Goal: Task Accomplishment & Management: Use online tool/utility

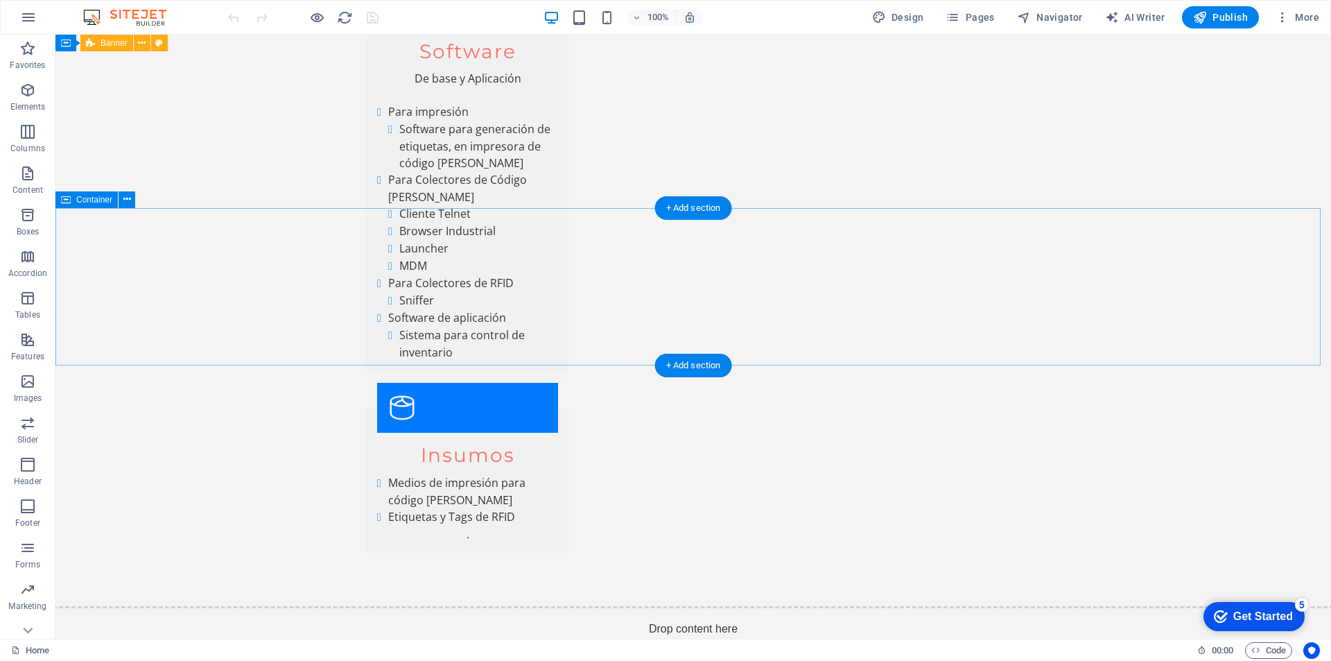
scroll to position [6304, 0]
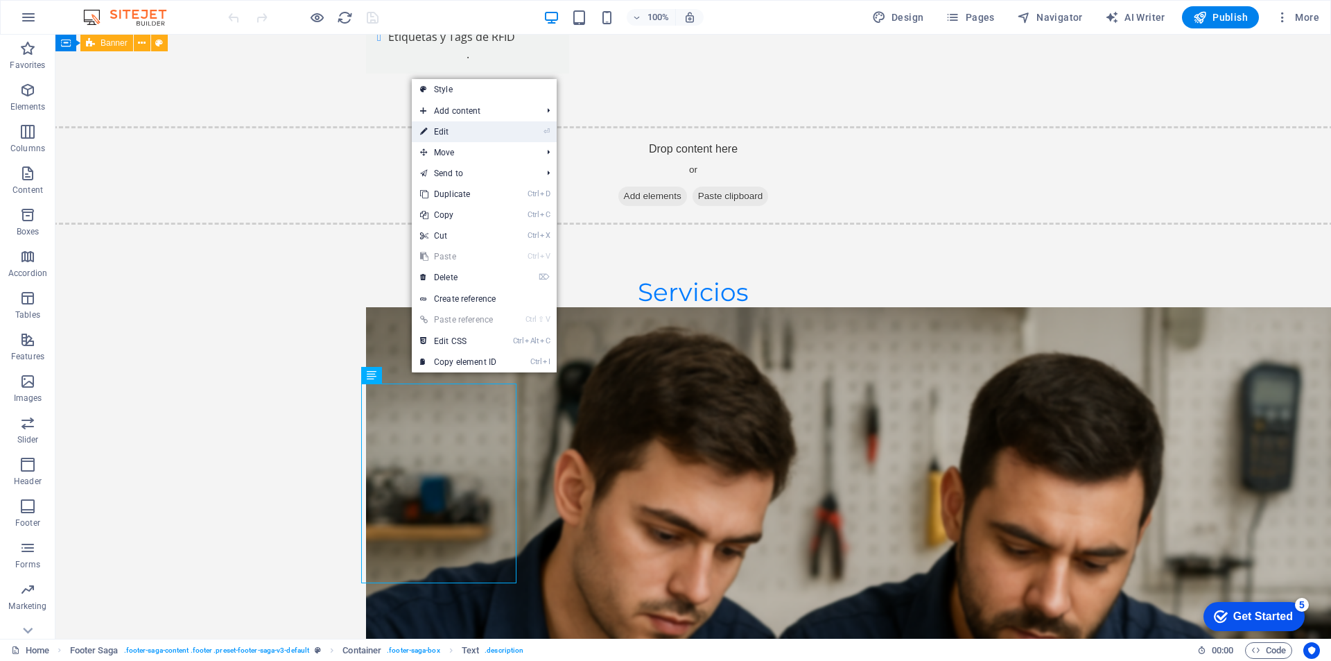
click at [0, 0] on link "⏎ Edit" at bounding box center [0, 0] width 0 height 0
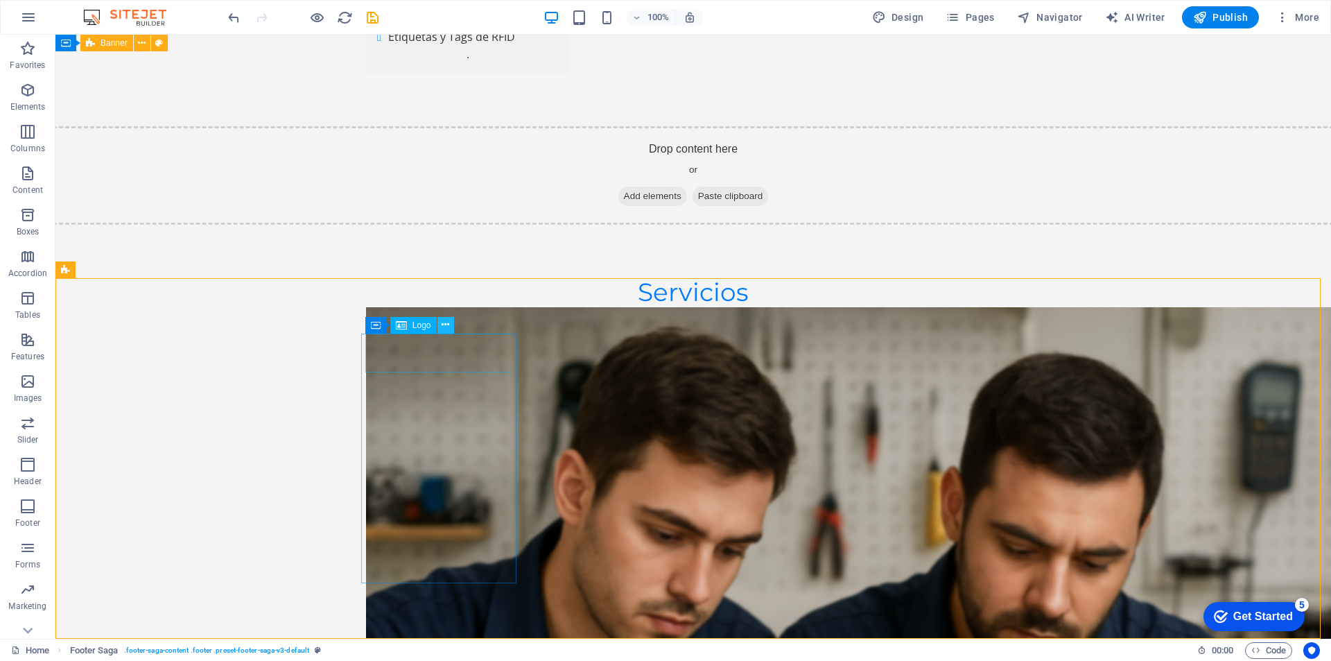
click at [446, 327] on icon at bounding box center [446, 325] width 8 height 15
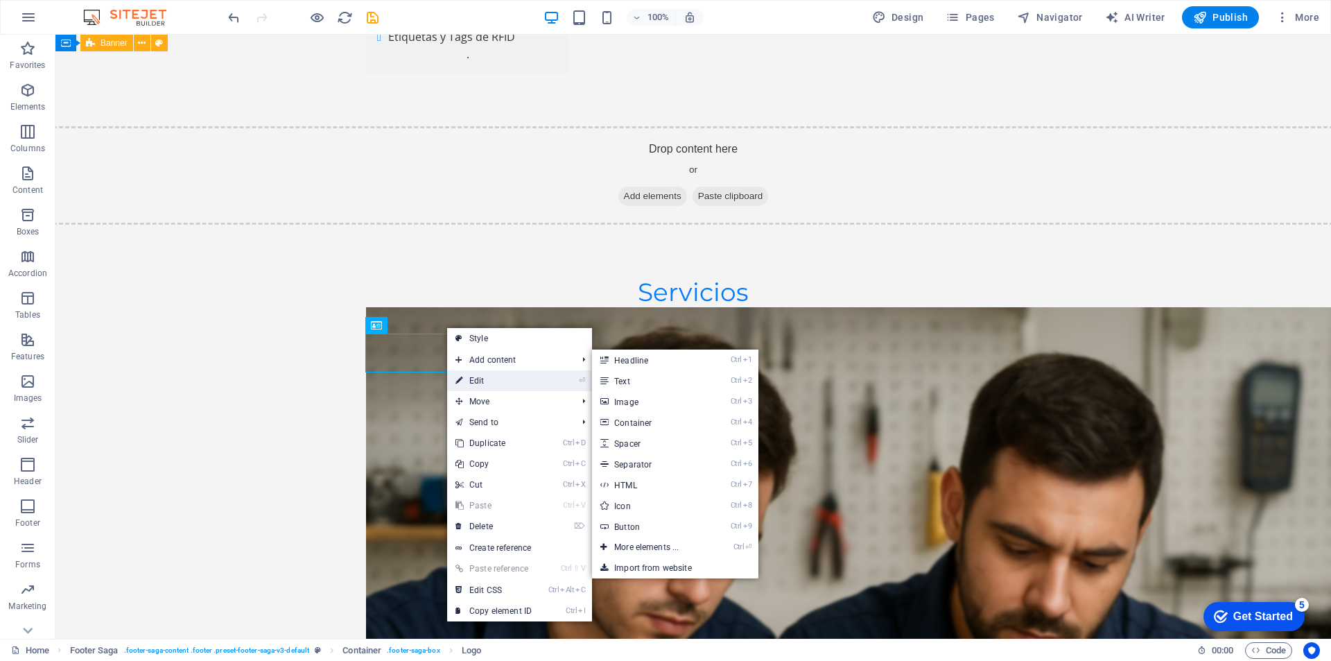
click at [476, 379] on link "⏎ Edit" at bounding box center [493, 380] width 93 height 21
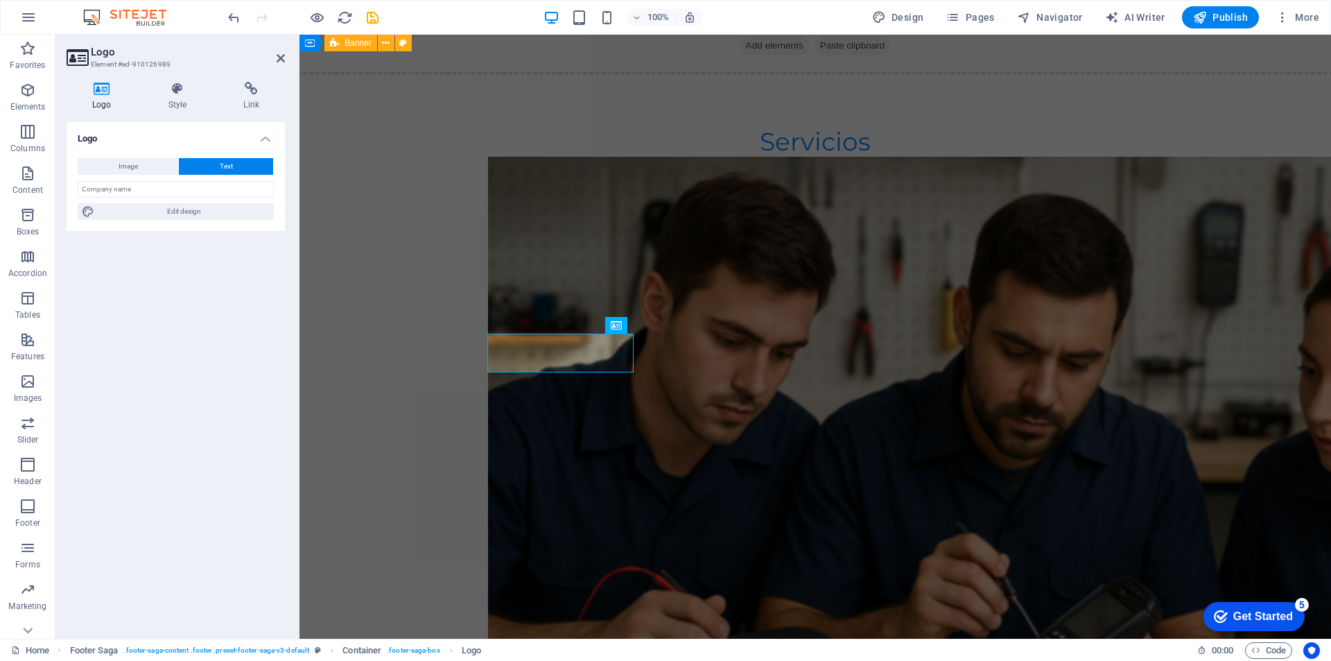
click at [245, 166] on button "Text" at bounding box center [226, 166] width 94 height 17
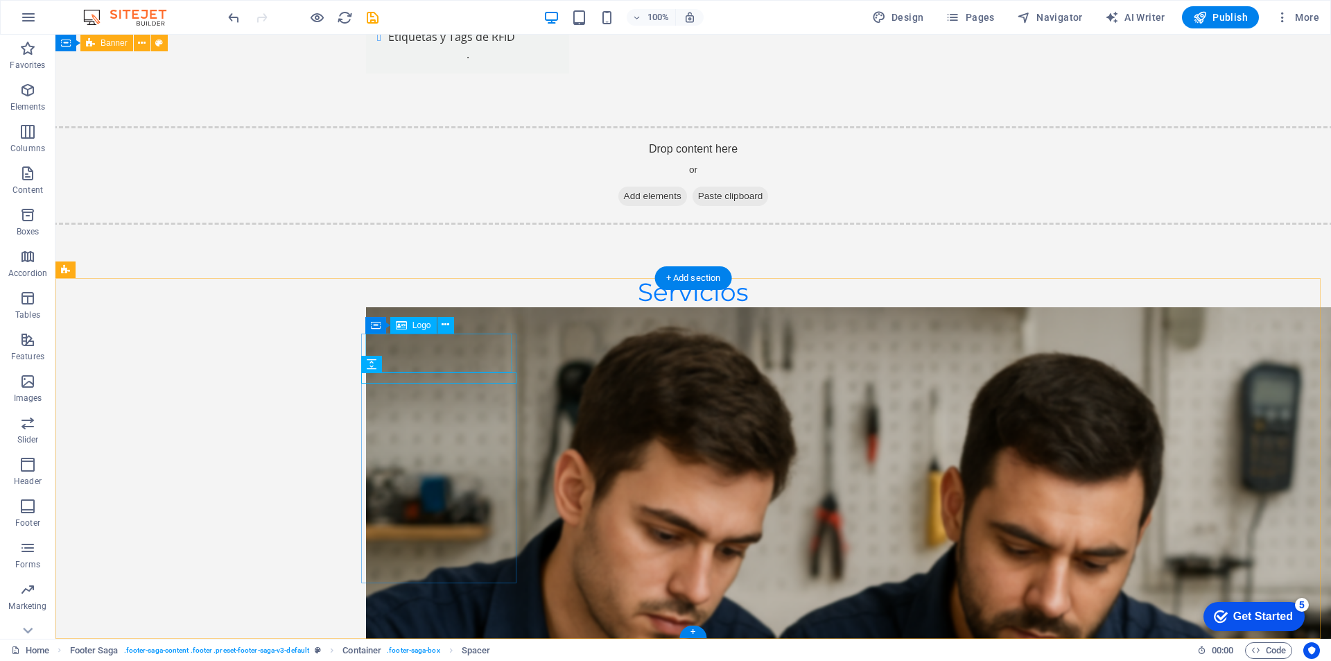
click at [446, 324] on icon at bounding box center [446, 325] width 8 height 15
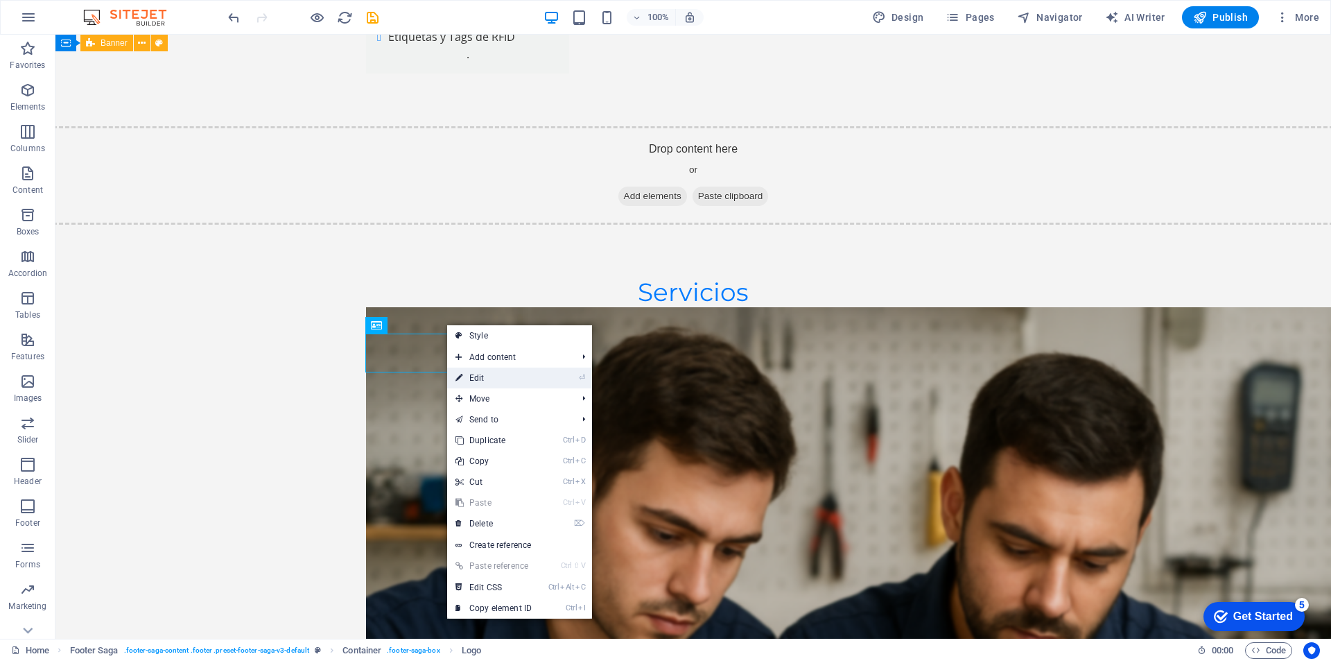
click at [478, 379] on link "⏎ Edit" at bounding box center [493, 377] width 93 height 21
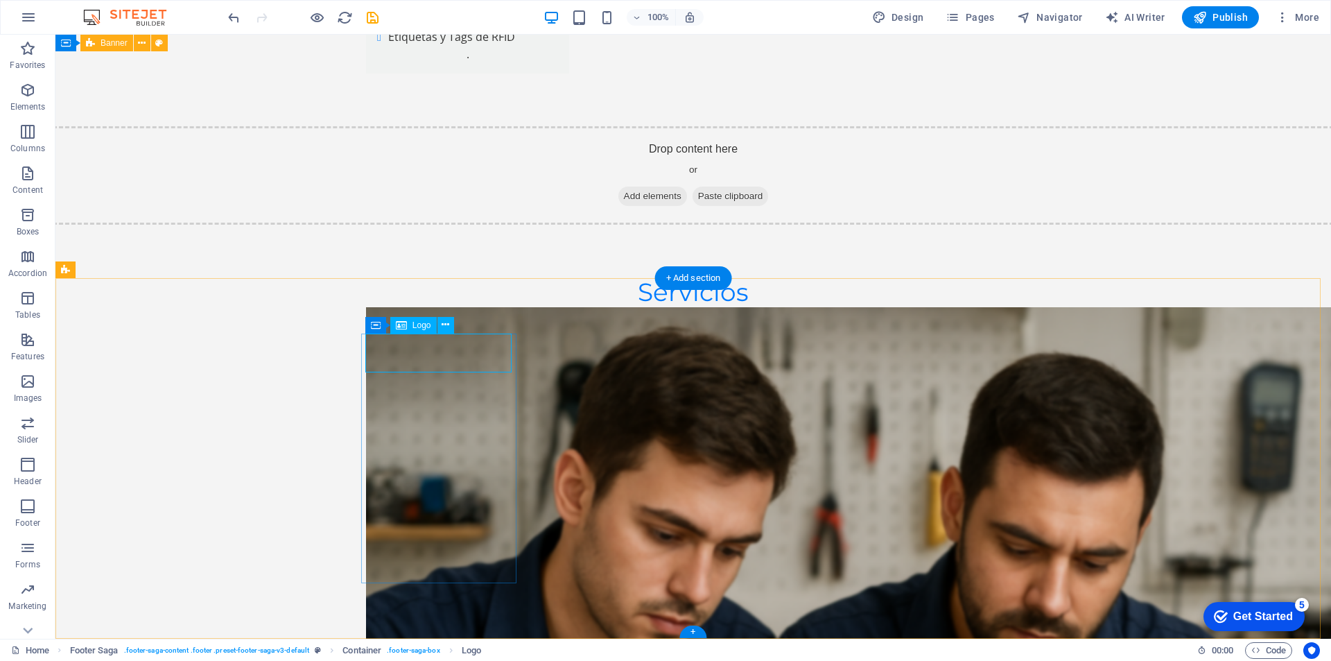
click at [447, 325] on icon at bounding box center [446, 325] width 8 height 15
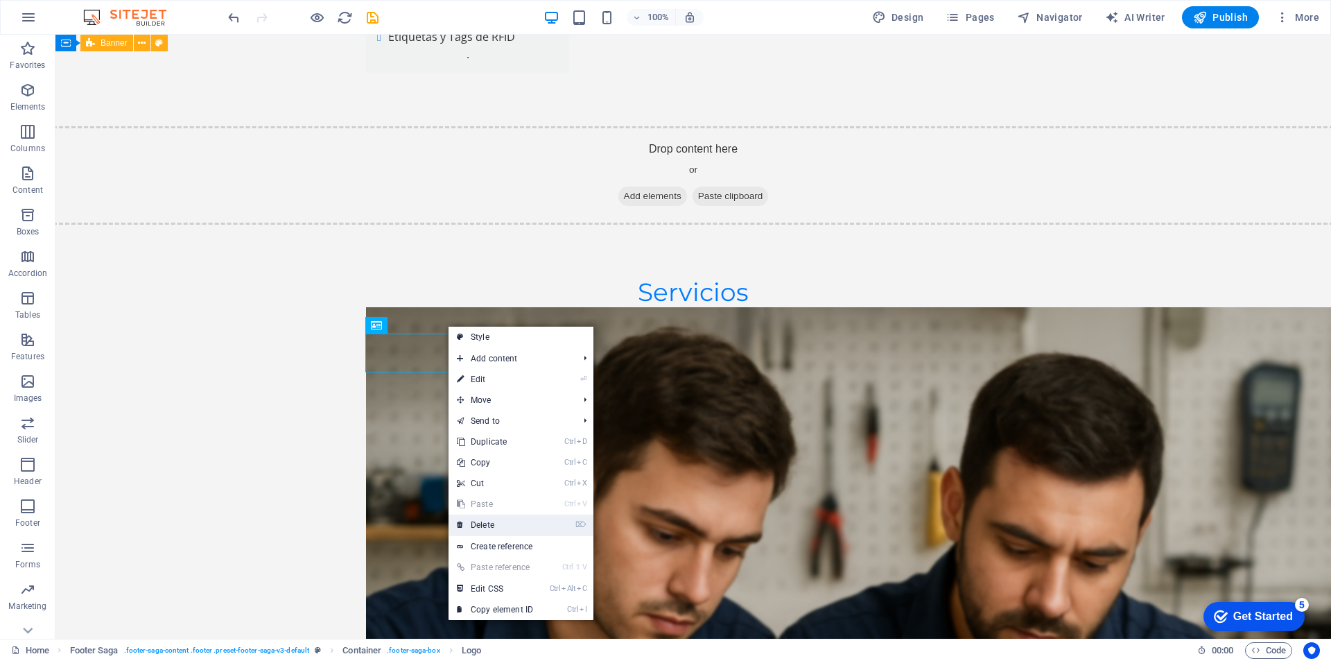
click at [488, 520] on link "⌦ Delete" at bounding box center [495, 524] width 93 height 21
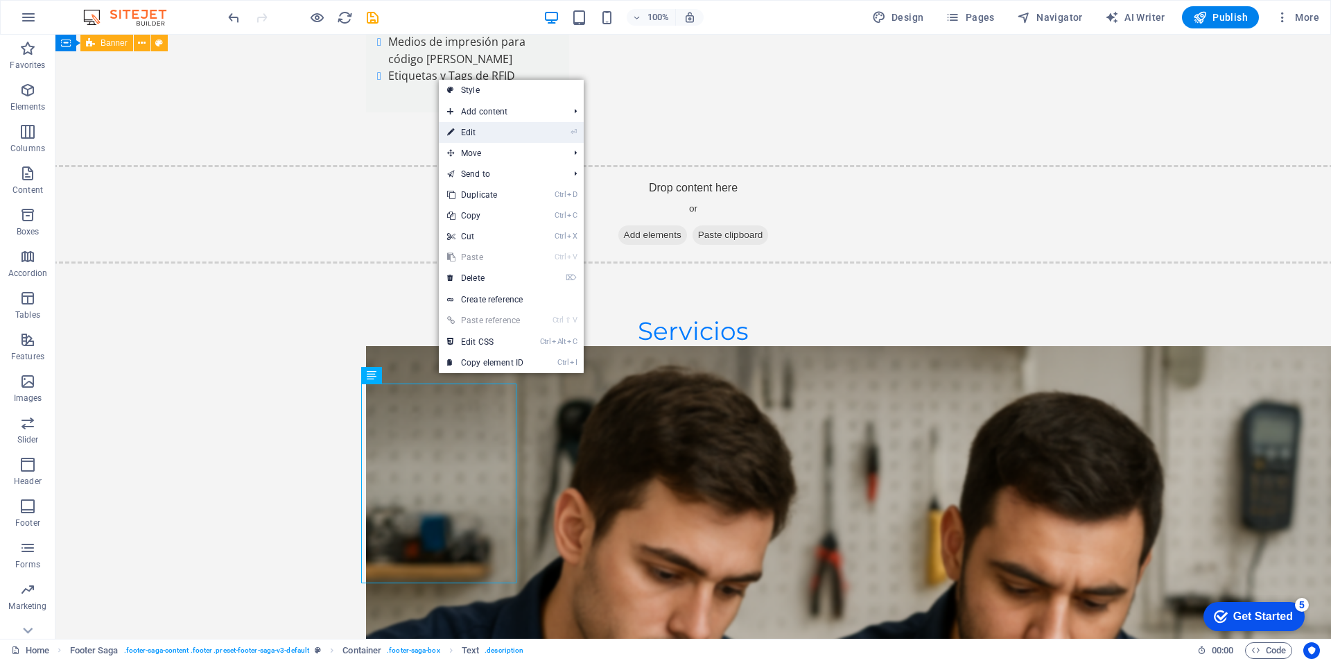
click at [496, 130] on link "⏎ Edit" at bounding box center [485, 132] width 93 height 21
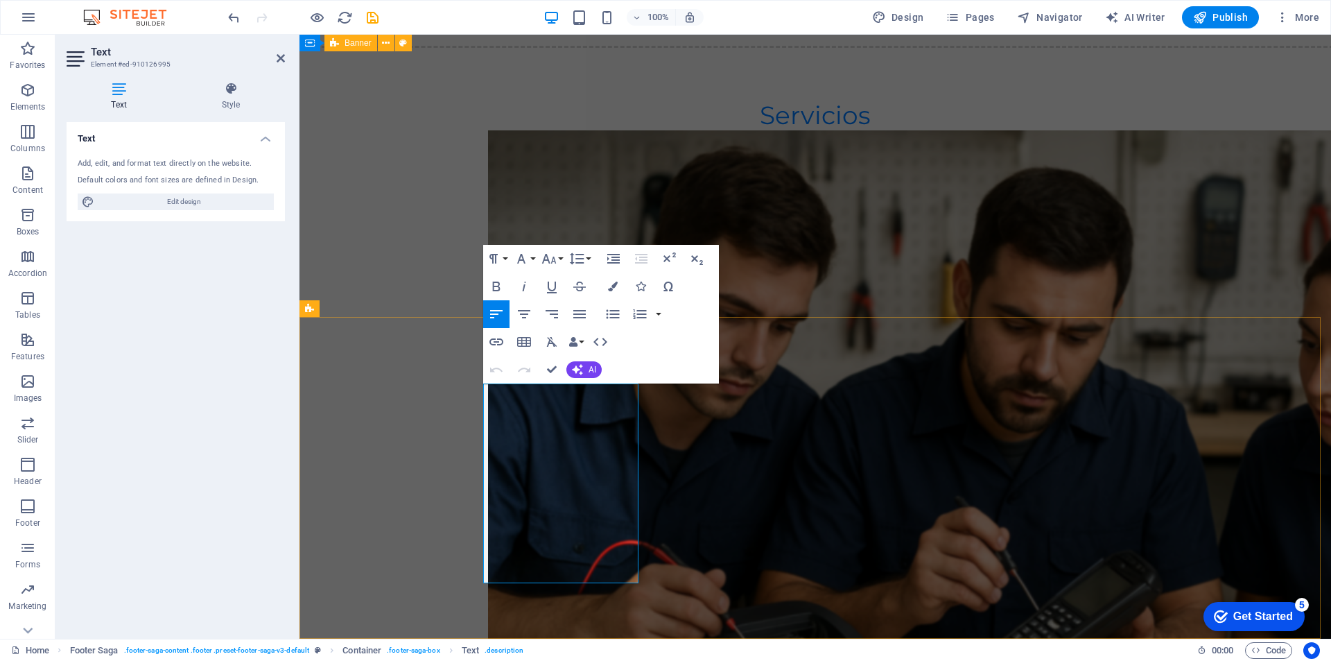
drag, startPoint x: 485, startPoint y: 442, endPoint x: 569, endPoint y: 462, distance: 86.9
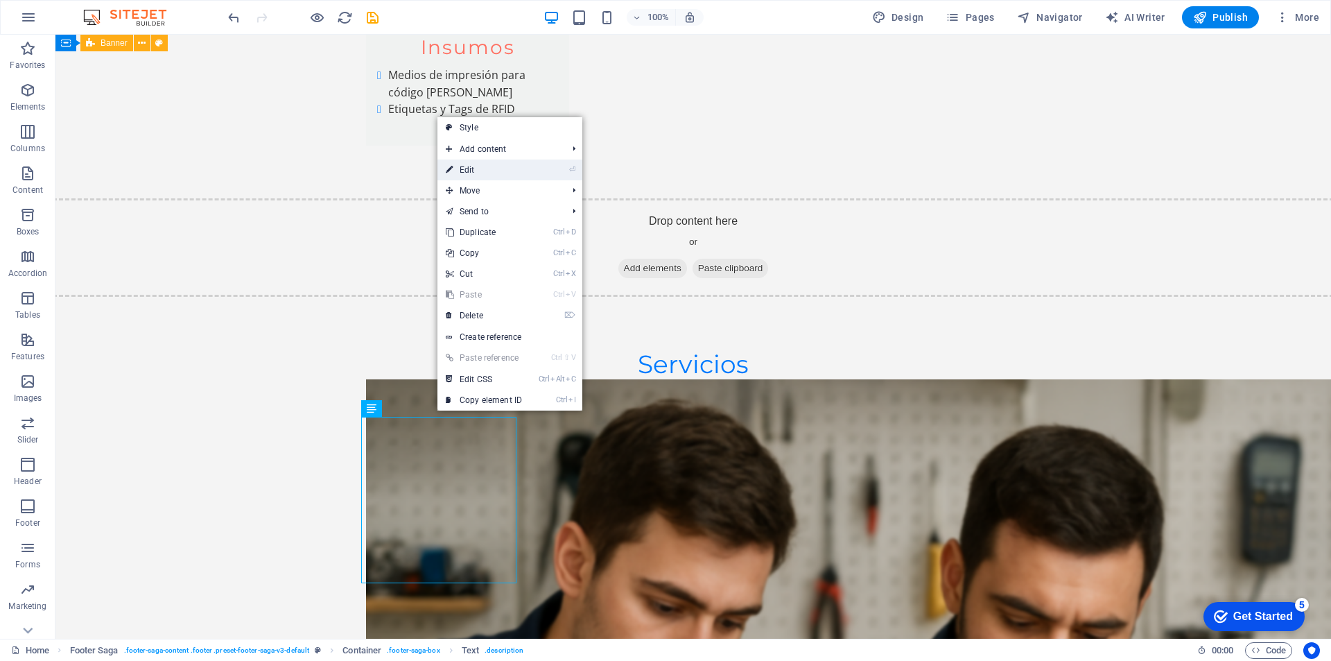
click at [488, 175] on link "⏎ Edit" at bounding box center [483, 169] width 93 height 21
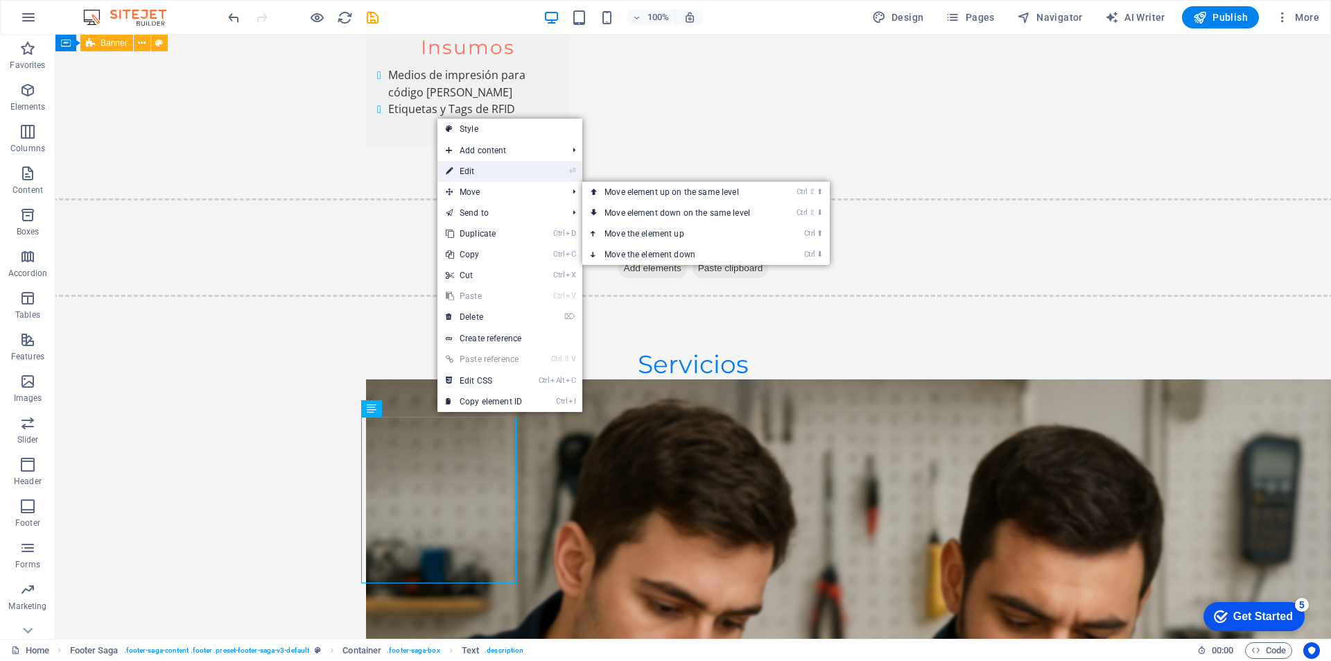
click at [485, 168] on link "⏎ Edit" at bounding box center [483, 171] width 93 height 21
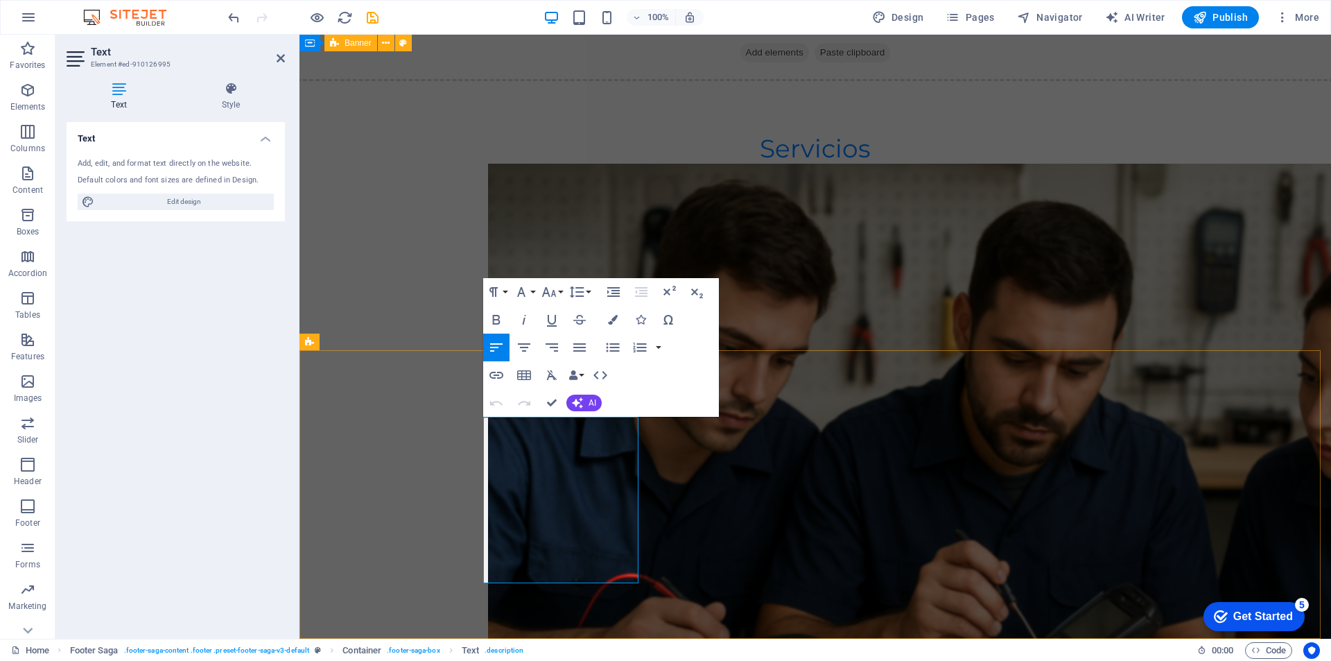
drag, startPoint x: 521, startPoint y: 490, endPoint x: 688, endPoint y: 587, distance: 193.2
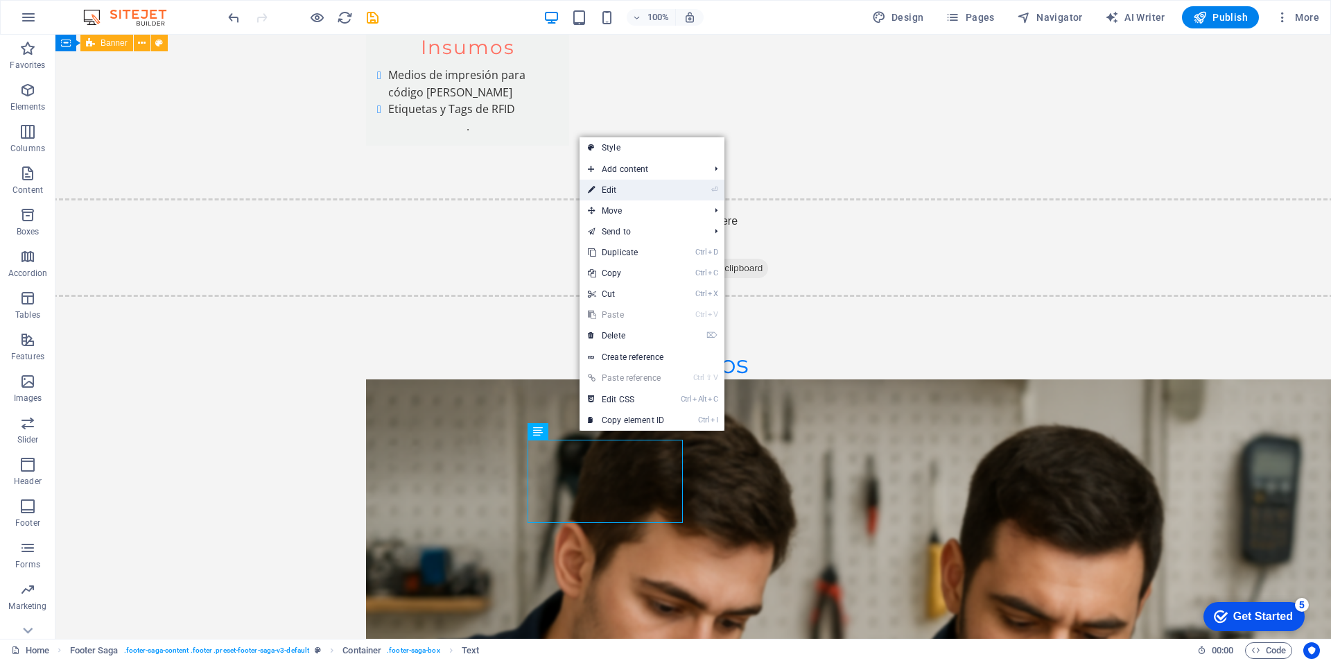
click at [618, 189] on link "⏎ Edit" at bounding box center [626, 190] width 93 height 21
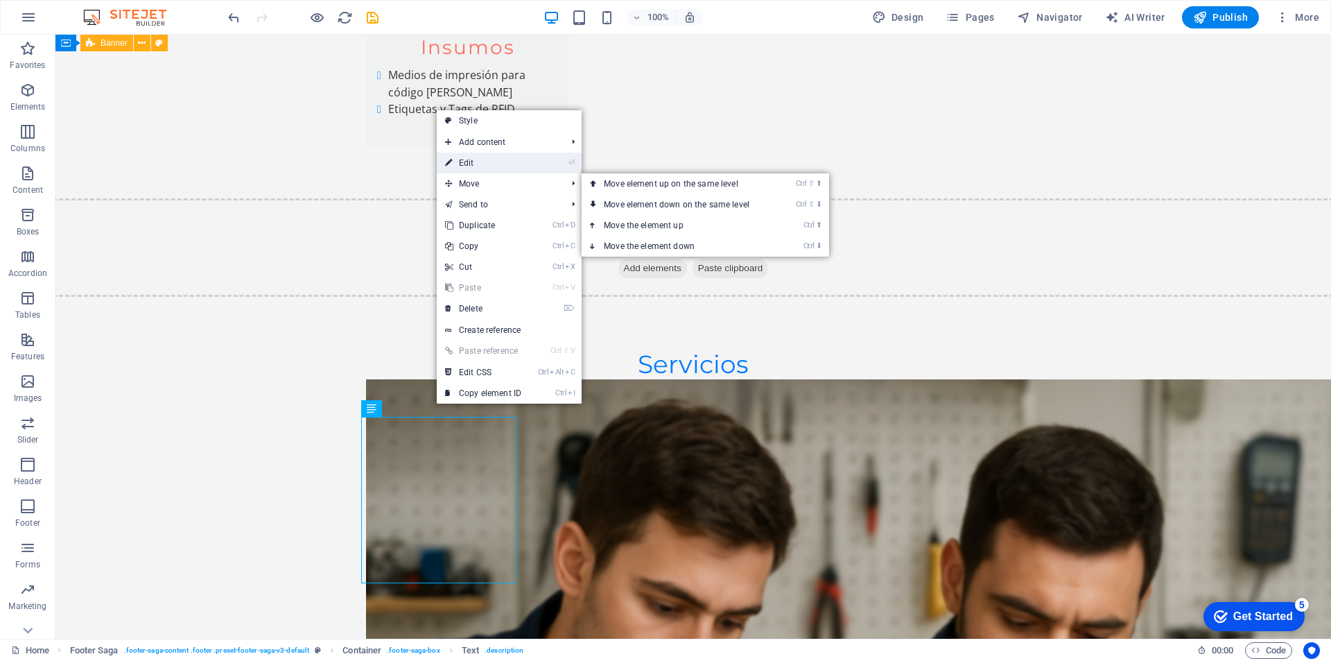
click at [480, 164] on link "⏎ Edit" at bounding box center [483, 163] width 93 height 21
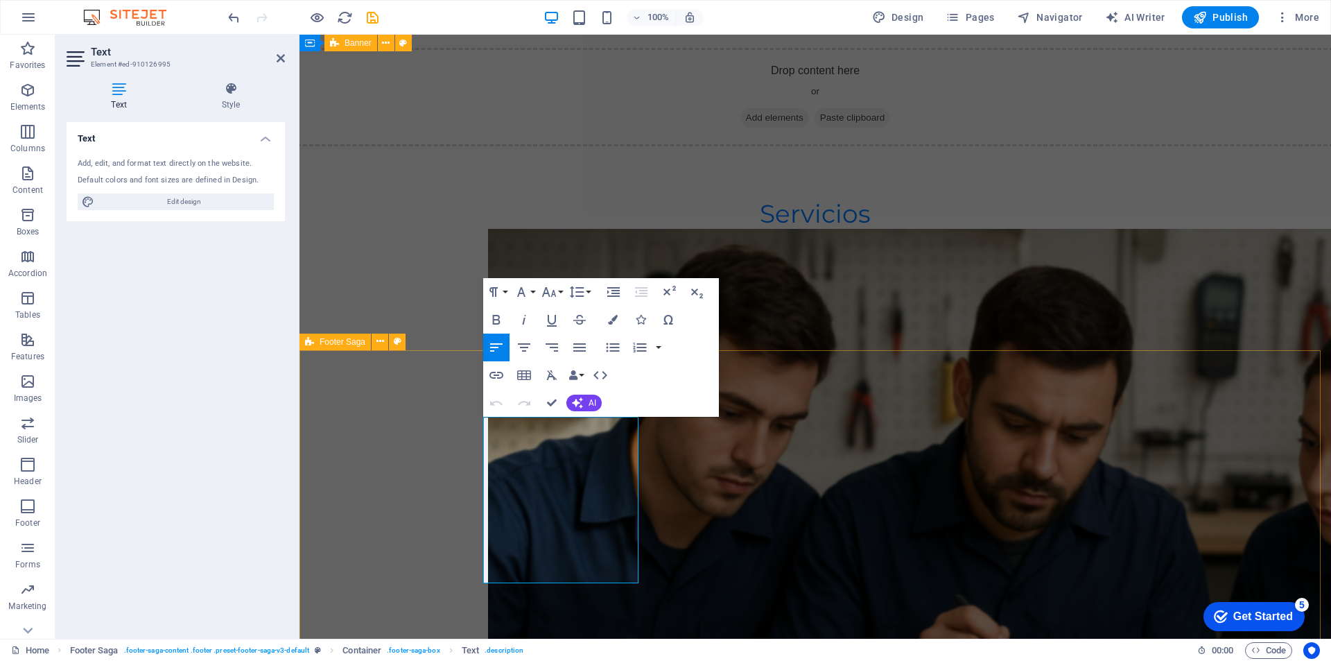
drag, startPoint x: 486, startPoint y: 426, endPoint x: 602, endPoint y: 550, distance: 169.7
copy p "VR - Ingeniería Aplicada, es una empresa dedicada a la ingeniería de aplicacion…"
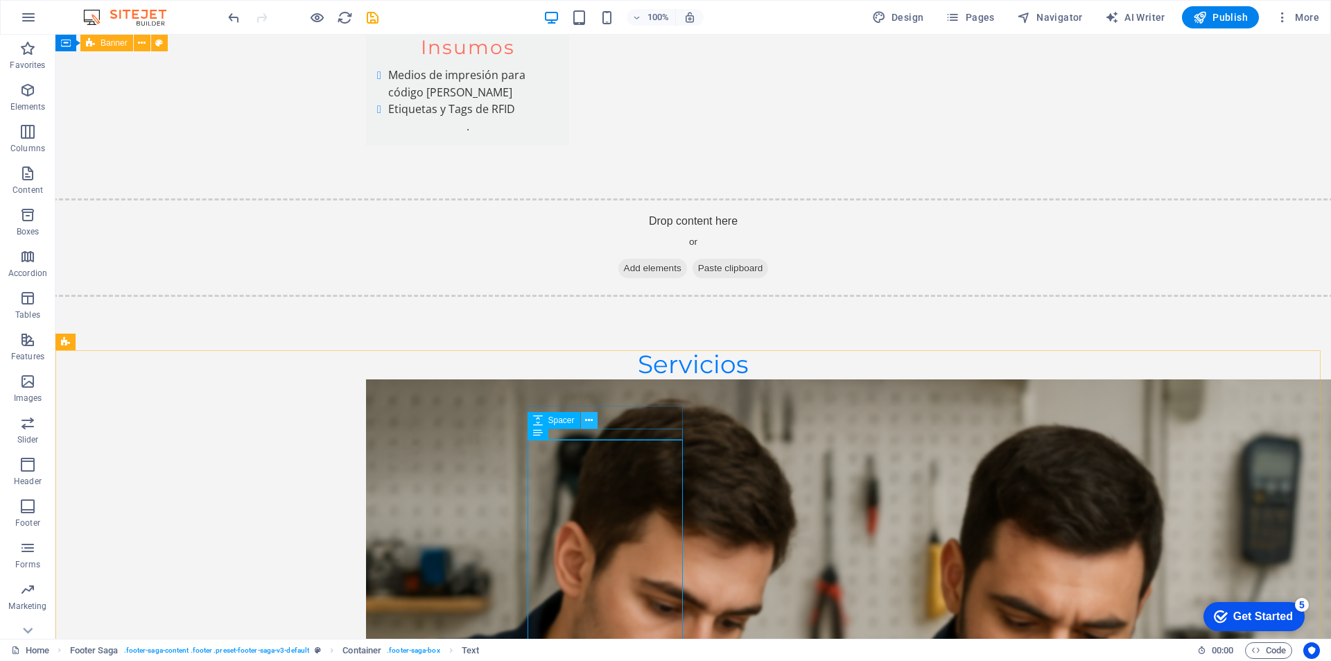
click at [587, 421] on icon at bounding box center [589, 420] width 8 height 15
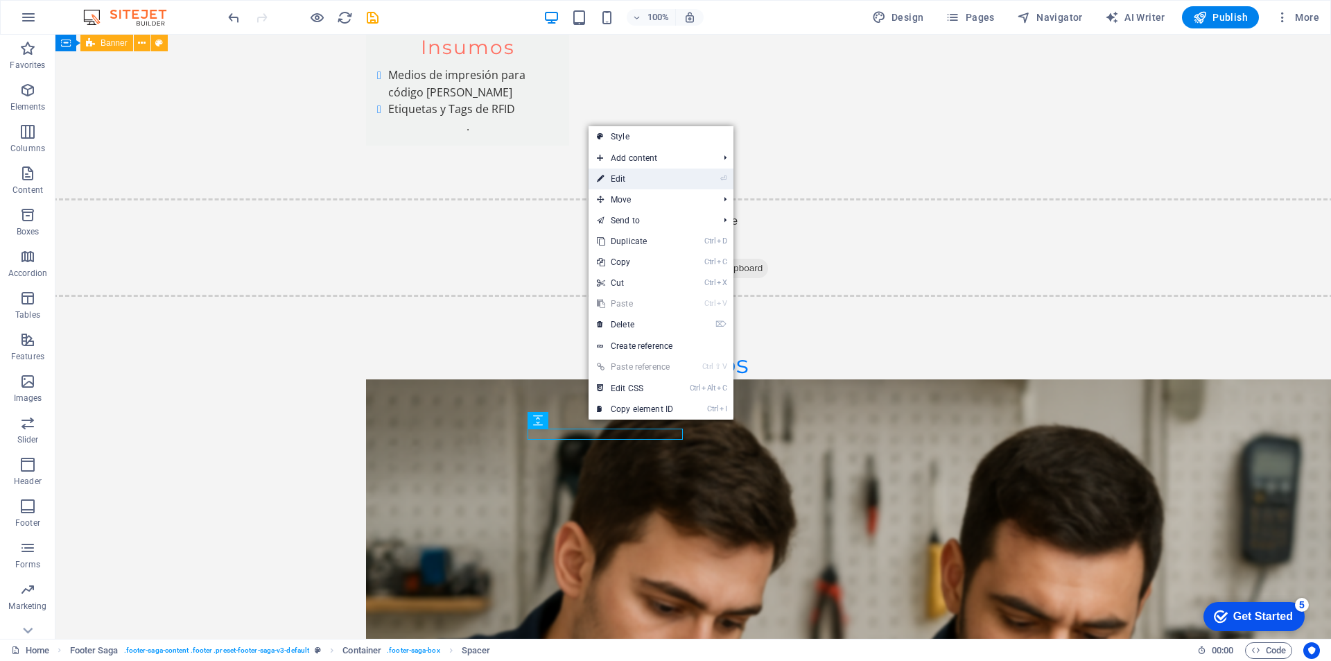
click at [630, 176] on link "⏎ Edit" at bounding box center [635, 178] width 93 height 21
select select "px"
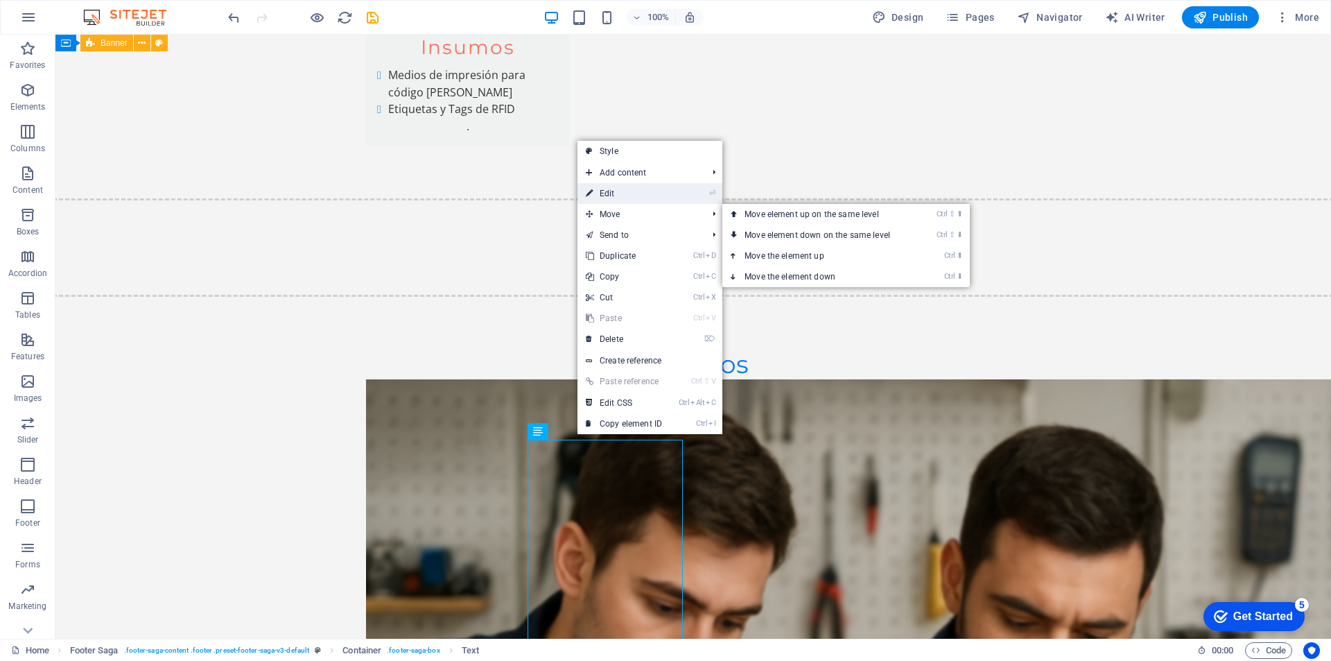
click at [619, 198] on link "⏎ Edit" at bounding box center [624, 193] width 93 height 21
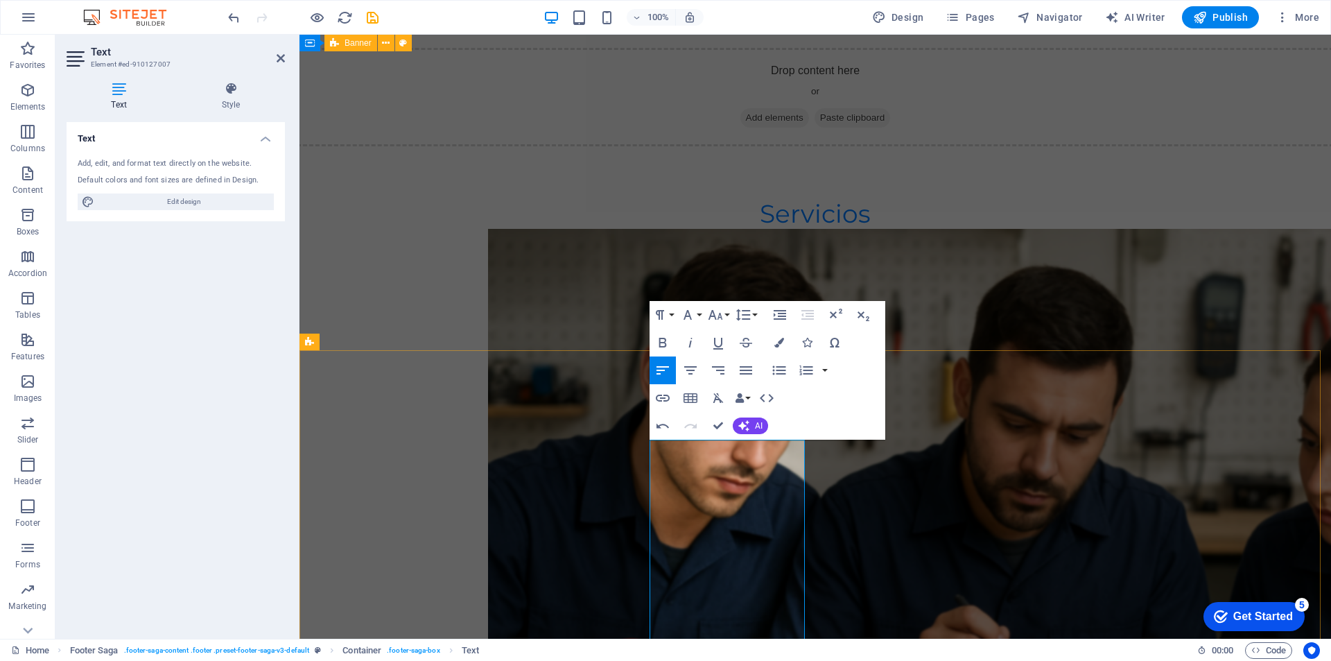
drag, startPoint x: 653, startPoint y: 447, endPoint x: 743, endPoint y: 528, distance: 121.7
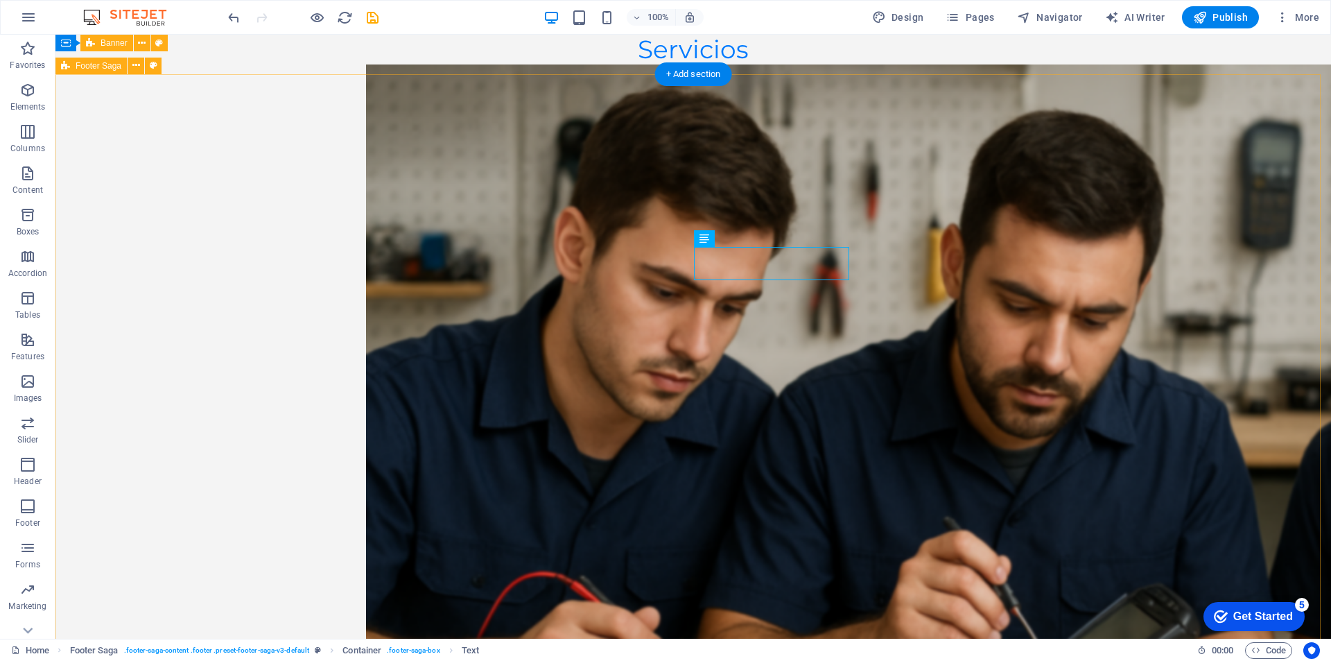
scroll to position [6555, 0]
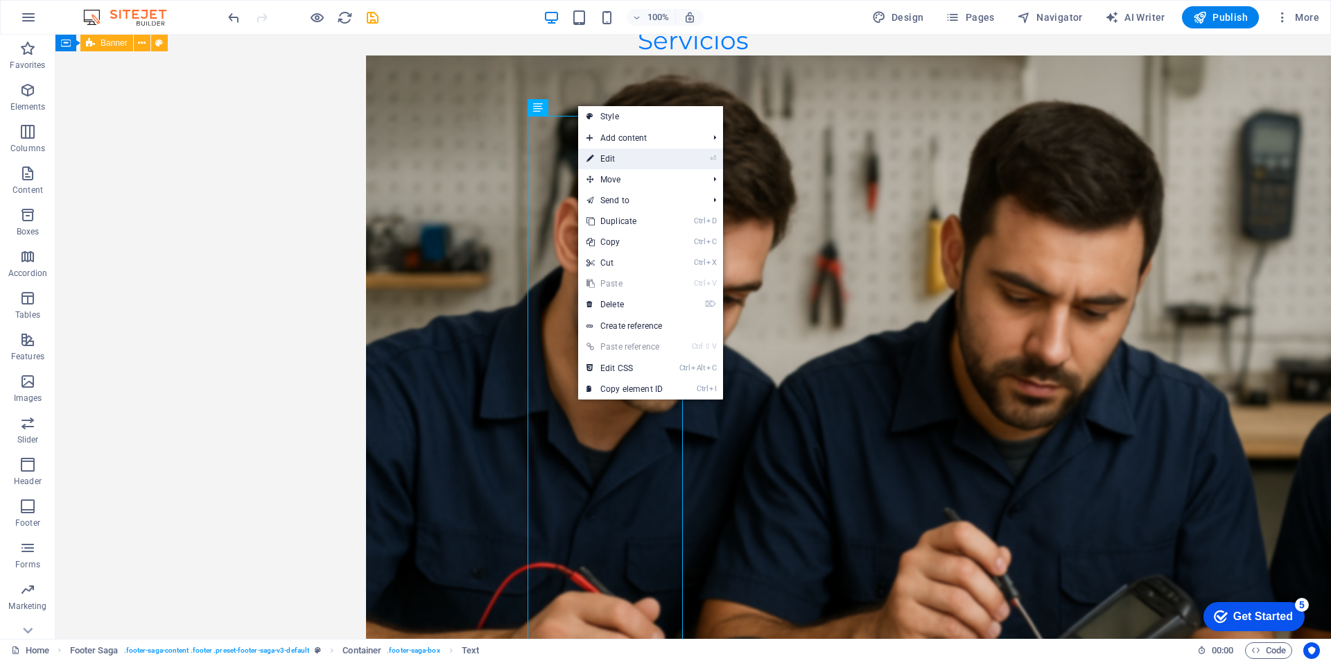
click at [598, 156] on link "⏎ Edit" at bounding box center [624, 158] width 93 height 21
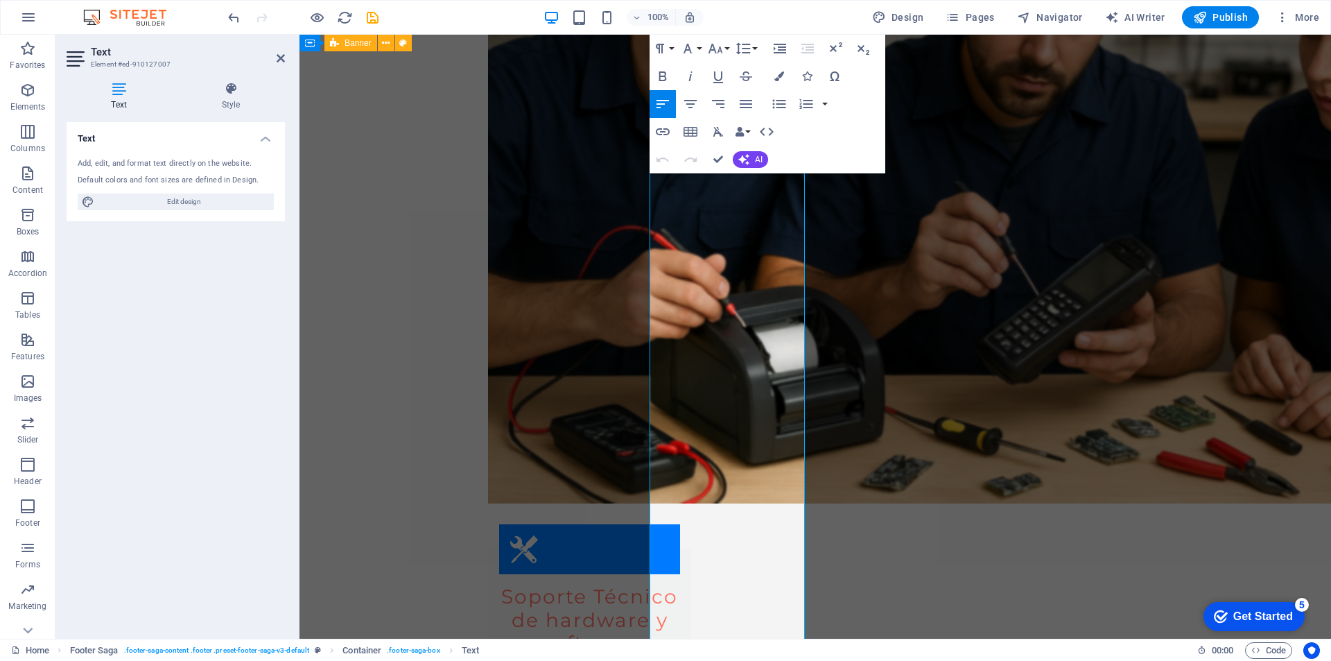
scroll to position [6754, 0]
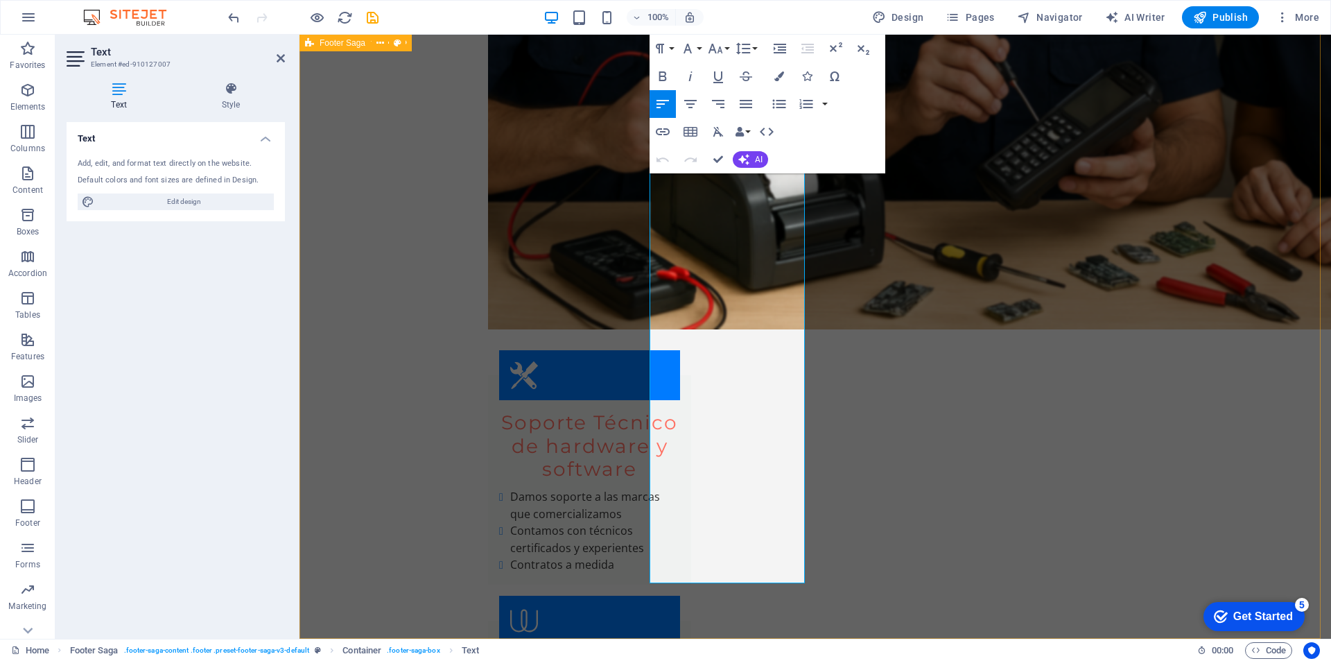
drag, startPoint x: 654, startPoint y: 598, endPoint x: 799, endPoint y: 613, distance: 146.3
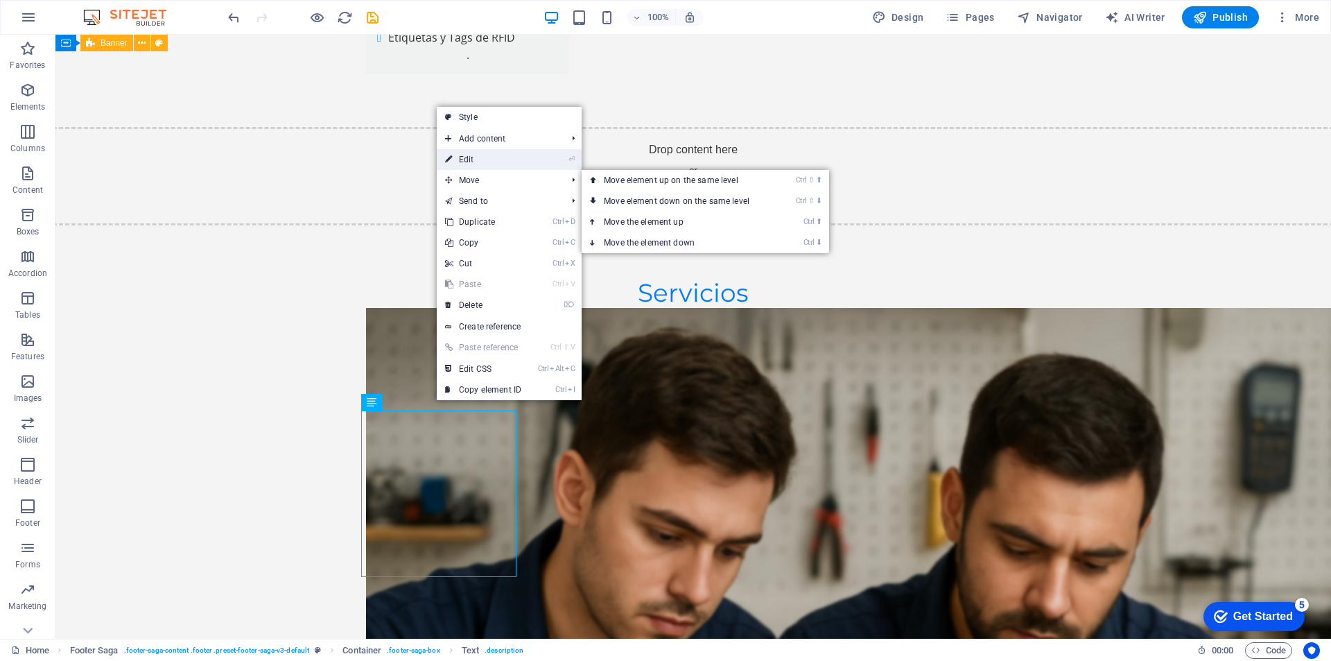
click at [486, 162] on link "⏎ Edit" at bounding box center [483, 159] width 93 height 21
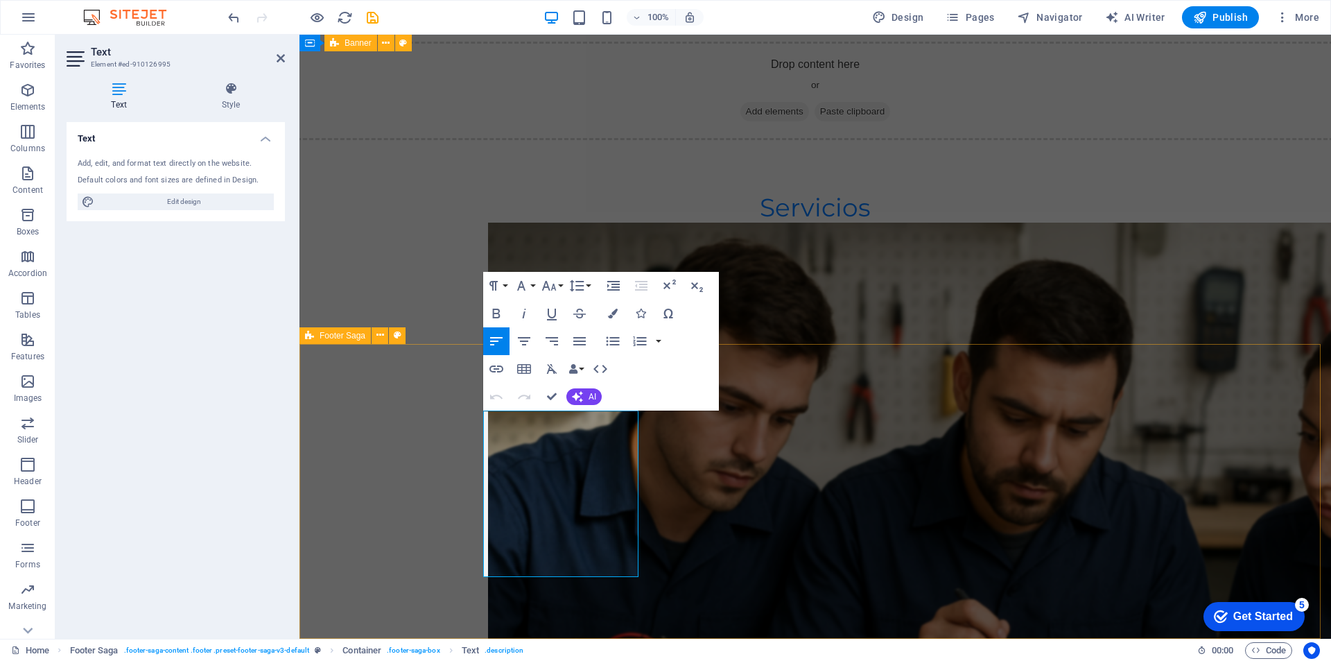
drag, startPoint x: 616, startPoint y: 451, endPoint x: 628, endPoint y: 577, distance: 126.8
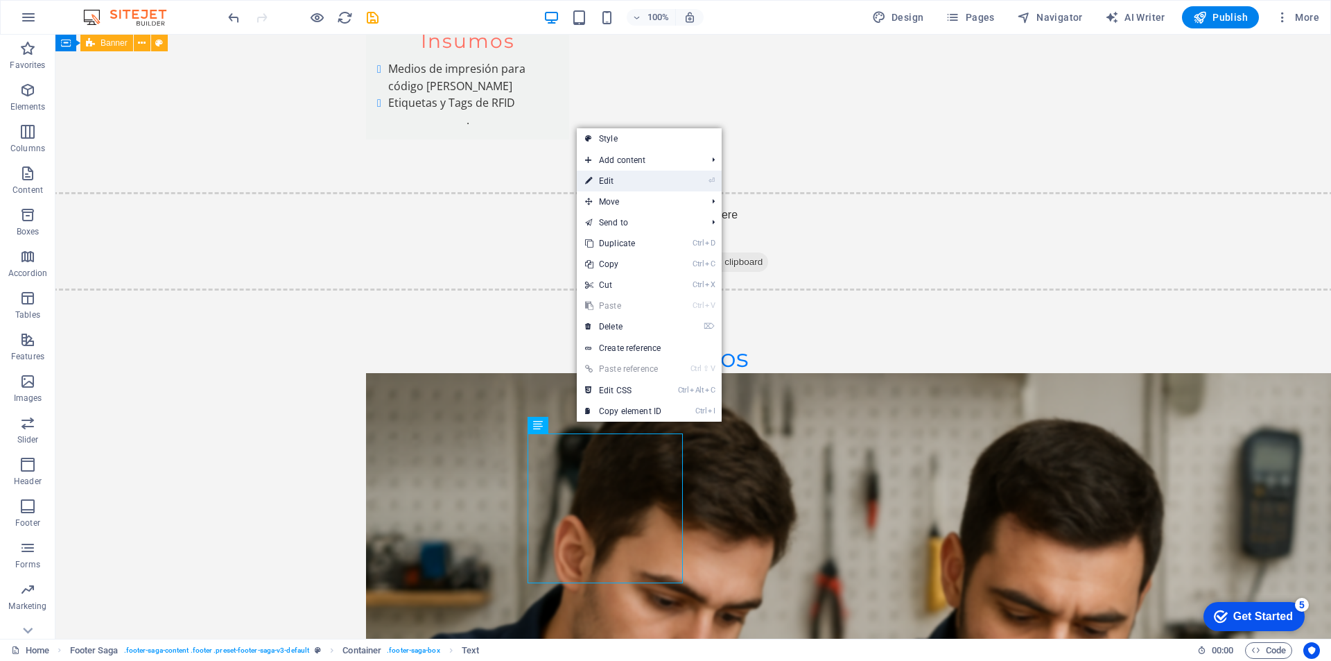
click at [638, 184] on link "⏎ Edit" at bounding box center [623, 181] width 93 height 21
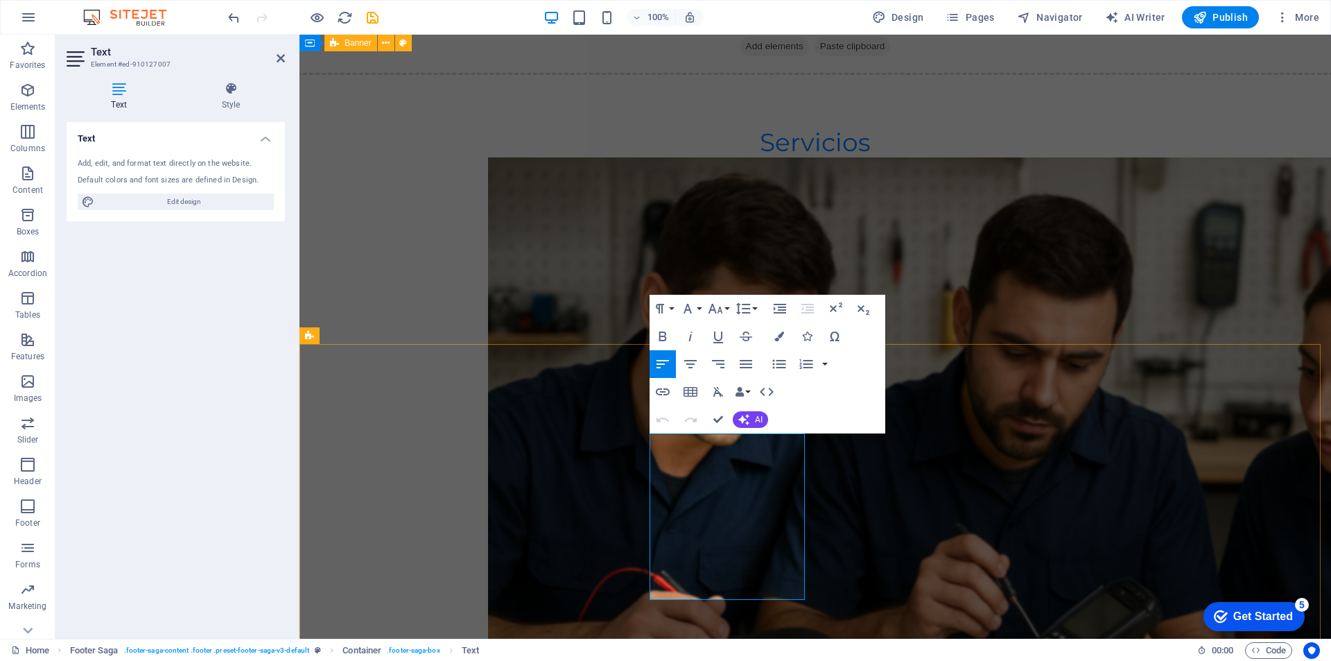
drag, startPoint x: 761, startPoint y: 509, endPoint x: 781, endPoint y: 593, distance: 86.8
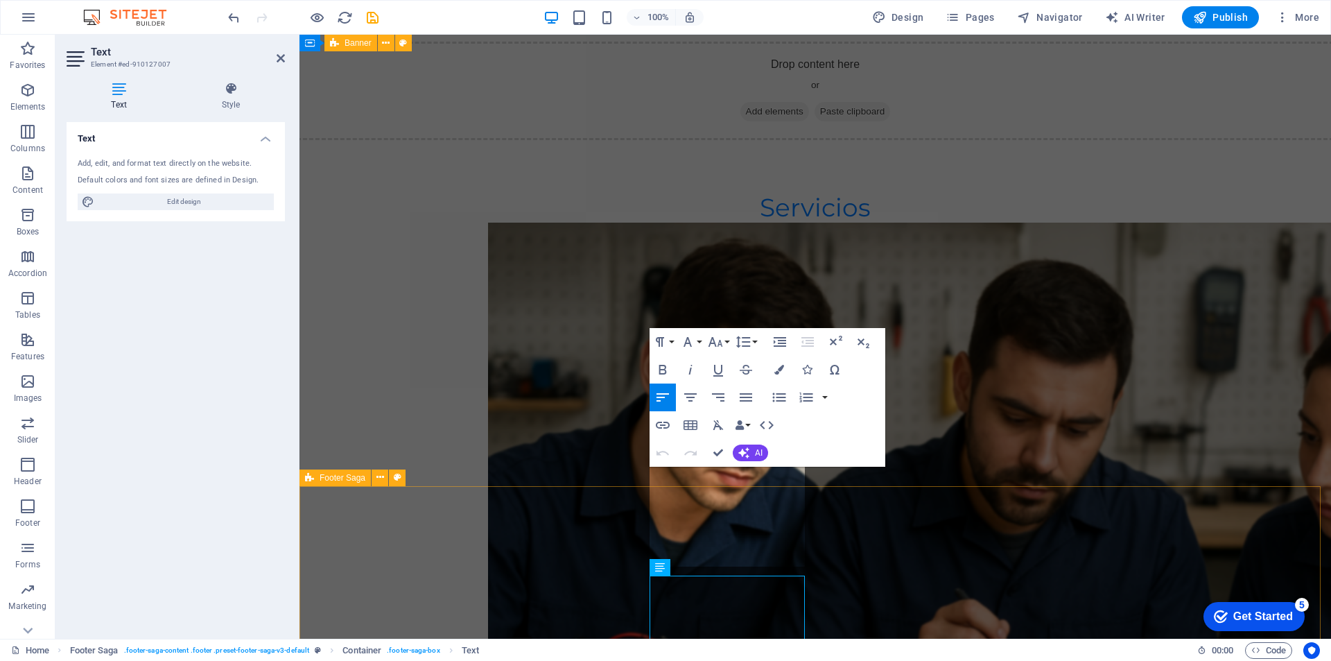
scroll to position [6205, 0]
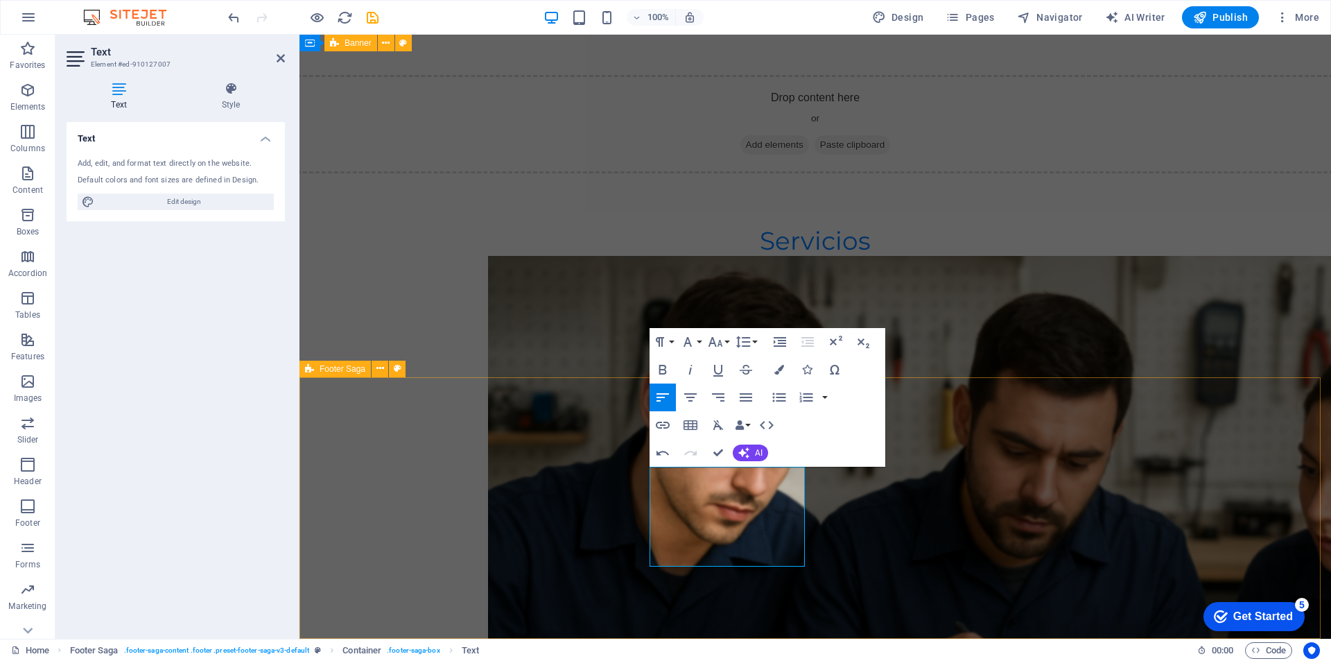
drag, startPoint x: 1040, startPoint y: 598, endPoint x: 1285, endPoint y: 598, distance: 244.7
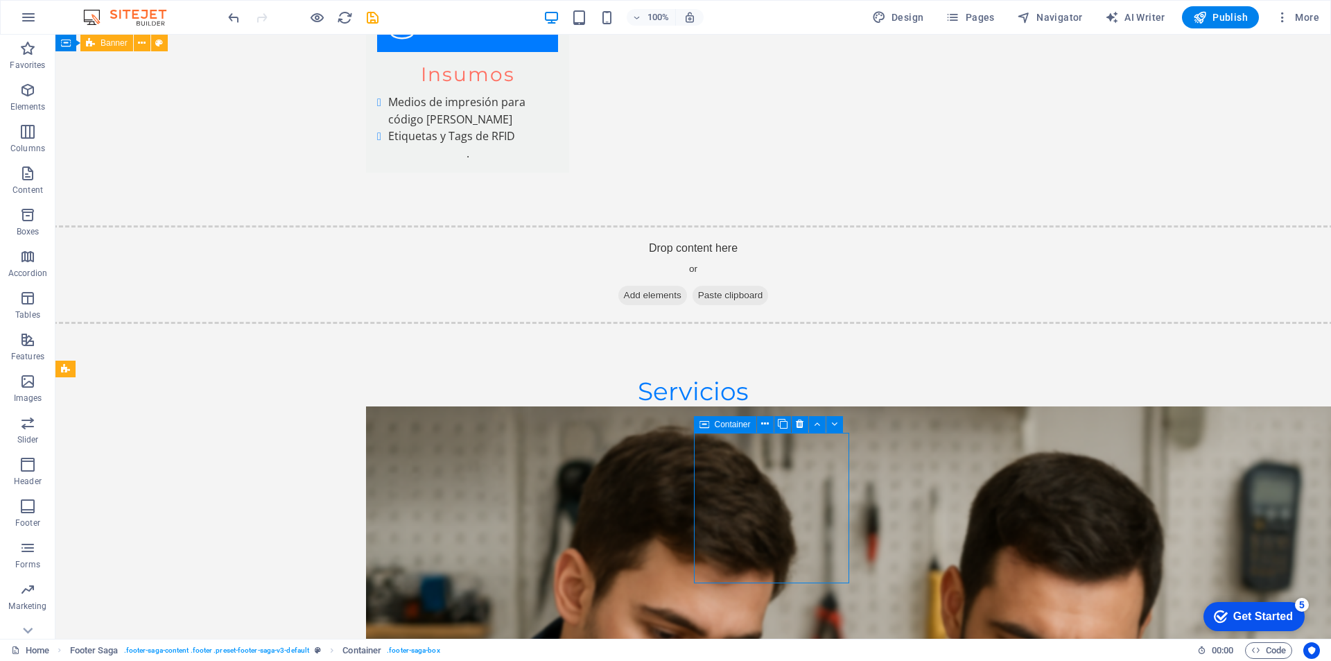
drag, startPoint x: 697, startPoint y: 426, endPoint x: 745, endPoint y: 423, distance: 48.0
click at [600, 422] on icon at bounding box center [598, 424] width 8 height 15
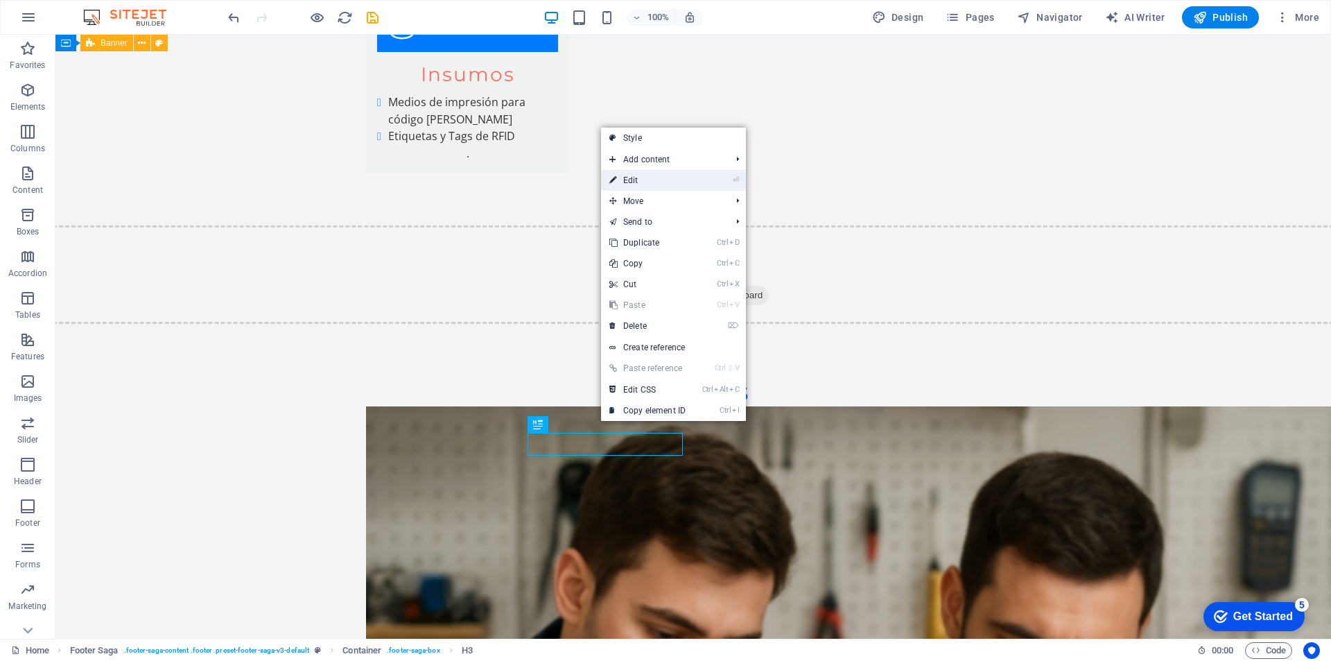
click at [642, 180] on link "⏎ Edit" at bounding box center [647, 180] width 93 height 21
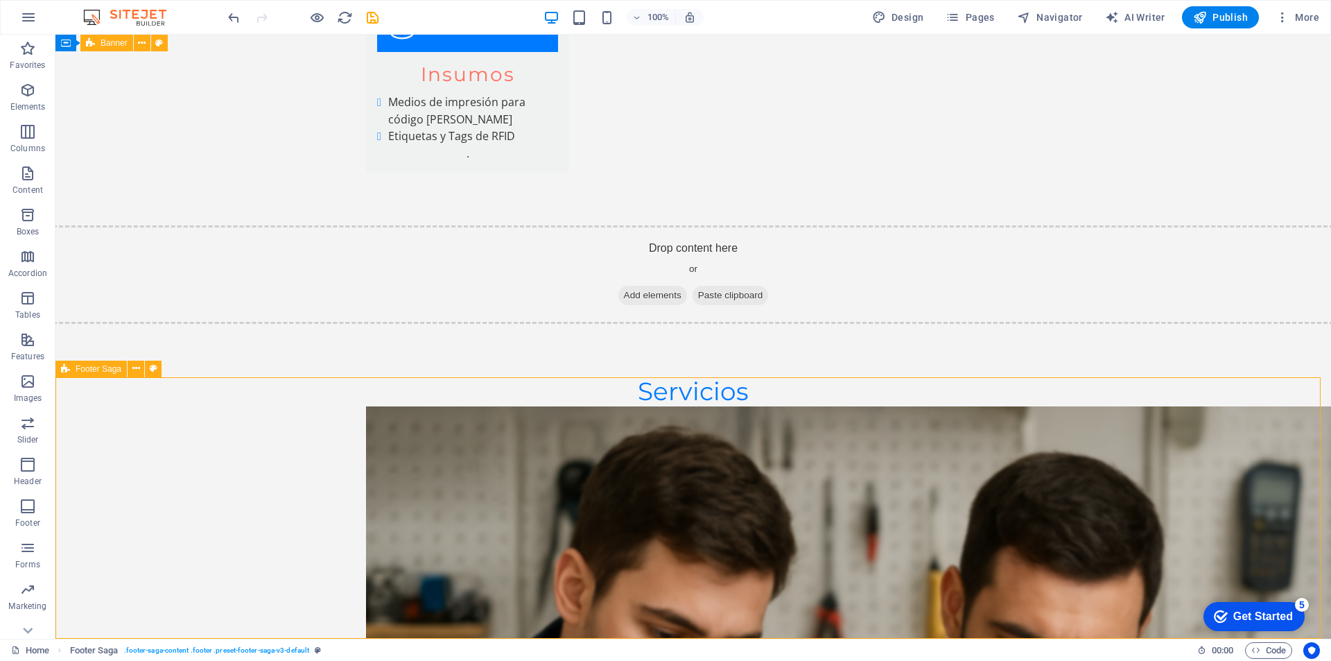
click at [933, 424] on icon at bounding box center [932, 424] width 8 height 15
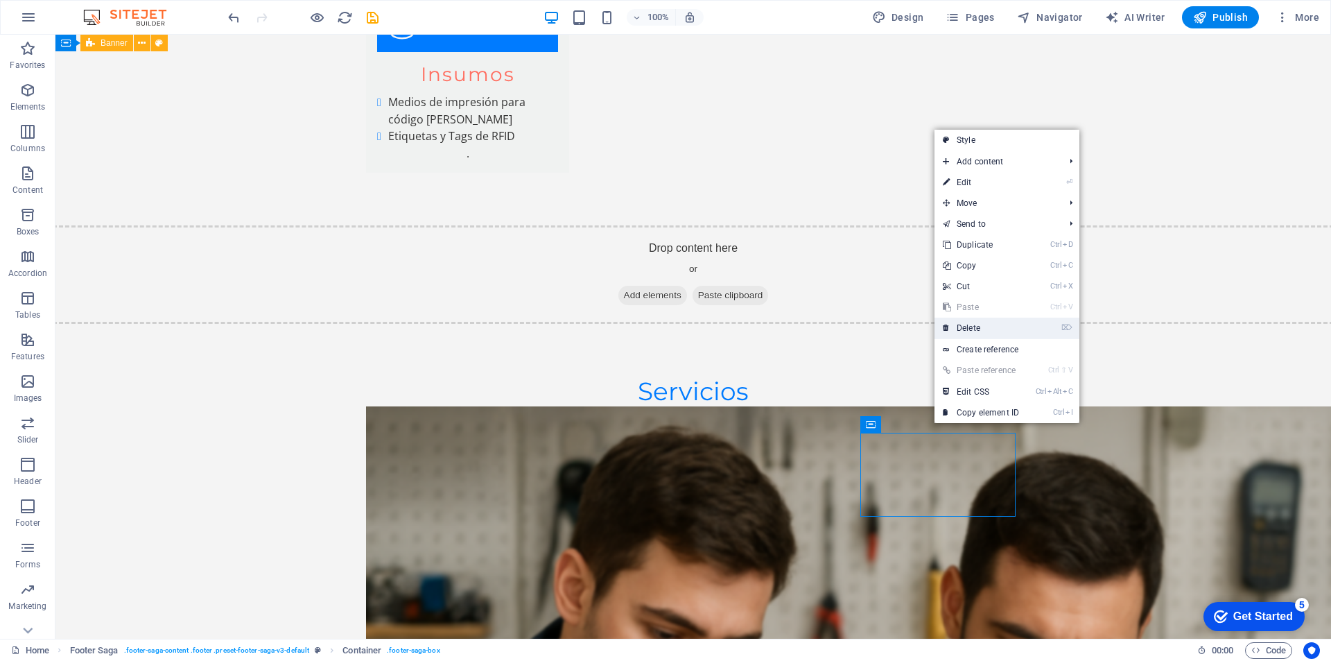
click at [971, 329] on link "⌦ Delete" at bounding box center [981, 328] width 93 height 21
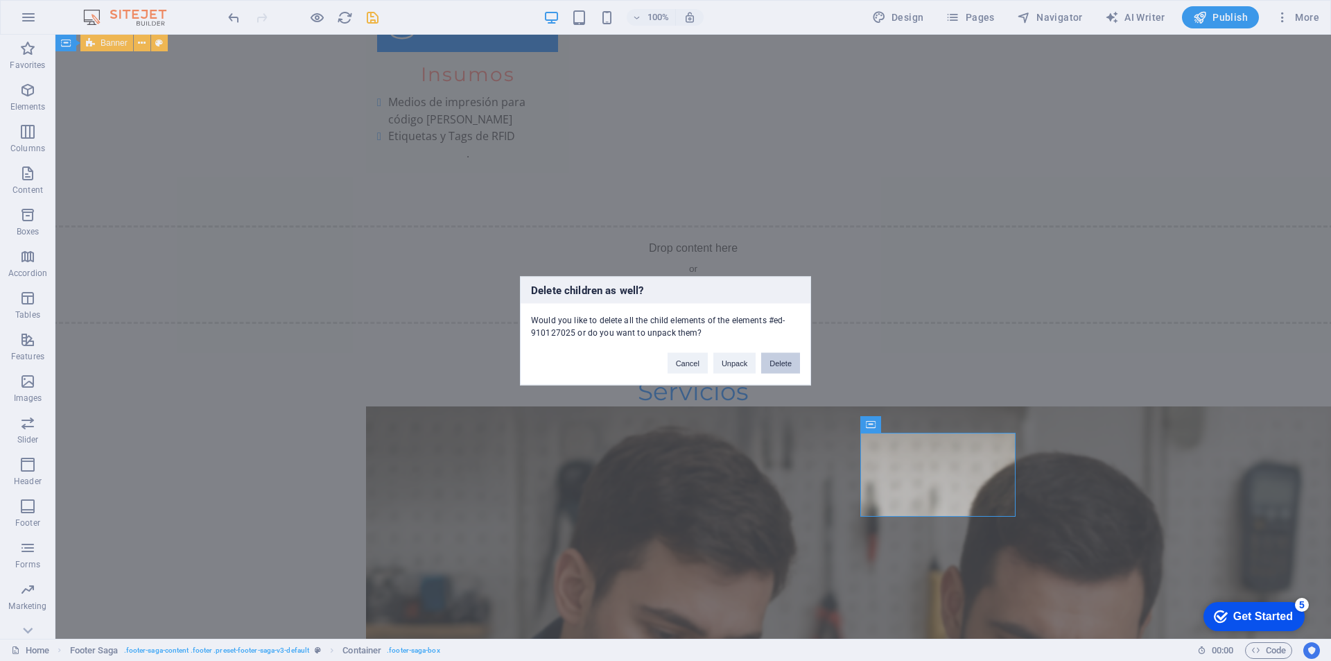
click at [781, 363] on button "Delete" at bounding box center [780, 362] width 39 height 21
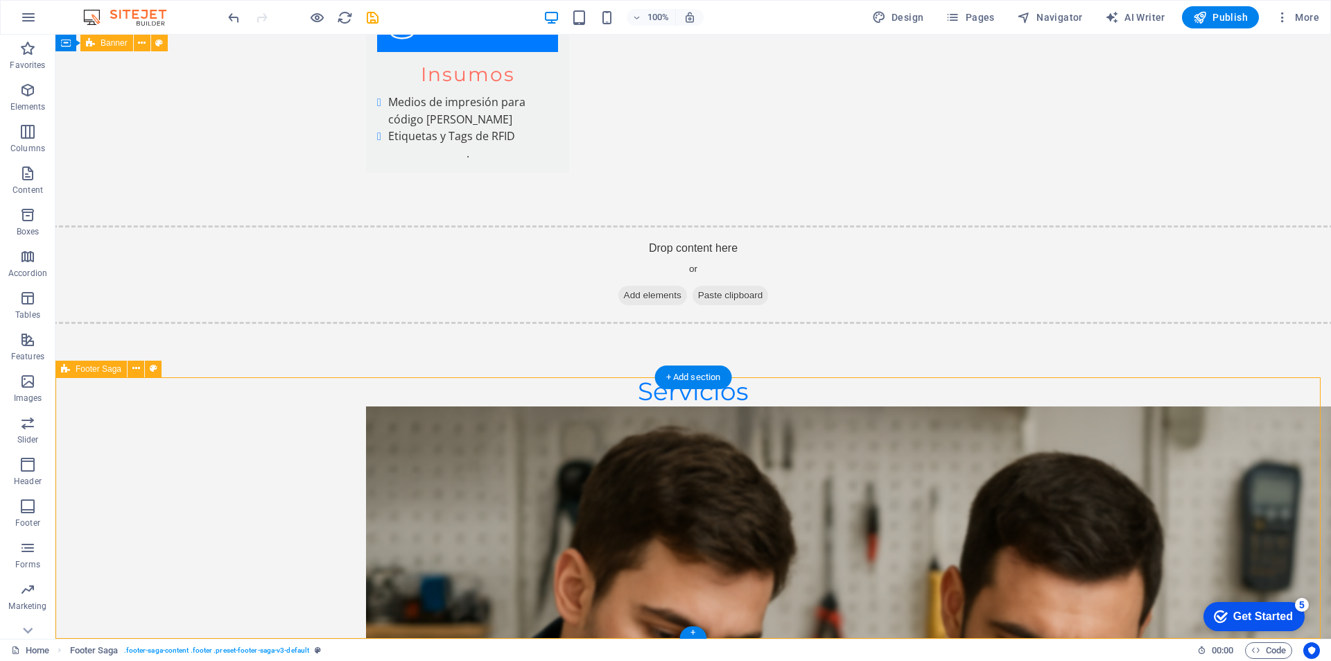
drag, startPoint x: 524, startPoint y: 453, endPoint x: 485, endPoint y: 458, distance: 39.0
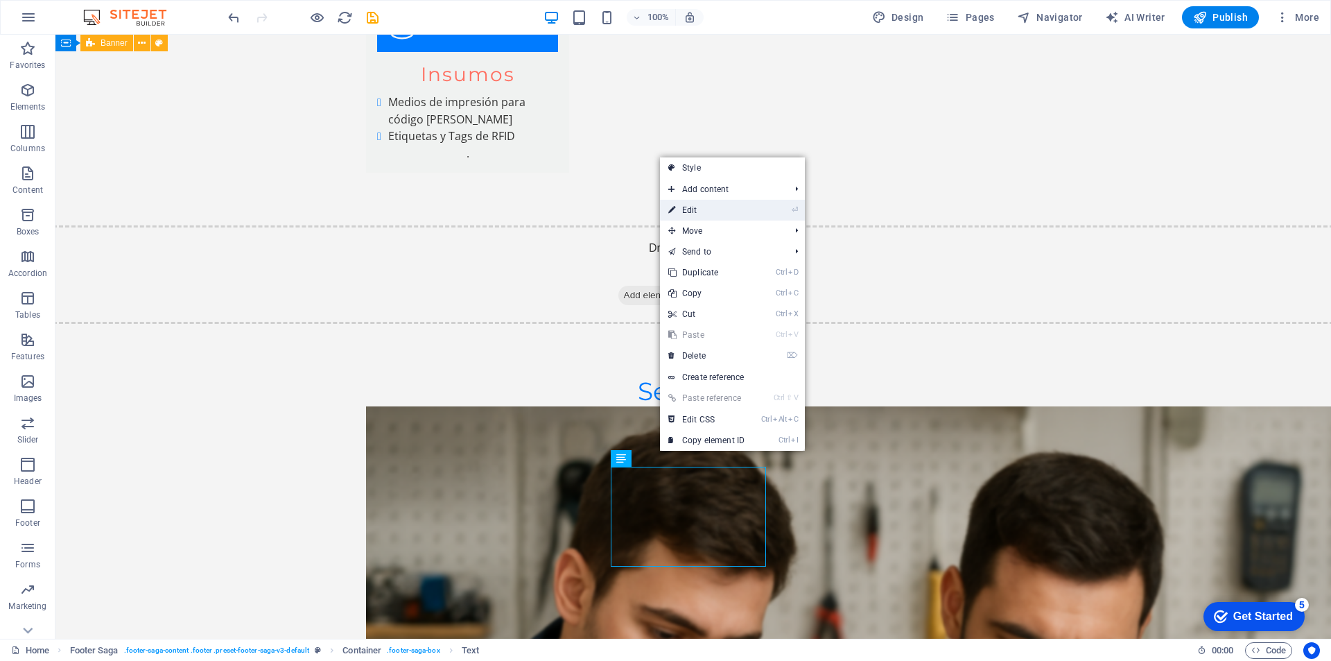
click at [704, 215] on link "⏎ Edit" at bounding box center [706, 210] width 93 height 21
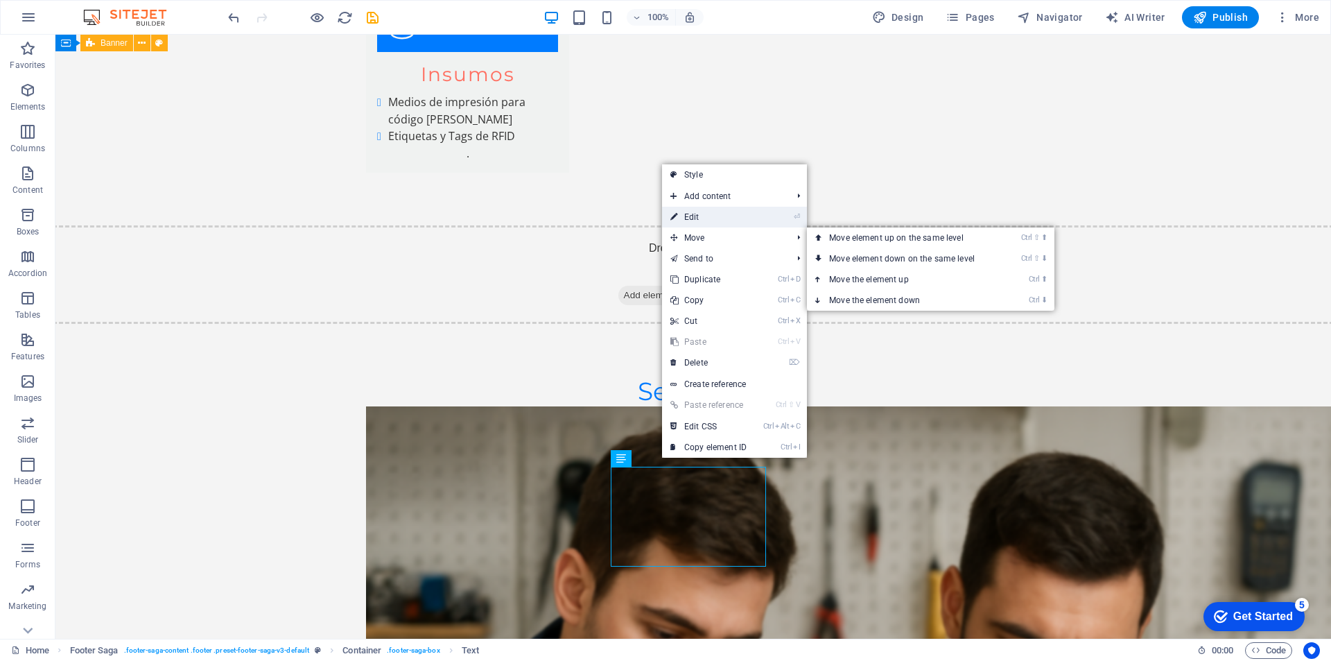
click at [700, 220] on link "⏎ Edit" at bounding box center [708, 217] width 93 height 21
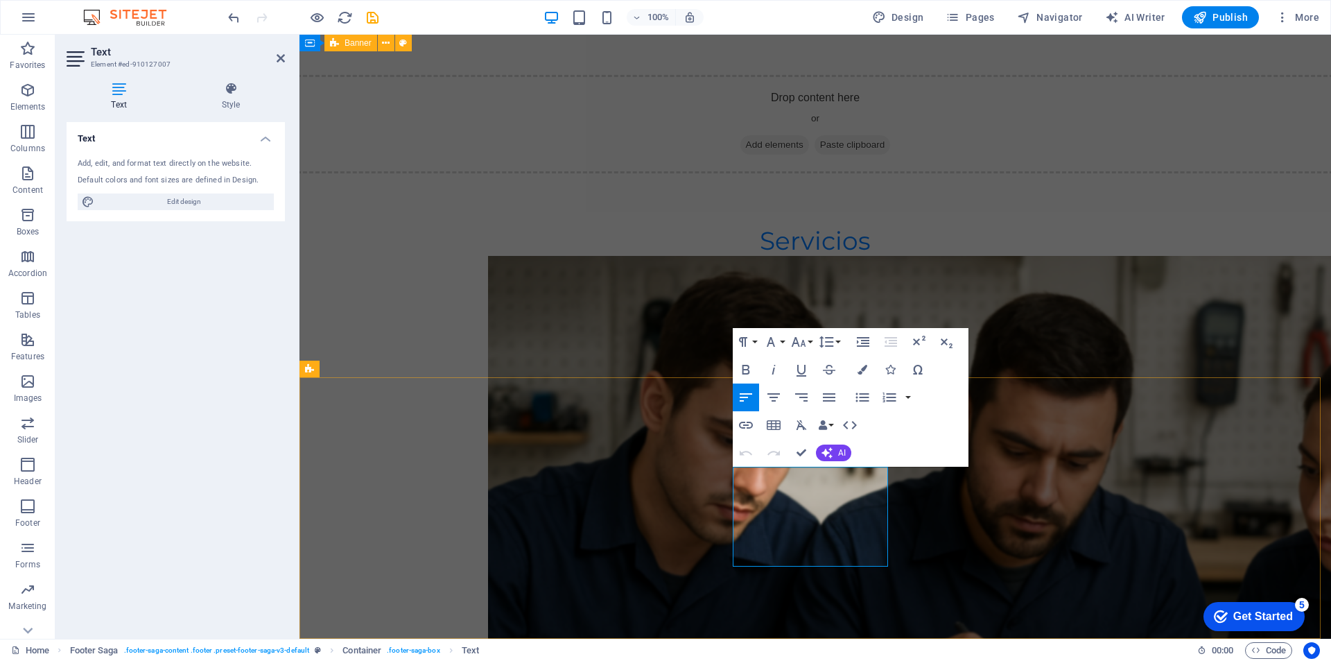
drag, startPoint x: 735, startPoint y: 523, endPoint x: 845, endPoint y: 555, distance: 114.8
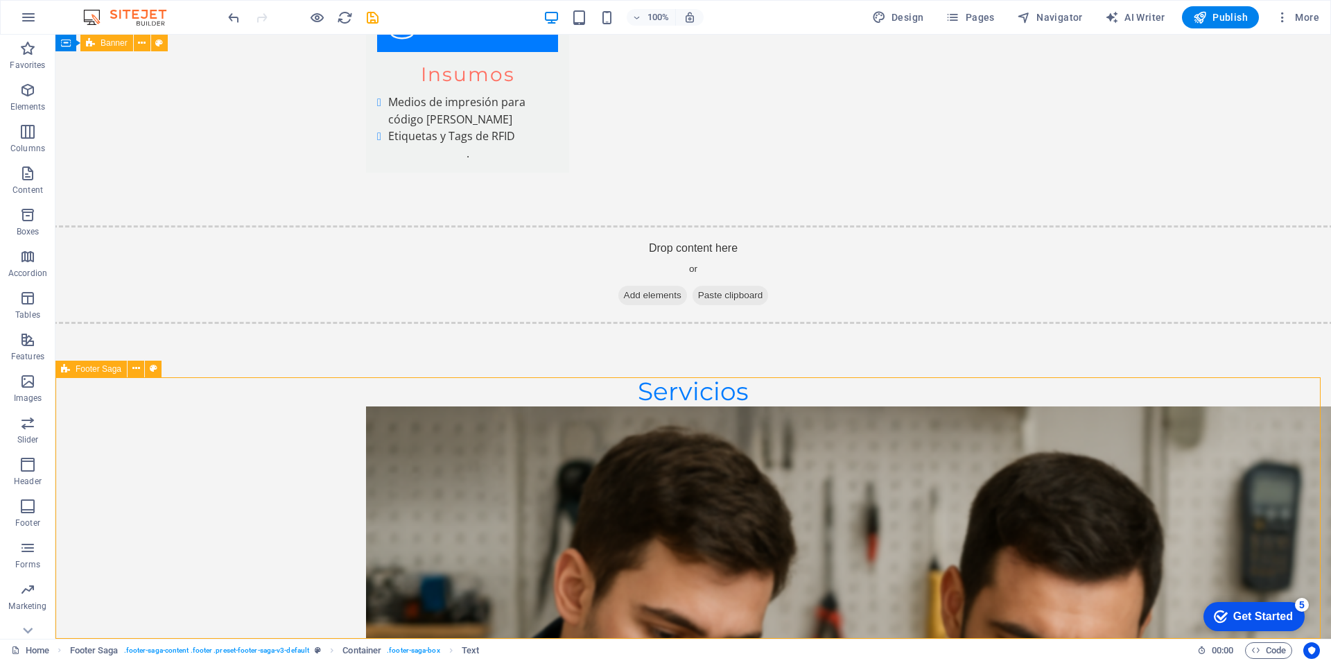
drag, startPoint x: 967, startPoint y: 487, endPoint x: 1212, endPoint y: 487, distance: 245.4
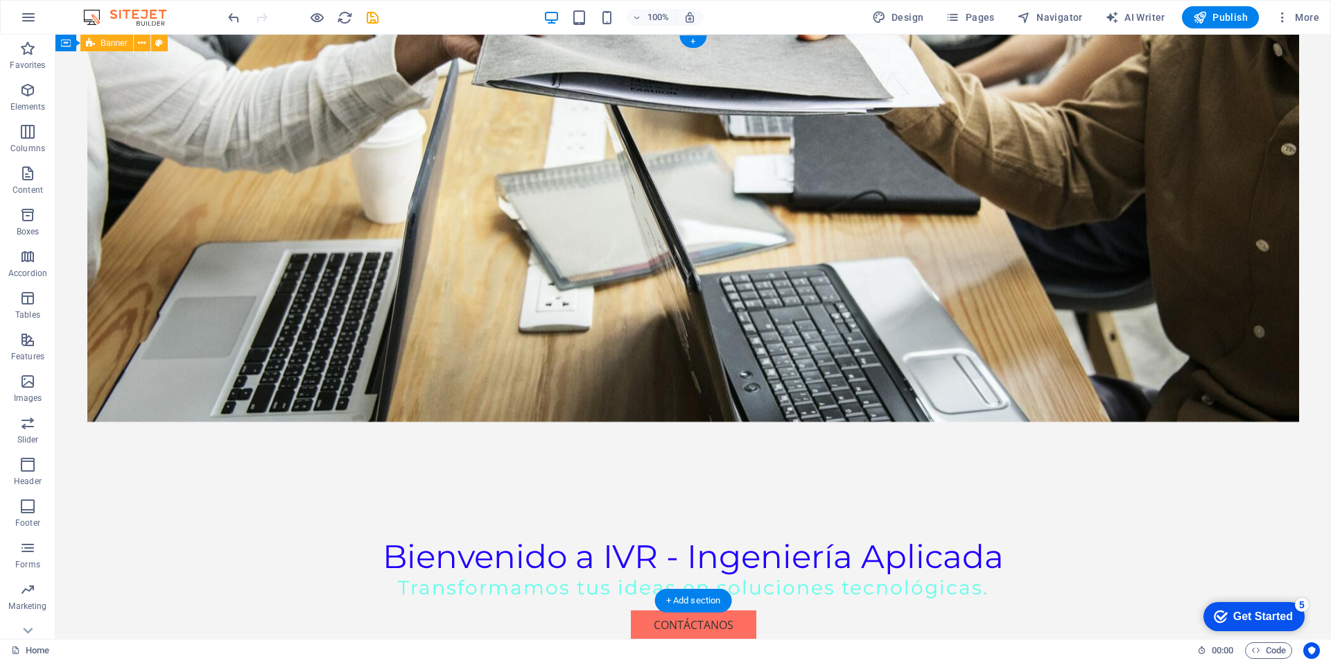
scroll to position [0, 0]
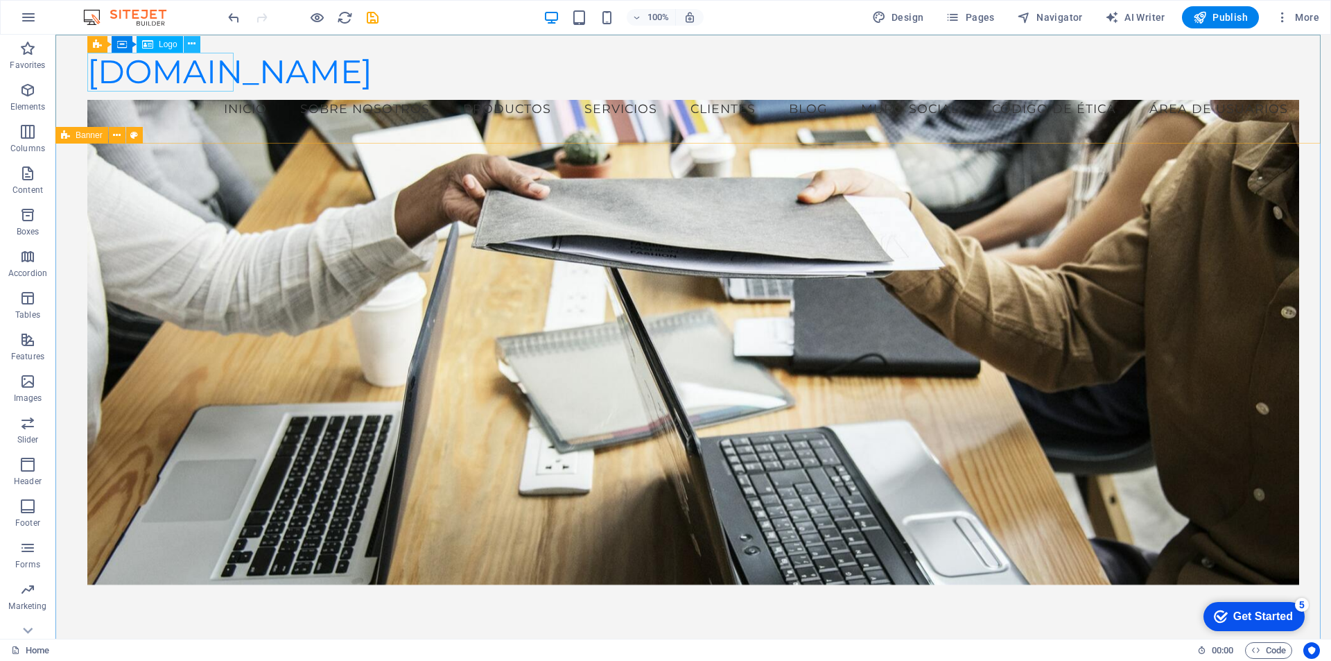
click at [192, 44] on icon at bounding box center [192, 44] width 8 height 15
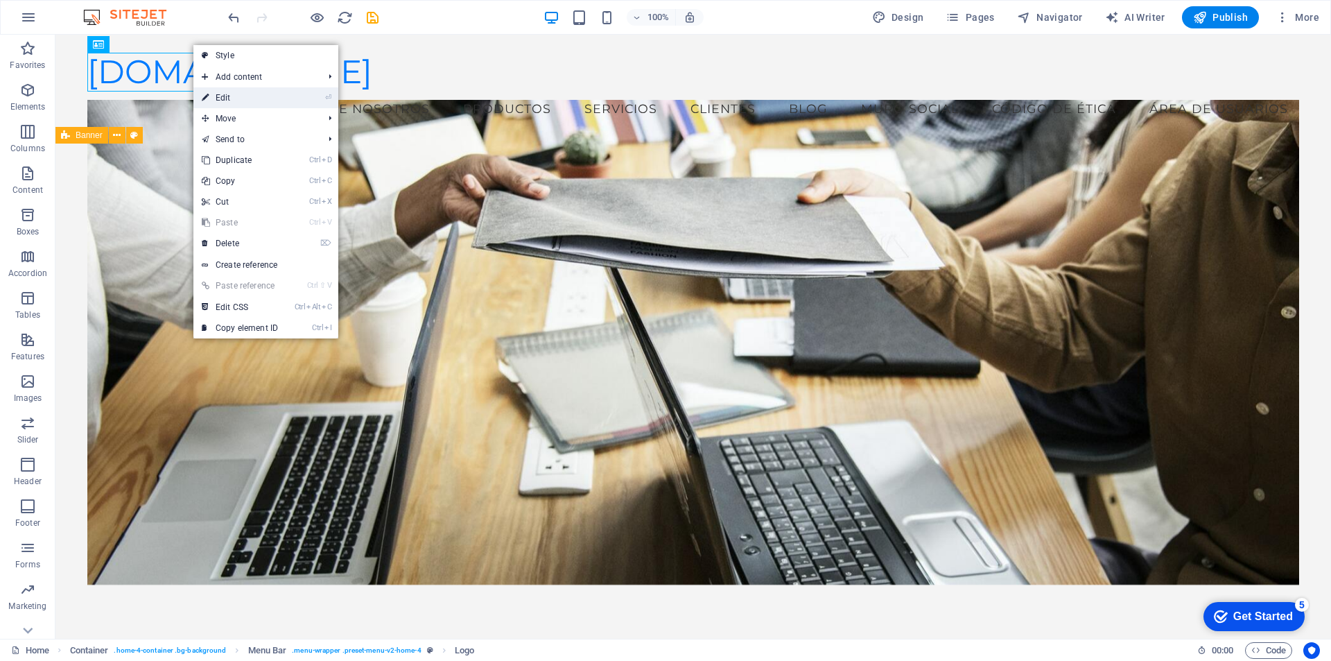
click at [223, 98] on link "⏎ Edit" at bounding box center [239, 97] width 93 height 21
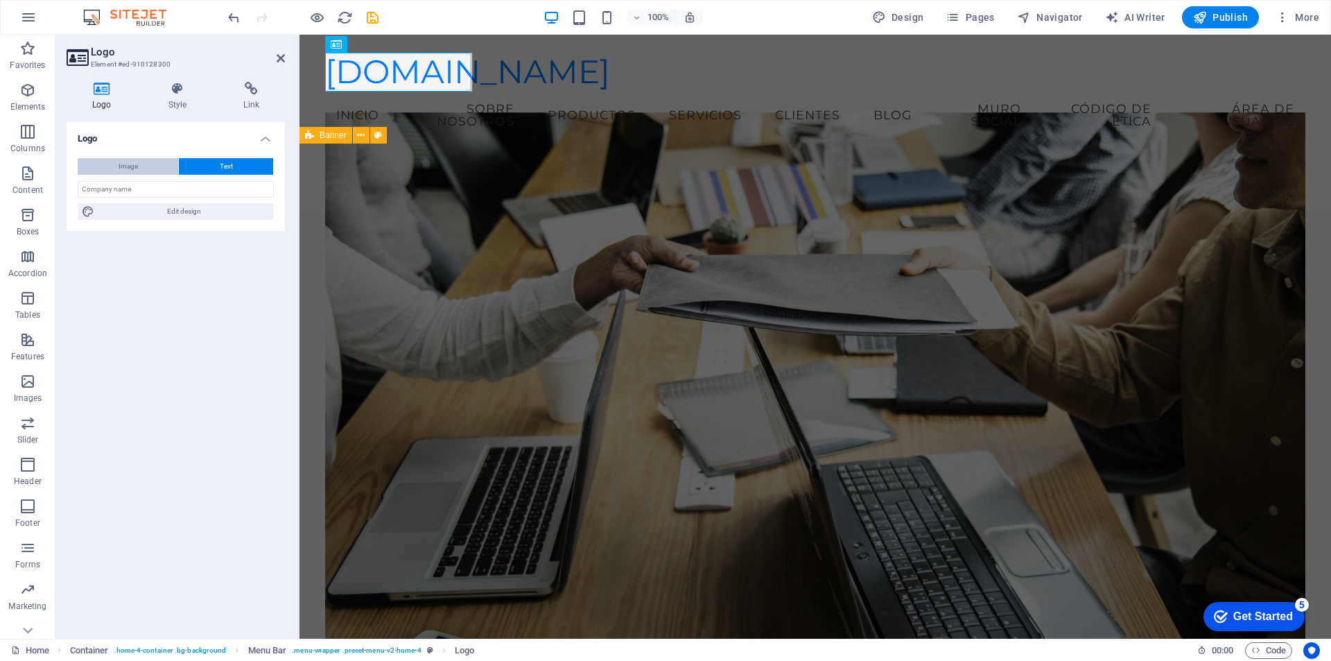
click at [130, 166] on span "Image" at bounding box center [128, 166] width 19 height 17
select select "DISABLED_OPTION_VALUE"
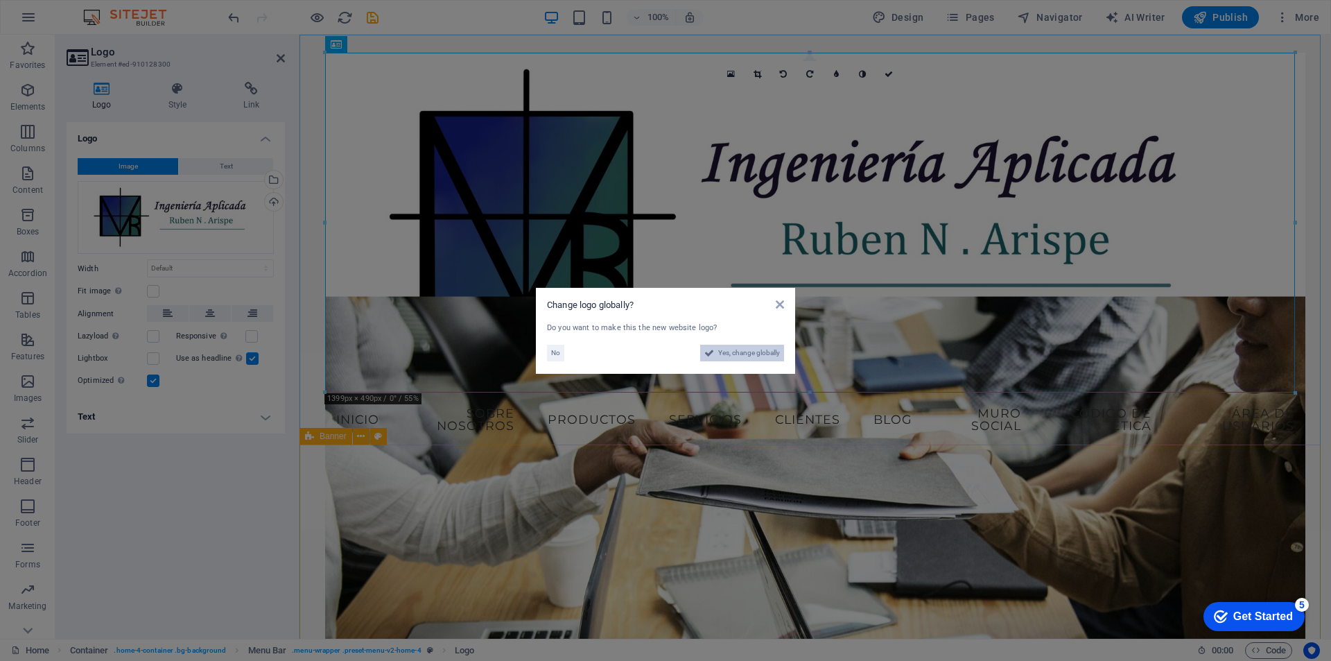
click at [727, 354] on span "Yes, change globally" at bounding box center [749, 353] width 62 height 17
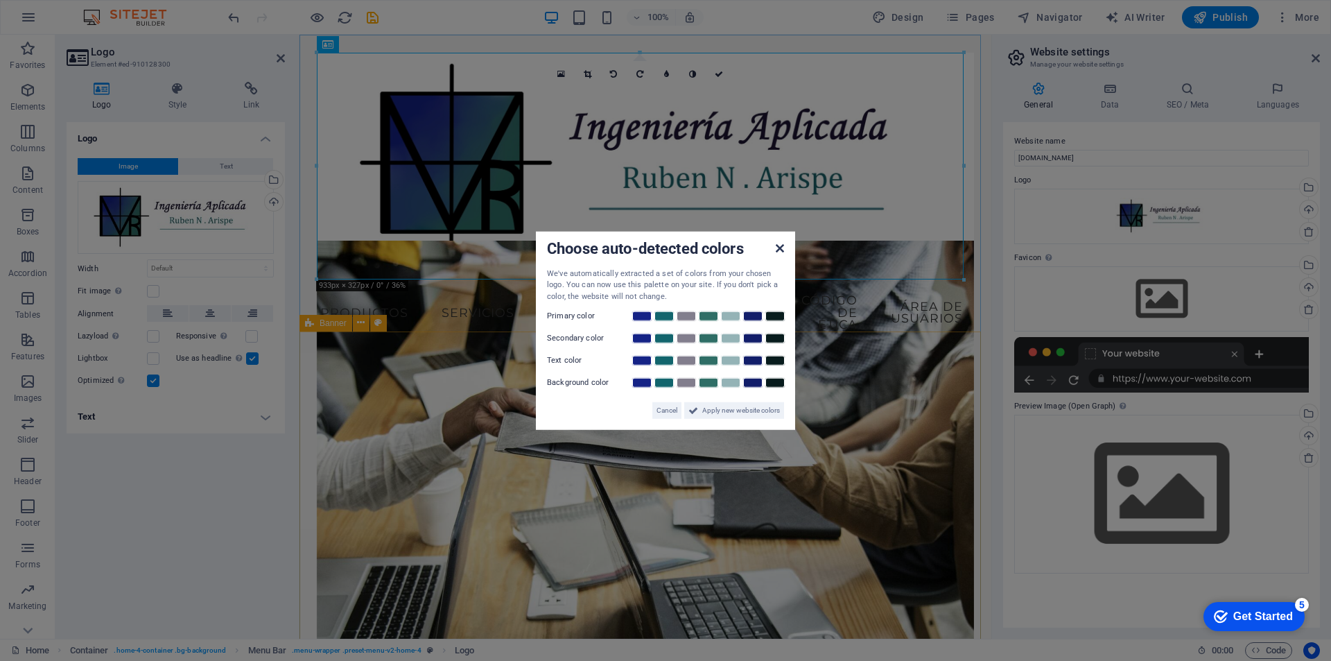
click at [778, 250] on icon at bounding box center [780, 247] width 8 height 11
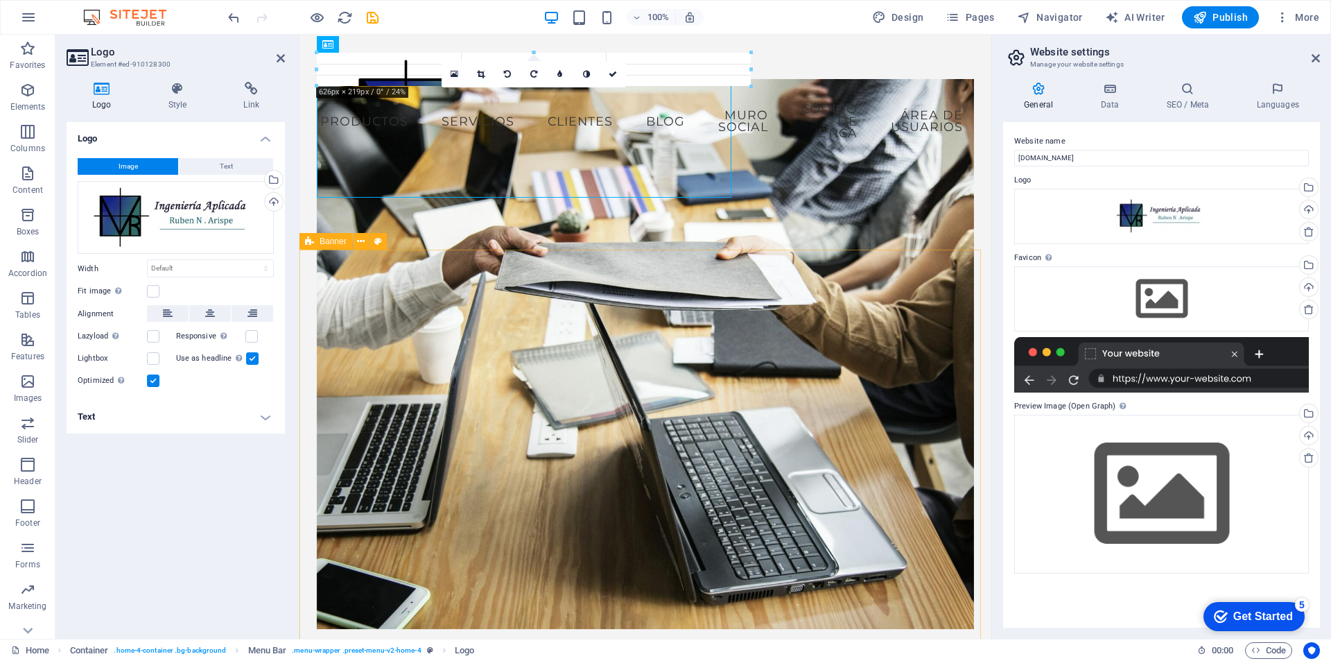
drag, startPoint x: 964, startPoint y: 170, endPoint x: 412, endPoint y: 171, distance: 551.9
type input "215"
select select "px"
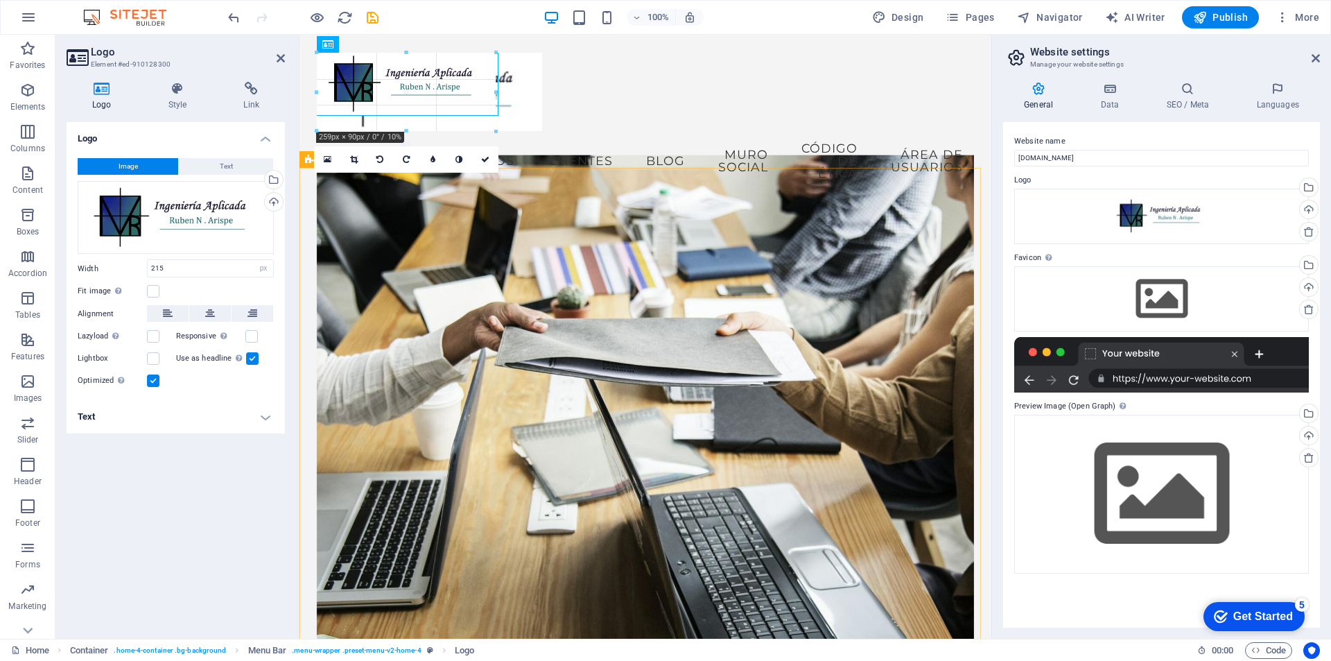
drag, startPoint x: 463, startPoint y: 78, endPoint x: 539, endPoint y: 96, distance: 78.4
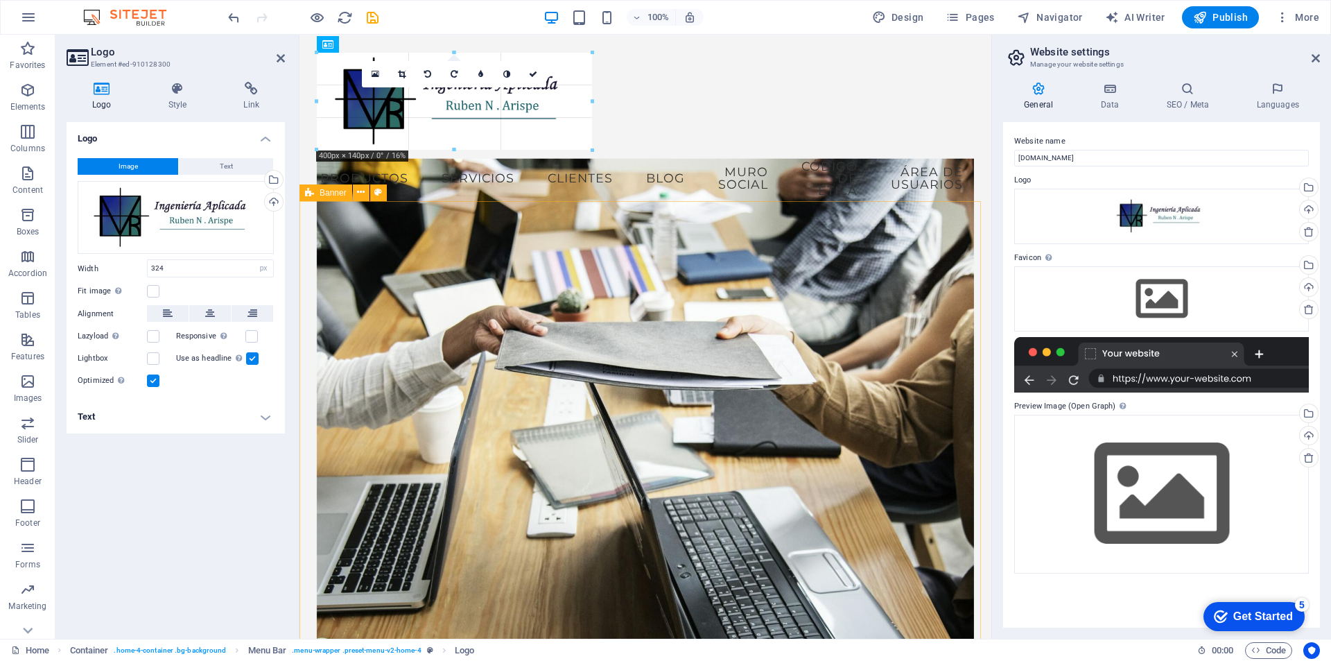
drag, startPoint x: 428, startPoint y: 130, endPoint x: 431, endPoint y: 147, distance: 17.5
type input "397"
click at [756, 76] on div "Menu Inicio Sobre Nosotros Productos Servicios Clientes Blog Muro Social Código…" at bounding box center [646, 130] width 692 height 191
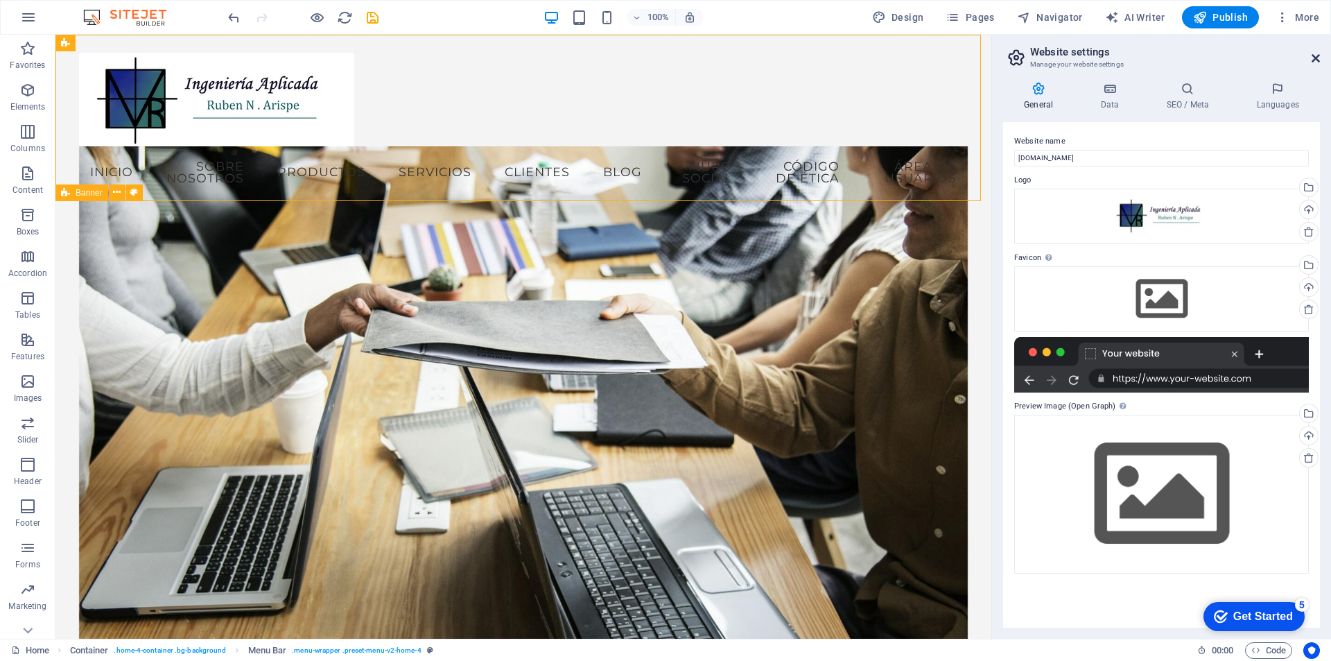
click at [1314, 55] on icon at bounding box center [1316, 58] width 8 height 11
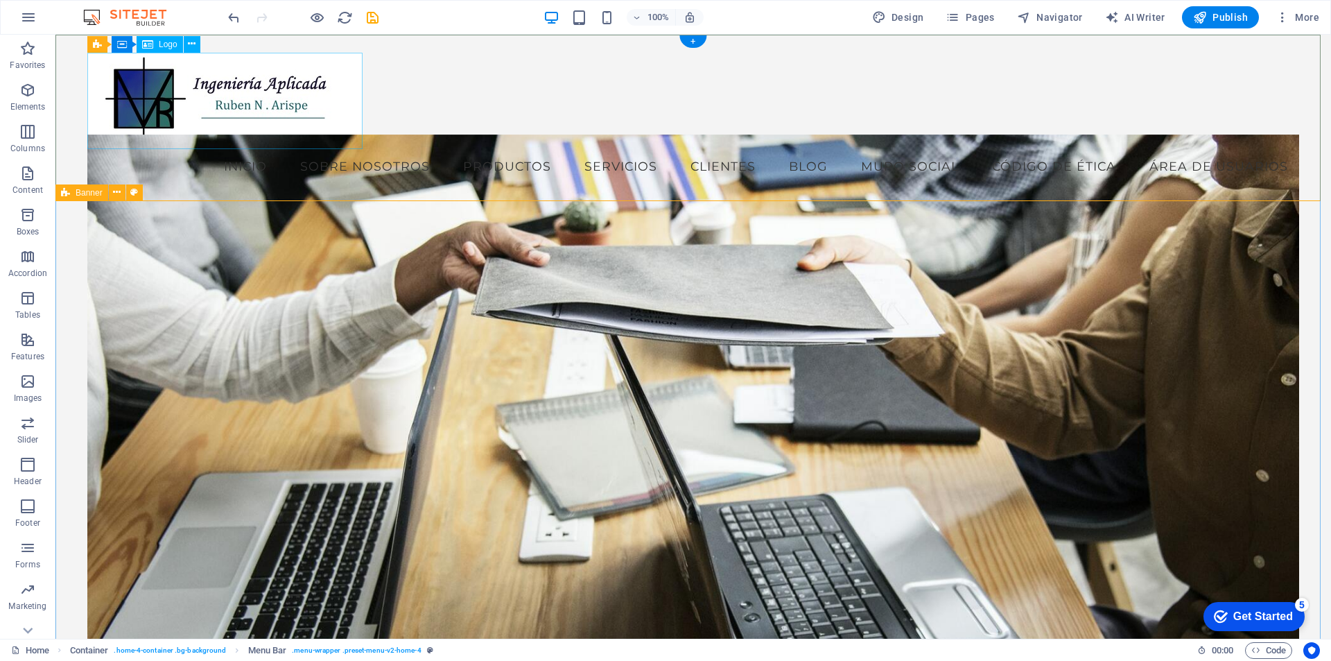
click at [340, 89] on div at bounding box center [693, 101] width 1212 height 96
click at [340, 66] on div at bounding box center [693, 101] width 1212 height 96
click at [188, 46] on icon at bounding box center [192, 44] width 8 height 15
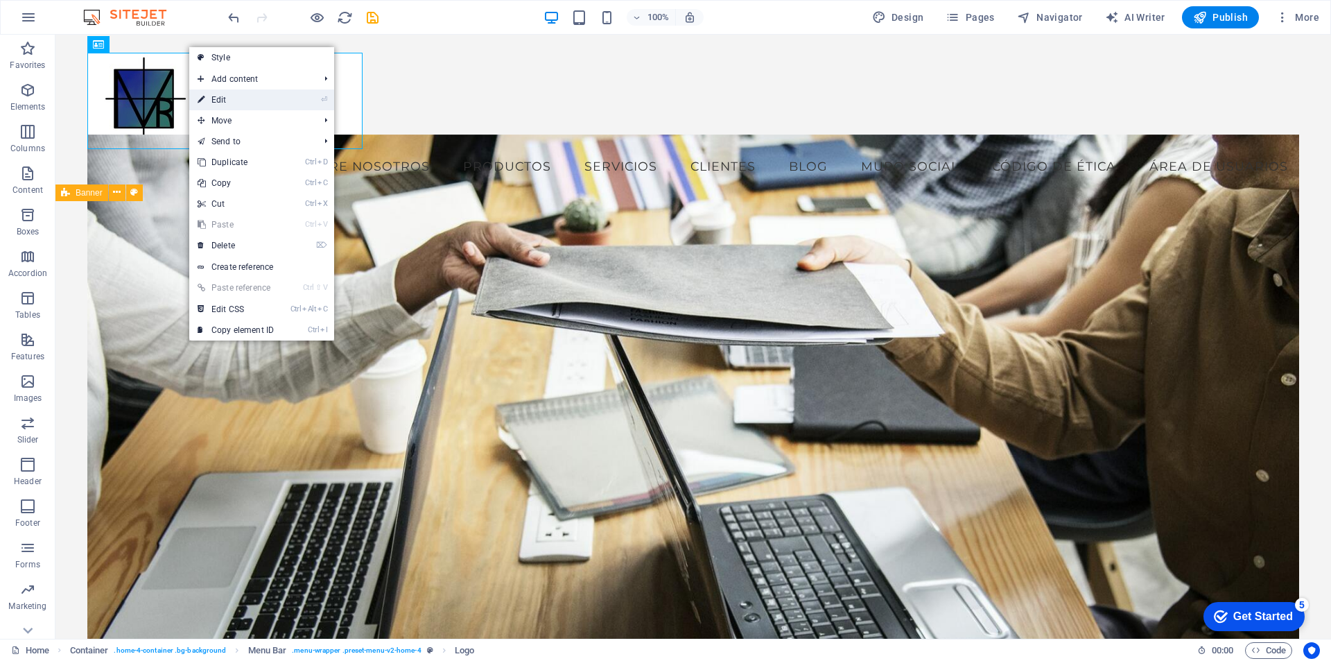
click at [217, 101] on link "⏎ Edit" at bounding box center [235, 99] width 93 height 21
select select "px"
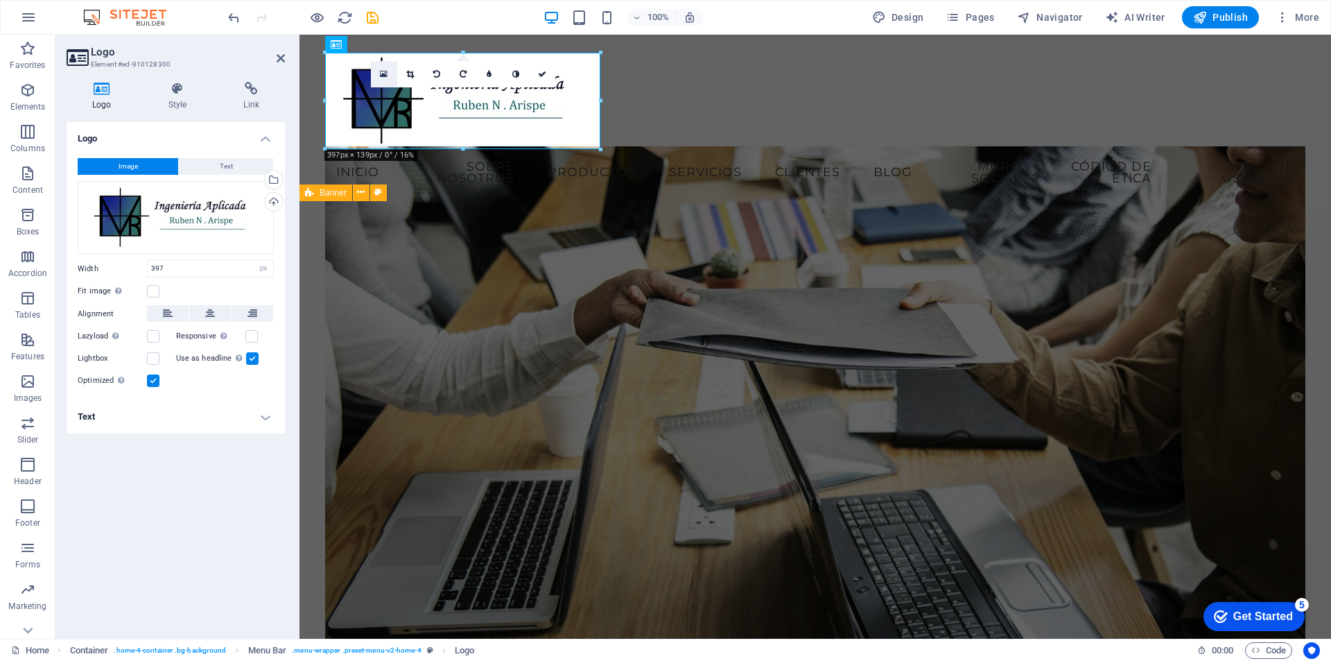
click at [383, 77] on icon at bounding box center [384, 74] width 8 height 10
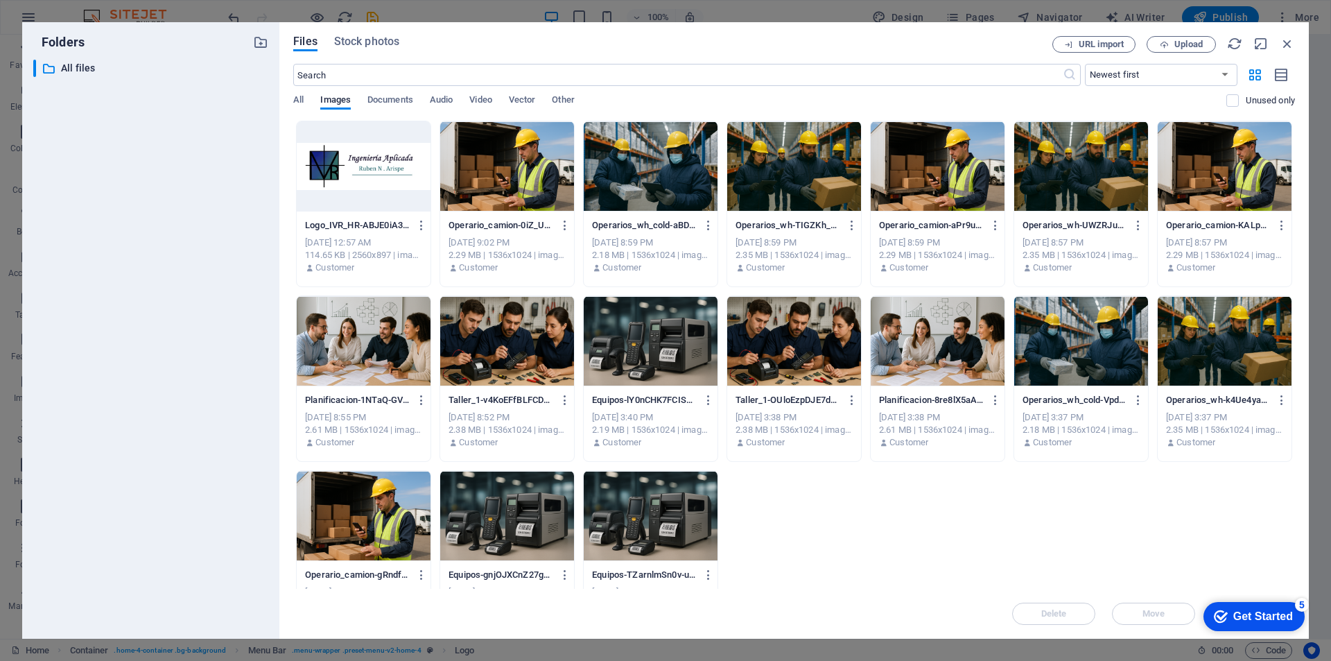
click at [369, 163] on div at bounding box center [364, 166] width 134 height 90
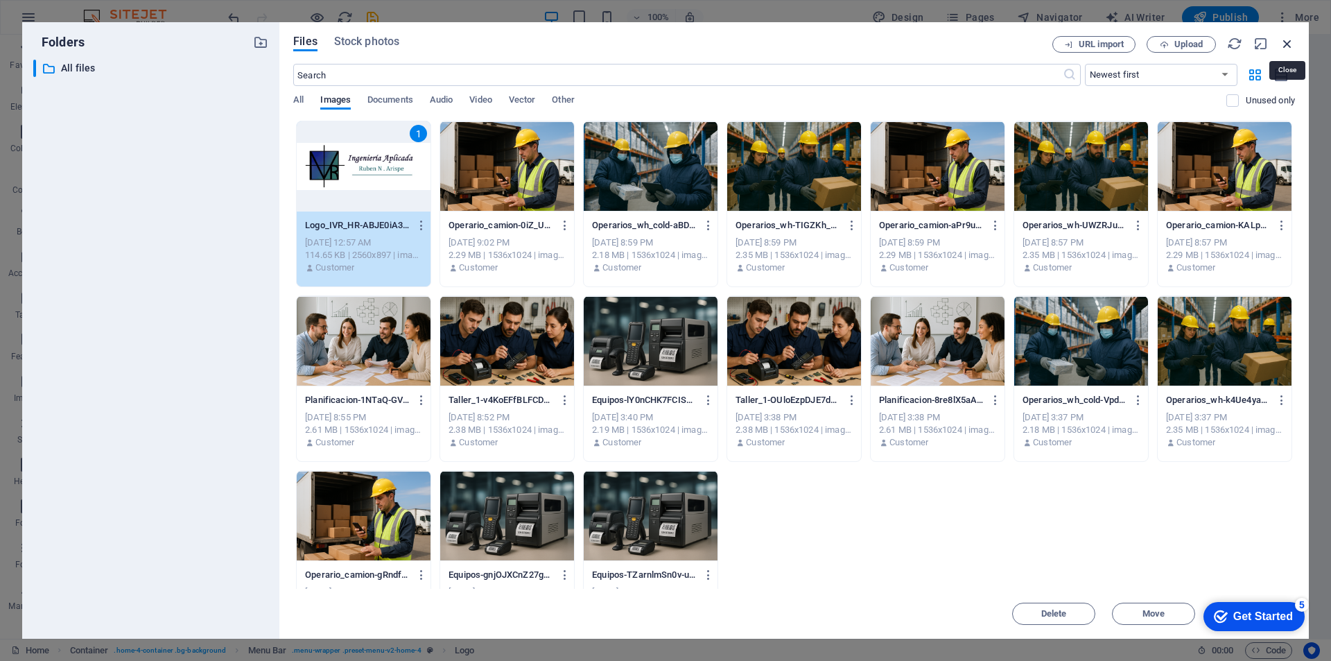
click at [1291, 40] on icon "button" at bounding box center [1287, 43] width 15 height 15
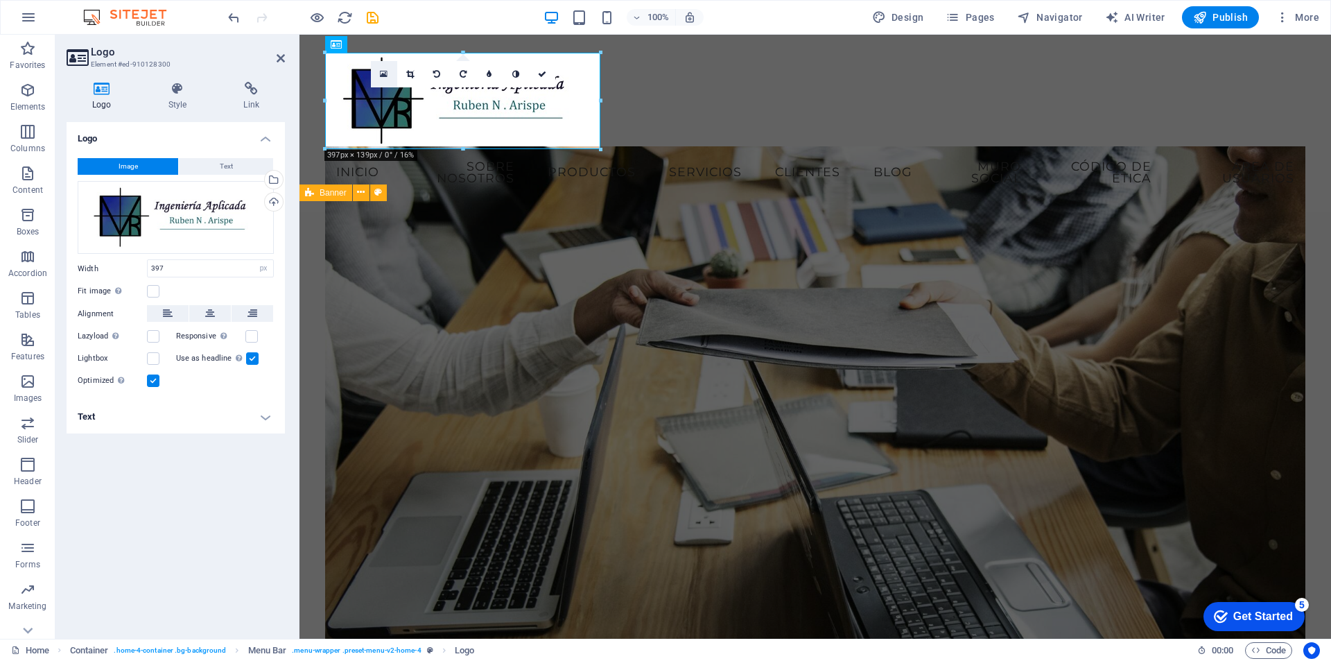
click at [383, 71] on icon at bounding box center [384, 74] width 8 height 10
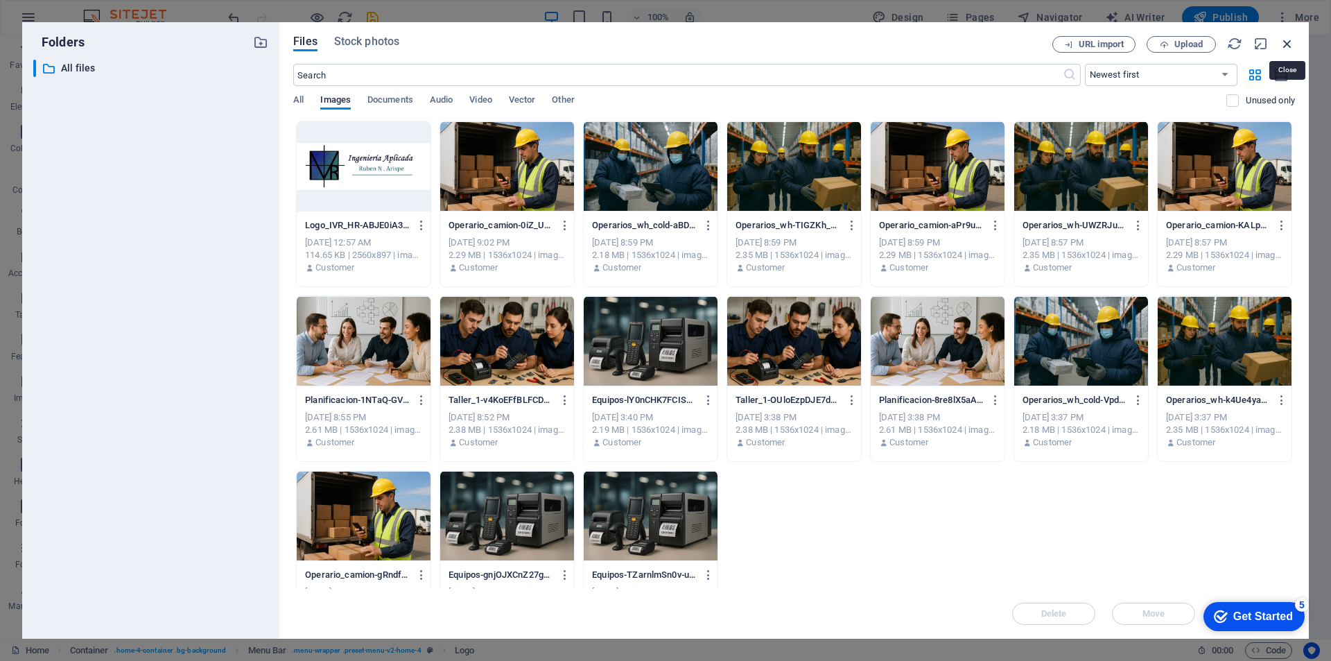
click at [1287, 42] on icon "button" at bounding box center [1287, 43] width 15 height 15
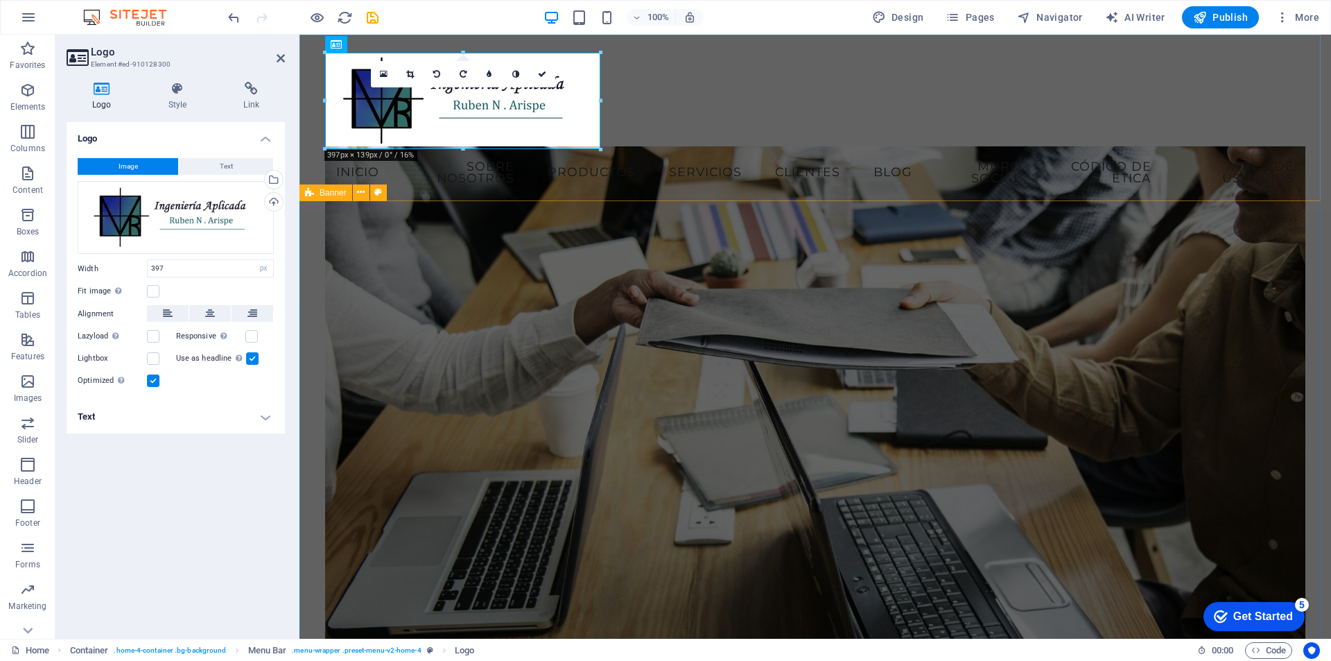
click at [993, 94] on div "Menu Inicio Sobre Nosotros Productos Servicios Clientes Blog Muro Social Código…" at bounding box center [816, 124] width 1032 height 178
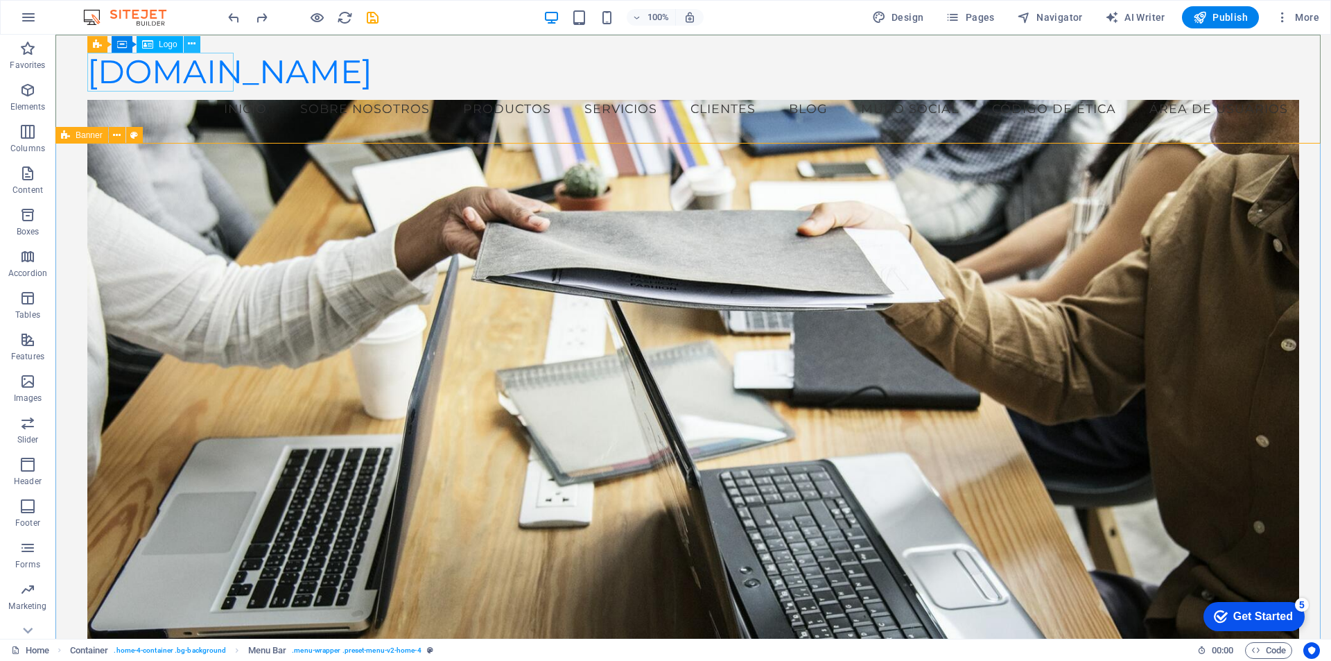
click at [190, 43] on icon at bounding box center [192, 44] width 8 height 15
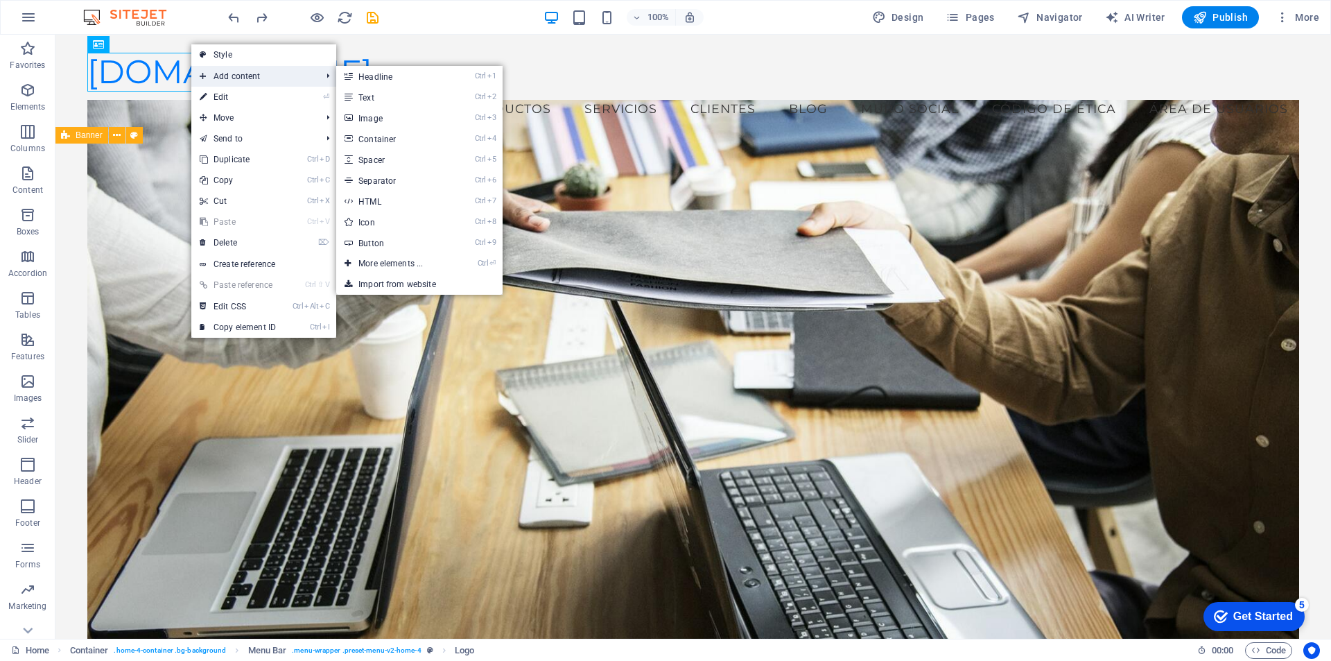
click at [210, 71] on span "Add content" at bounding box center [253, 76] width 124 height 21
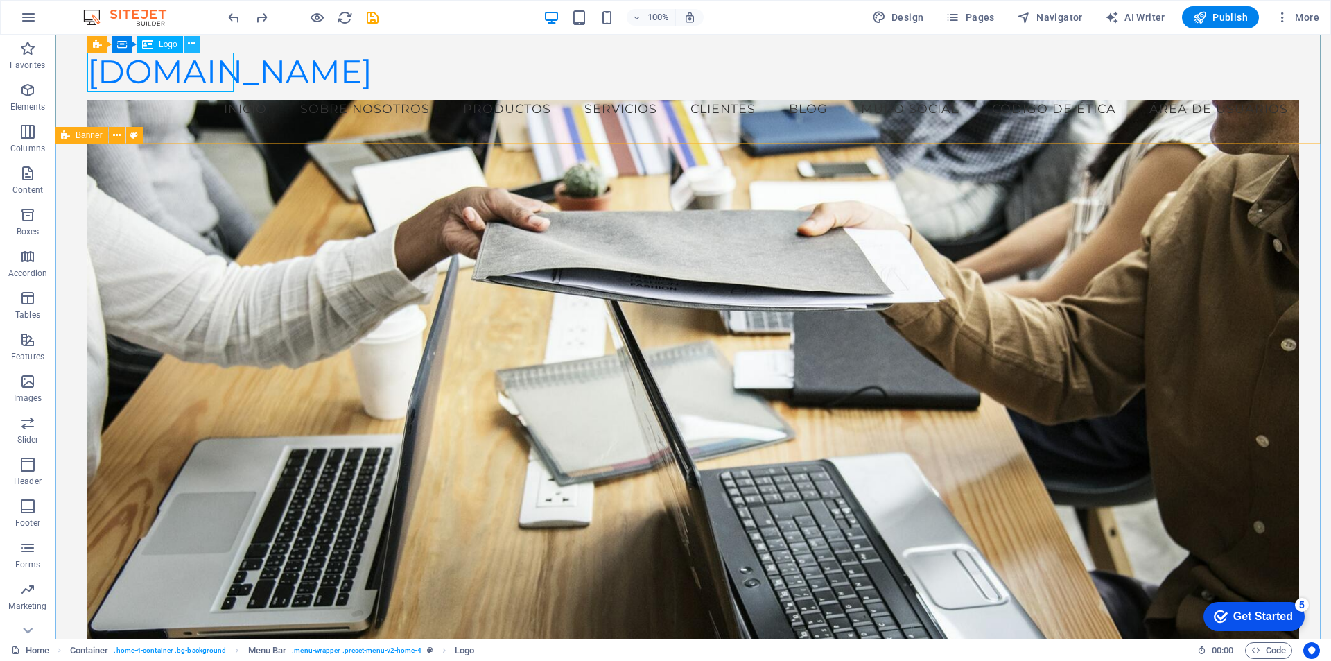
click at [195, 44] on icon at bounding box center [192, 44] width 8 height 15
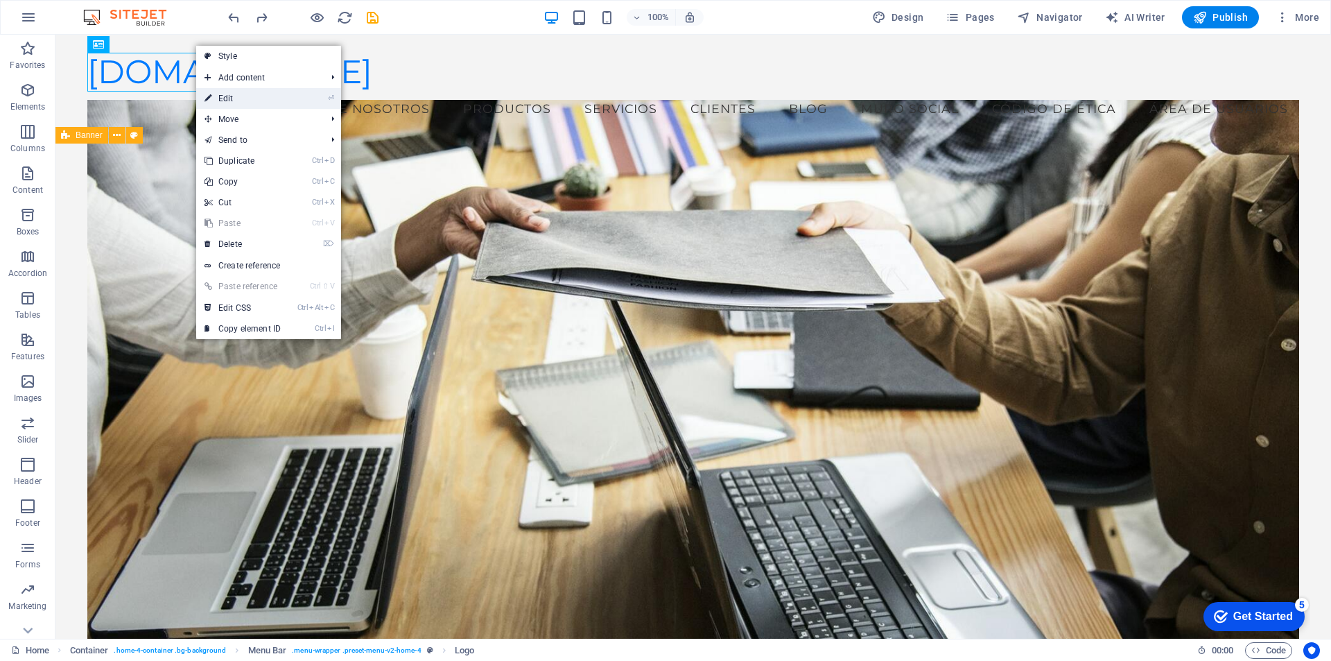
click at [225, 95] on link "⏎ Edit" at bounding box center [242, 98] width 93 height 21
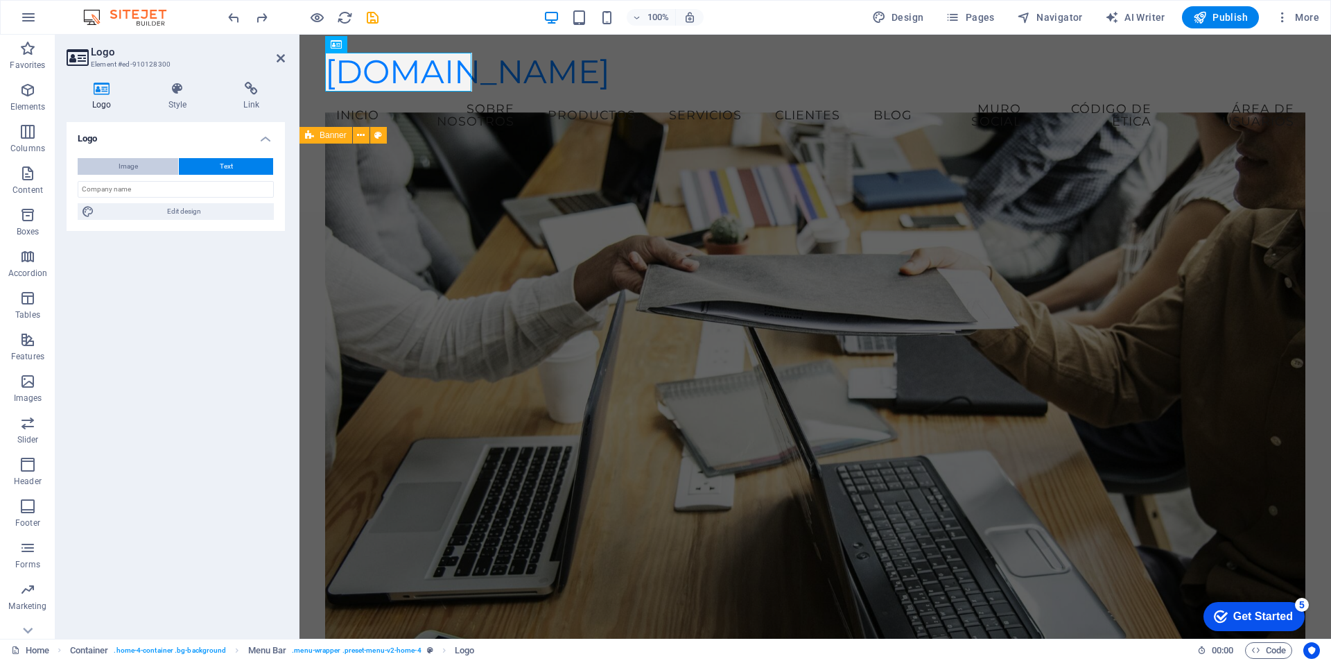
click at [129, 165] on span "Image" at bounding box center [128, 166] width 19 height 17
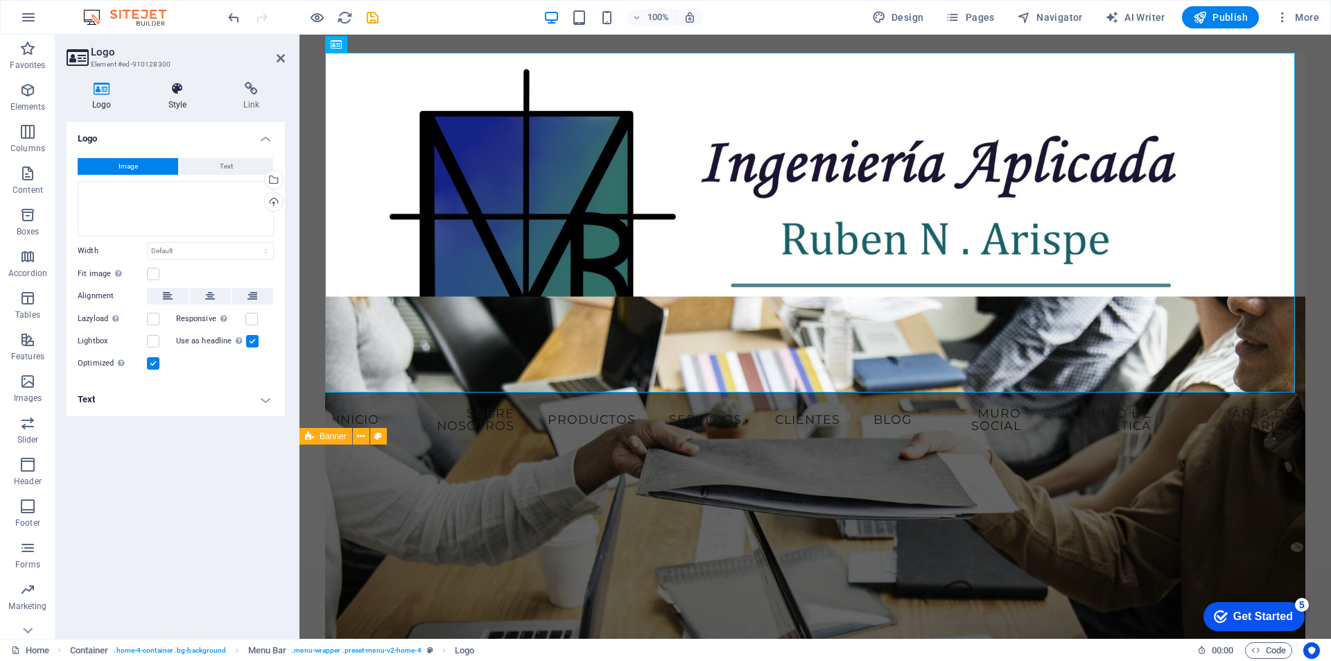
click at [183, 96] on h4 "Style" at bounding box center [181, 96] width 76 height 29
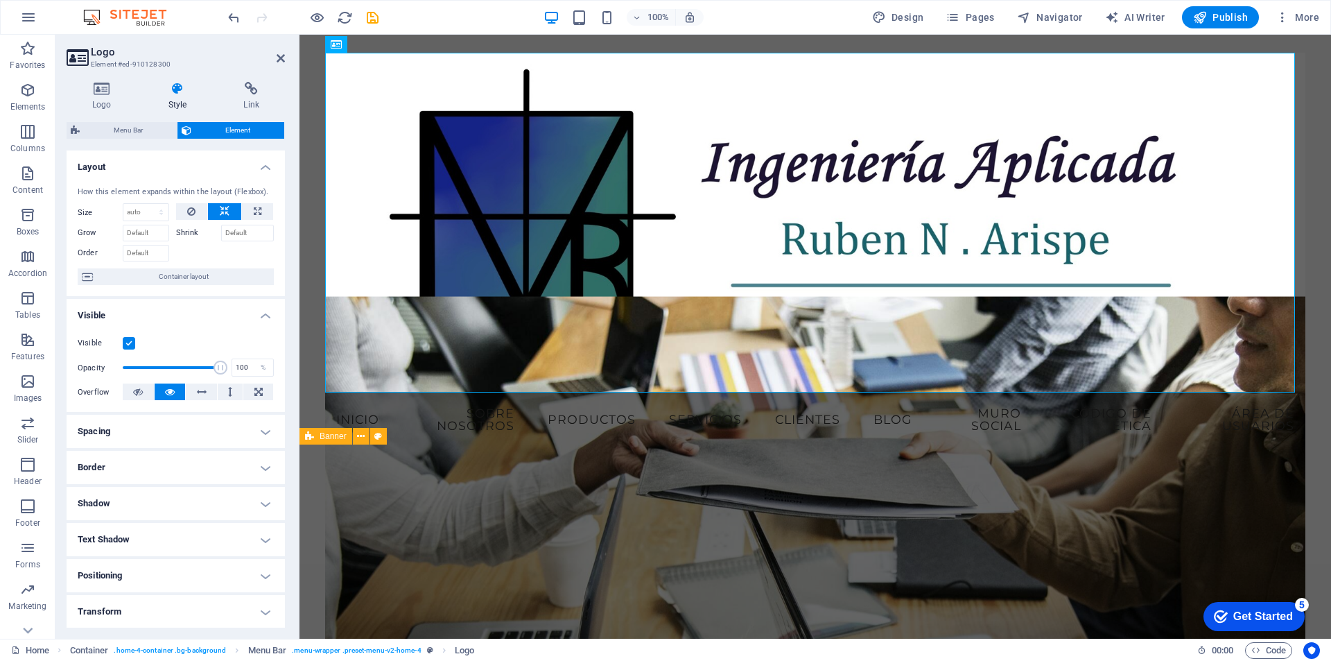
click at [267, 430] on h4 "Spacing" at bounding box center [176, 431] width 218 height 33
click at [280, 56] on icon at bounding box center [281, 58] width 8 height 11
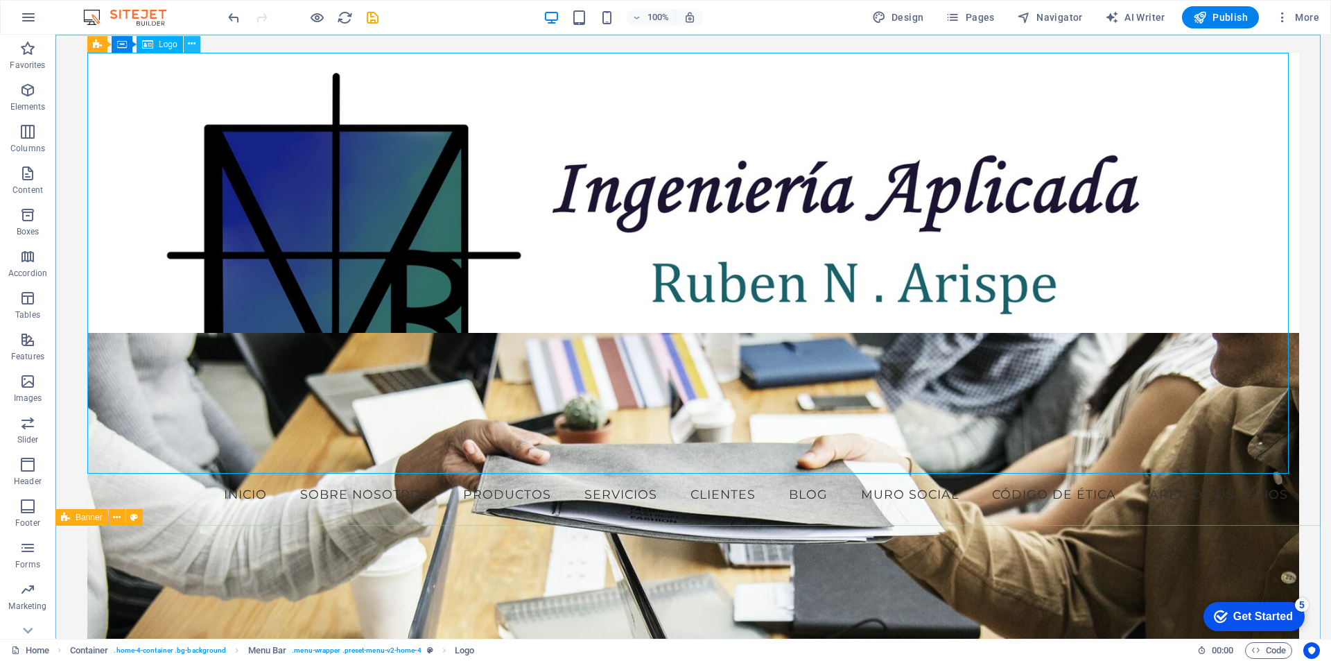
click at [193, 47] on icon at bounding box center [192, 44] width 8 height 15
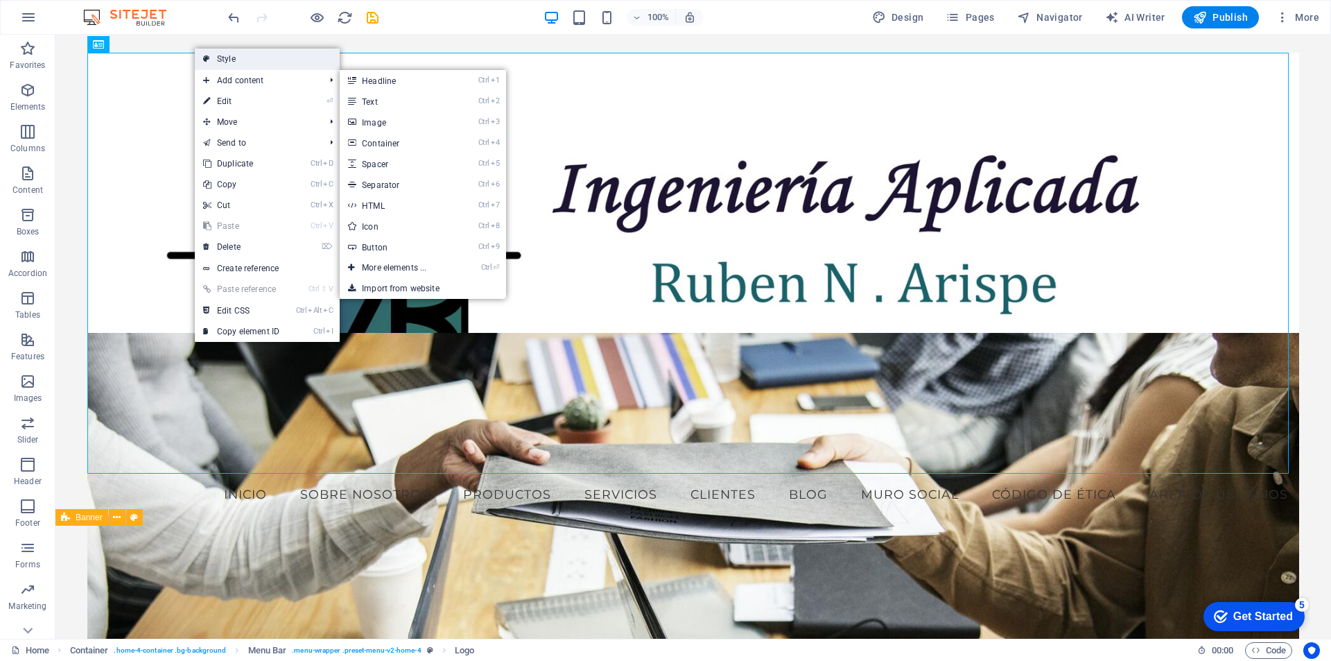
click at [234, 58] on link "Style" at bounding box center [267, 59] width 145 height 21
select select "vw"
select select "rem"
select select "vw"
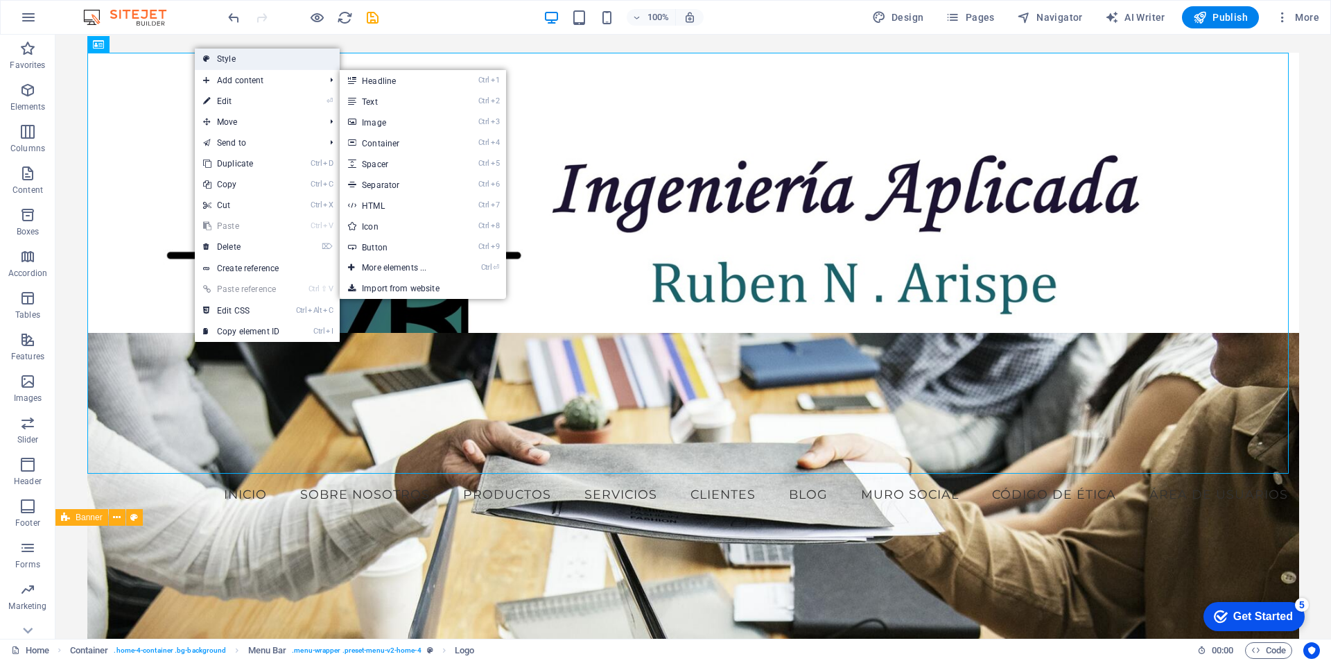
select select "preset-menu-v2-home-4"
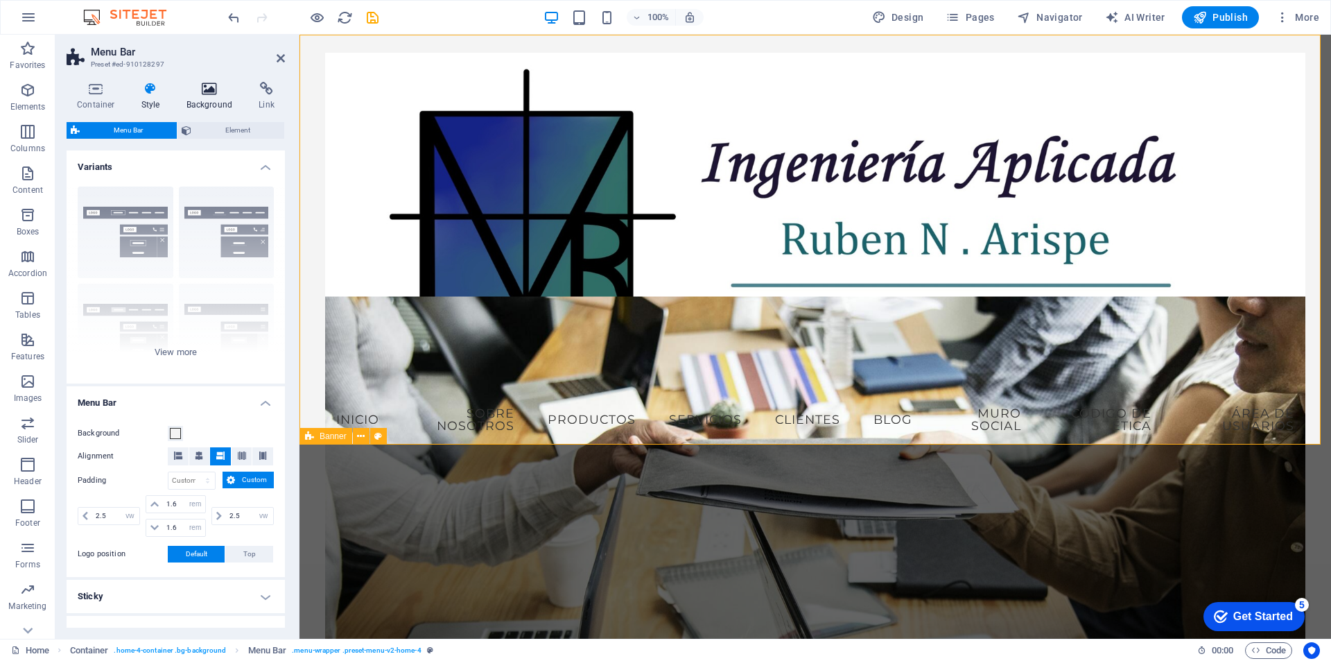
click at [210, 92] on icon at bounding box center [209, 89] width 67 height 14
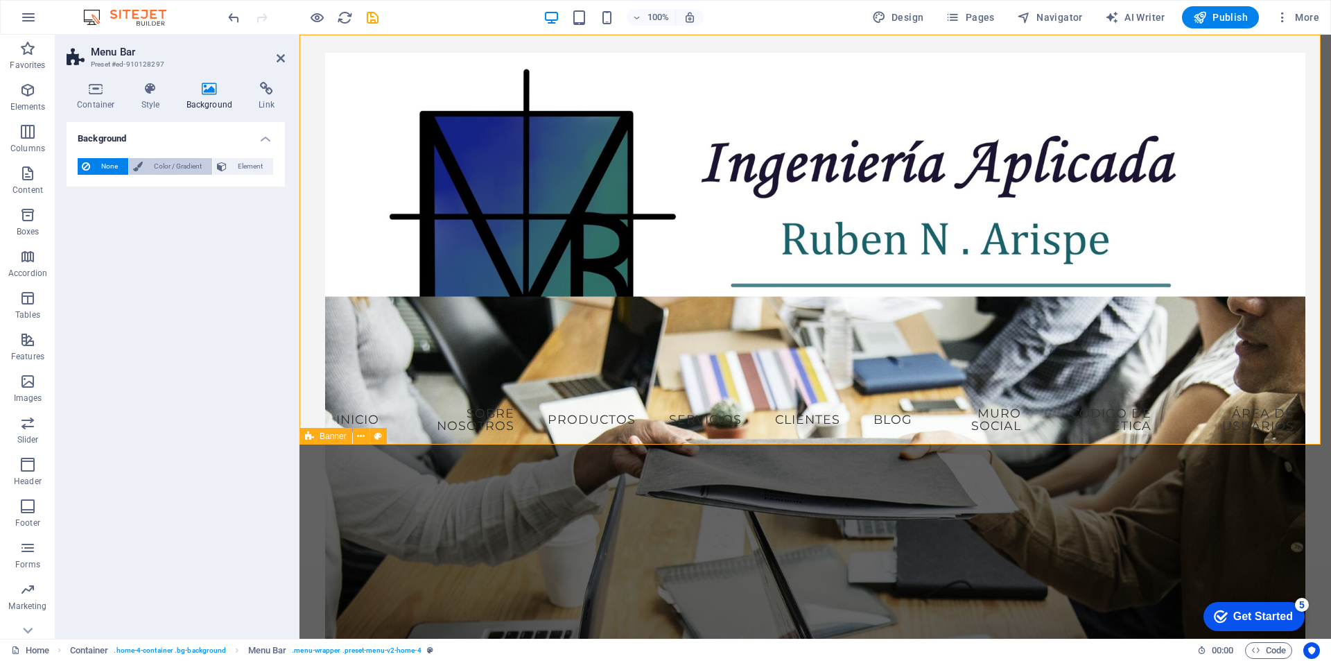
click at [175, 163] on span "Color / Gradient" at bounding box center [177, 166] width 61 height 17
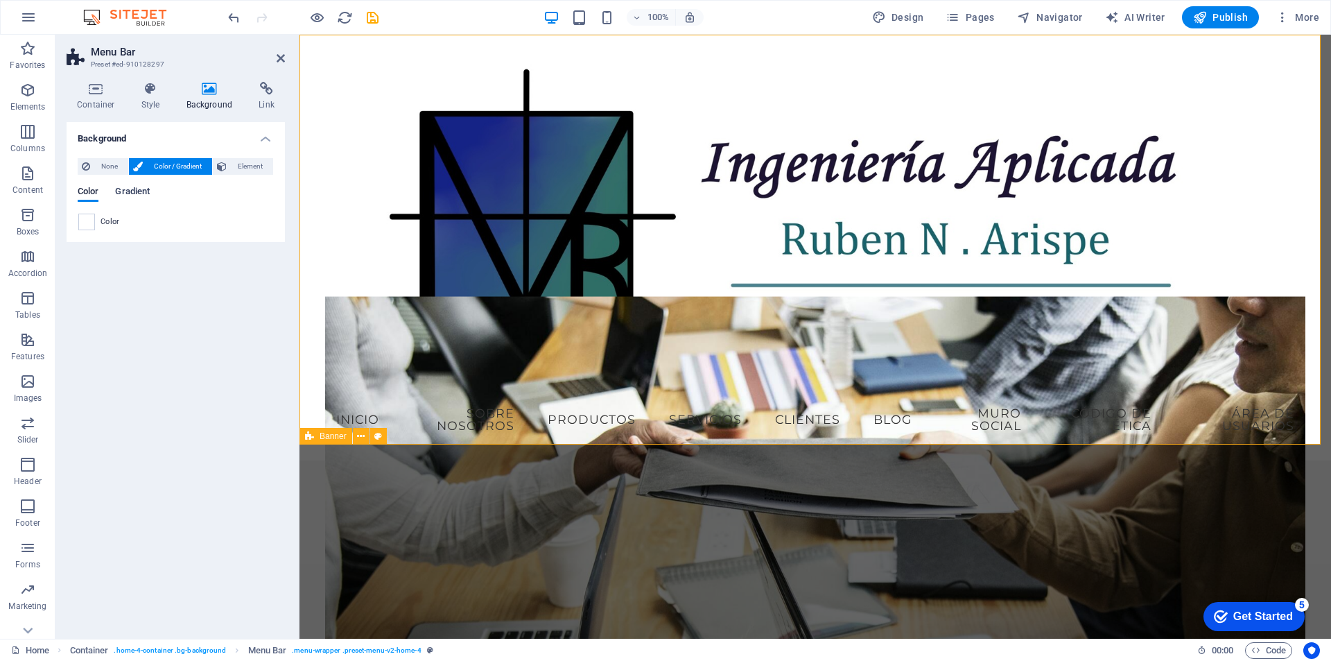
click at [139, 190] on span "Gradient" at bounding box center [132, 192] width 35 height 19
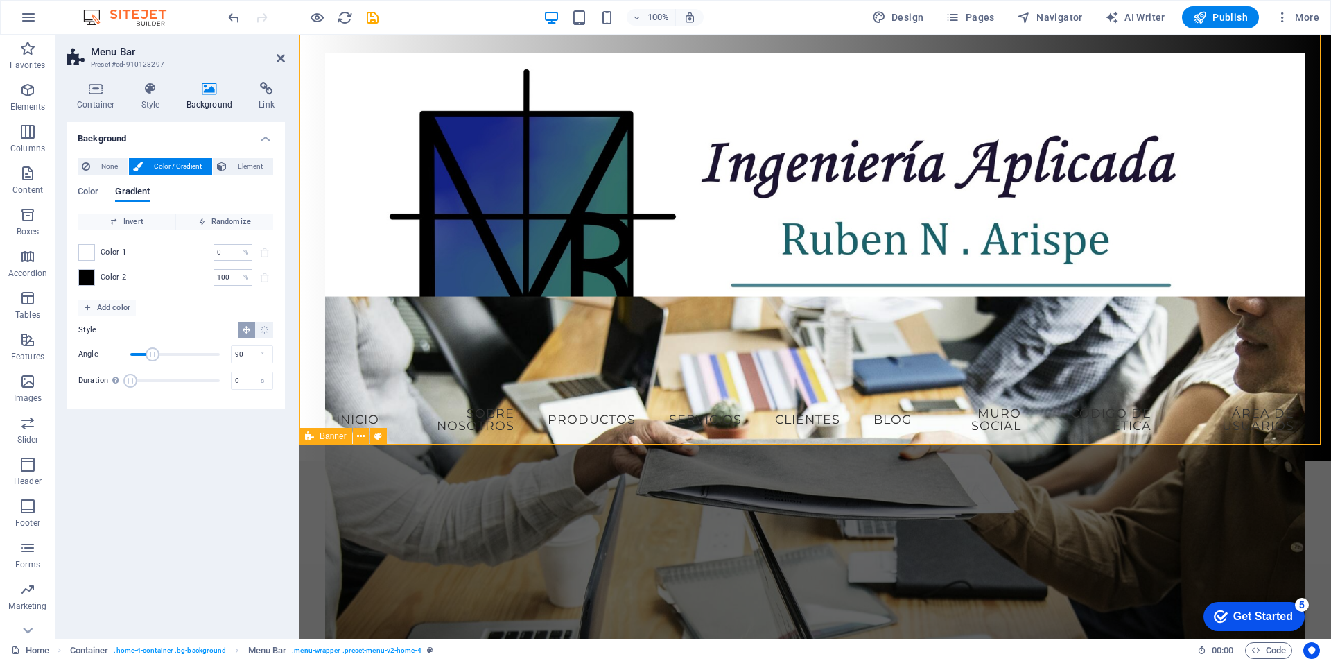
click at [84, 184] on div "Color Gradient Color Invert Randomize Color 1 0 % ​ Color 2 100 % ​ Add color S…" at bounding box center [176, 286] width 196 height 222
click at [89, 187] on span "Color" at bounding box center [88, 192] width 21 height 19
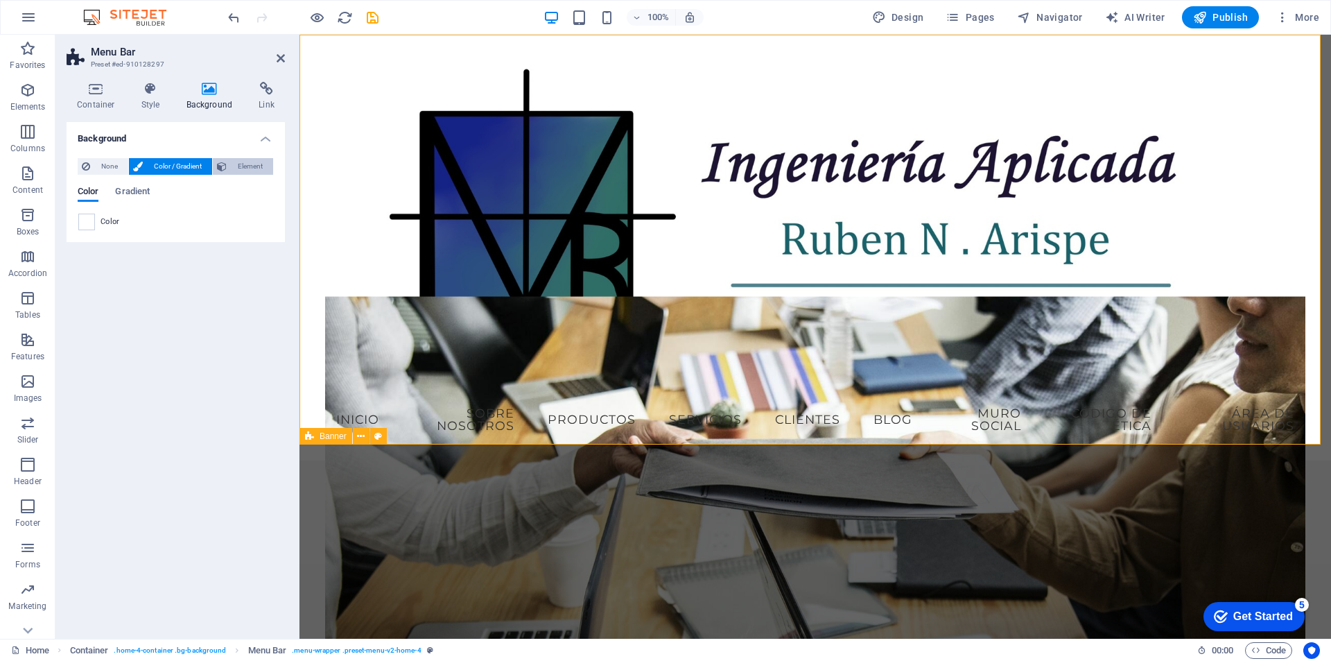
click at [242, 167] on span "Element" at bounding box center [250, 166] width 38 height 17
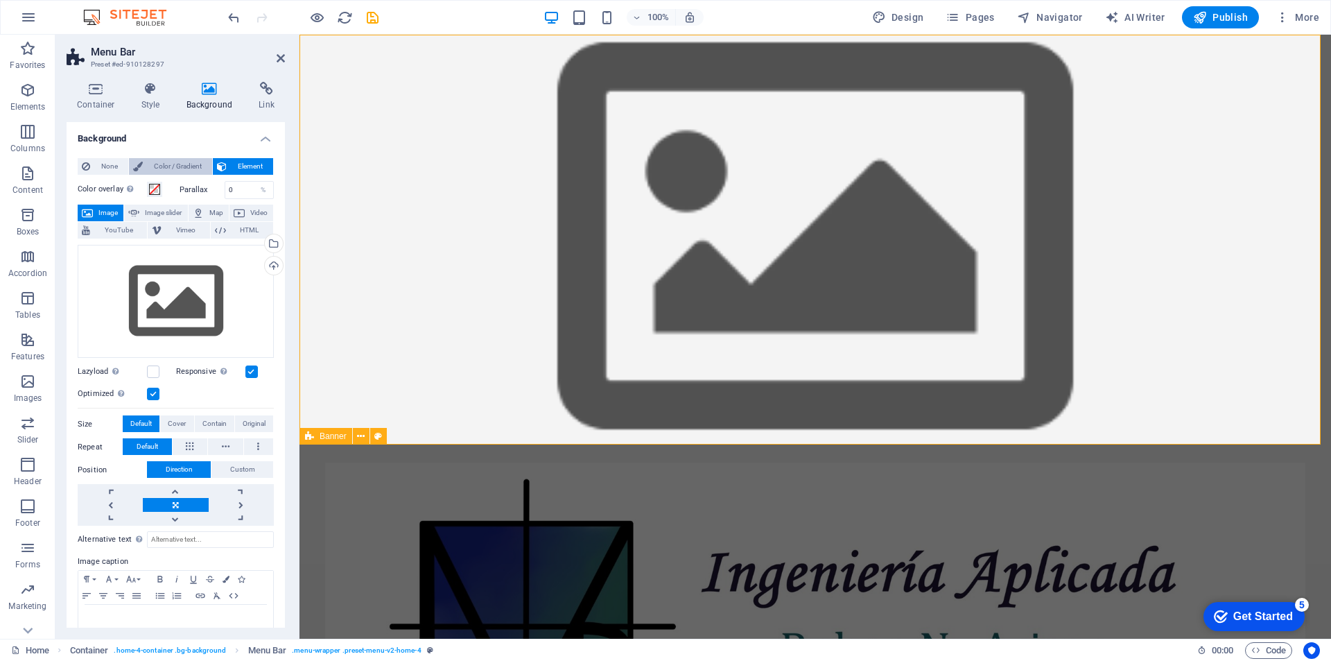
click at [188, 163] on span "Color / Gradient" at bounding box center [177, 166] width 61 height 17
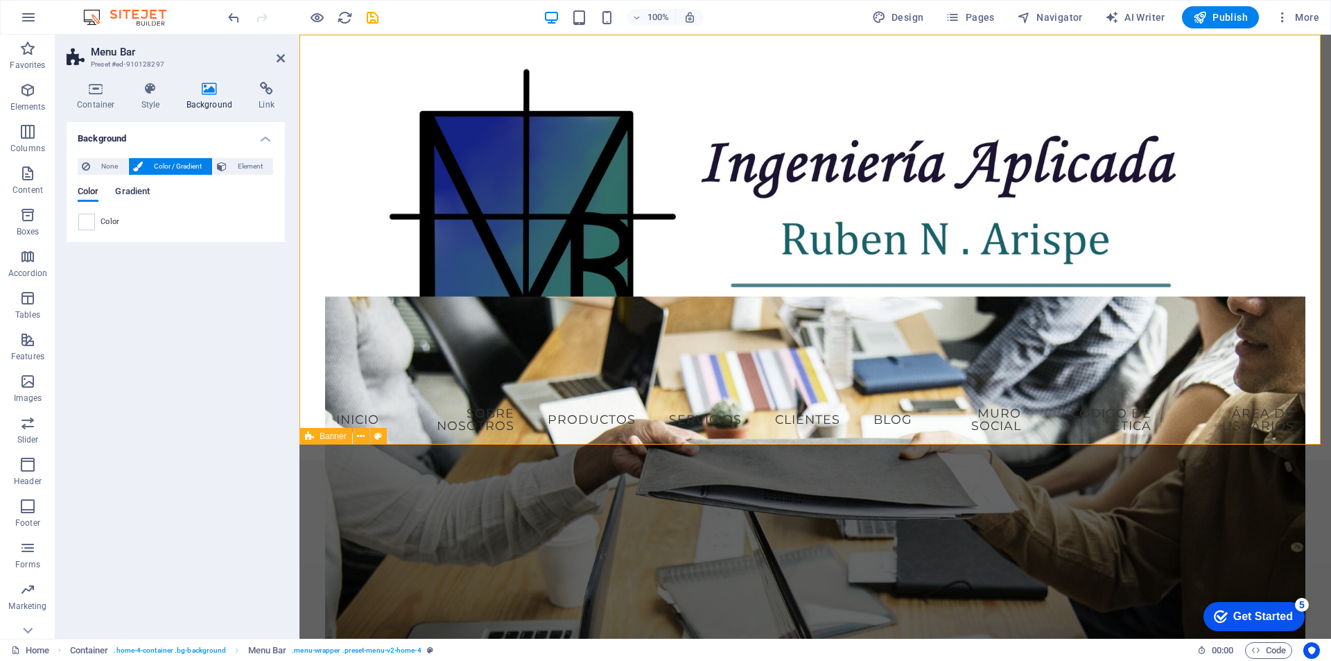
click at [132, 189] on span "Gradient" at bounding box center [132, 192] width 35 height 19
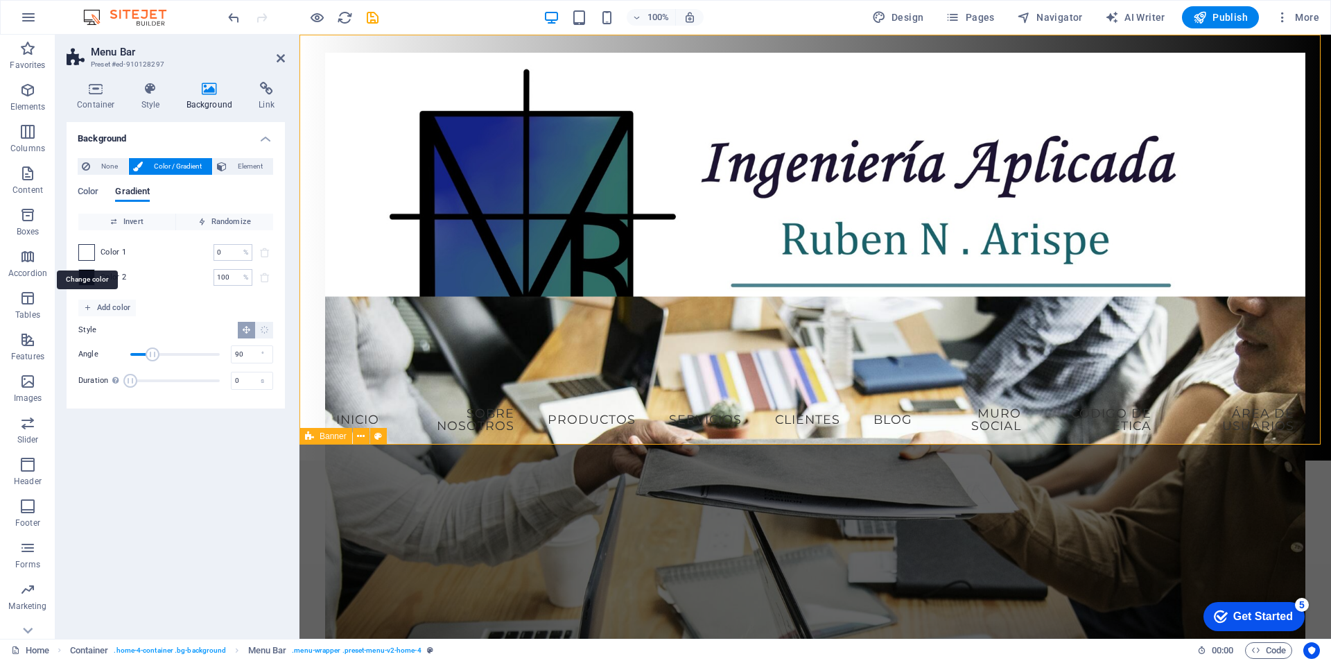
click at [88, 250] on span at bounding box center [86, 252] width 15 height 15
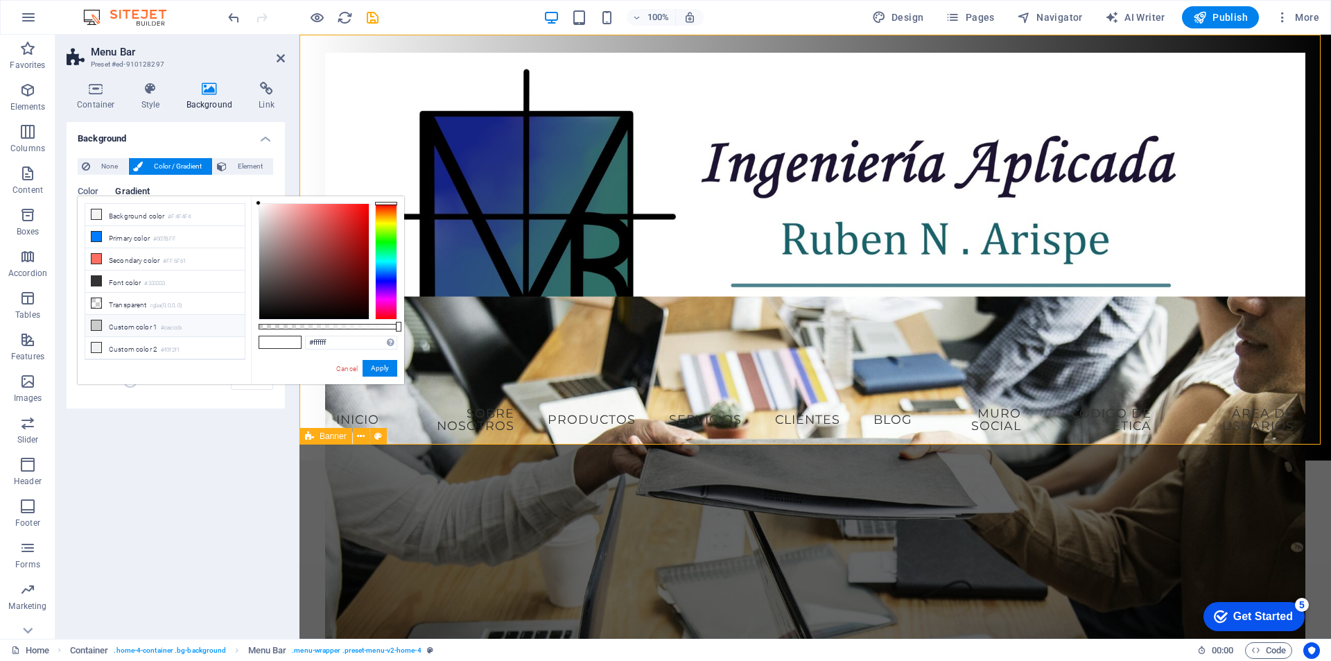
click at [98, 320] on icon at bounding box center [97, 325] width 10 height 10
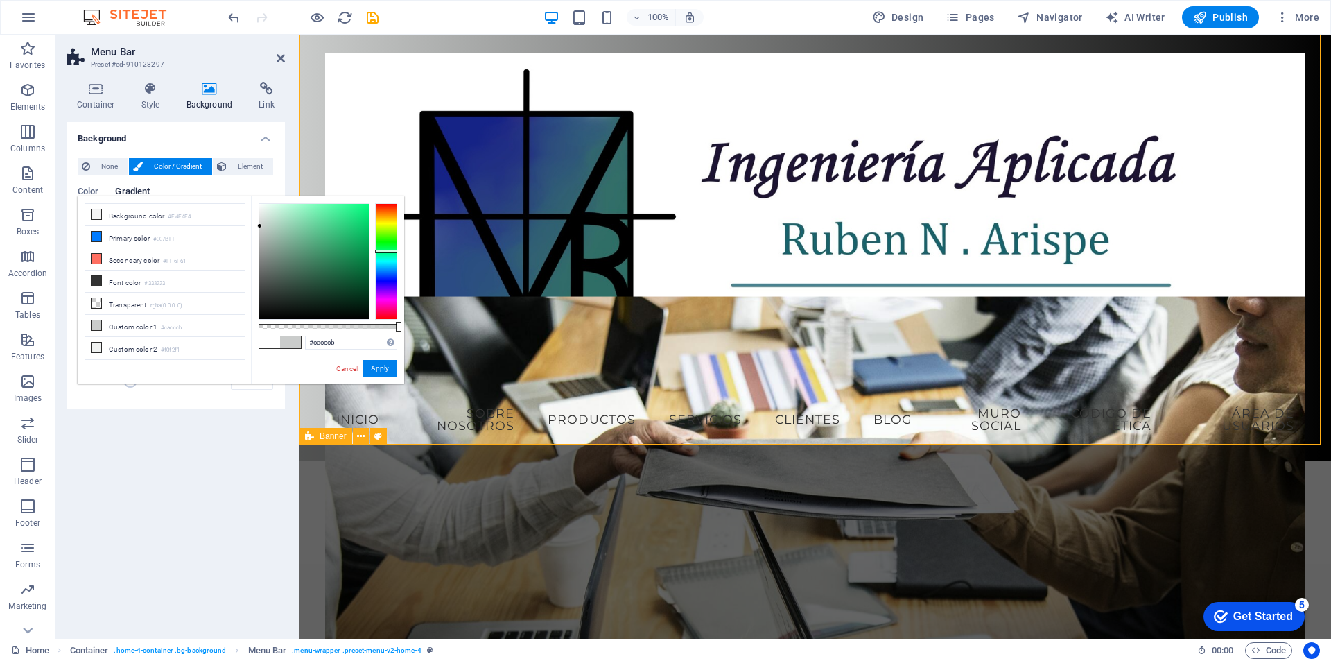
click at [283, 339] on span at bounding box center [290, 342] width 21 height 12
click at [288, 343] on span at bounding box center [290, 342] width 21 height 12
type input "#e0e3e1"
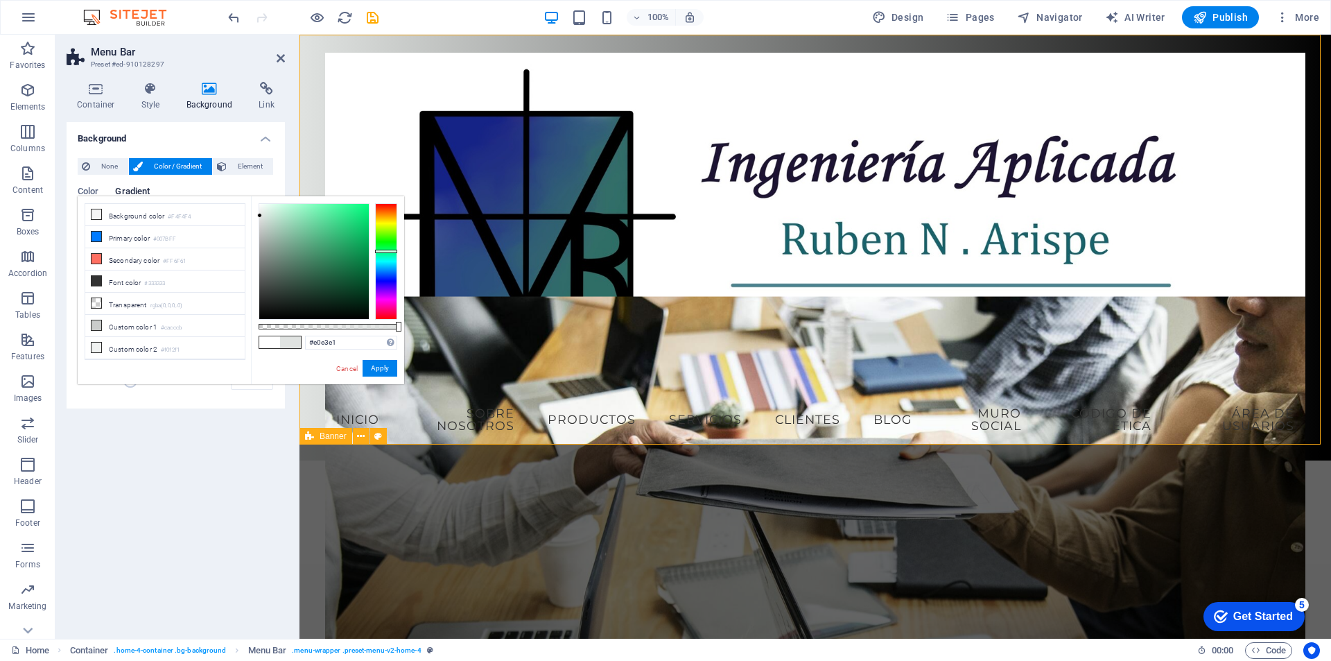
drag, startPoint x: 265, startPoint y: 227, endPoint x: 260, endPoint y: 216, distance: 12.7
click at [260, 216] on div at bounding box center [314, 261] width 110 height 115
click at [279, 55] on icon at bounding box center [281, 58] width 8 height 11
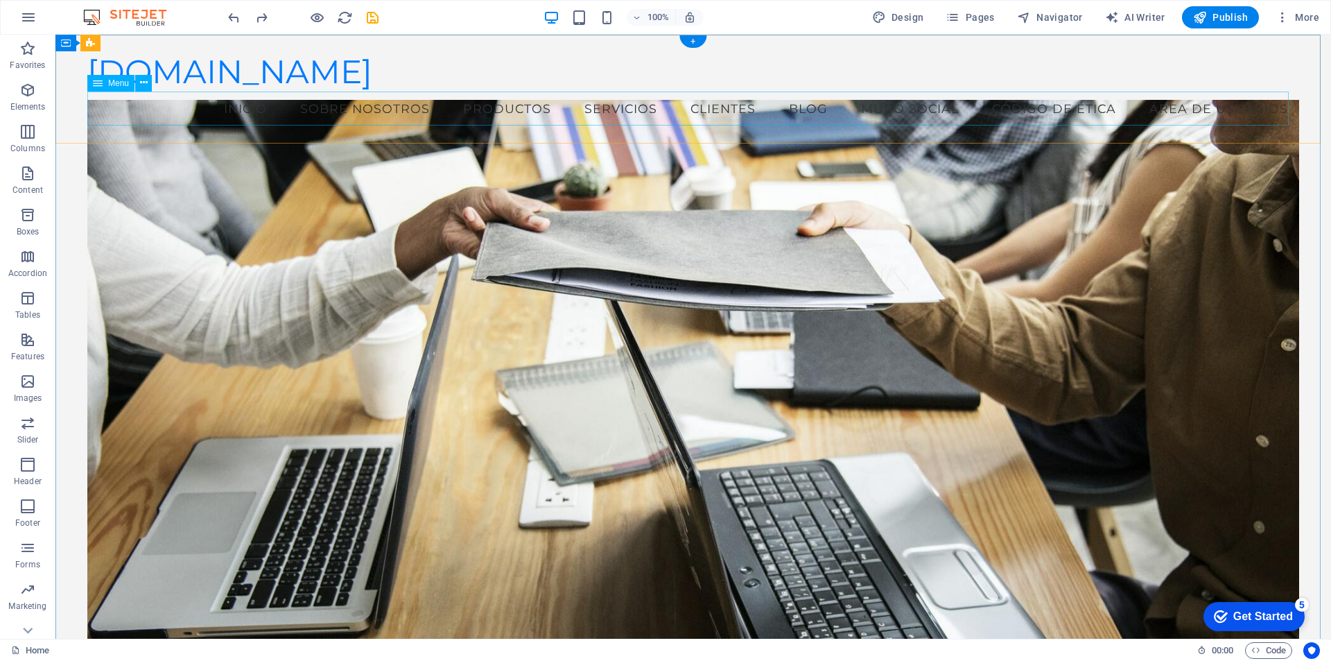
click at [391, 110] on nav "Inicio Sobre Nosotros Productos Servicios Clientes Blog Muro Social Código de É…" at bounding box center [693, 109] width 1212 height 35
click at [242, 105] on nav "Inicio Sobre Nosotros Productos Servicios Clientes Blog Muro Social Código de É…" at bounding box center [693, 109] width 1212 height 35
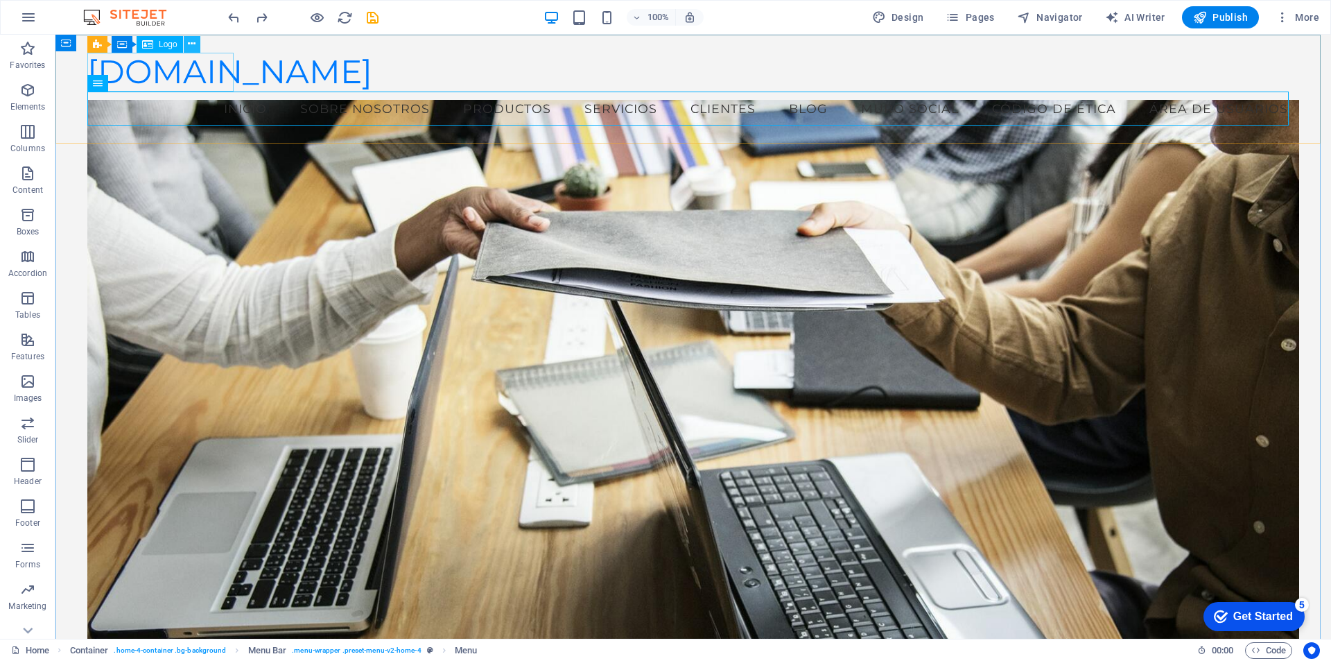
click at [193, 39] on icon at bounding box center [192, 44] width 8 height 15
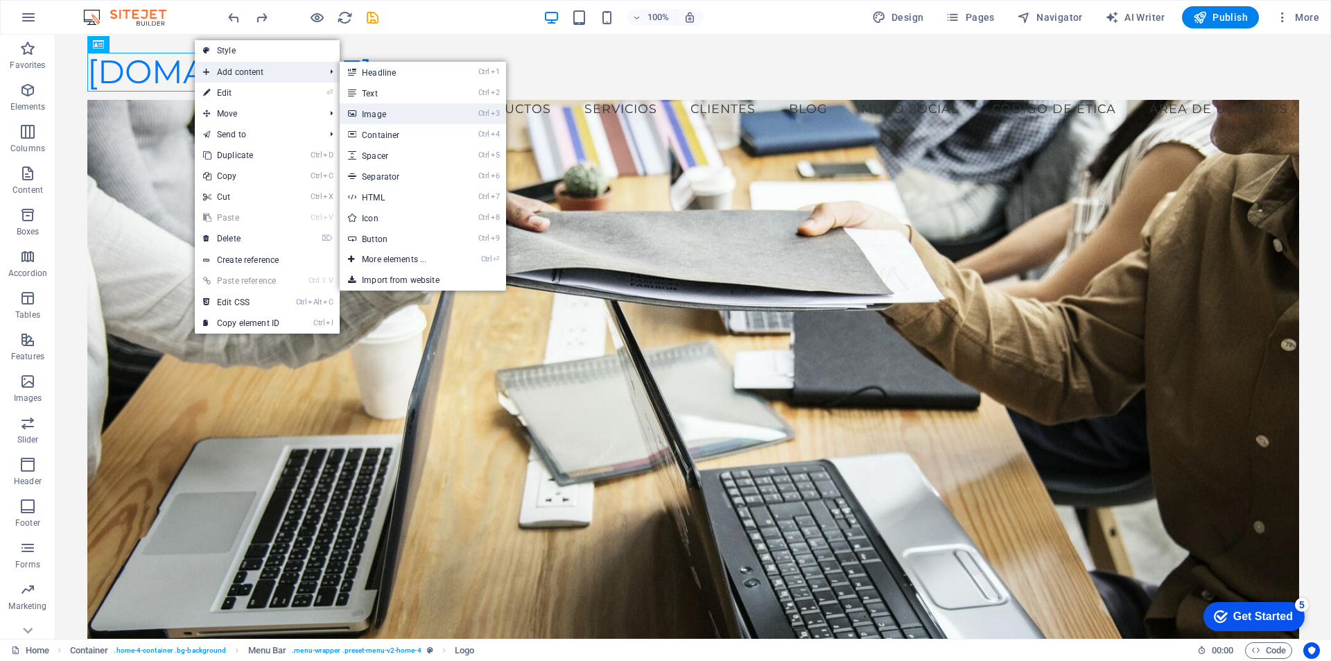
click at [385, 114] on link "Ctrl 3 Image" at bounding box center [397, 113] width 114 height 21
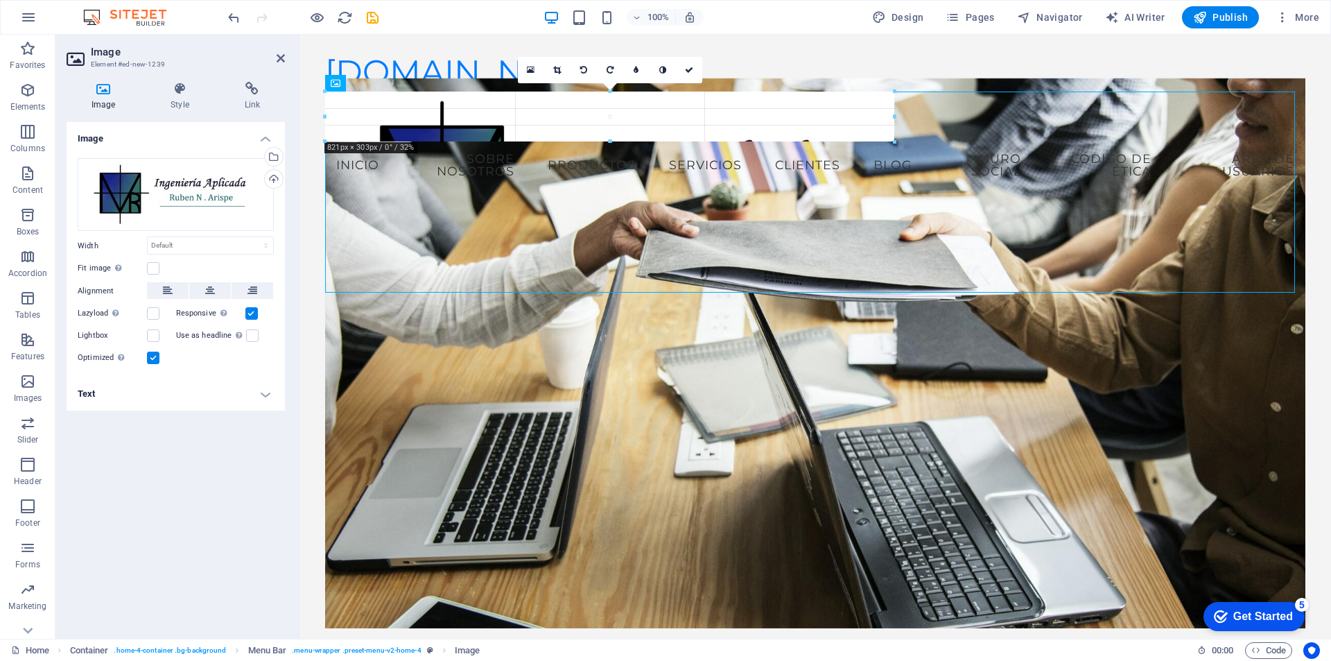
drag, startPoint x: 1292, startPoint y: 94, endPoint x: 458, endPoint y: 499, distance: 927.8
type input "199"
select select "px"
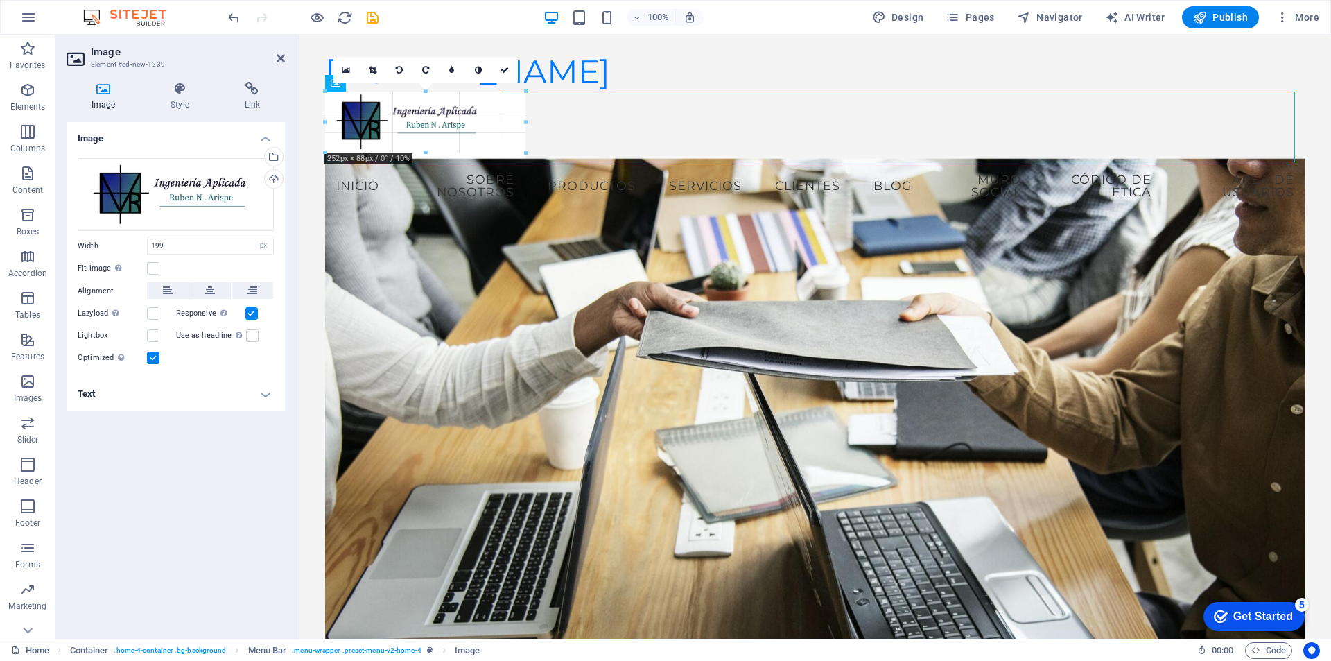
drag, startPoint x: 461, startPoint y: 139, endPoint x: 482, endPoint y: 162, distance: 30.4
type input "289"
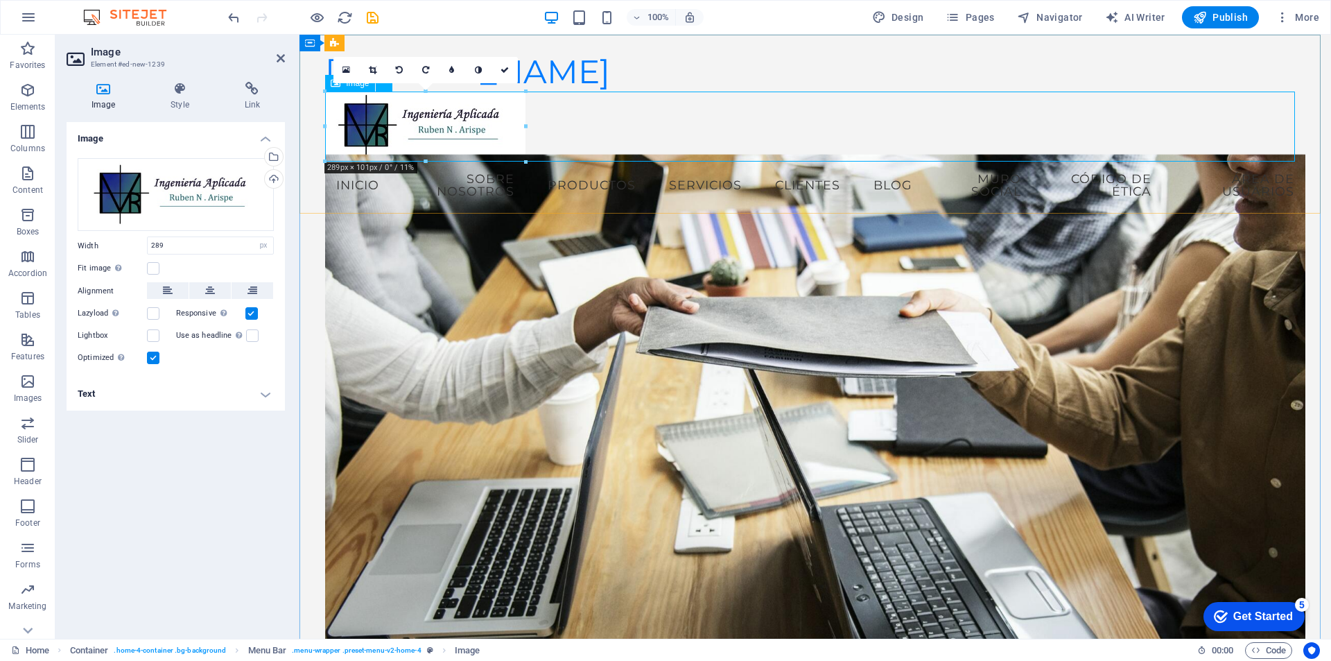
click at [815, 113] on figure at bounding box center [815, 127] width 980 height 70
click at [845, 62] on div "ivria.com Menu Inicio Sobre Nosotros Productos Servicios Clientes Blog Muro Soc…" at bounding box center [816, 130] width 1032 height 191
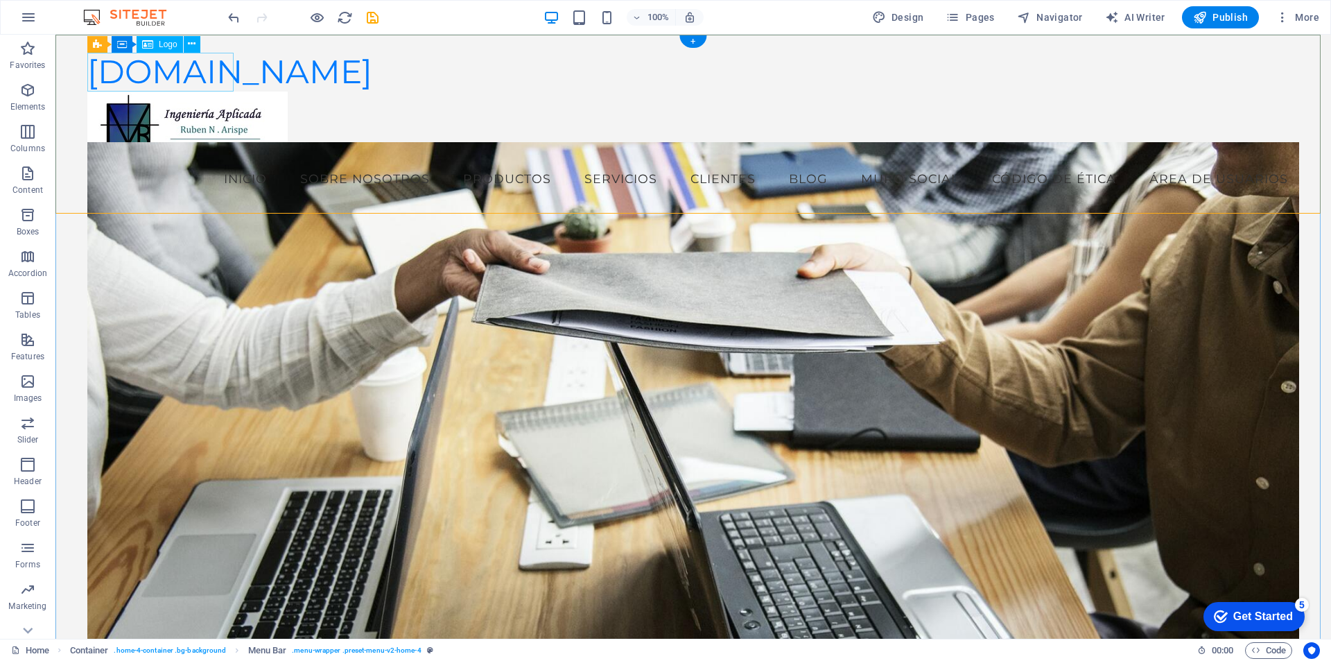
click at [168, 71] on div "ivria.com" at bounding box center [693, 72] width 1212 height 39
click at [188, 43] on icon at bounding box center [192, 44] width 8 height 15
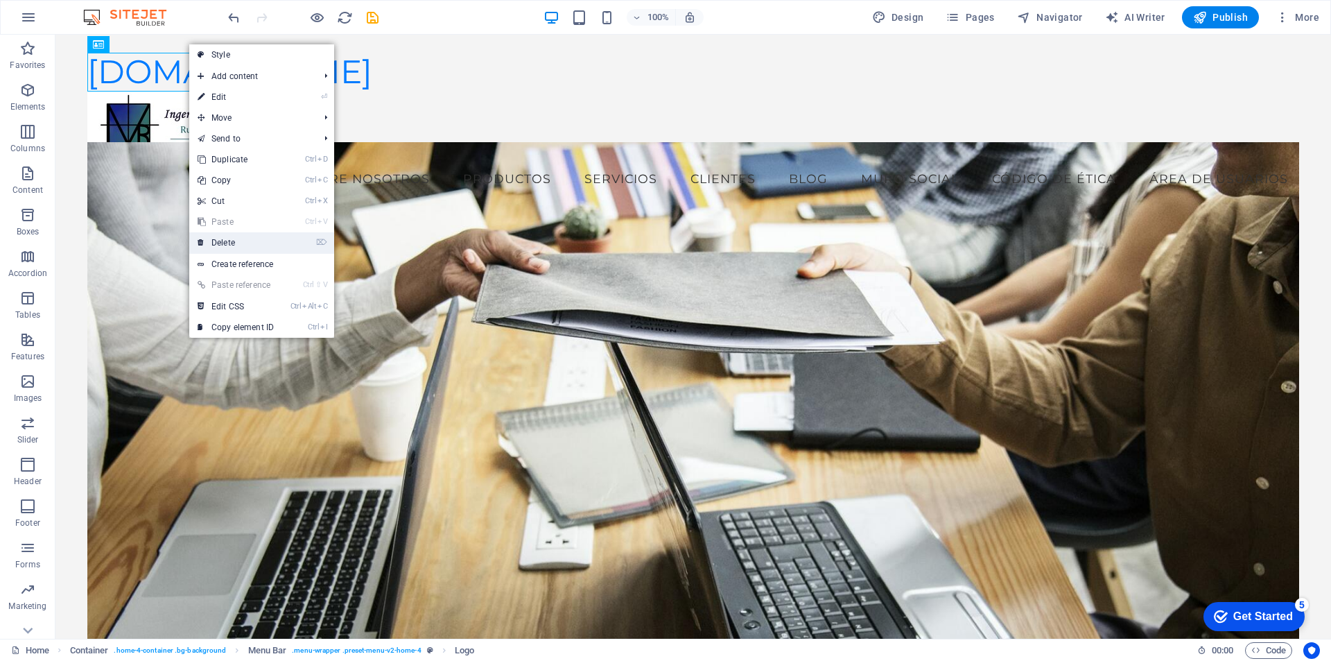
click at [227, 241] on link "⌦ Delete" at bounding box center [235, 242] width 93 height 21
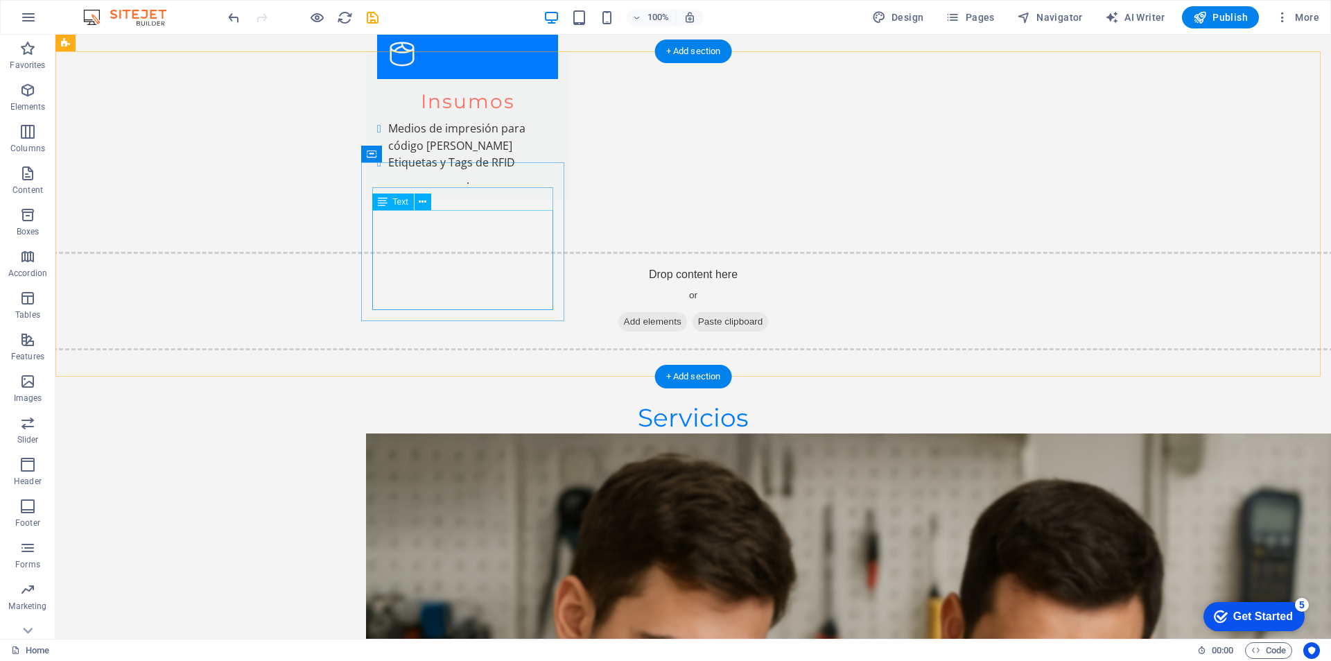
scroll to position [6236, 0]
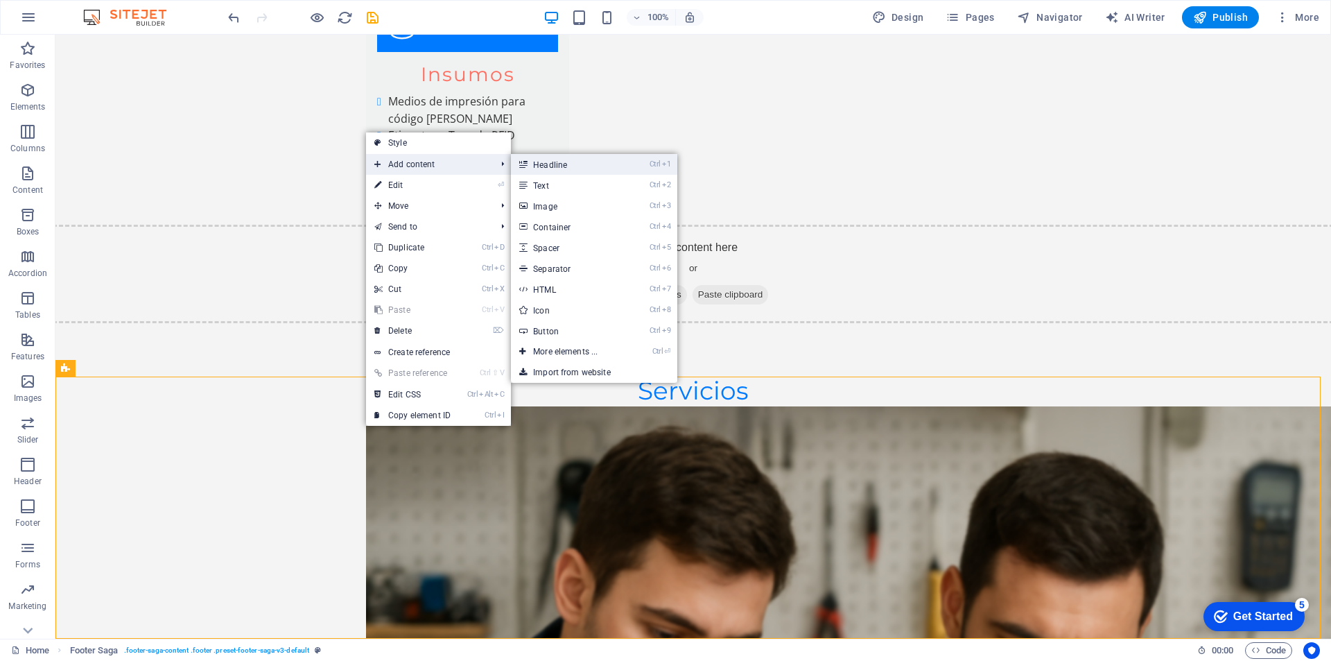
click at [540, 166] on link "Ctrl 1 Headline" at bounding box center [568, 164] width 114 height 21
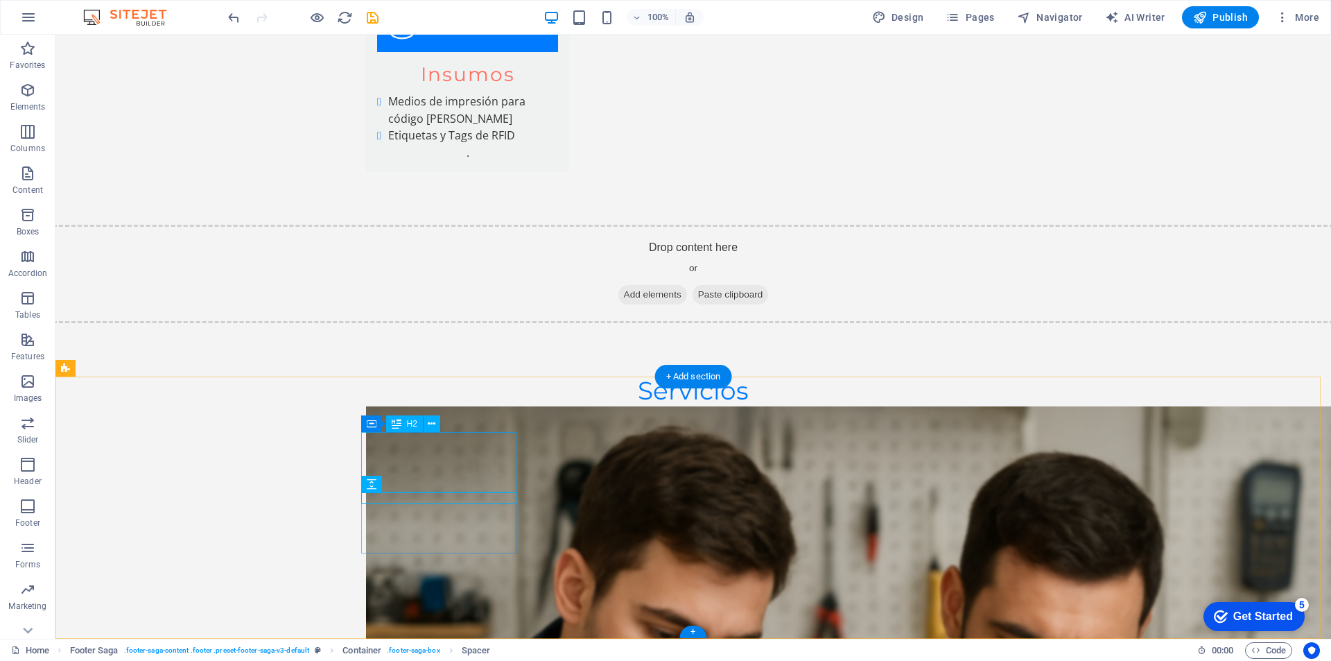
click at [433, 421] on icon at bounding box center [432, 424] width 8 height 15
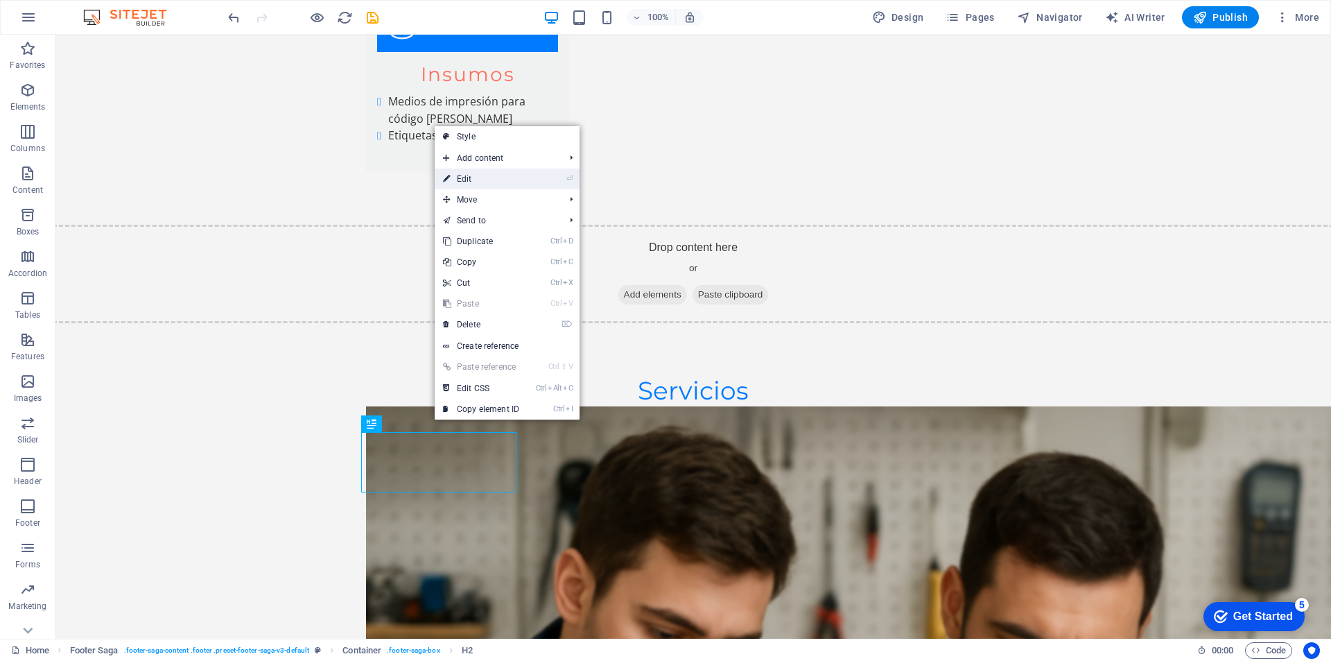
click at [485, 183] on link "⏎ Edit" at bounding box center [481, 178] width 93 height 21
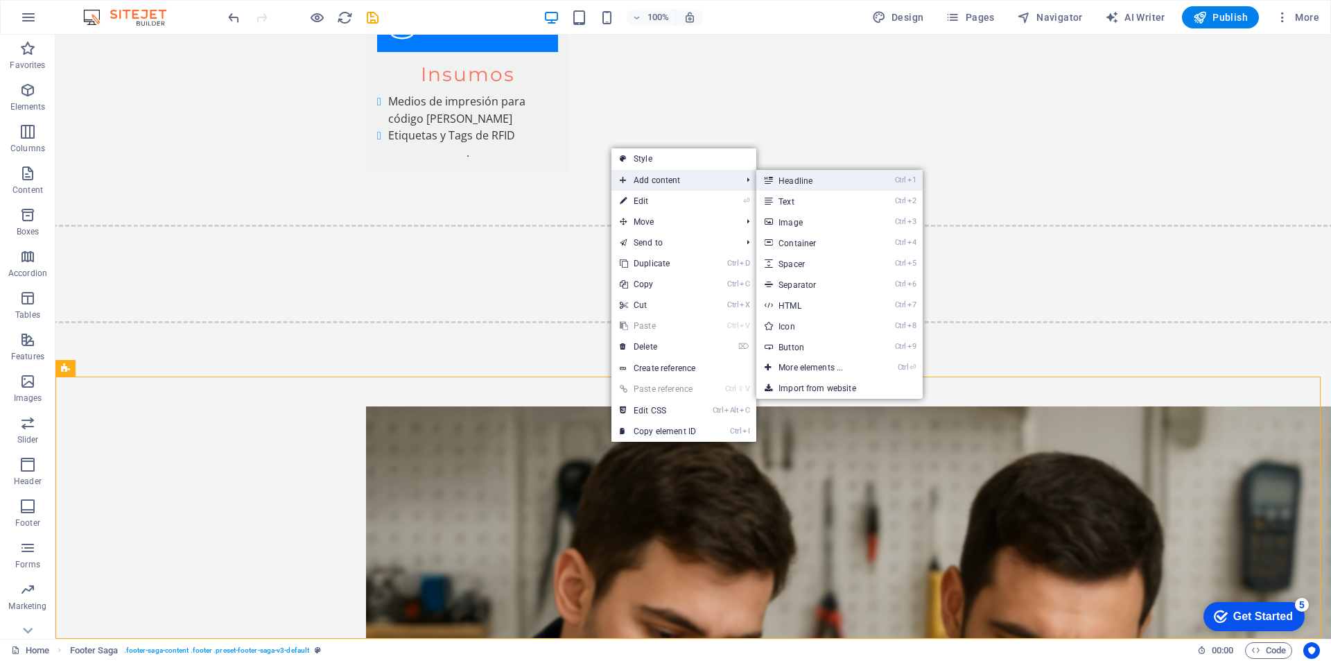
click at [777, 177] on link "Ctrl 1 Headline" at bounding box center [813, 180] width 114 height 21
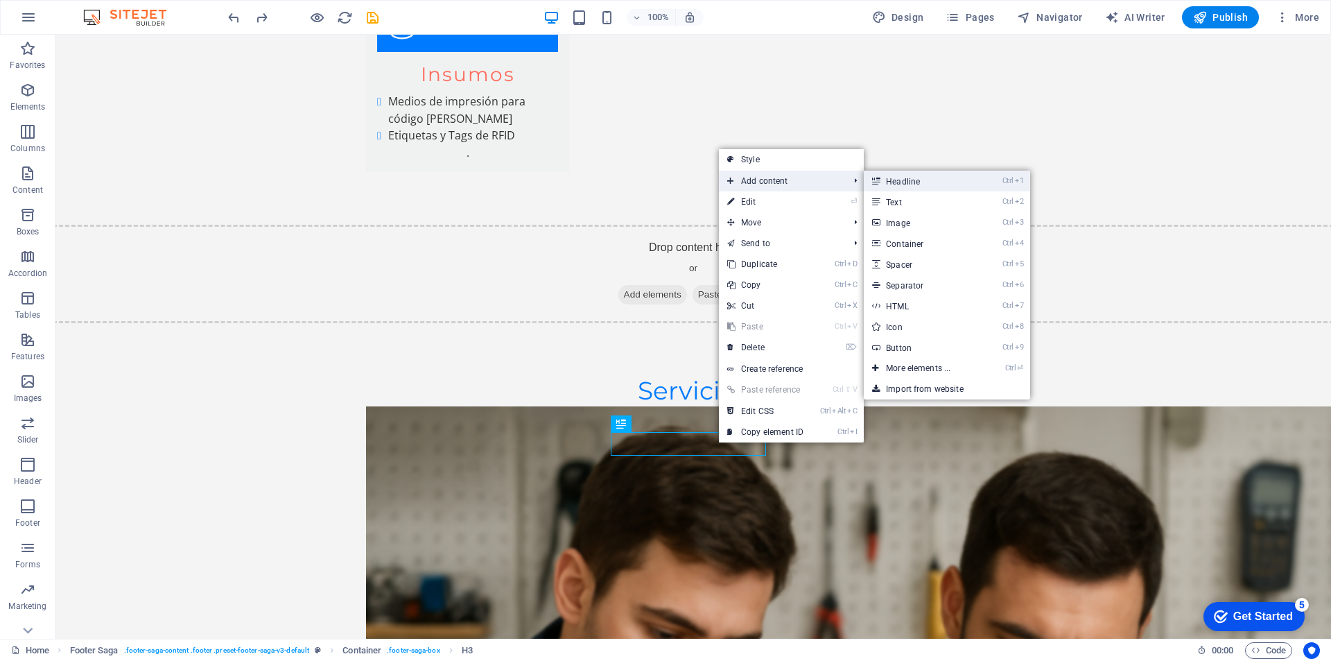
click at [908, 180] on link "Ctrl 1 Headline" at bounding box center [921, 181] width 114 height 21
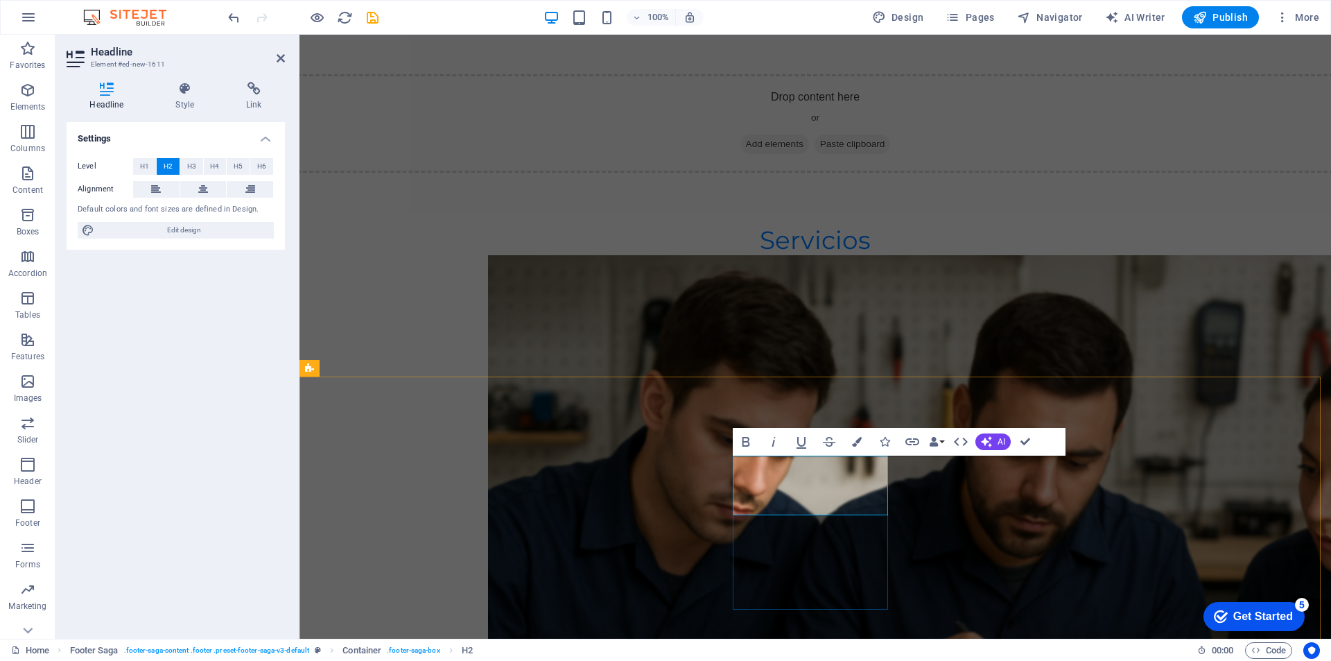
drag, startPoint x: 860, startPoint y: 496, endPoint x: 738, endPoint y: 473, distance: 124.2
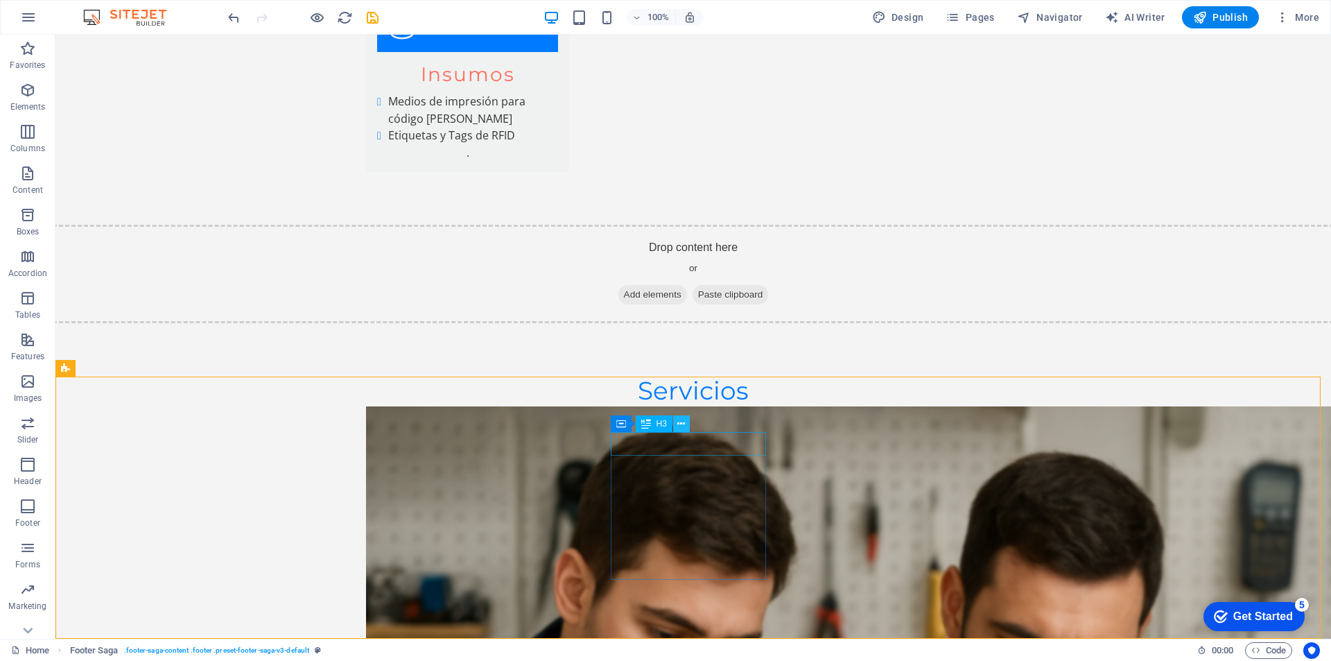
click at [681, 421] on icon at bounding box center [681, 424] width 8 height 15
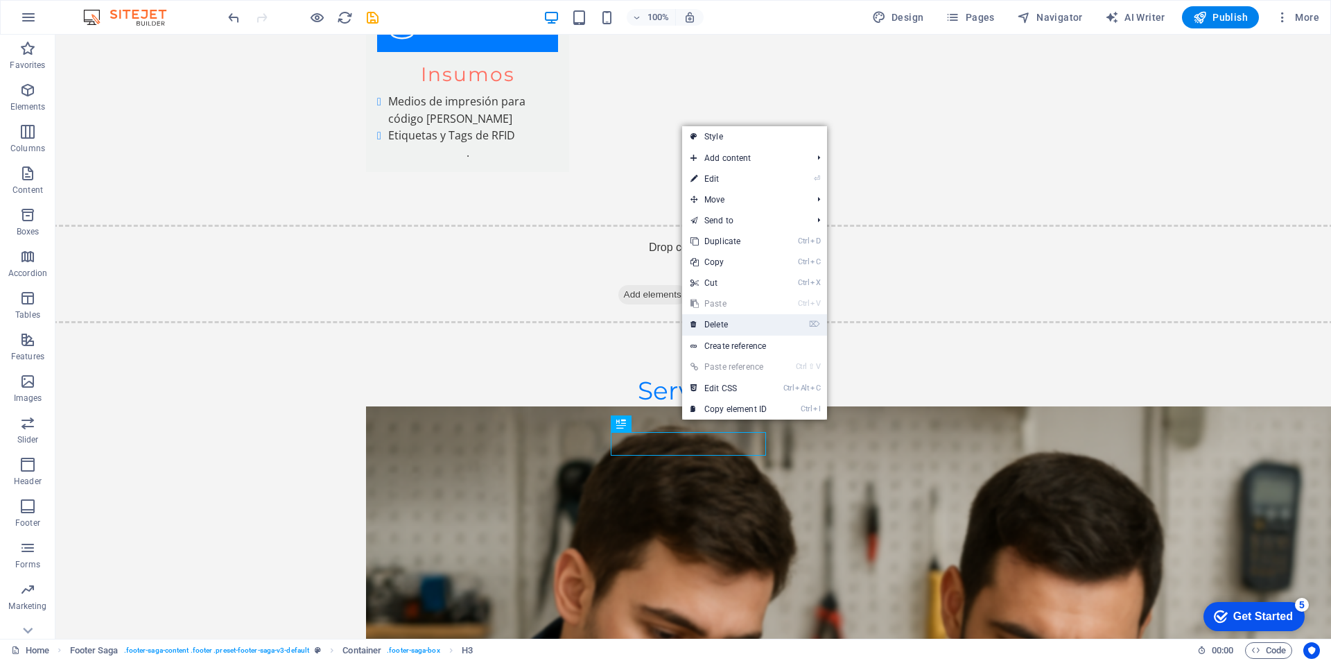
click at [735, 320] on link "⌦ Delete" at bounding box center [728, 324] width 93 height 21
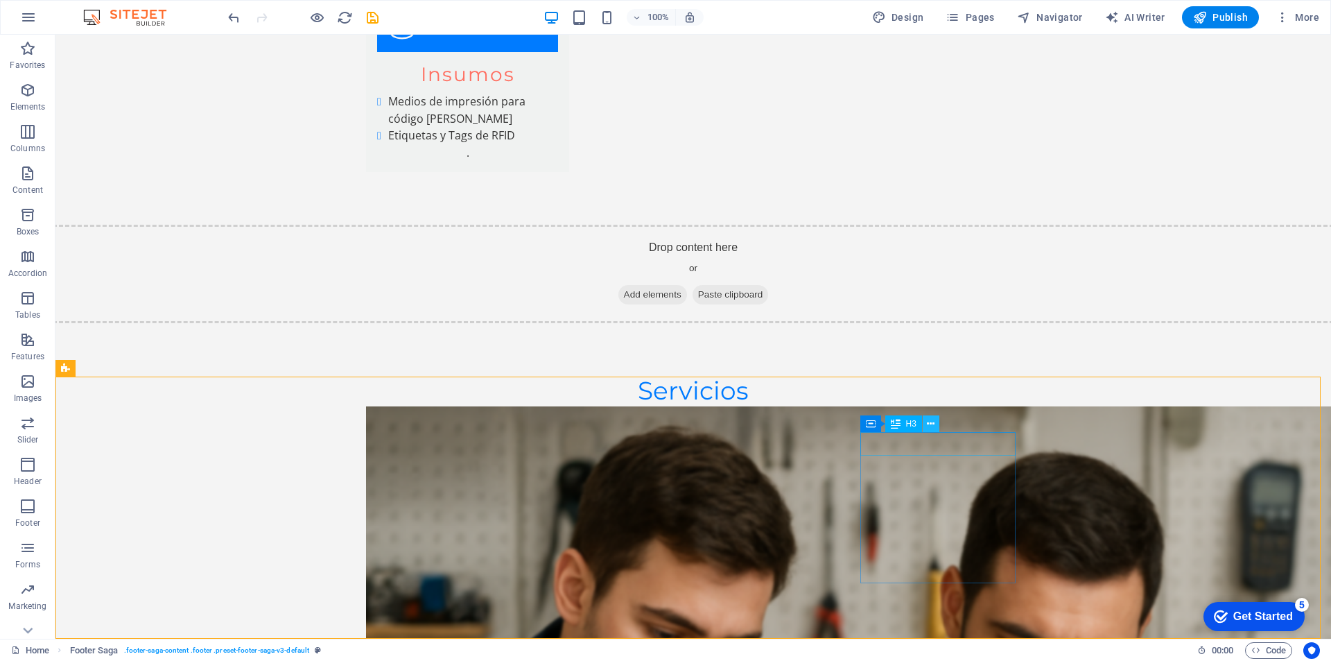
click at [0, 0] on icon at bounding box center [0, 0] width 0 height 0
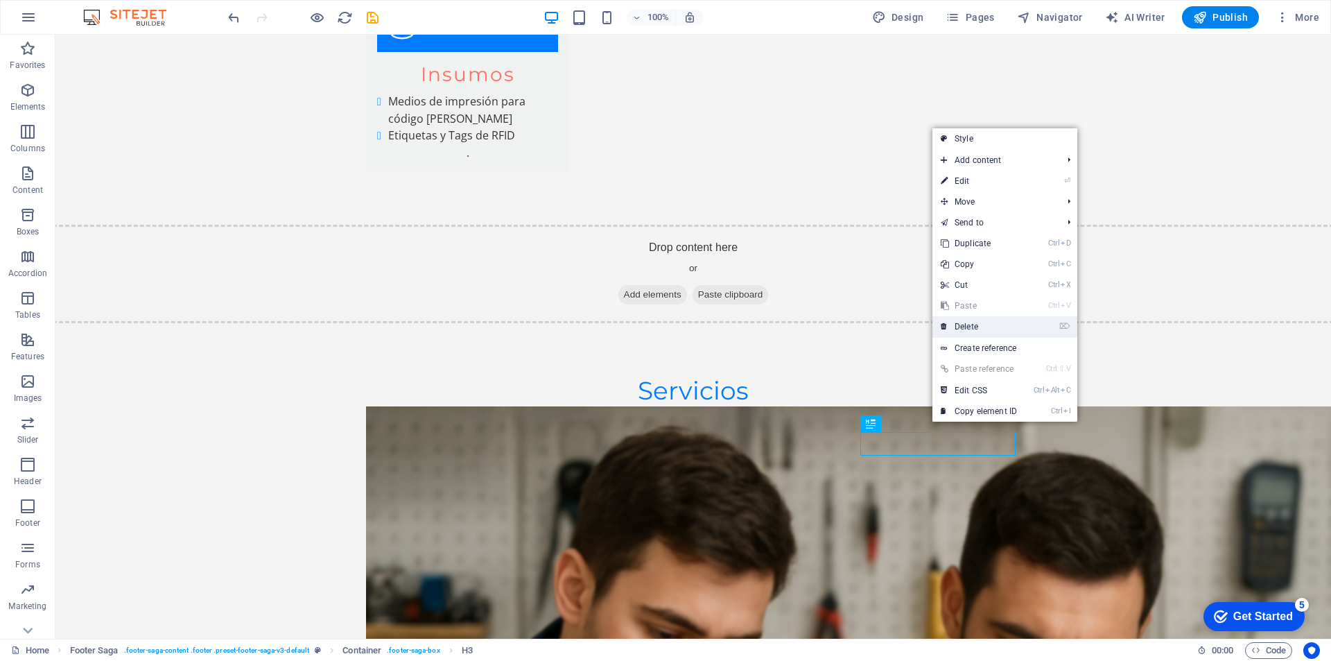
click at [992, 324] on link "⌦ Delete" at bounding box center [979, 326] width 93 height 21
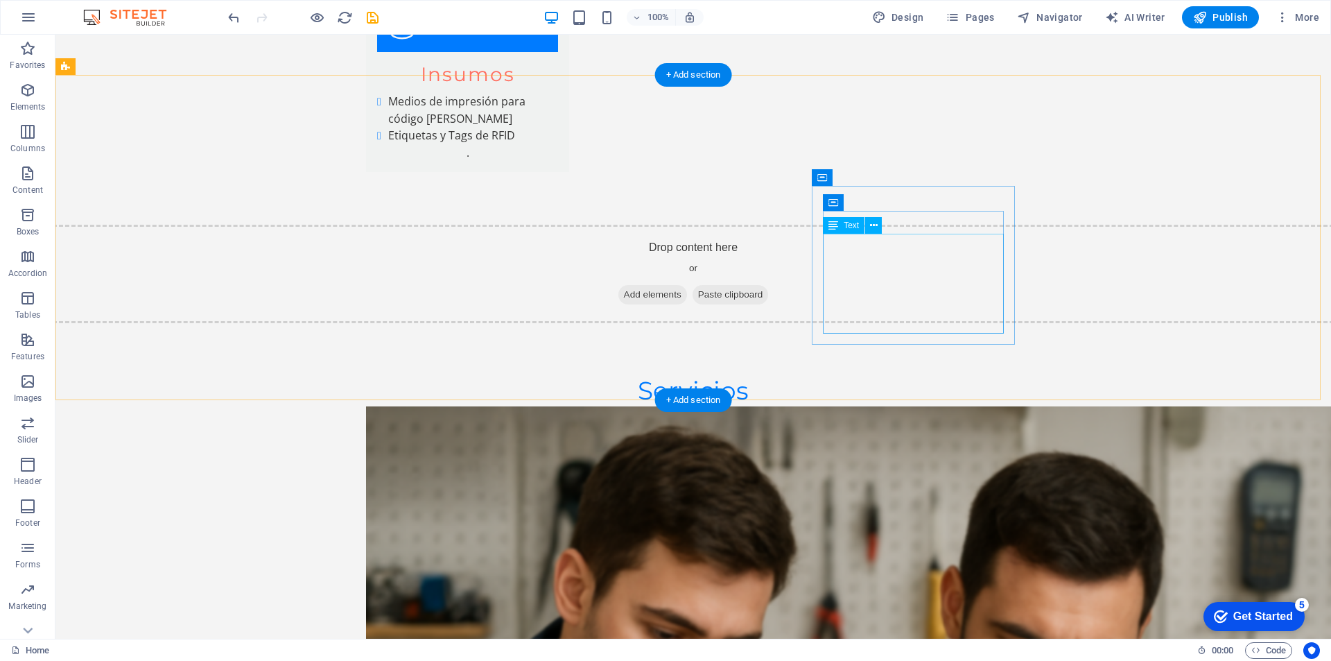
scroll to position [6212, 0]
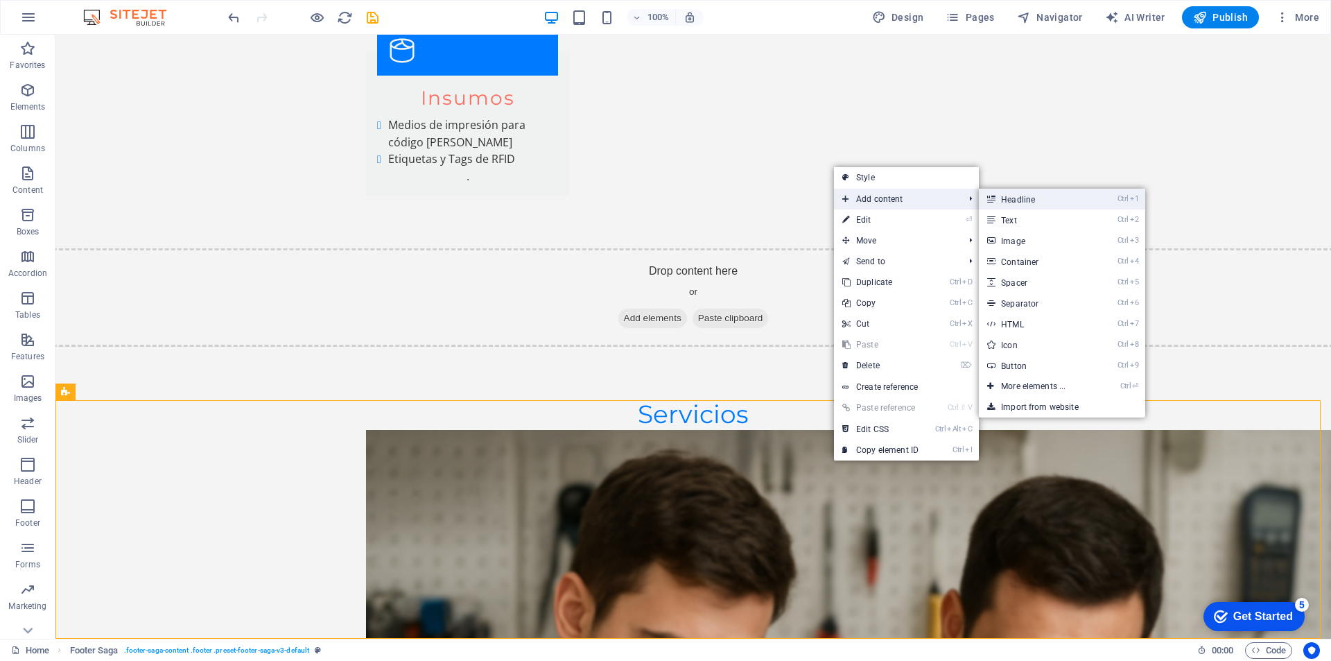
click at [1017, 201] on link "Ctrl 1 Headline" at bounding box center [1036, 199] width 114 height 21
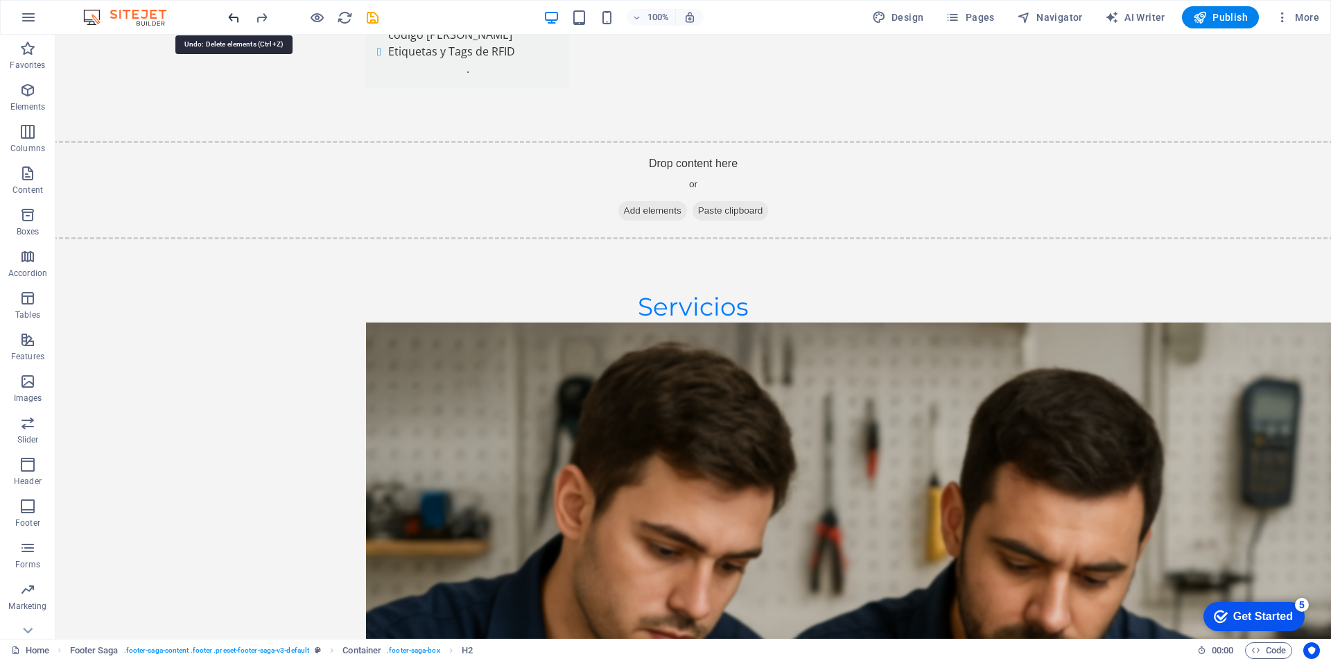
scroll to position [6212, 0]
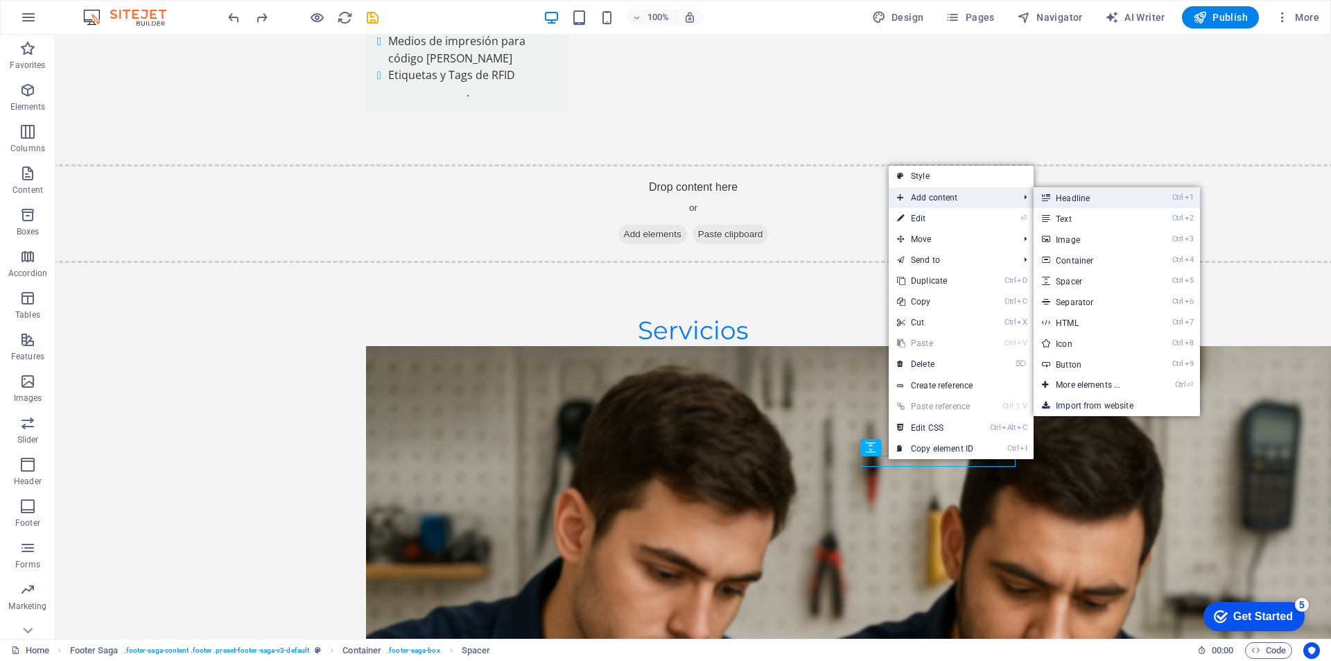
click at [1069, 195] on link "Ctrl 1 Headline" at bounding box center [1091, 197] width 114 height 21
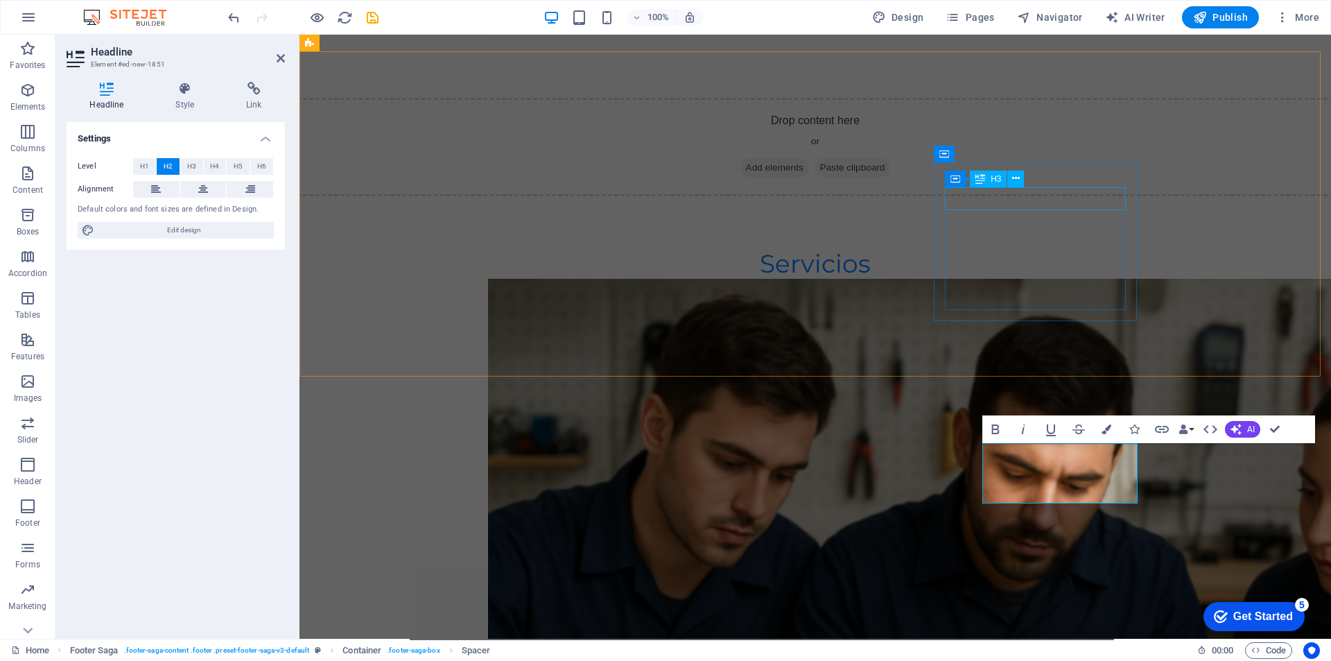
scroll to position [6236, 0]
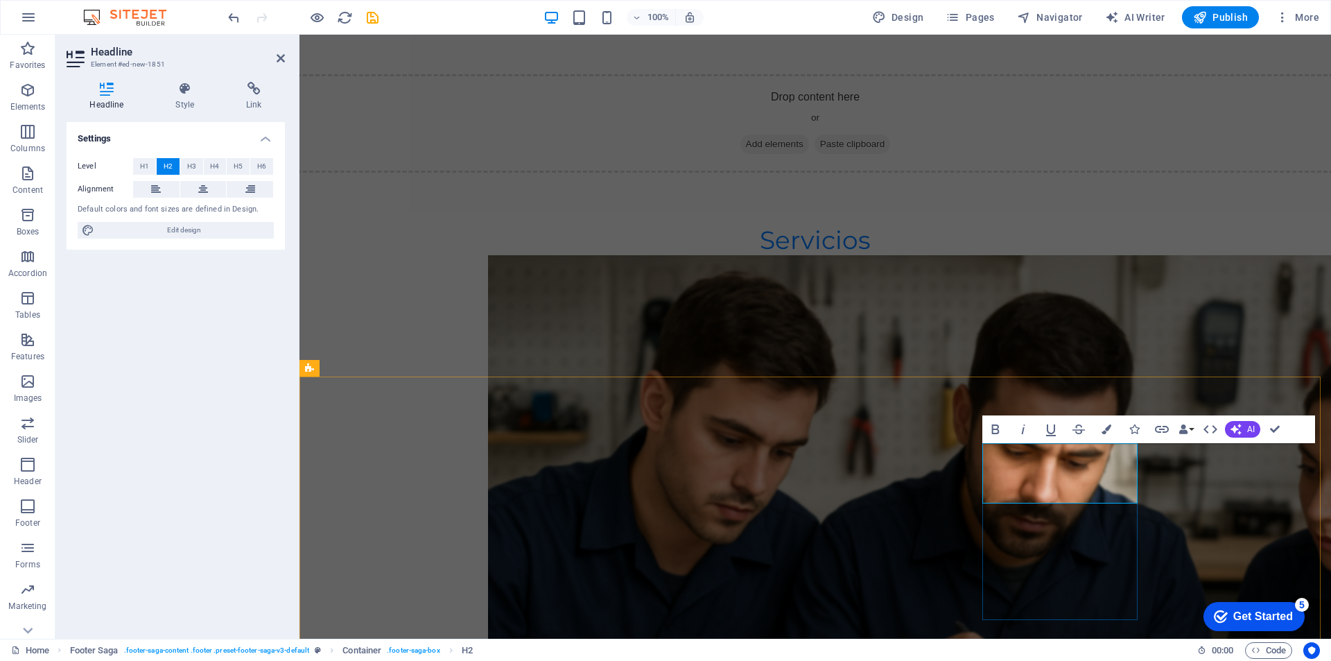
drag, startPoint x: 1114, startPoint y: 485, endPoint x: 987, endPoint y: 454, distance: 130.5
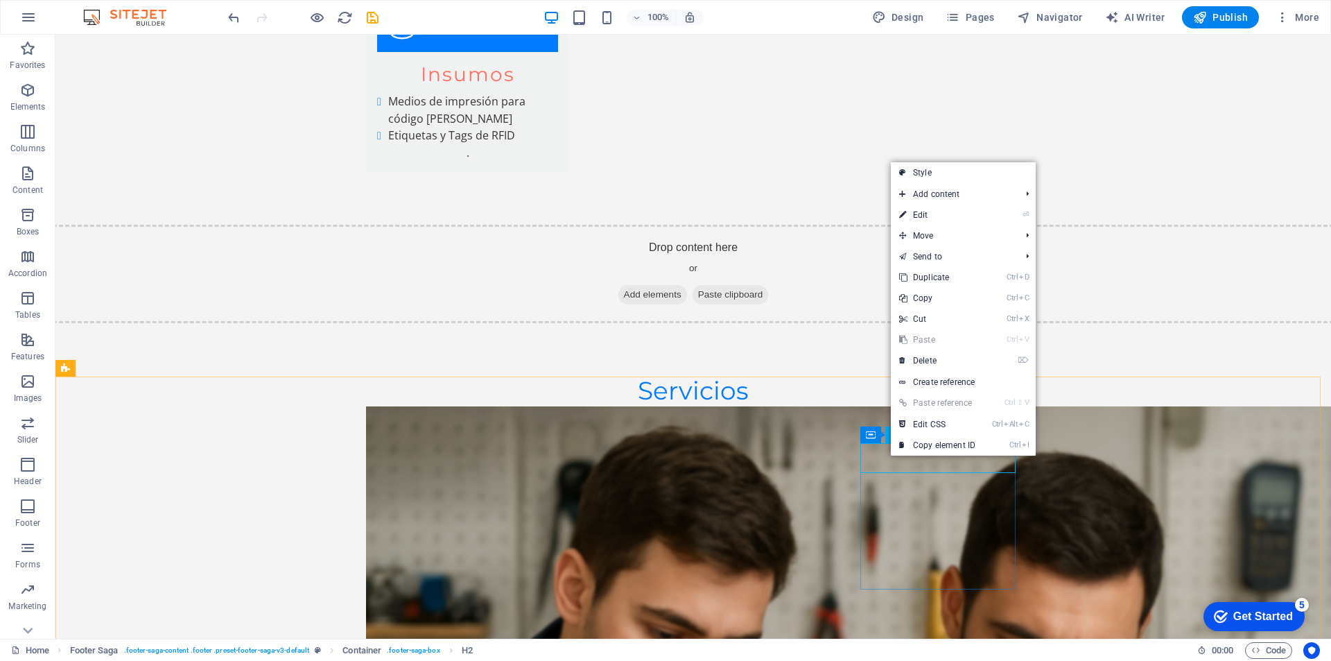
click at [891, 436] on icon at bounding box center [896, 434] width 10 height 17
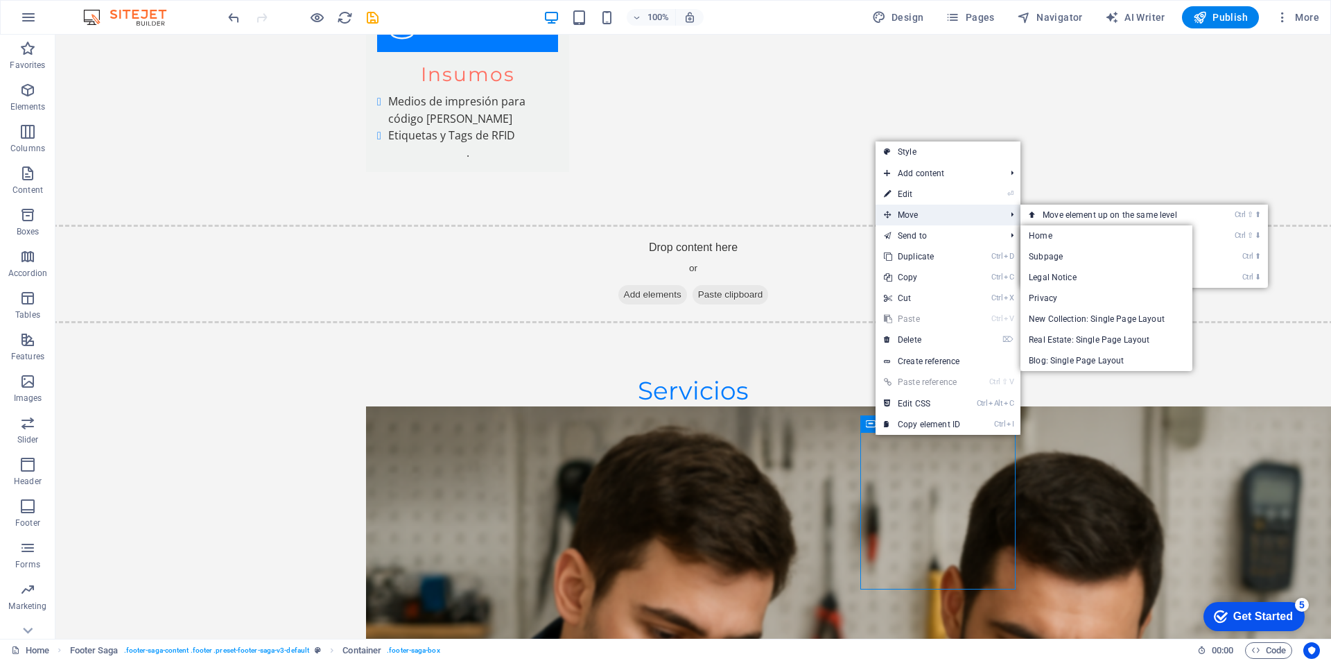
click at [930, 217] on span "Move" at bounding box center [938, 215] width 124 height 21
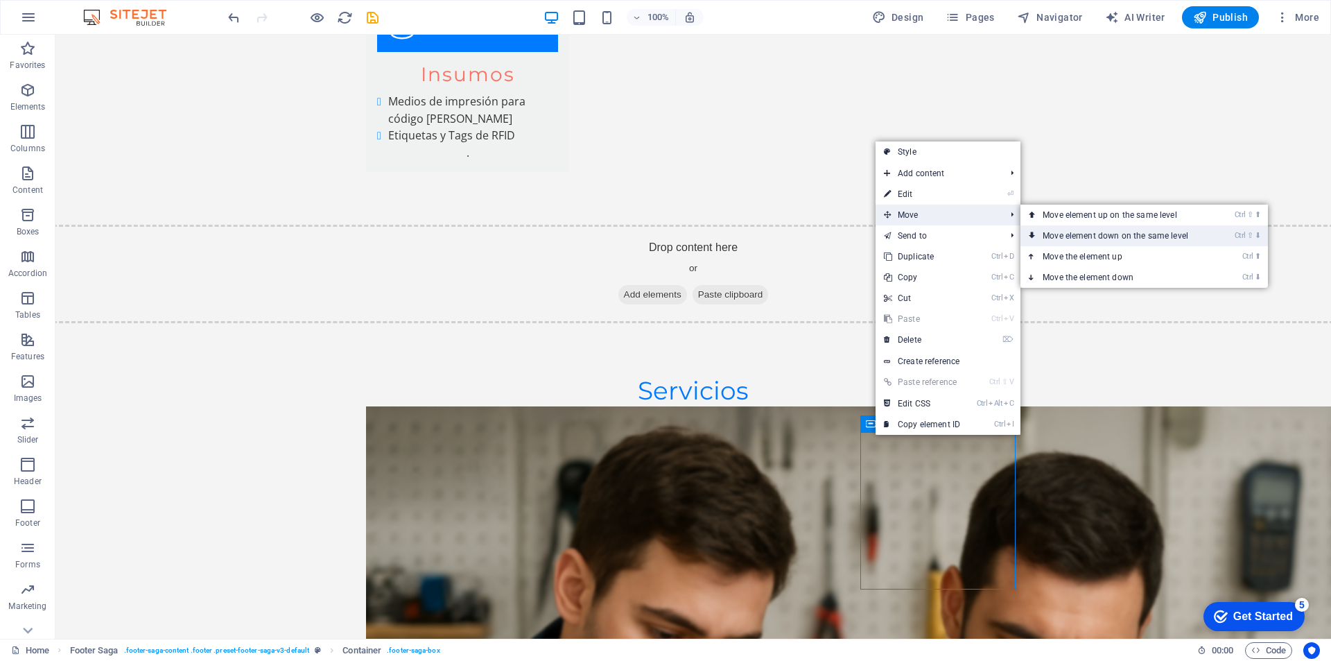
click at [1121, 232] on link "Ctrl ⇧ ⬇ Move element down on the same level" at bounding box center [1119, 235] width 196 height 21
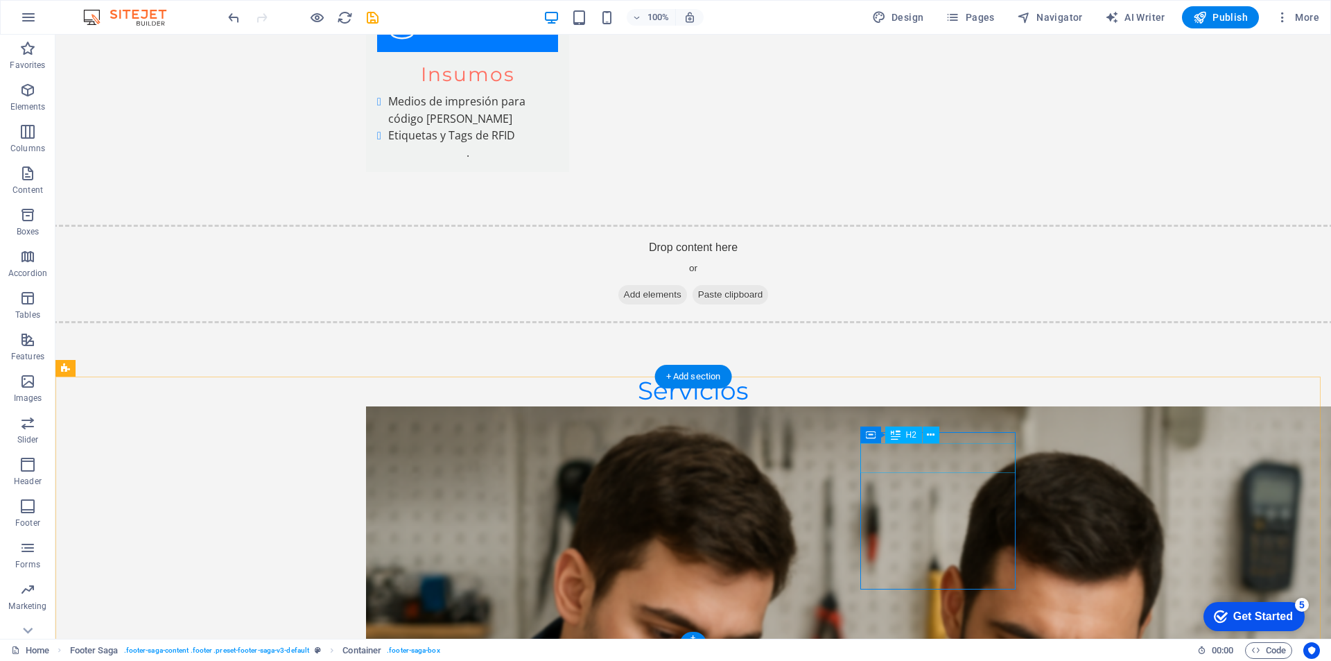
click at [894, 434] on icon at bounding box center [896, 434] width 10 height 17
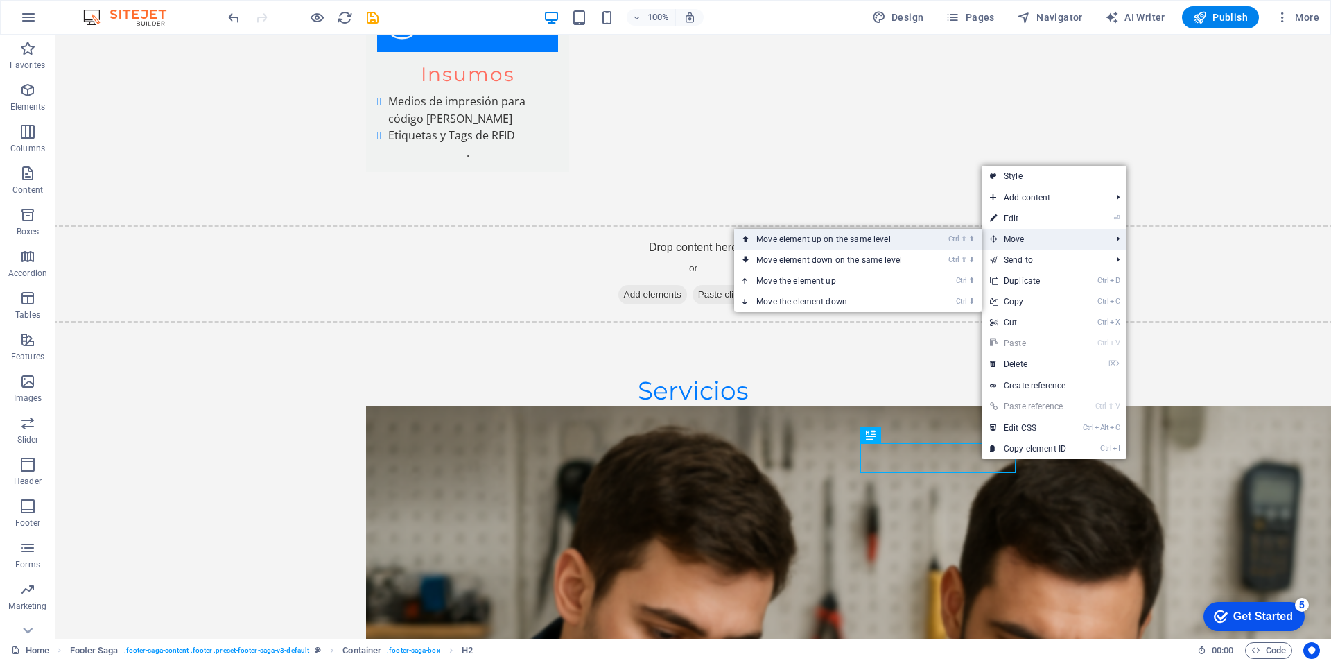
click at [856, 242] on link "Ctrl ⇧ ⬆ Move element up on the same level" at bounding box center [832, 239] width 196 height 21
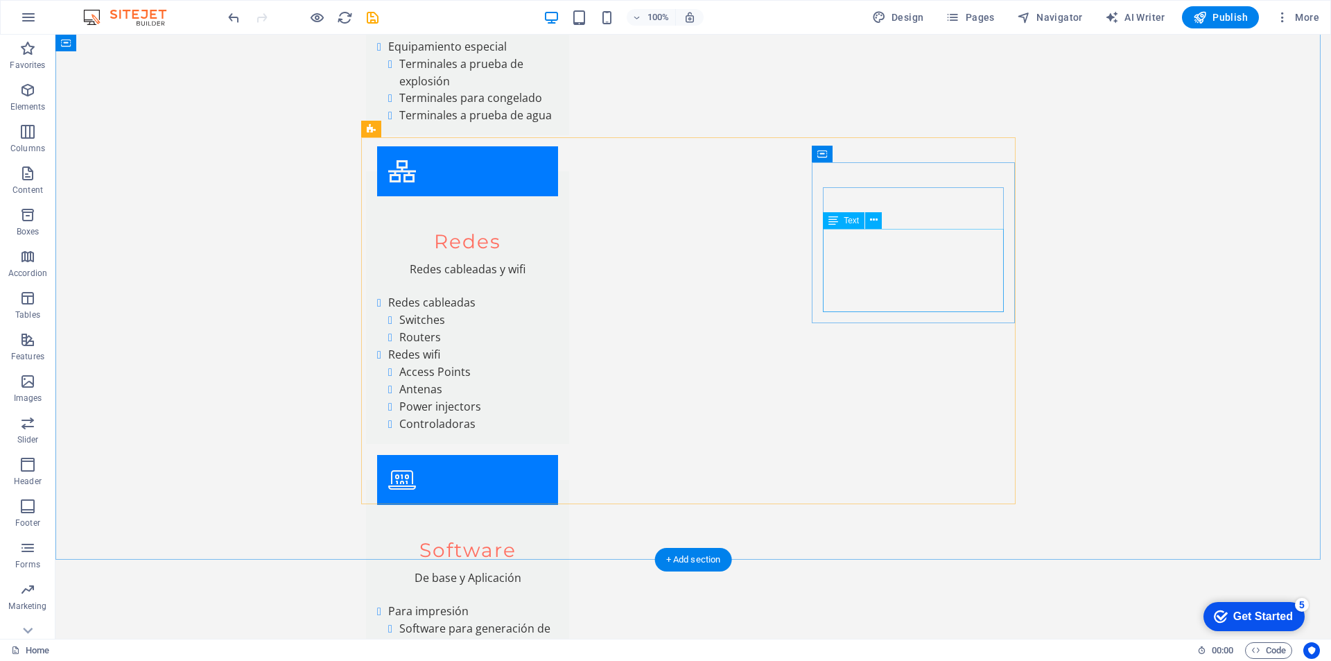
scroll to position [5596, 0]
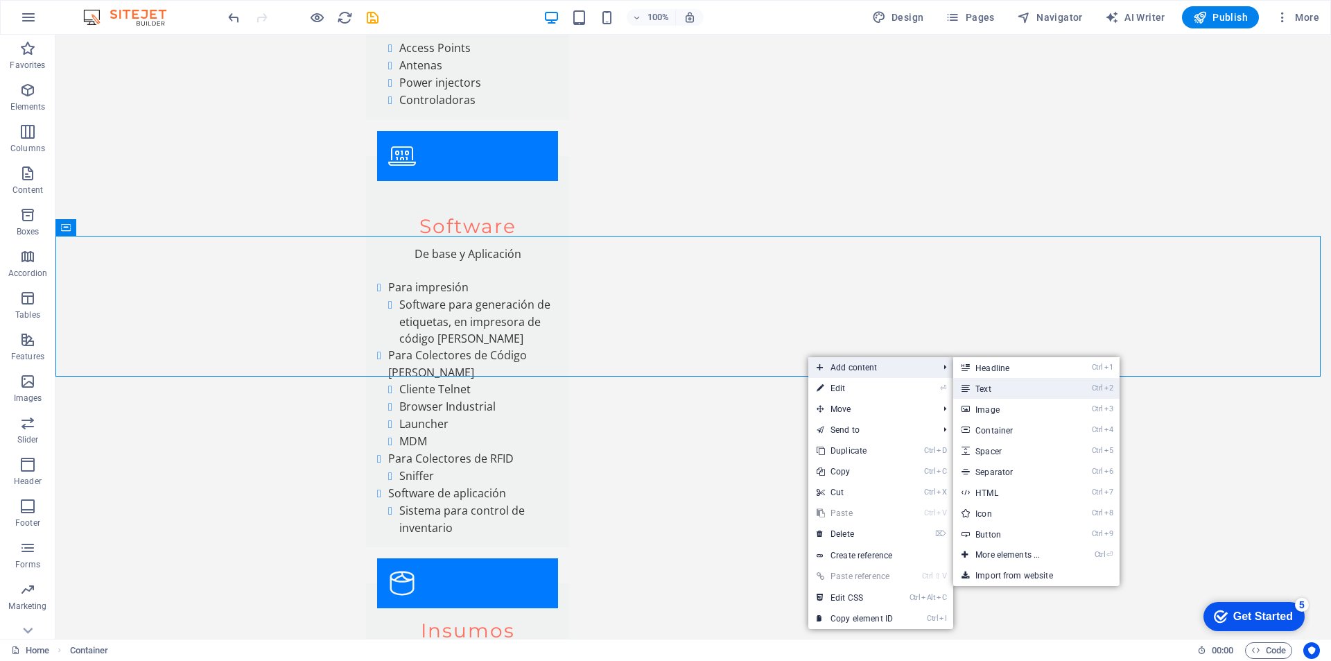
click at [1007, 388] on link "Ctrl 2 Text" at bounding box center [1010, 388] width 114 height 21
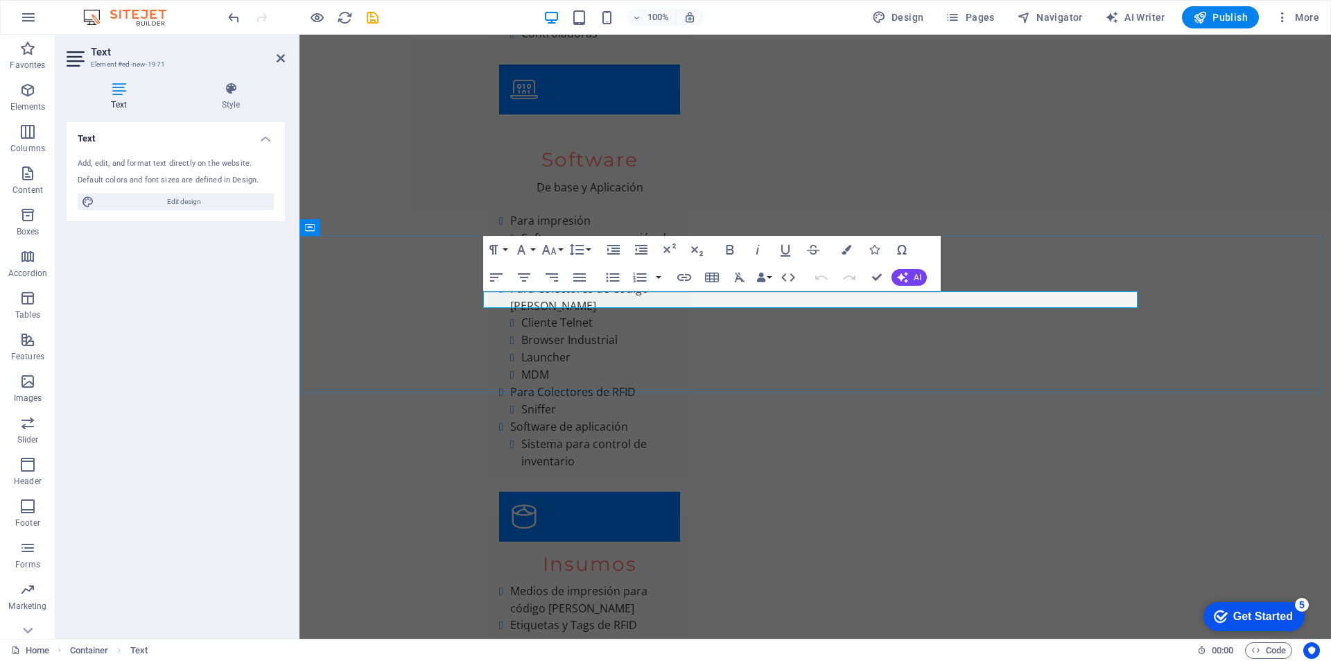
drag, startPoint x: 588, startPoint y: 297, endPoint x: 473, endPoint y: 303, distance: 115.2
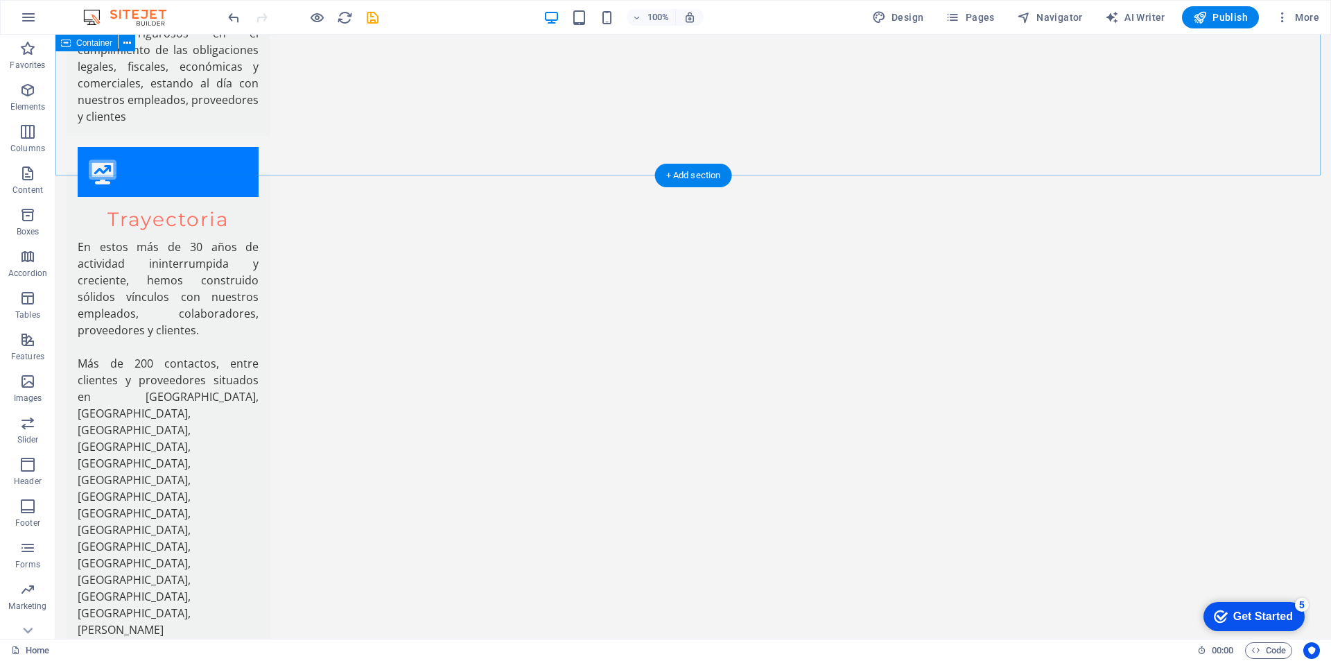
scroll to position [3397, 0]
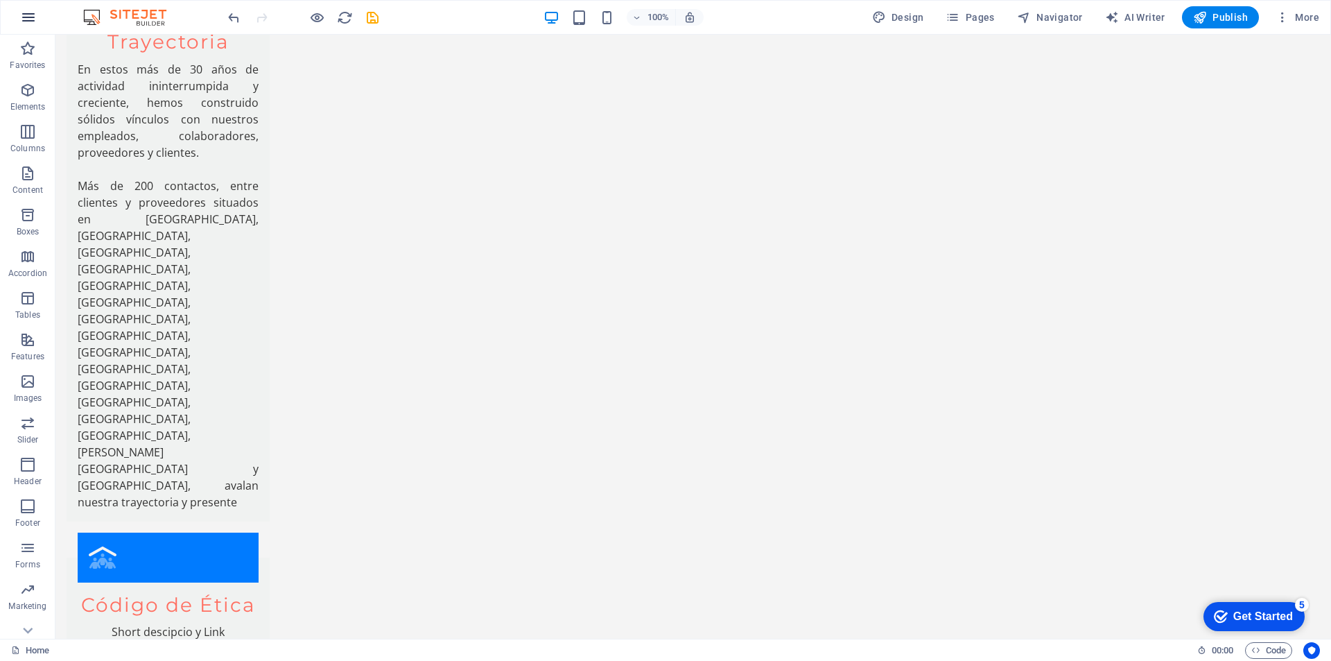
click at [27, 15] on icon "button" at bounding box center [28, 17] width 17 height 17
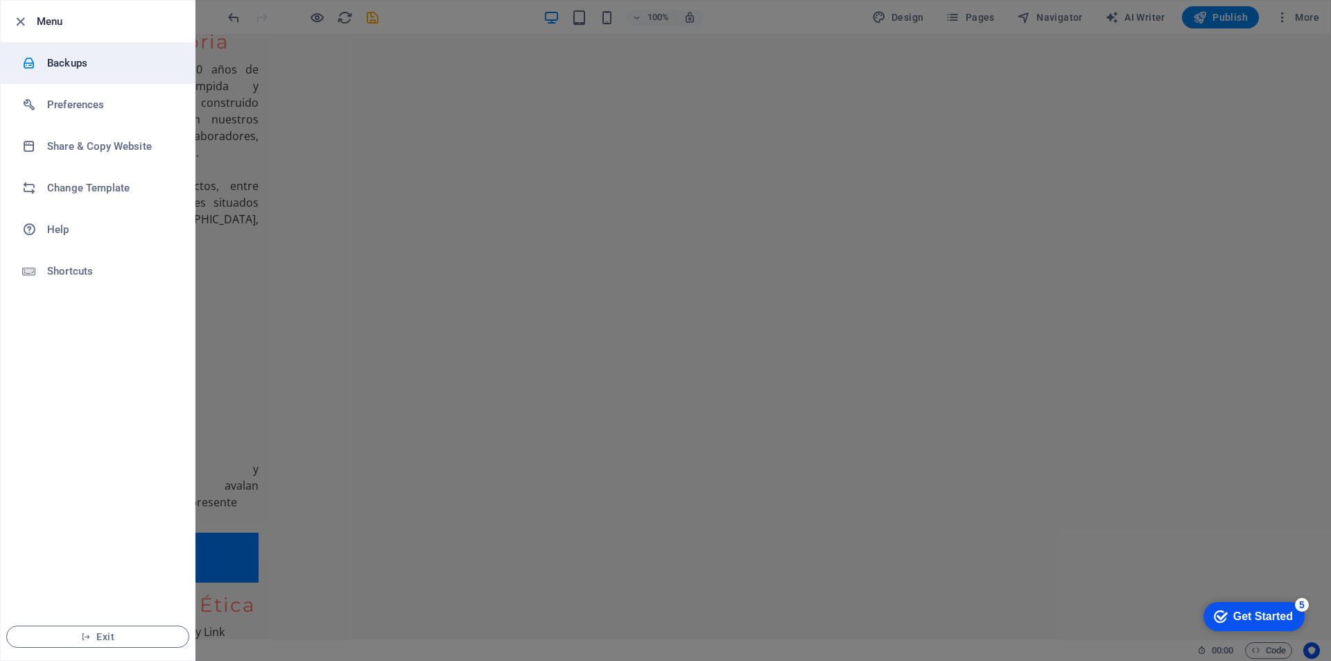
click at [56, 63] on h6 "Backups" at bounding box center [111, 63] width 128 height 17
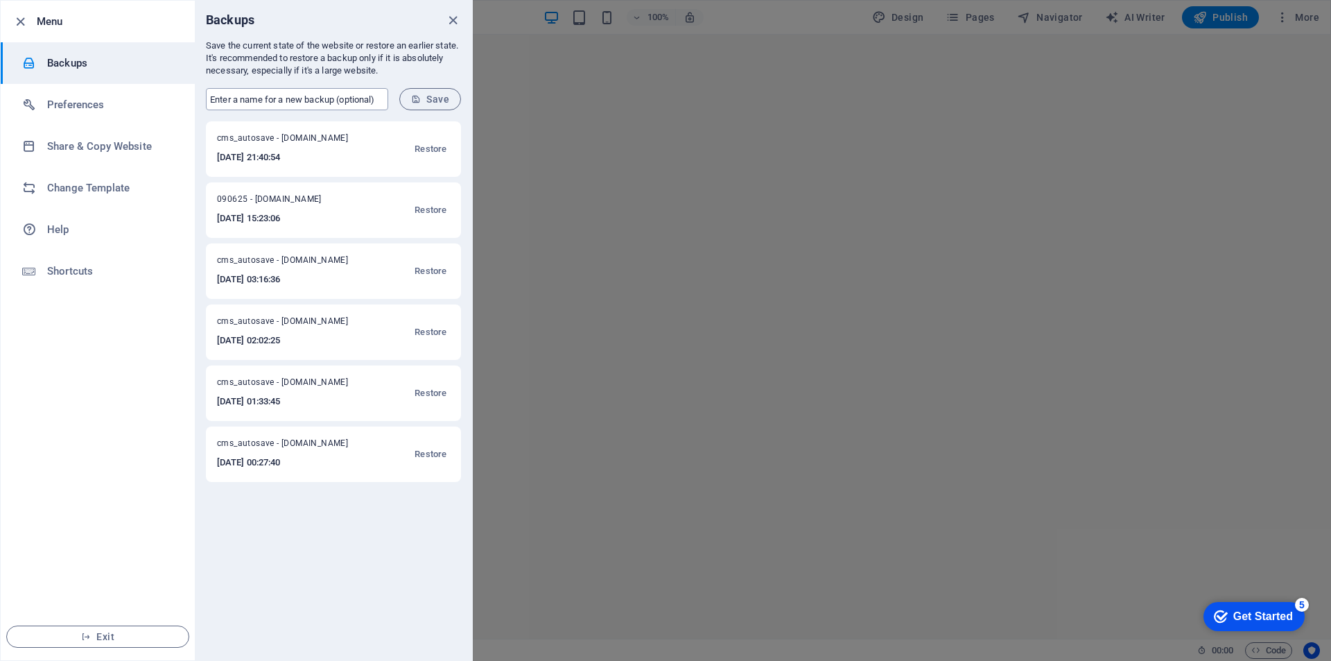
click at [236, 100] on input "text" at bounding box center [297, 99] width 182 height 22
type input "090625_conblog"
click at [439, 100] on span "Save" at bounding box center [430, 99] width 38 height 11
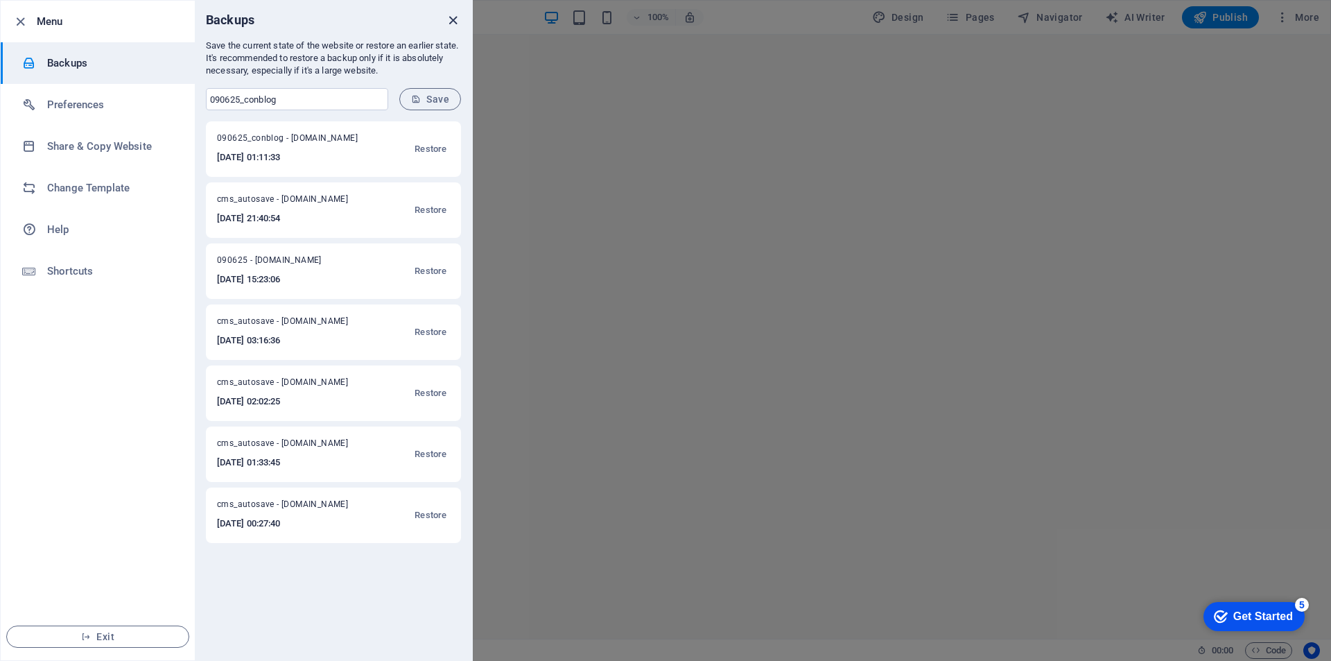
click at [449, 18] on icon "close" at bounding box center [453, 20] width 16 height 16
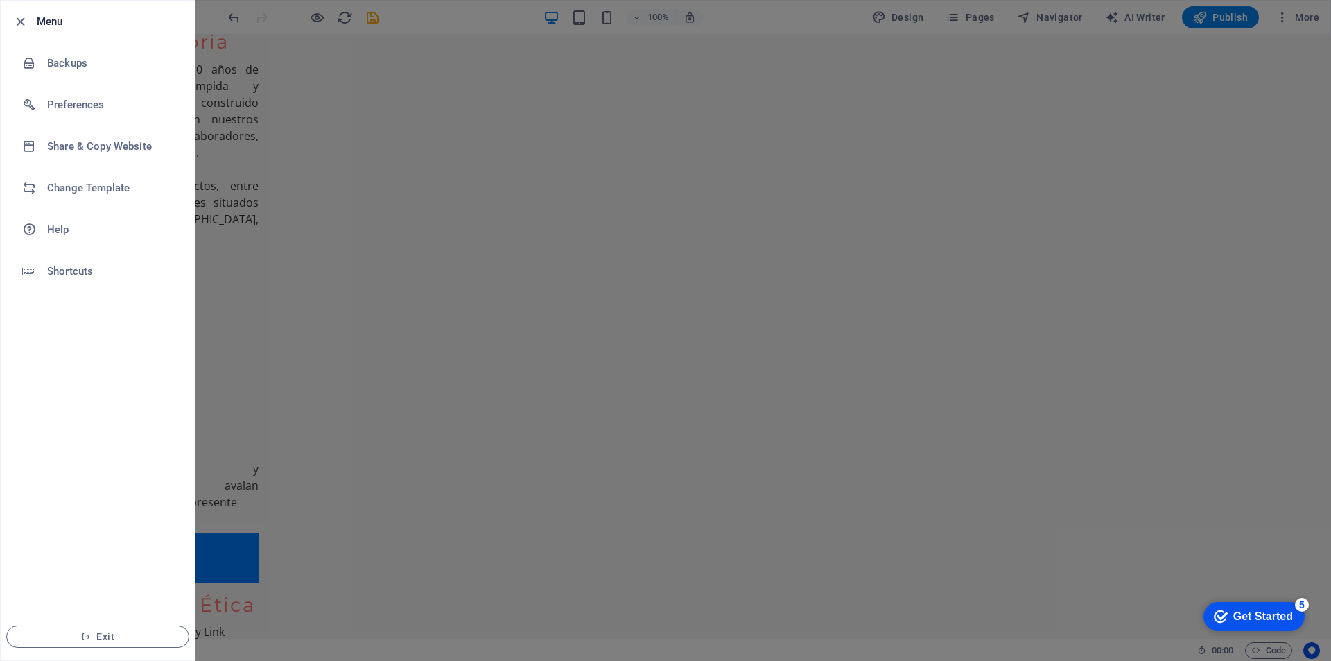
click at [1085, 172] on div at bounding box center [665, 330] width 1331 height 661
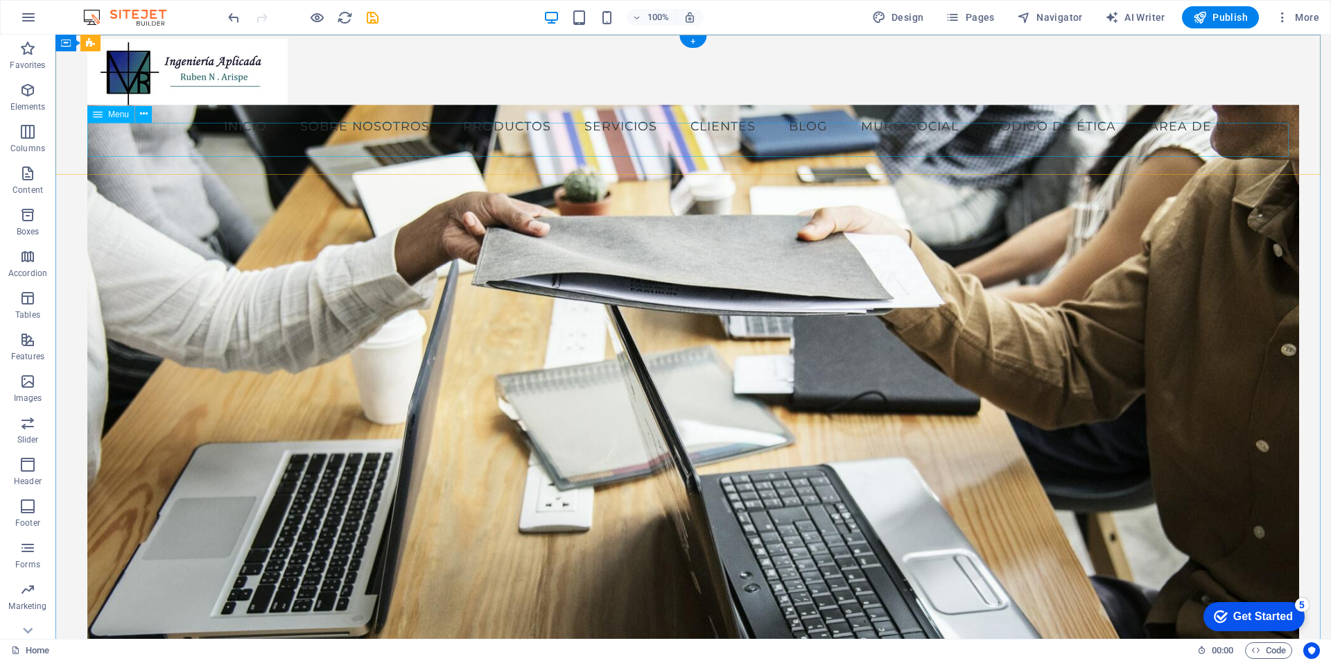
scroll to position [0, 0]
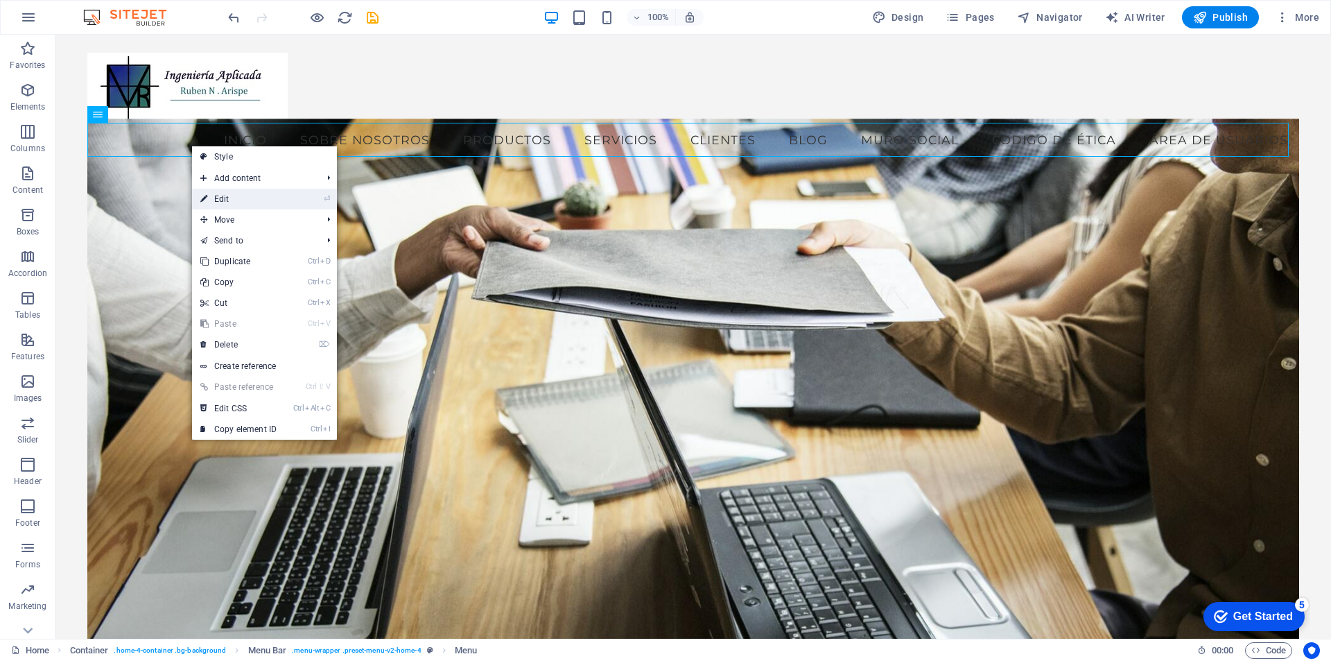
click at [215, 195] on link "⏎ Edit" at bounding box center [238, 199] width 93 height 21
select select
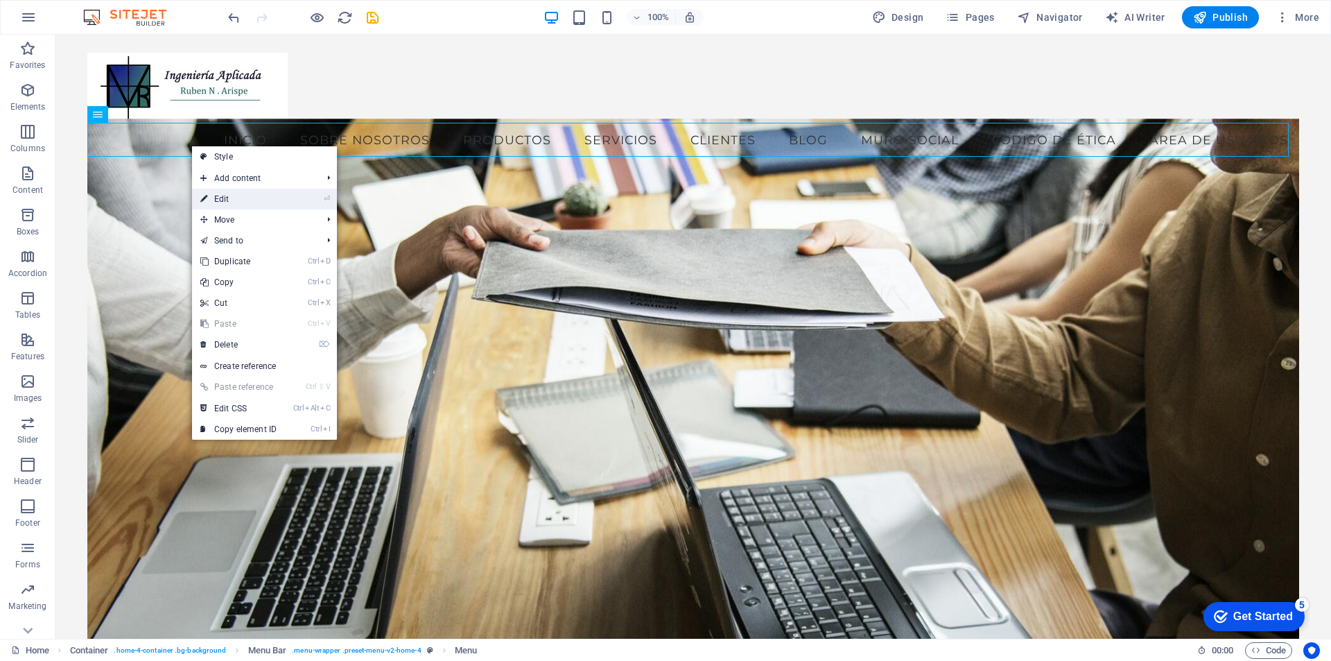
select select
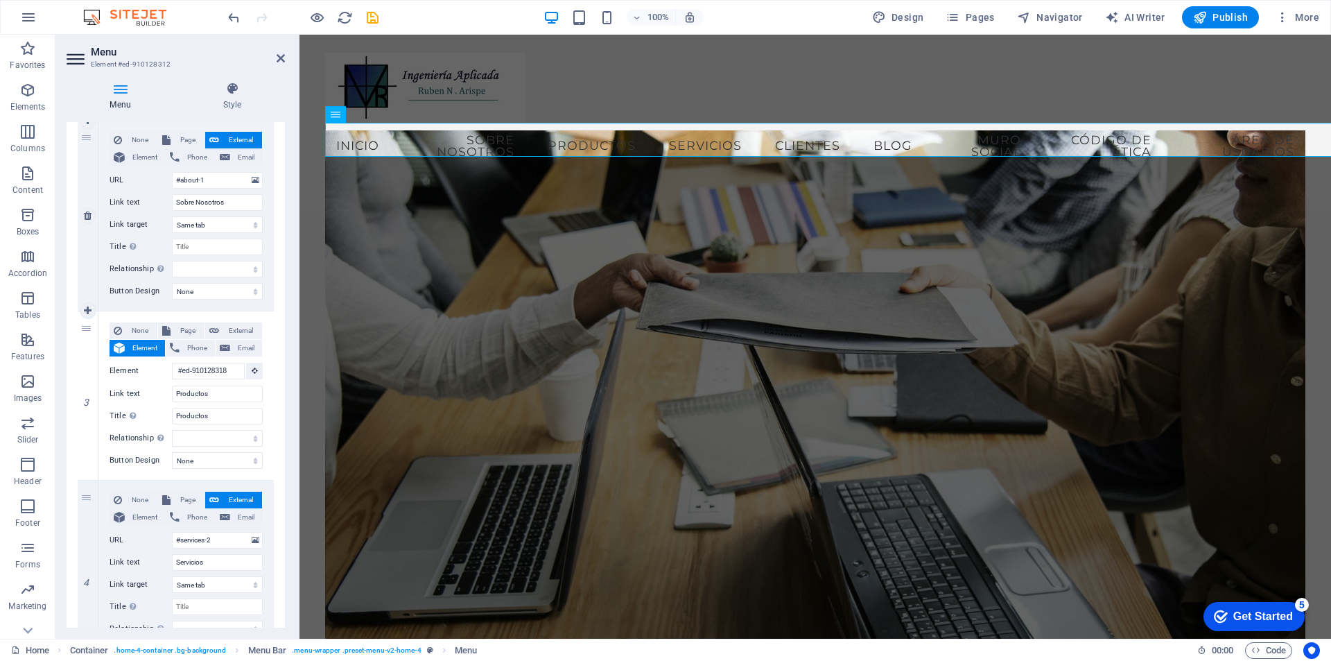
scroll to position [647, 0]
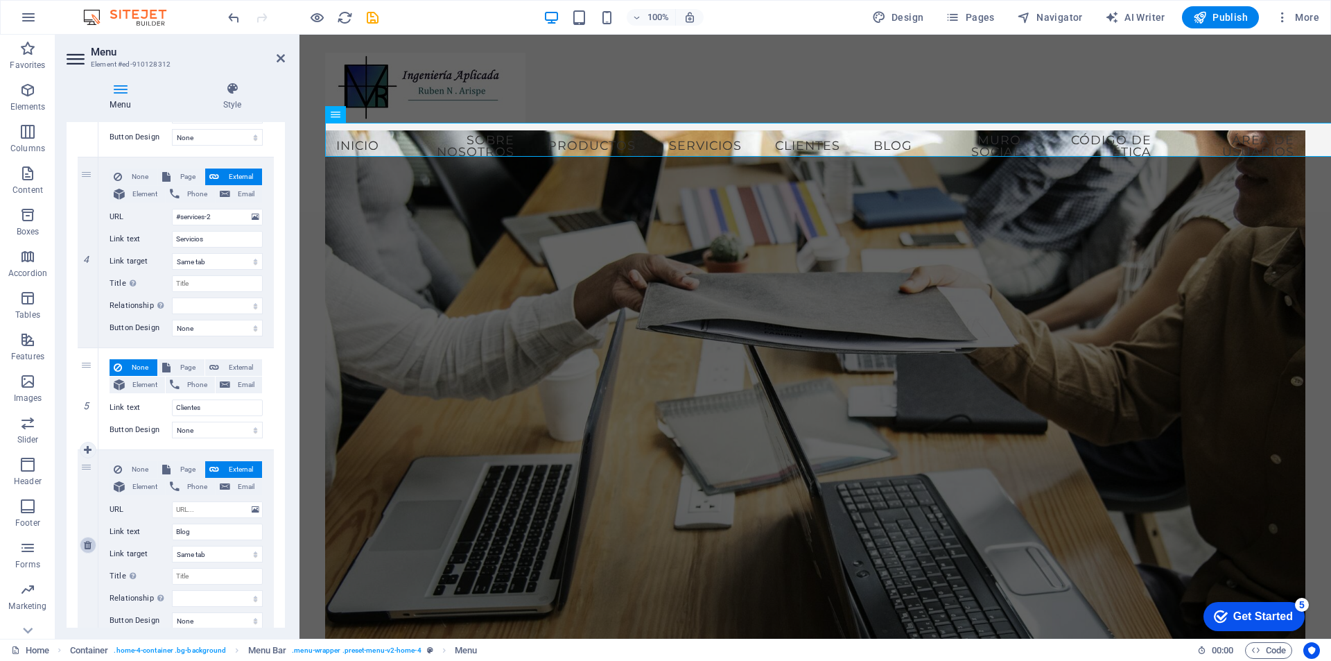
click at [88, 547] on icon at bounding box center [88, 545] width 8 height 10
select select
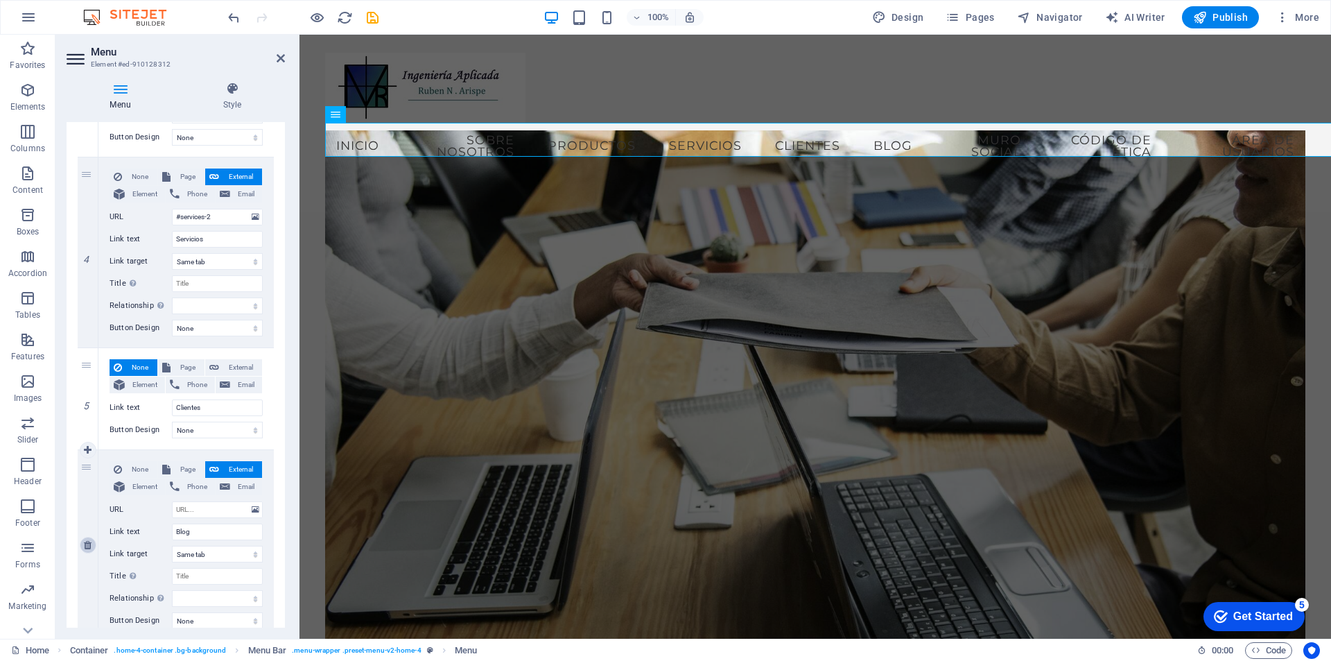
type input "Muro Social"
select select
type input "#team-1"
type input "Código de Ética"
select select
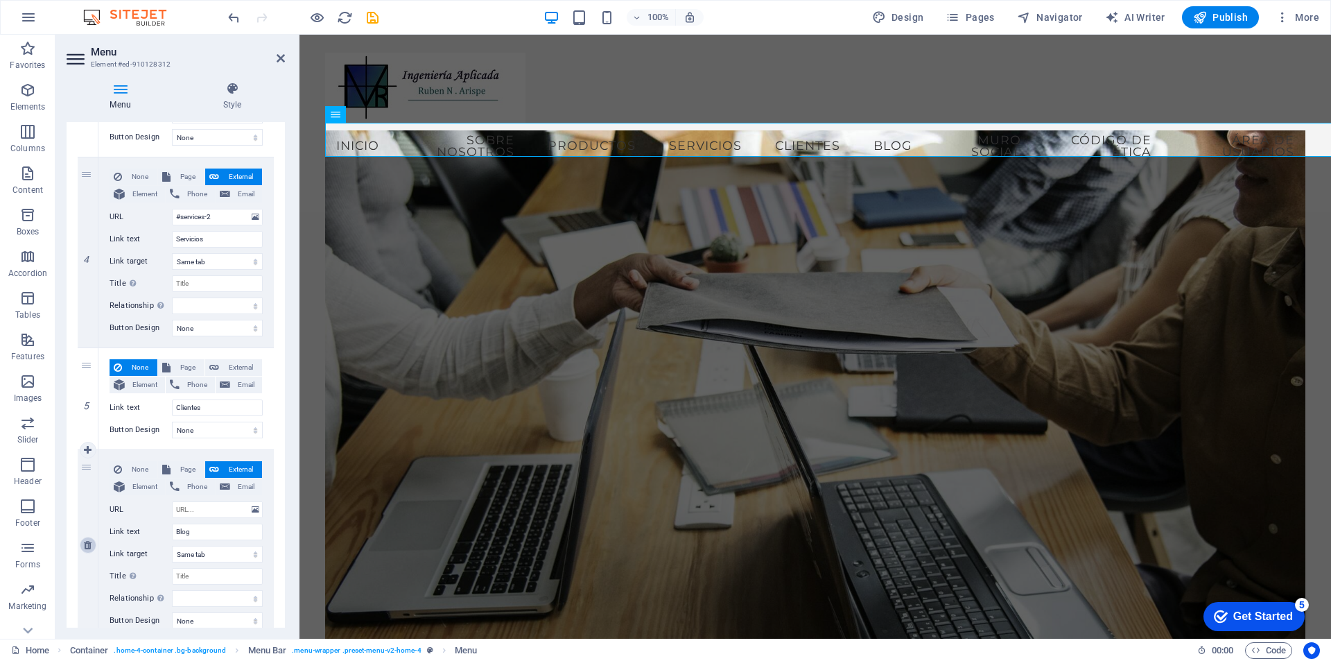
type input "#faq"
type input "Área de usuarios"
select select
click at [88, 547] on icon at bounding box center [88, 545] width 8 height 10
select select
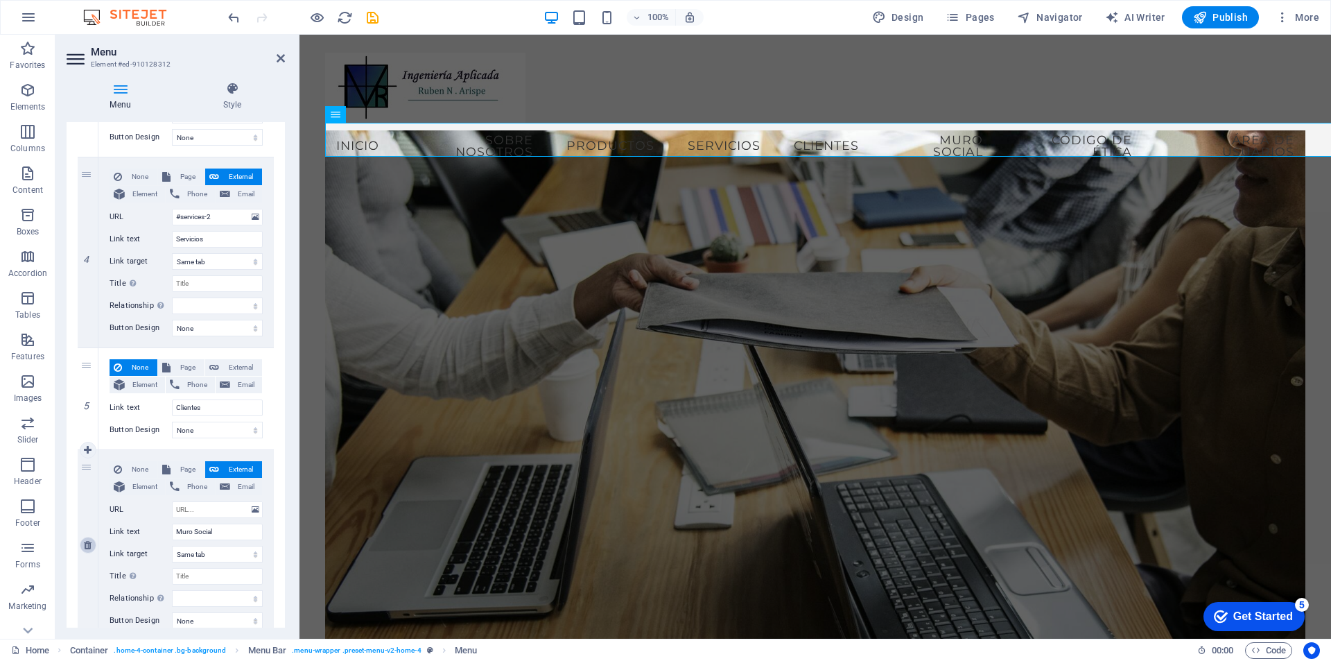
select select
type input "#team-1"
type input "Código de Ética"
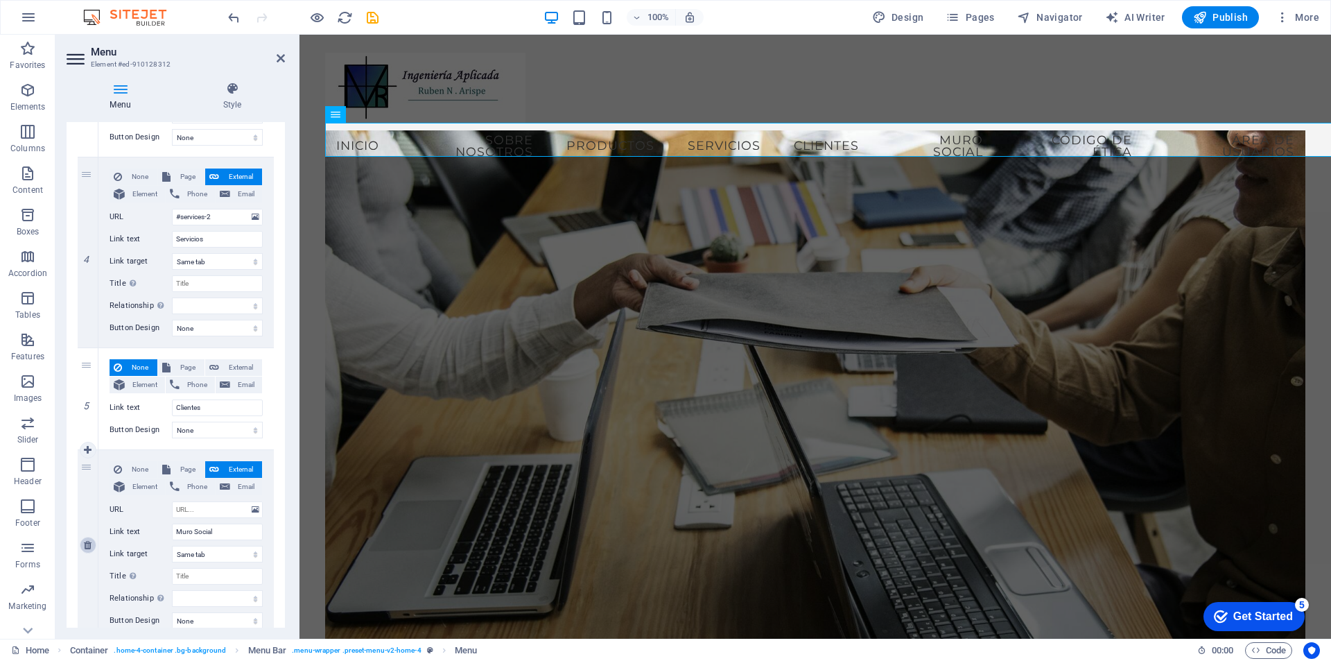
select select
type input "#faq"
type input "Área de usuarios"
select select
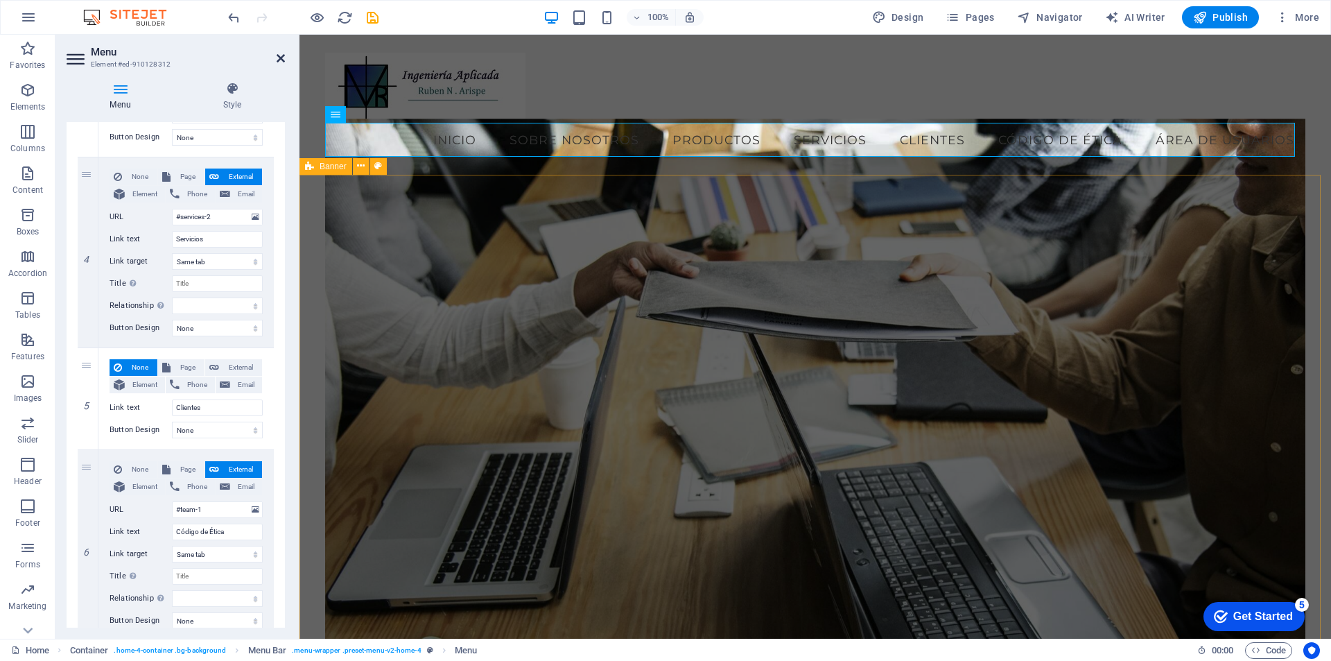
click at [277, 57] on icon at bounding box center [281, 58] width 8 height 11
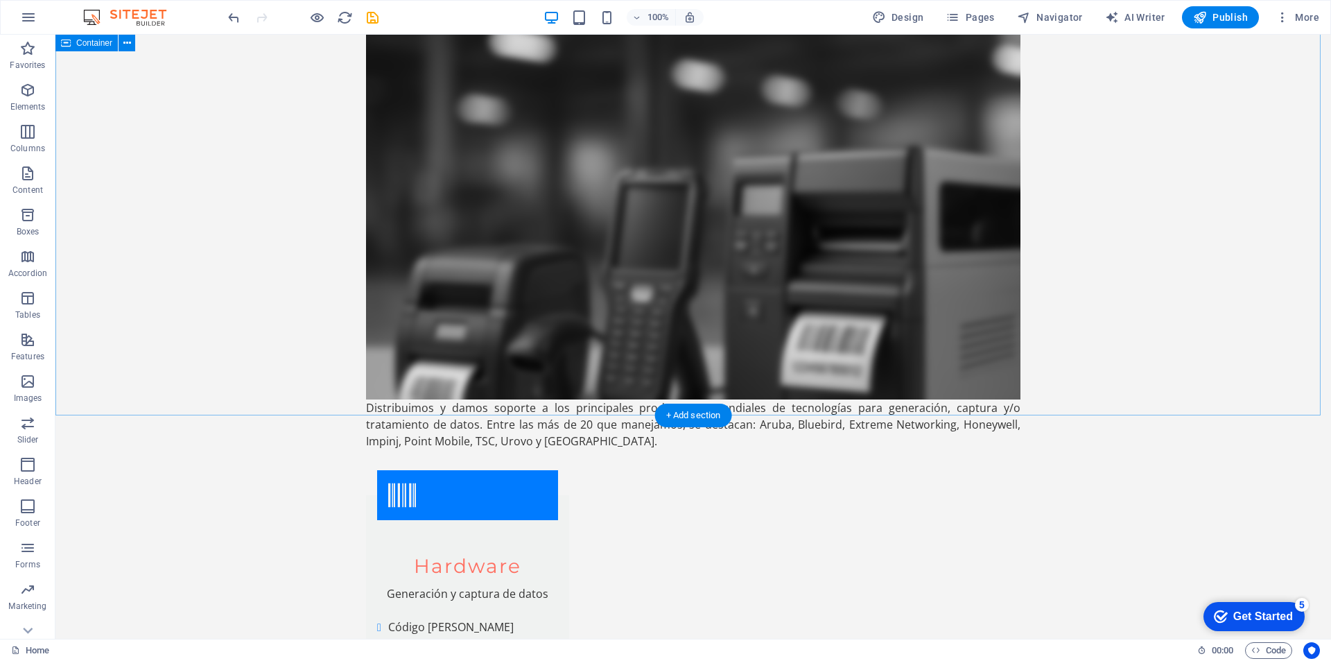
scroll to position [5500, 0]
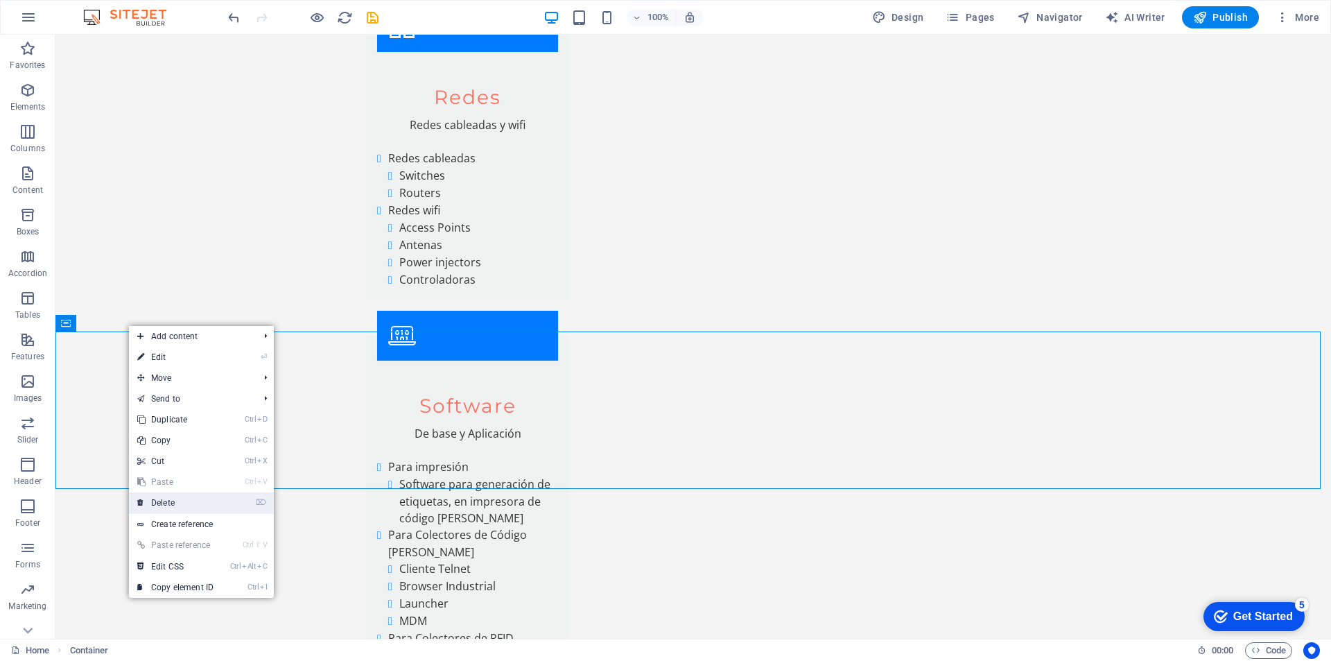
click at [179, 502] on link "⌦ Delete" at bounding box center [175, 502] width 93 height 21
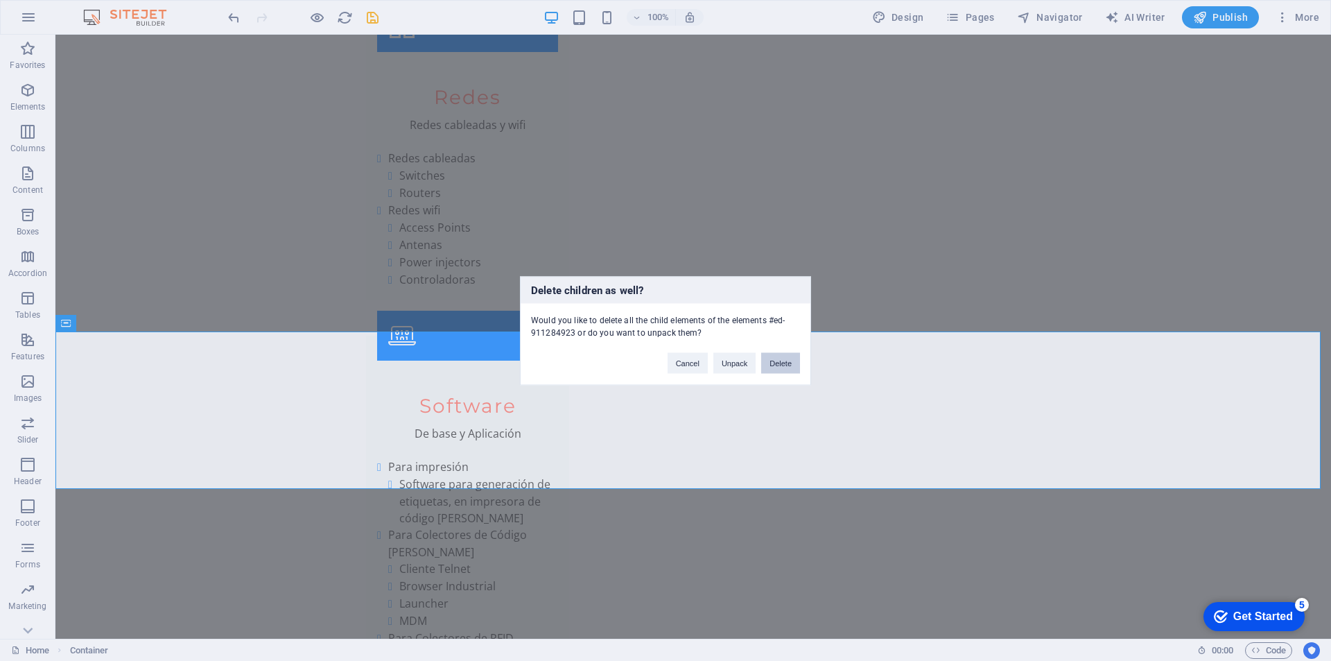
click at [786, 361] on button "Delete" at bounding box center [780, 362] width 39 height 21
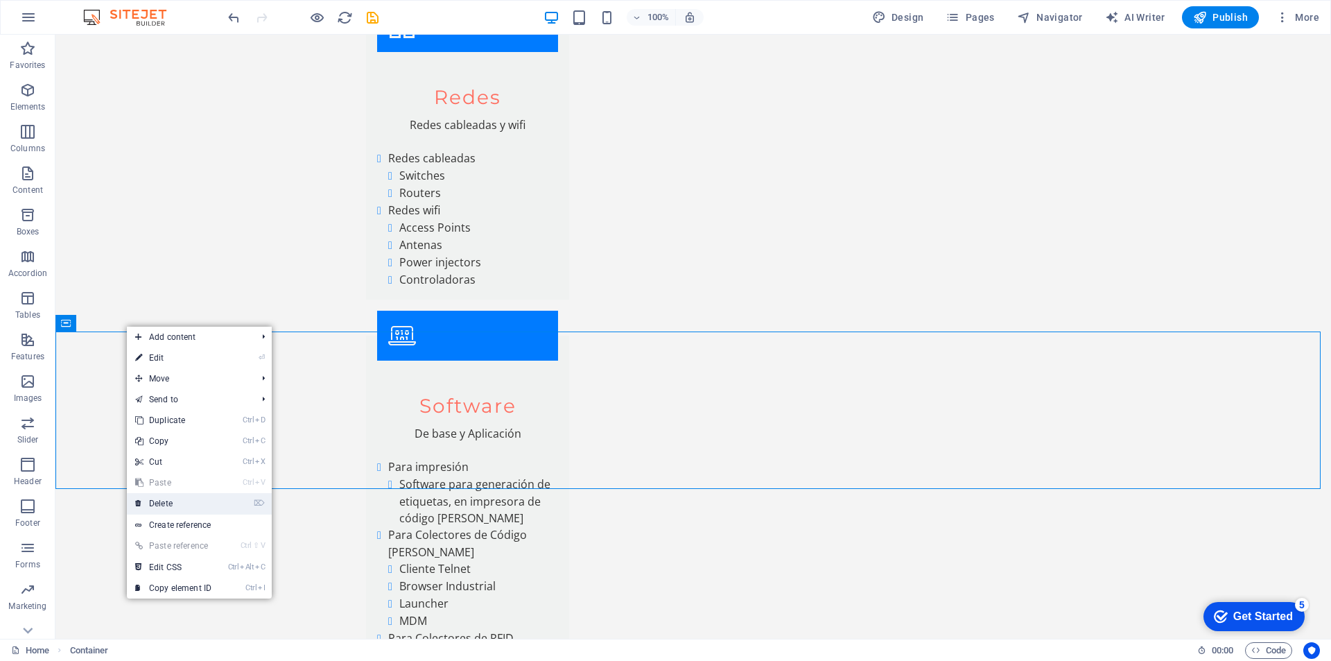
click at [171, 503] on link "⌦ Delete" at bounding box center [173, 503] width 93 height 21
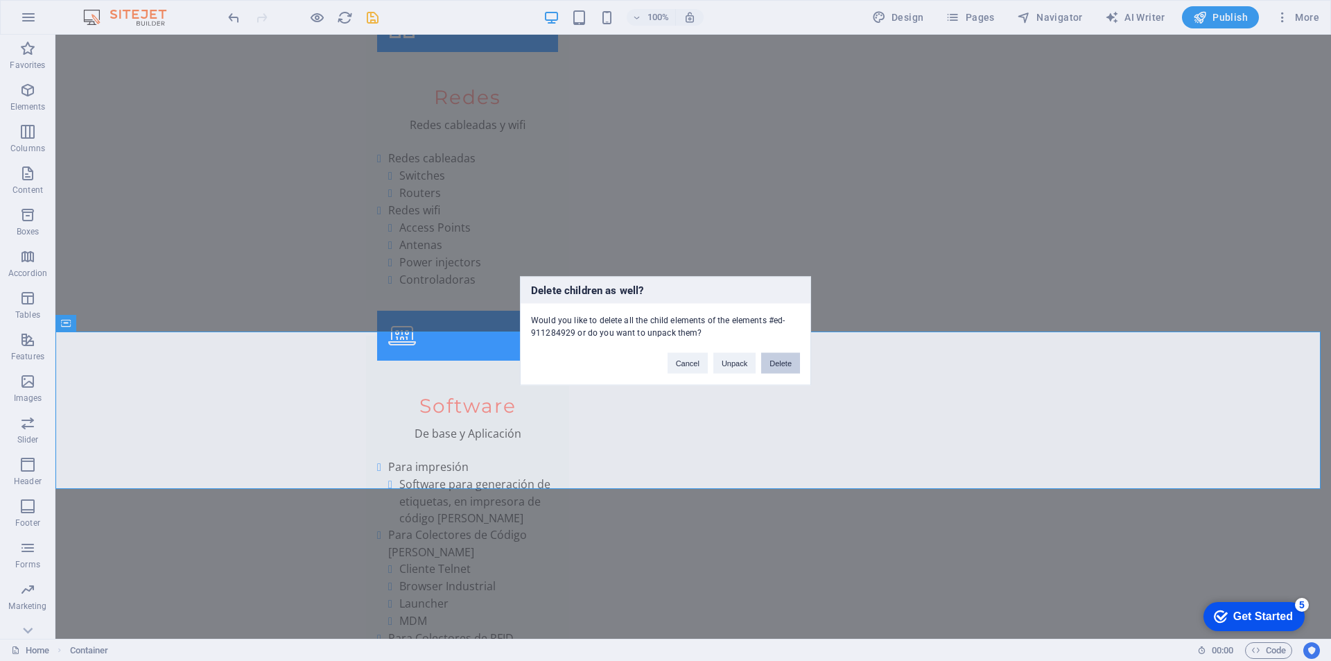
click at [780, 364] on button "Delete" at bounding box center [780, 362] width 39 height 21
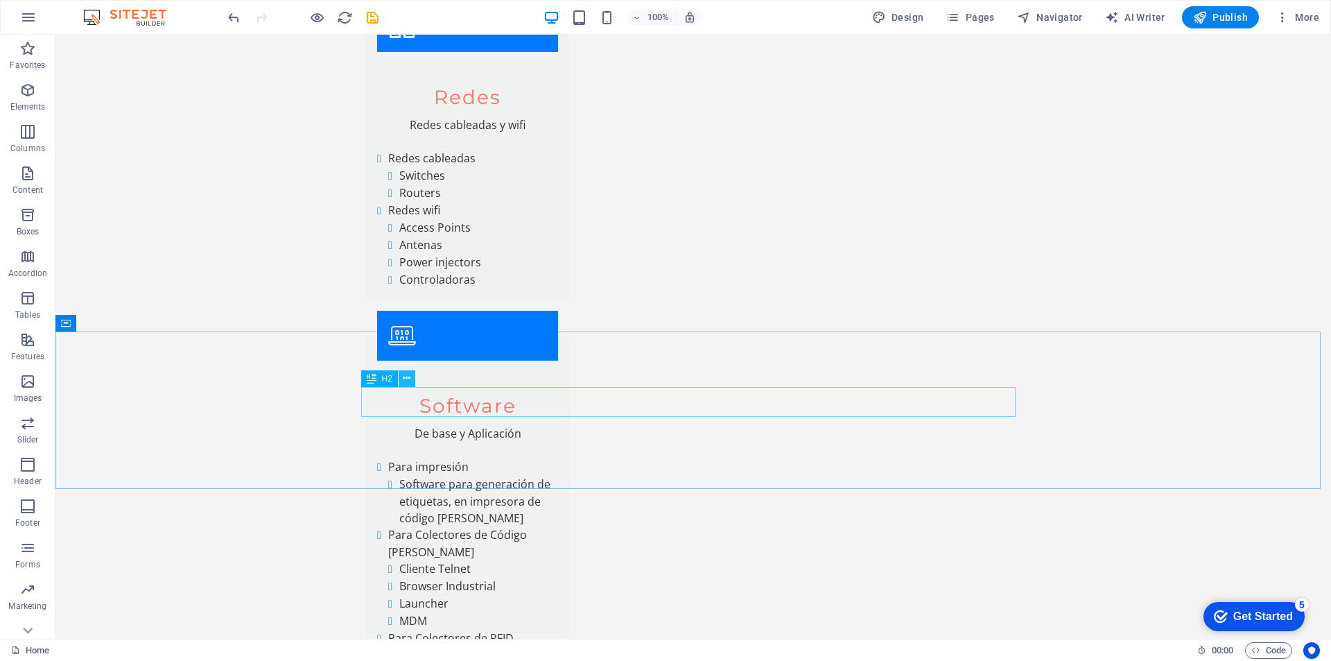
click at [406, 381] on icon at bounding box center [407, 378] width 8 height 15
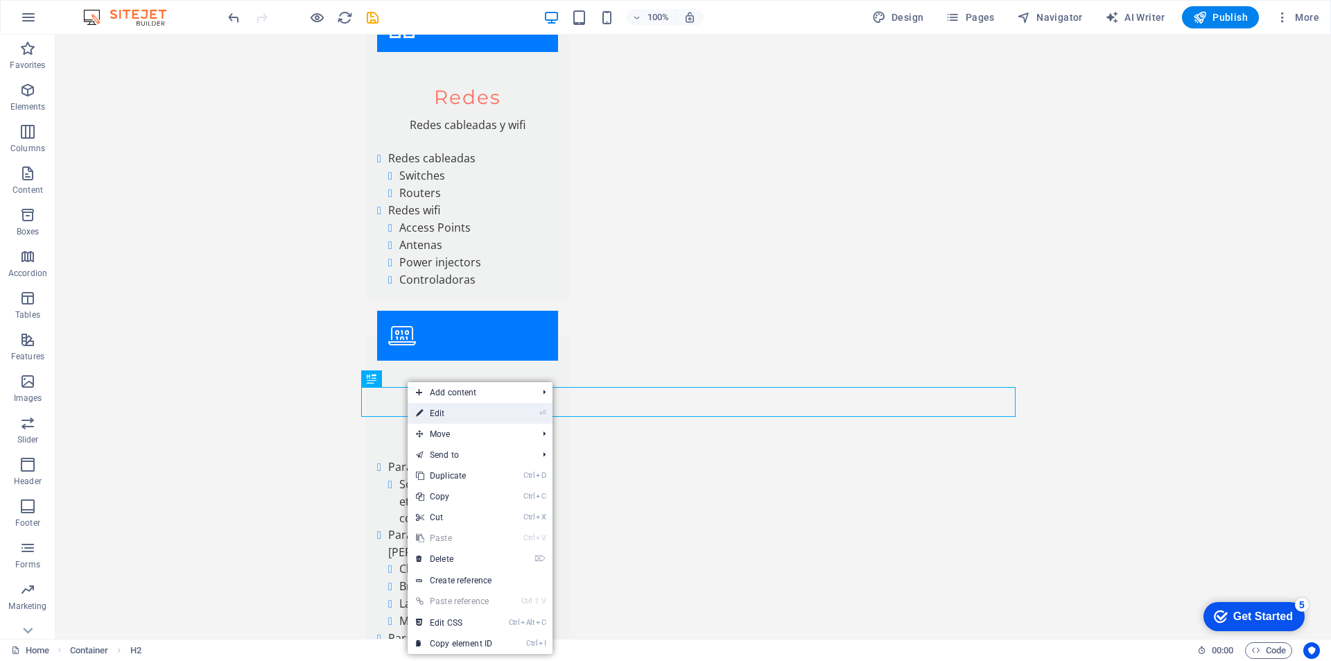
click at [442, 410] on link "⏎ Edit" at bounding box center [454, 413] width 93 height 21
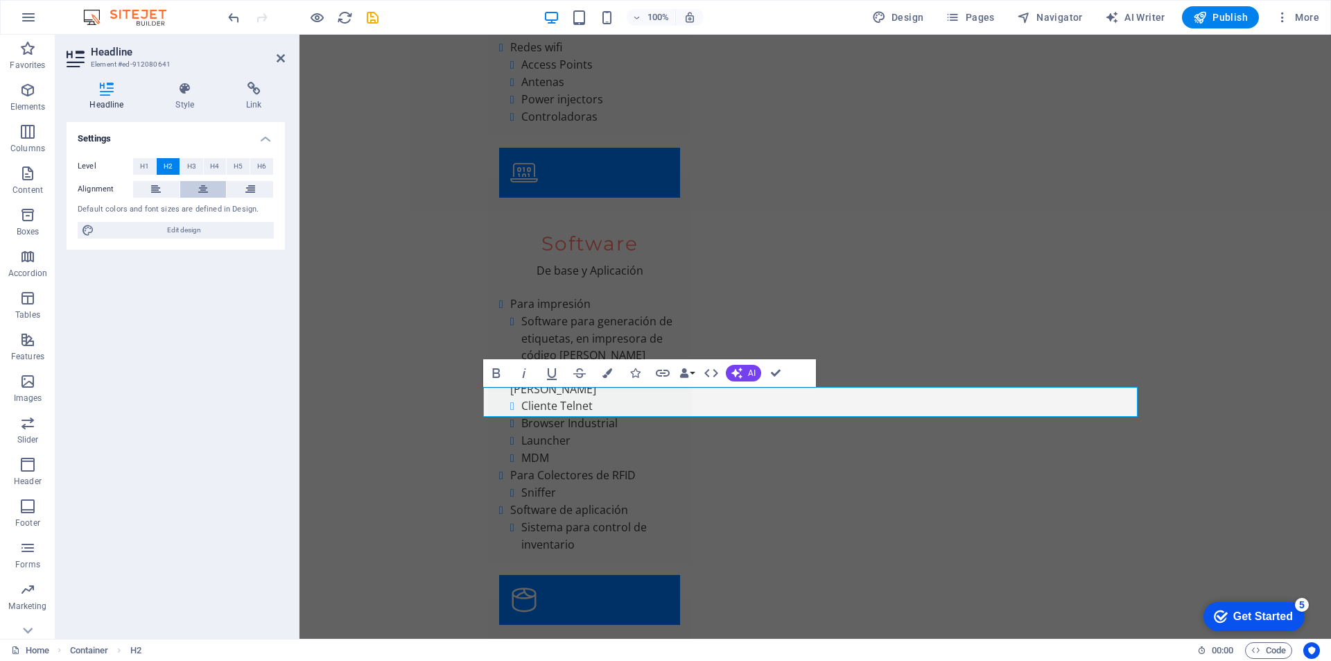
click at [202, 187] on icon at bounding box center [203, 189] width 10 height 17
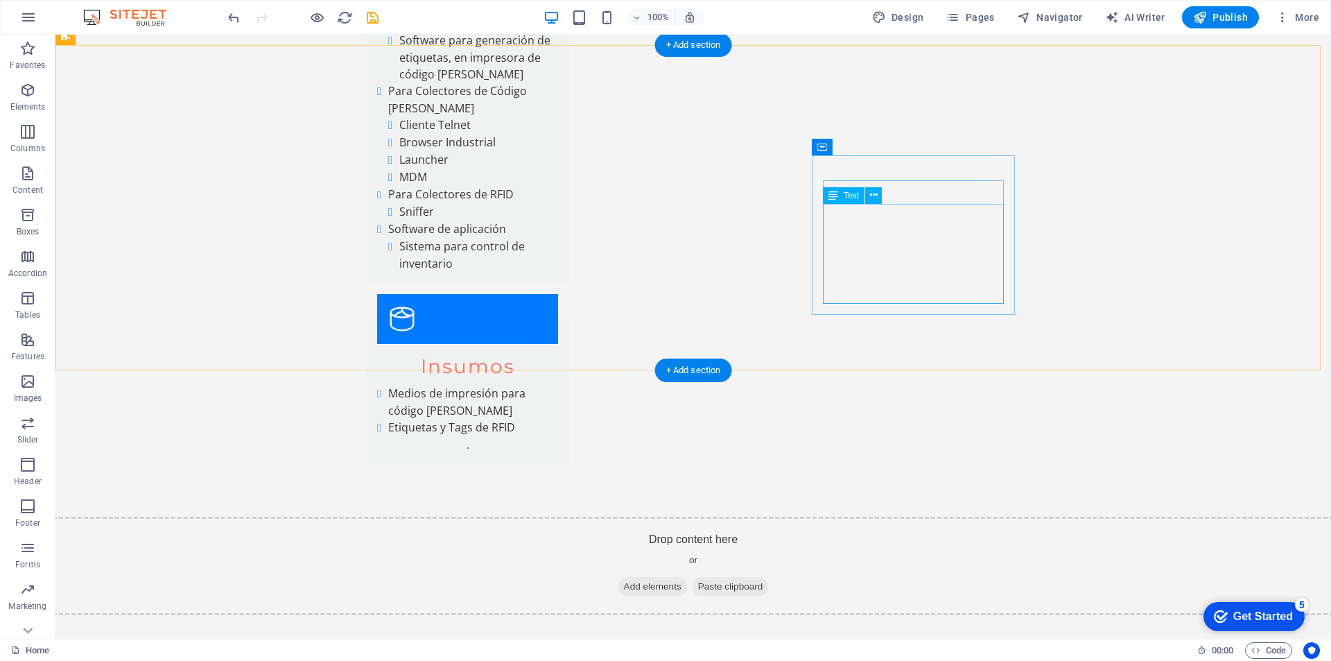
scroll to position [5480, 0]
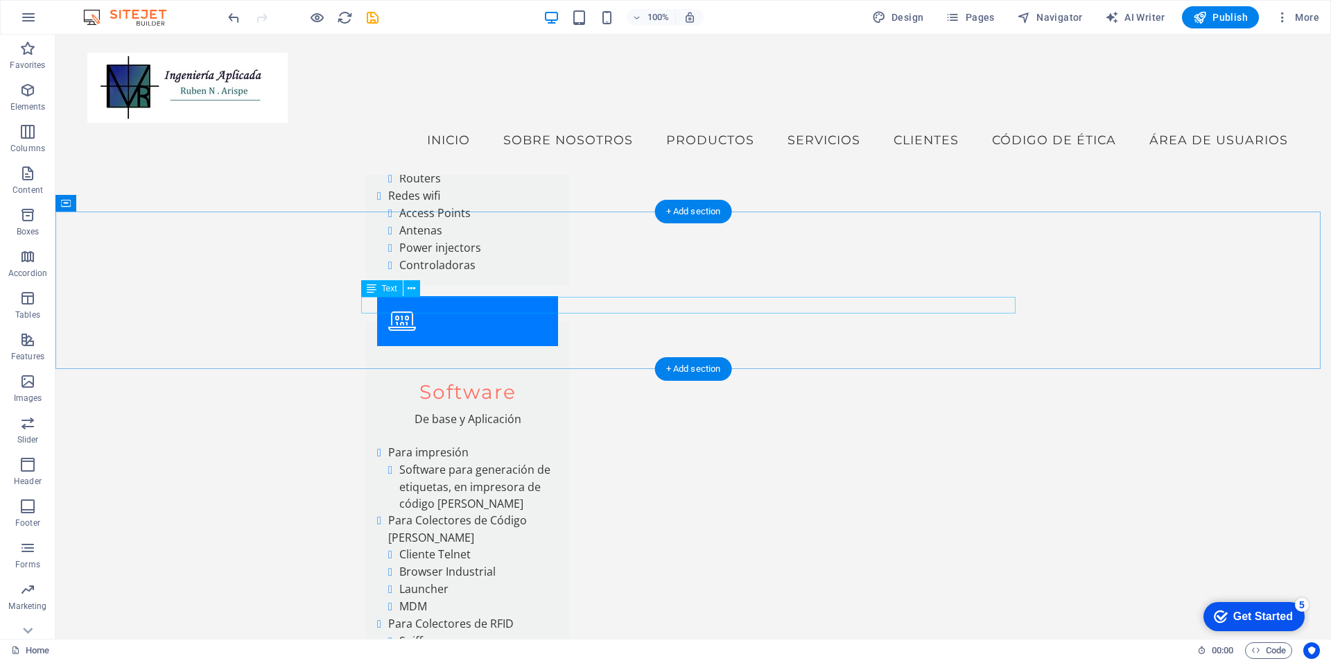
click at [410, 288] on icon at bounding box center [412, 288] width 8 height 15
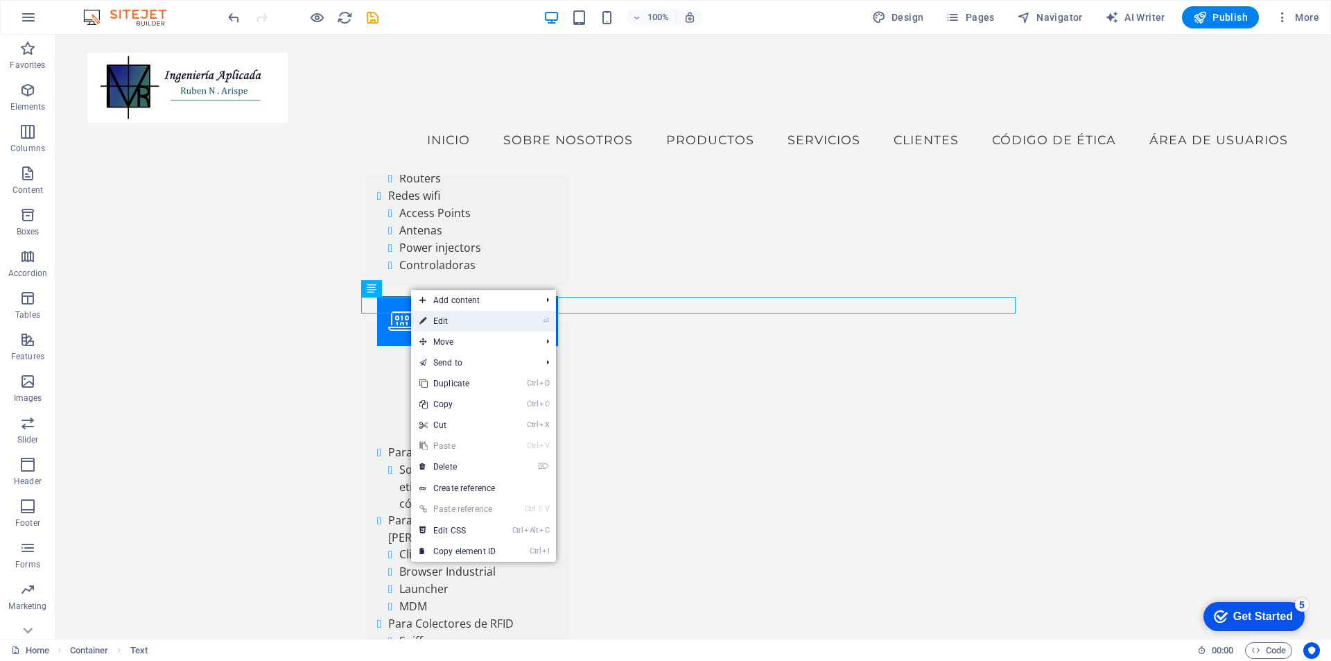
click at [433, 318] on link "⏎ Edit" at bounding box center [457, 321] width 93 height 21
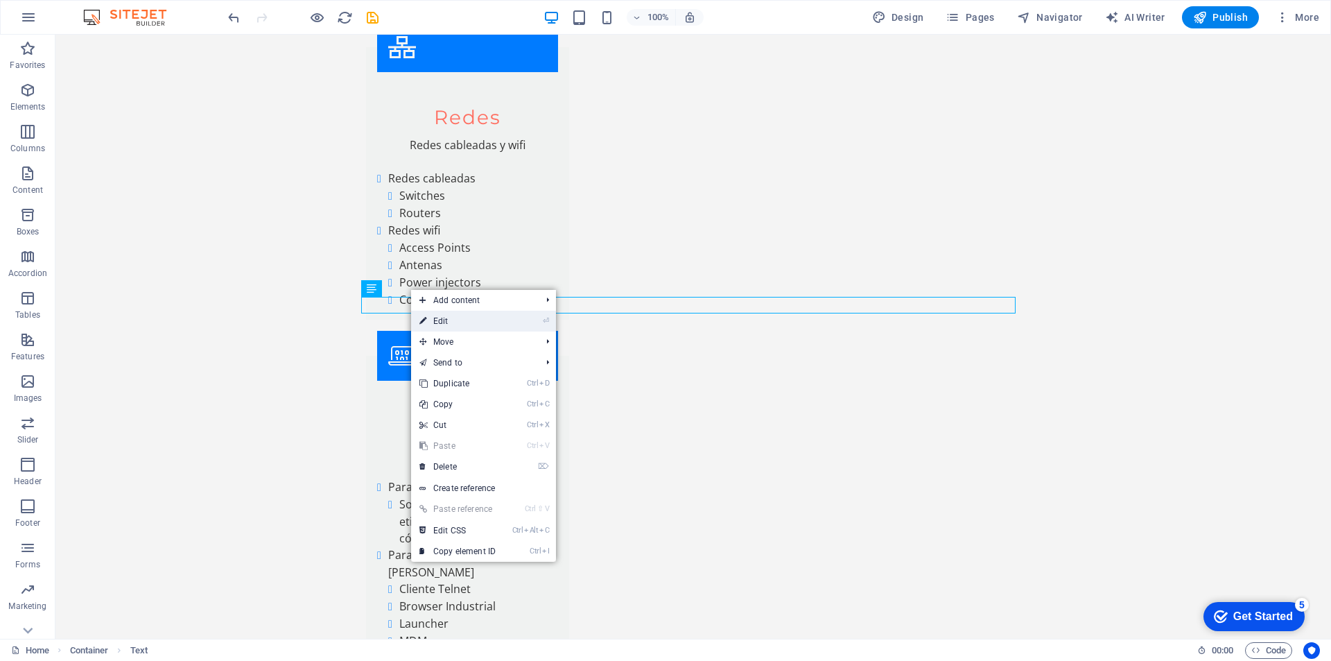
scroll to position [5620, 0]
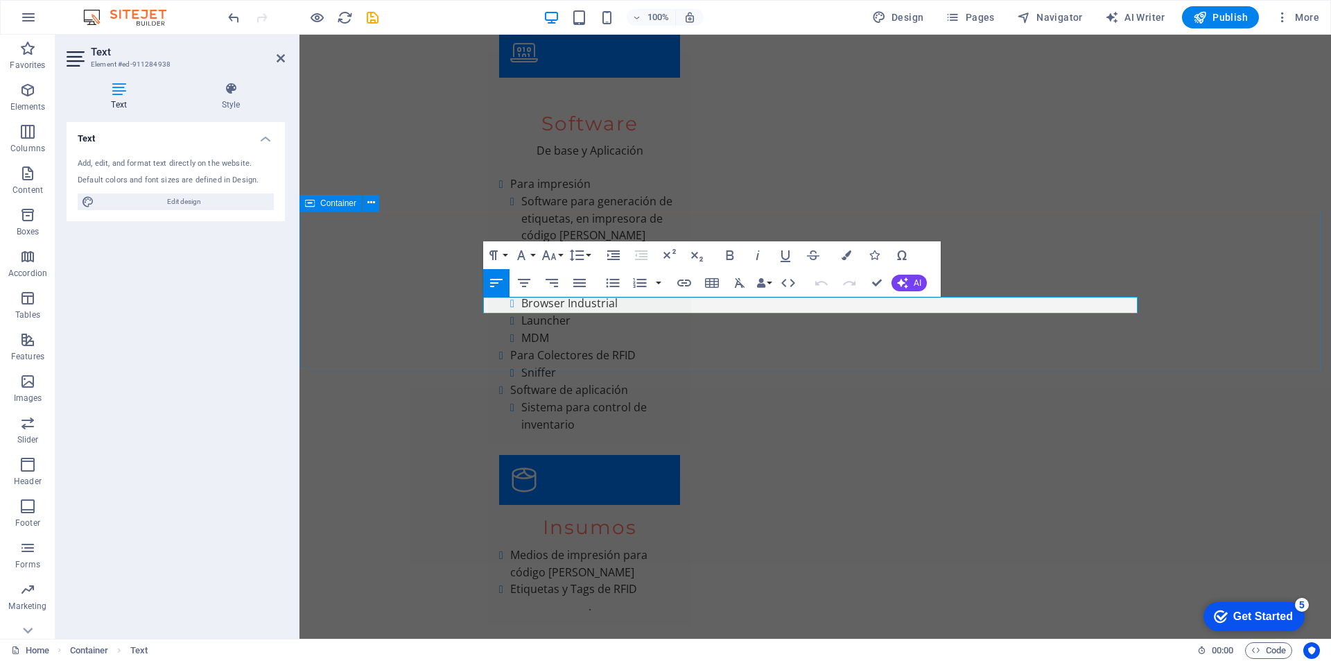
drag, startPoint x: 572, startPoint y: 307, endPoint x: 452, endPoint y: 309, distance: 120.0
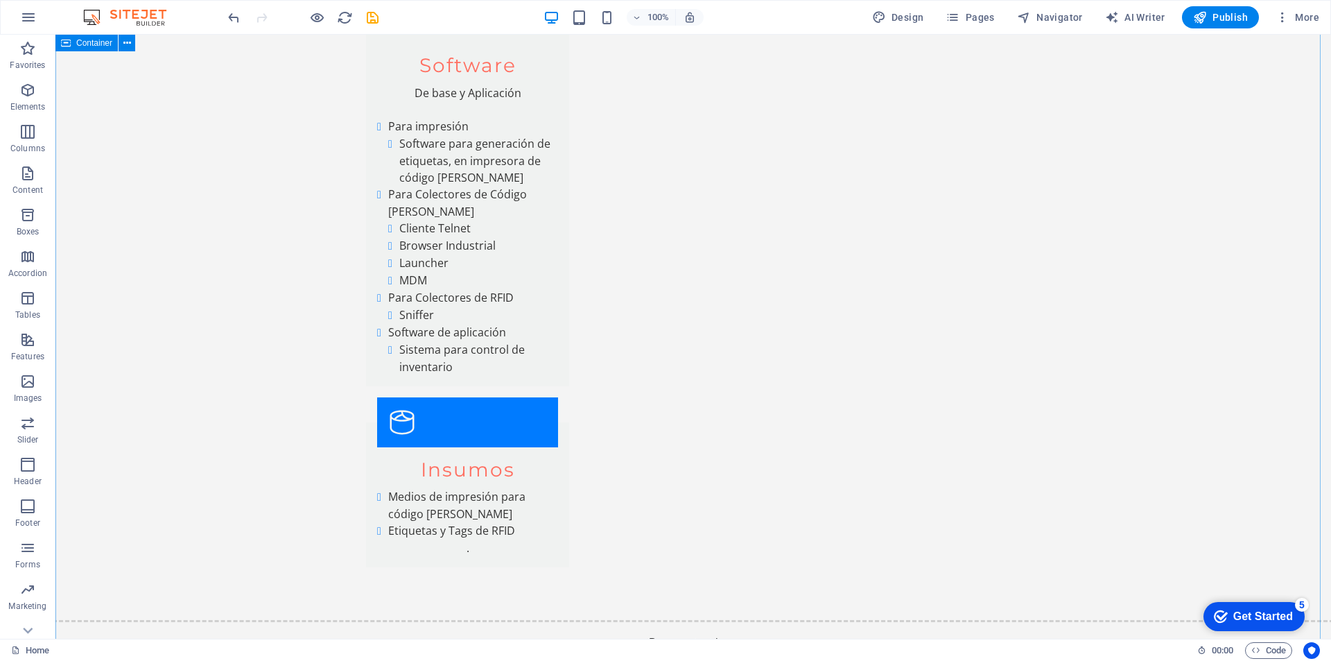
scroll to position [5683, 0]
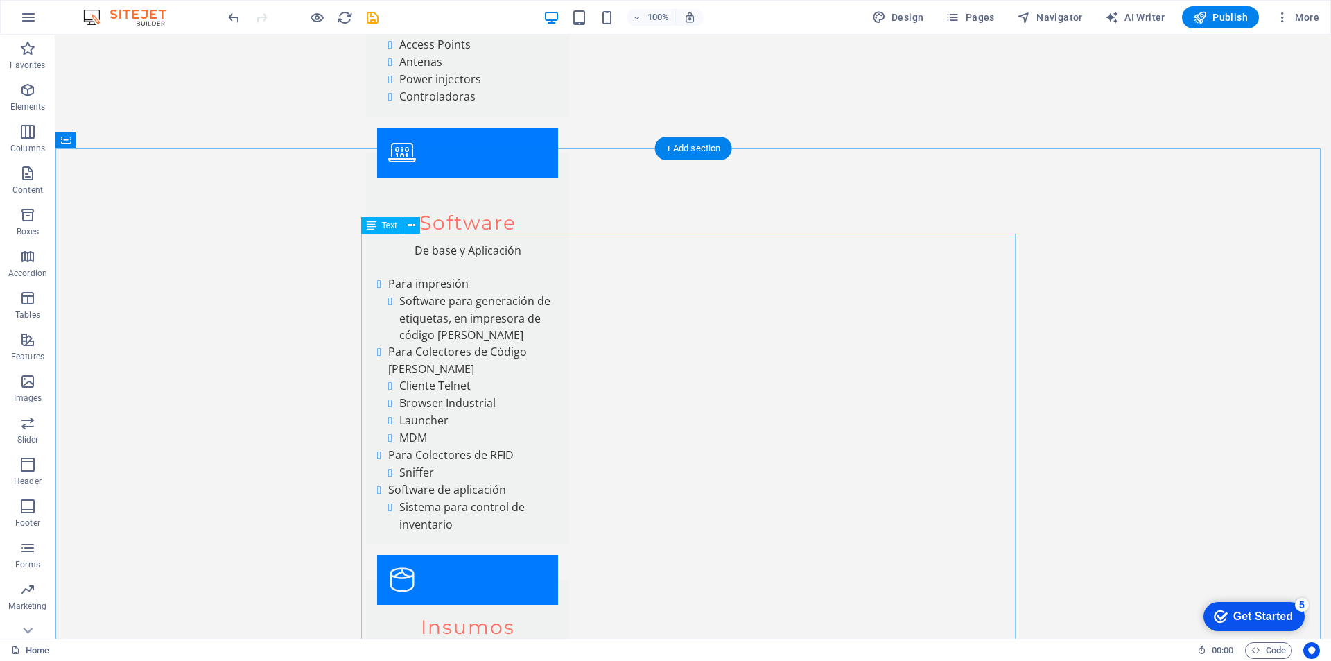
click at [415, 226] on icon at bounding box center [412, 225] width 8 height 15
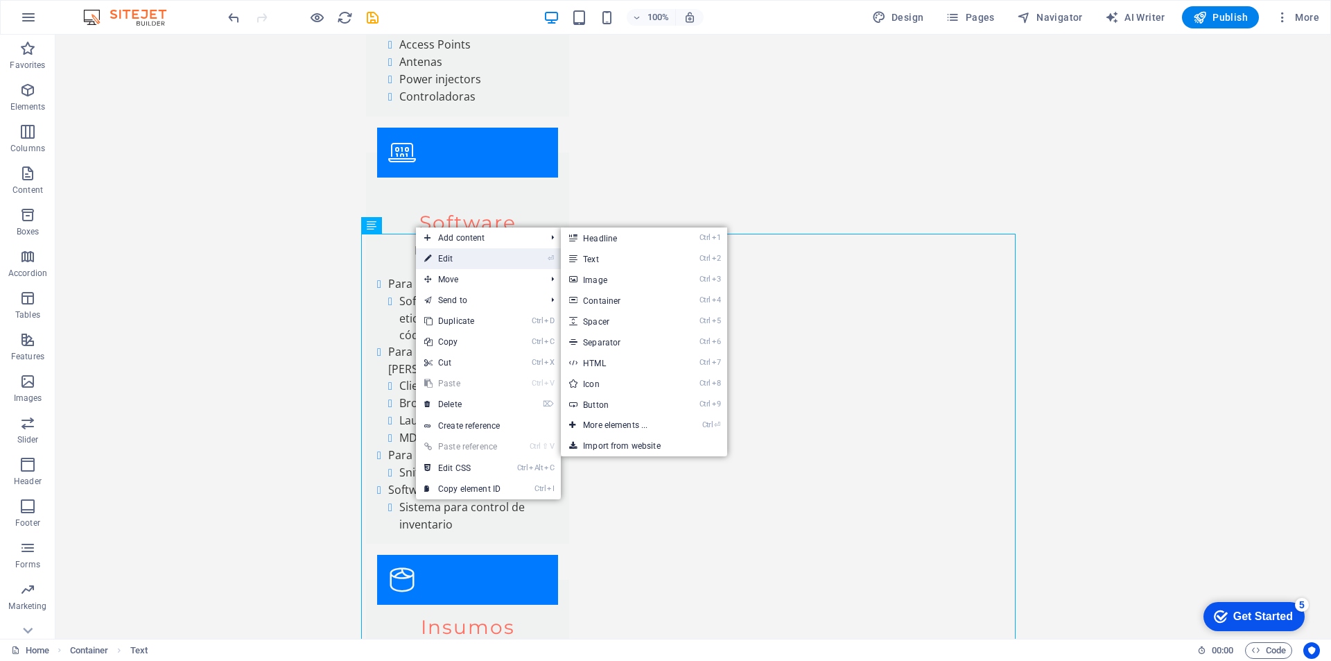
click at [445, 256] on link "⏎ Edit" at bounding box center [462, 258] width 93 height 21
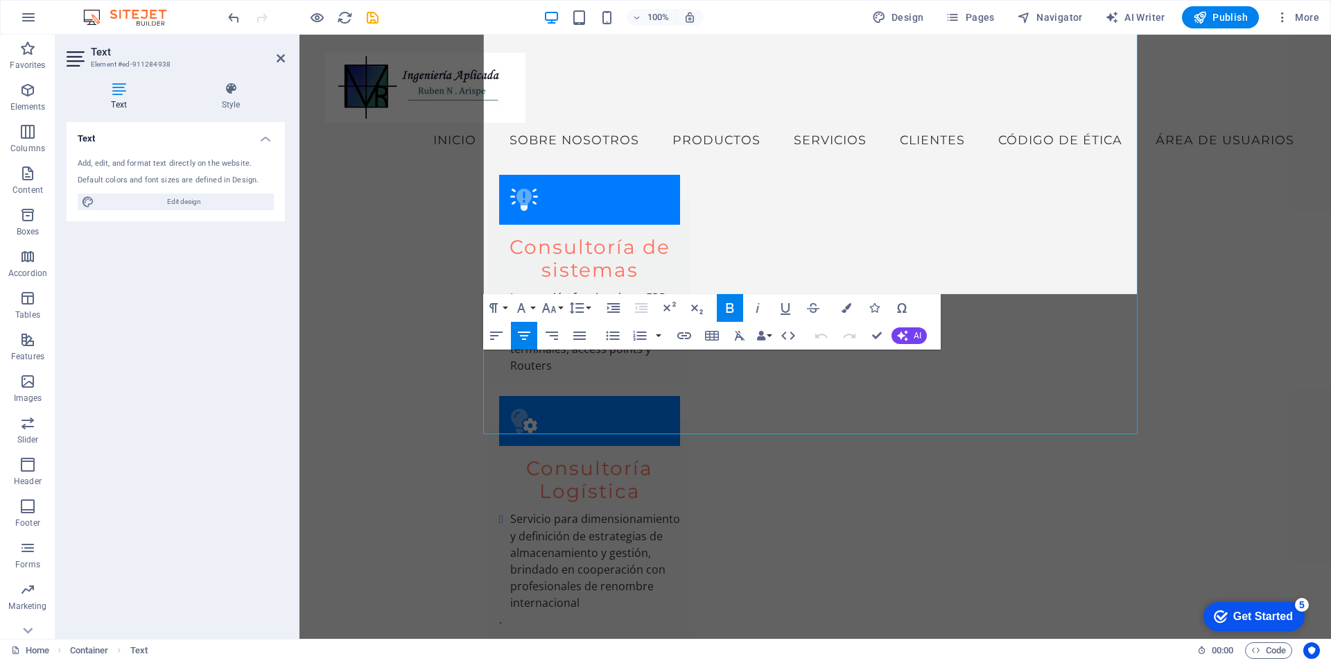
scroll to position [7381, 0]
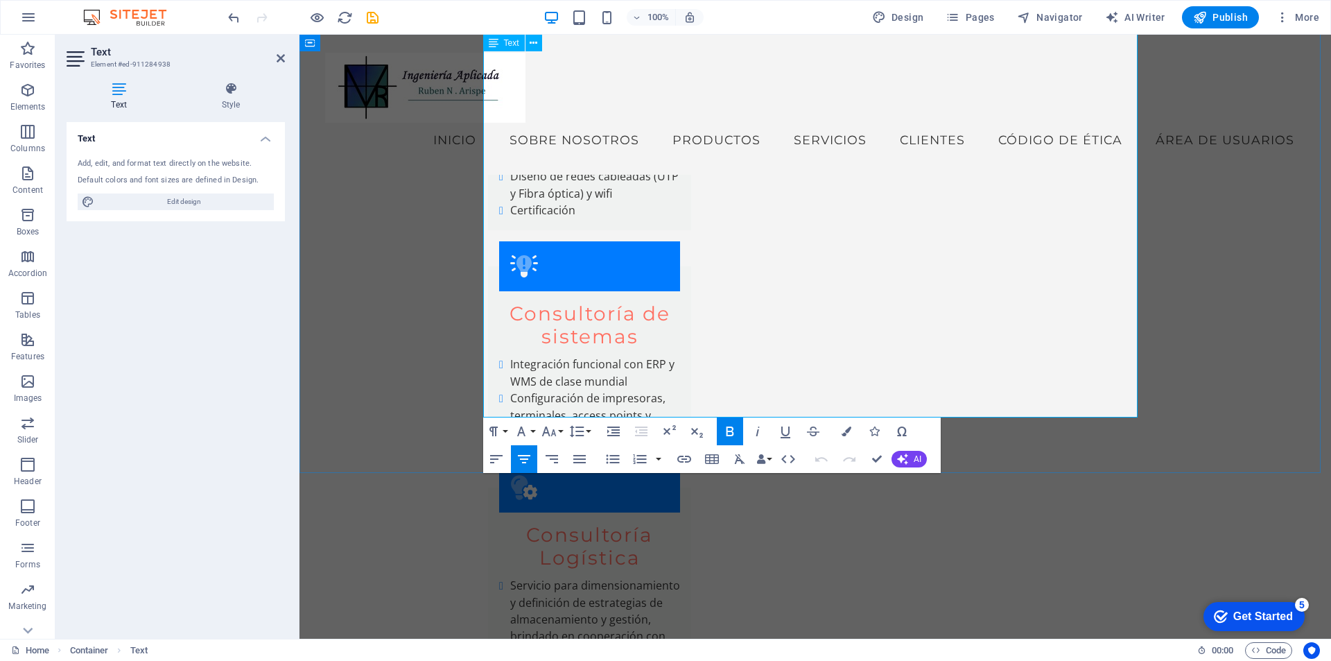
drag, startPoint x: 541, startPoint y: 252, endPoint x: 1061, endPoint y: 395, distance: 540.1
click at [121, 97] on h4 "Text" at bounding box center [122, 96] width 110 height 29
click at [557, 429] on button "Font Size" at bounding box center [552, 431] width 26 height 28
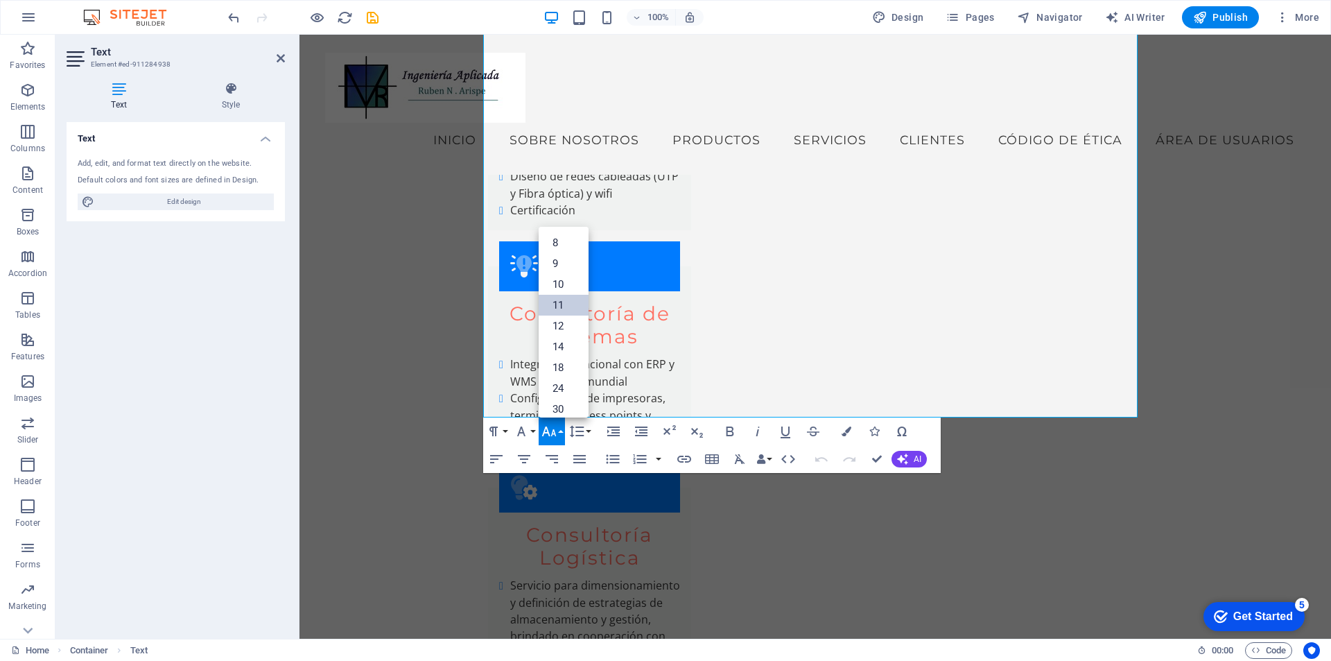
click at [558, 301] on link "11" at bounding box center [564, 305] width 50 height 21
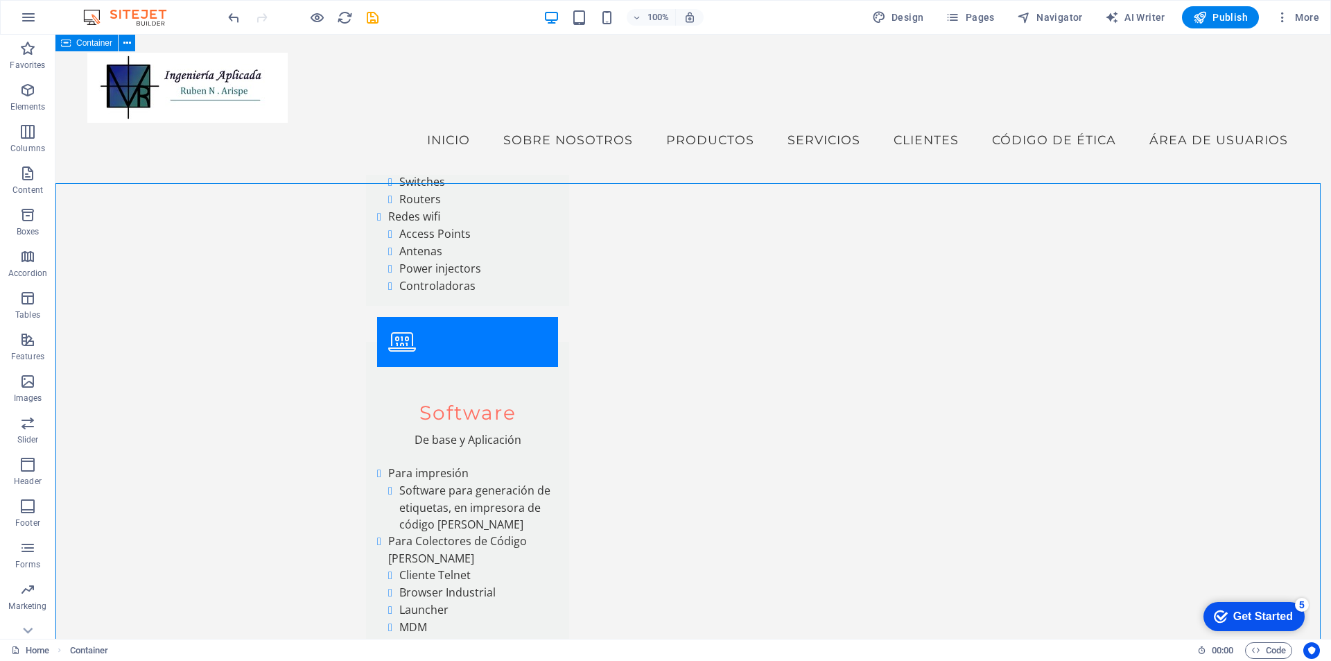
scroll to position [5439, 0]
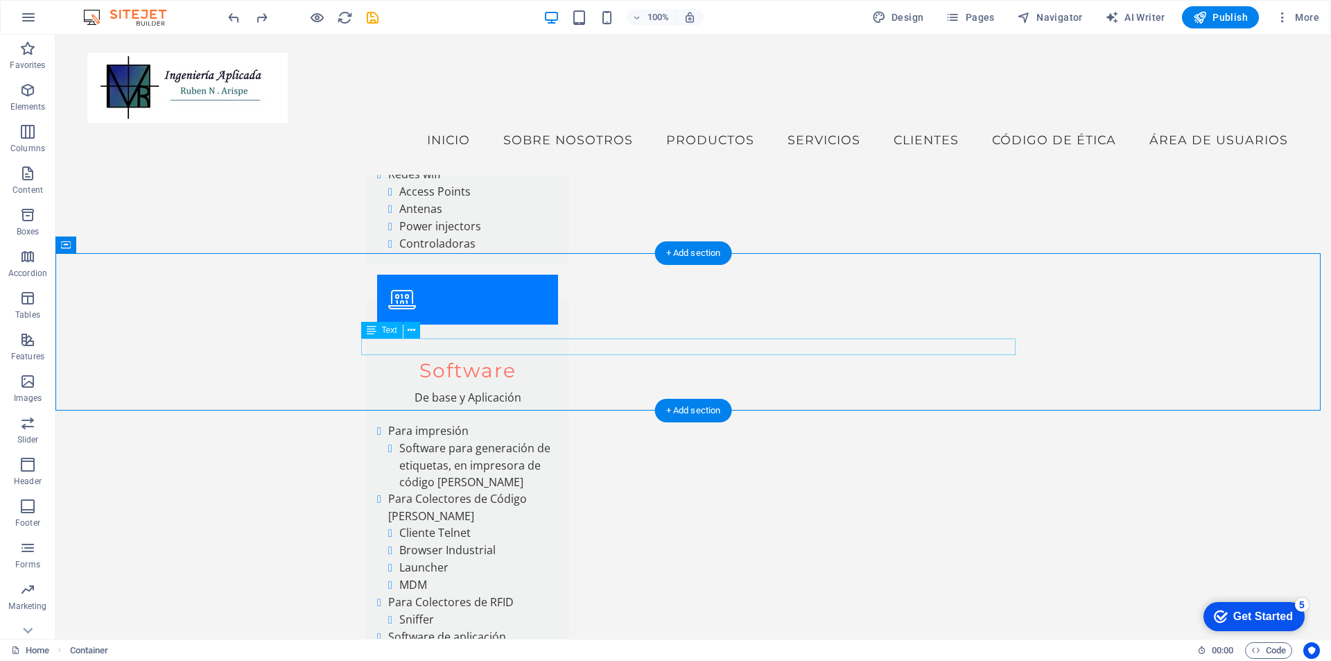
click at [410, 333] on icon at bounding box center [412, 330] width 8 height 15
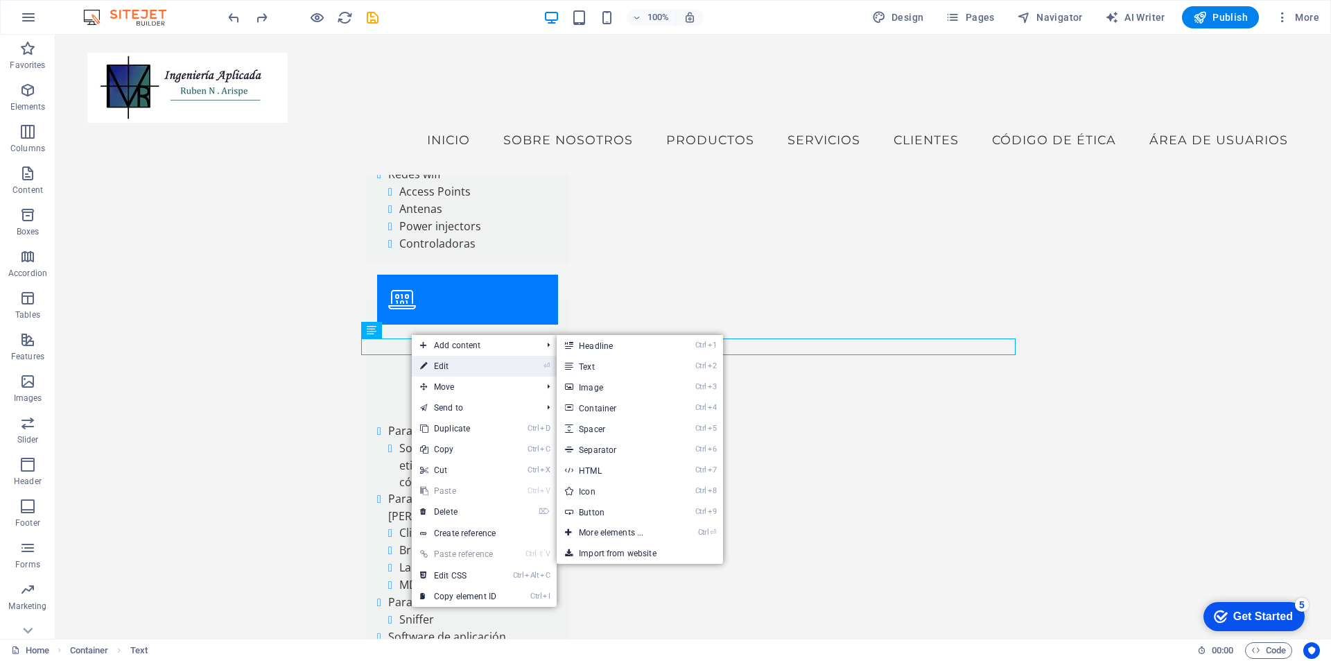
click at [438, 365] on link "⏎ Edit" at bounding box center [458, 366] width 93 height 21
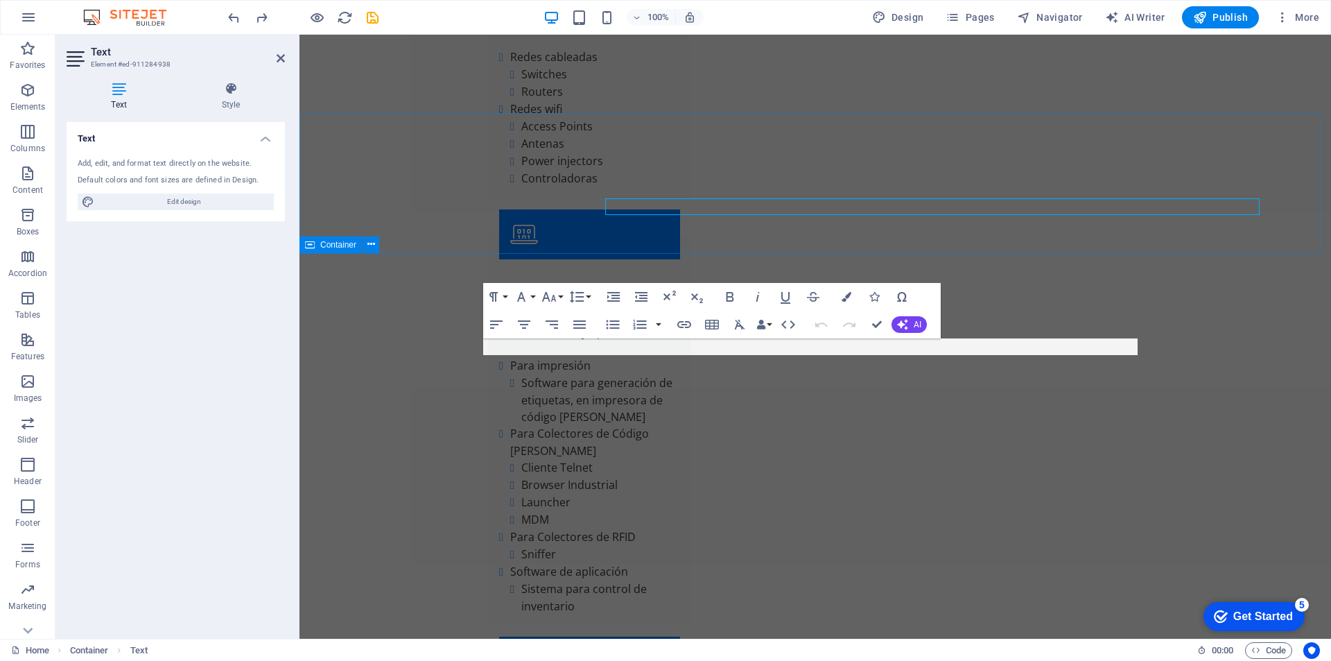
scroll to position [5579, 0]
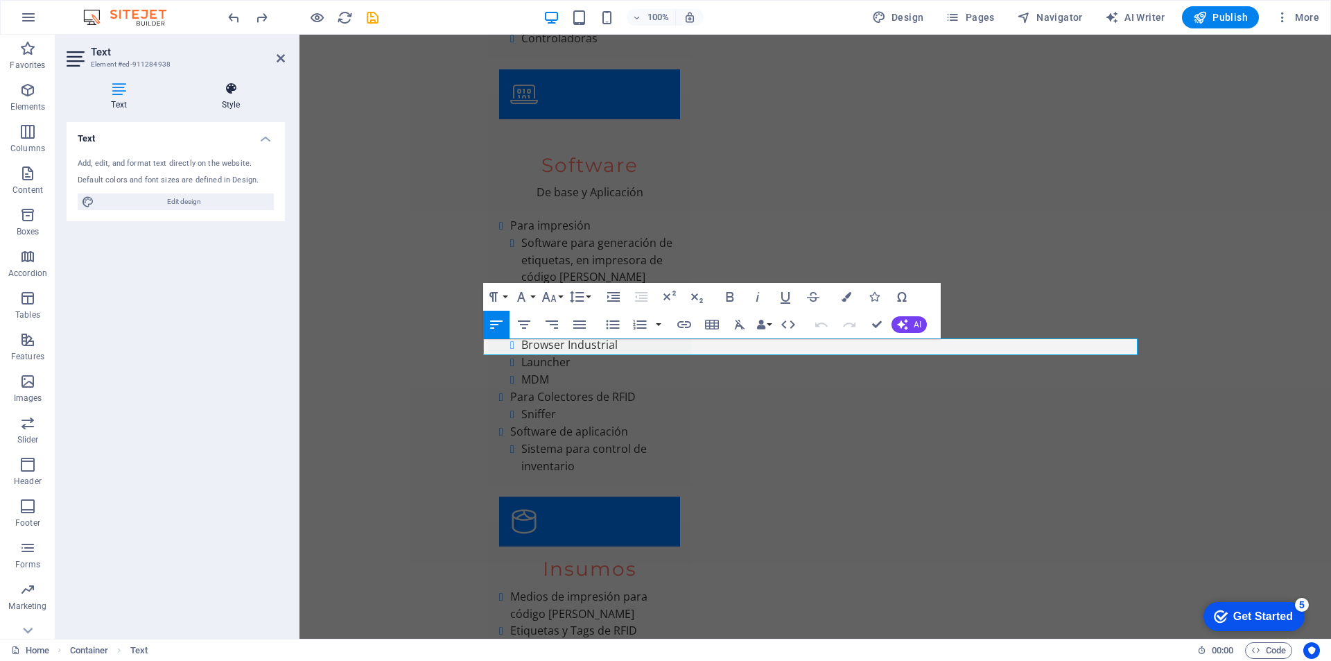
click at [231, 89] on icon at bounding box center [231, 89] width 108 height 14
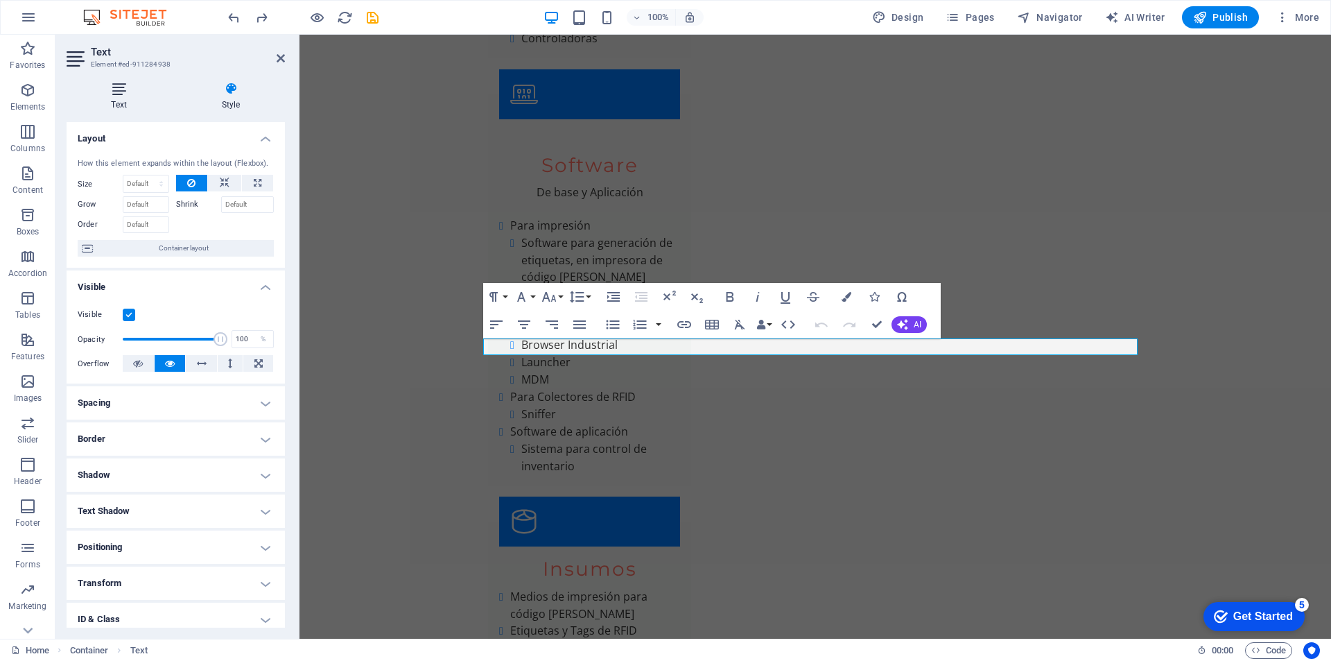
click at [121, 94] on icon at bounding box center [119, 89] width 105 height 14
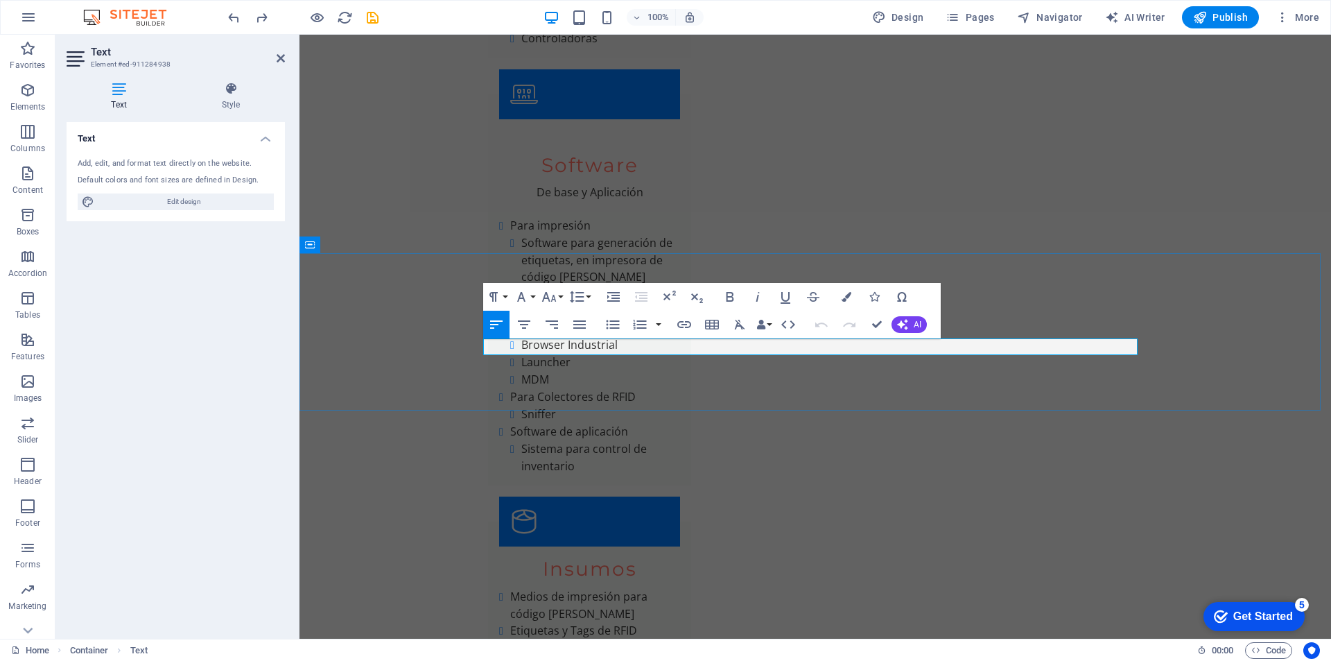
drag, startPoint x: 567, startPoint y: 348, endPoint x: 458, endPoint y: 348, distance: 109.5
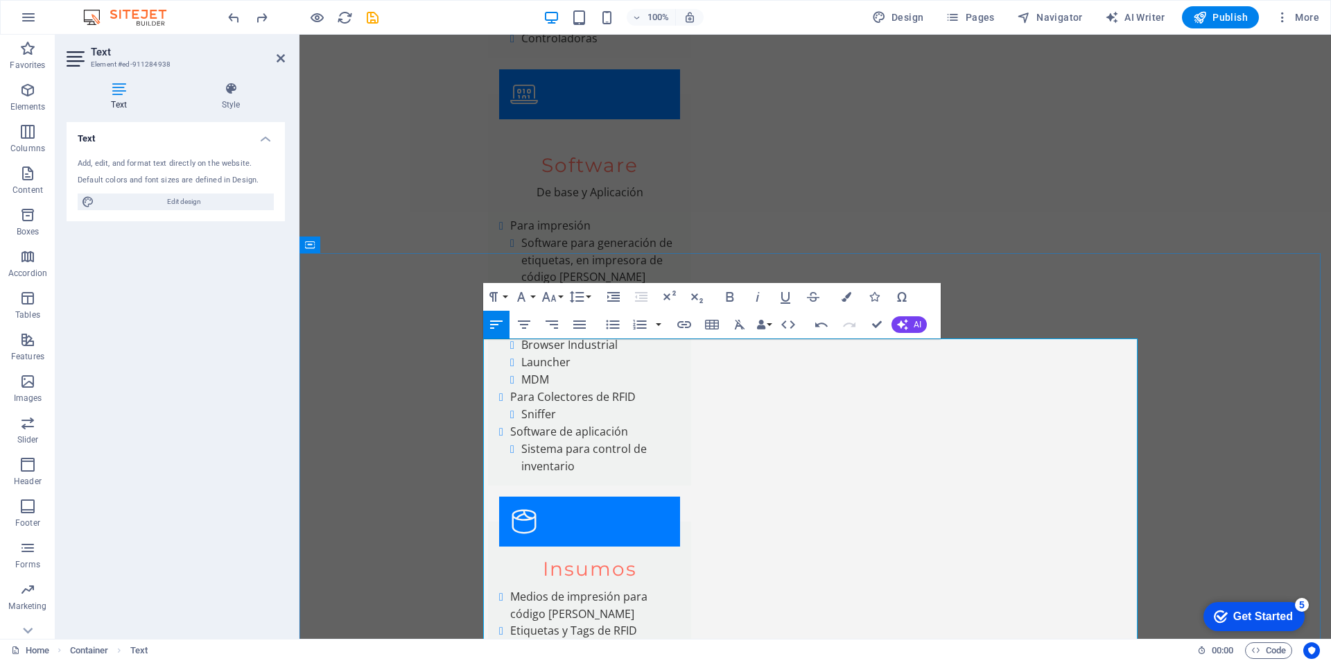
drag, startPoint x: 928, startPoint y: 401, endPoint x: 491, endPoint y: 415, distance: 437.7
click at [560, 295] on button "Font Size" at bounding box center [552, 297] width 26 height 28
click at [557, 387] on link "11" at bounding box center [564, 386] width 50 height 21
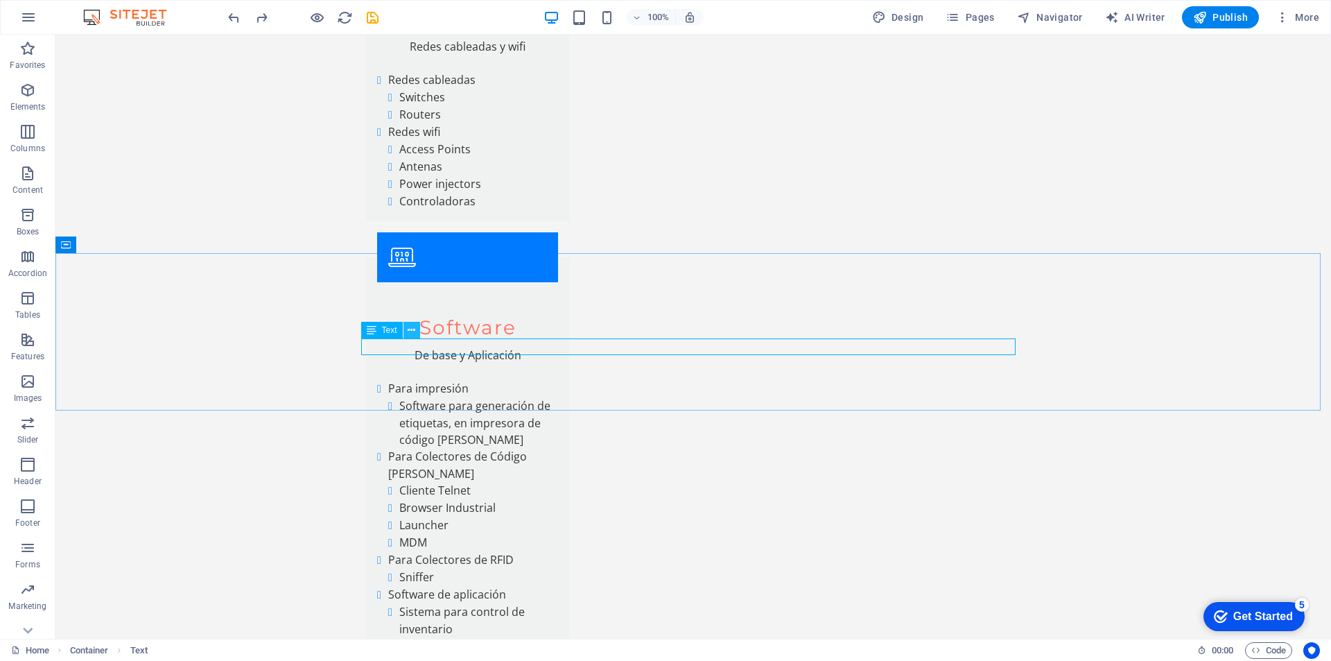
click at [416, 331] on button at bounding box center [412, 330] width 17 height 17
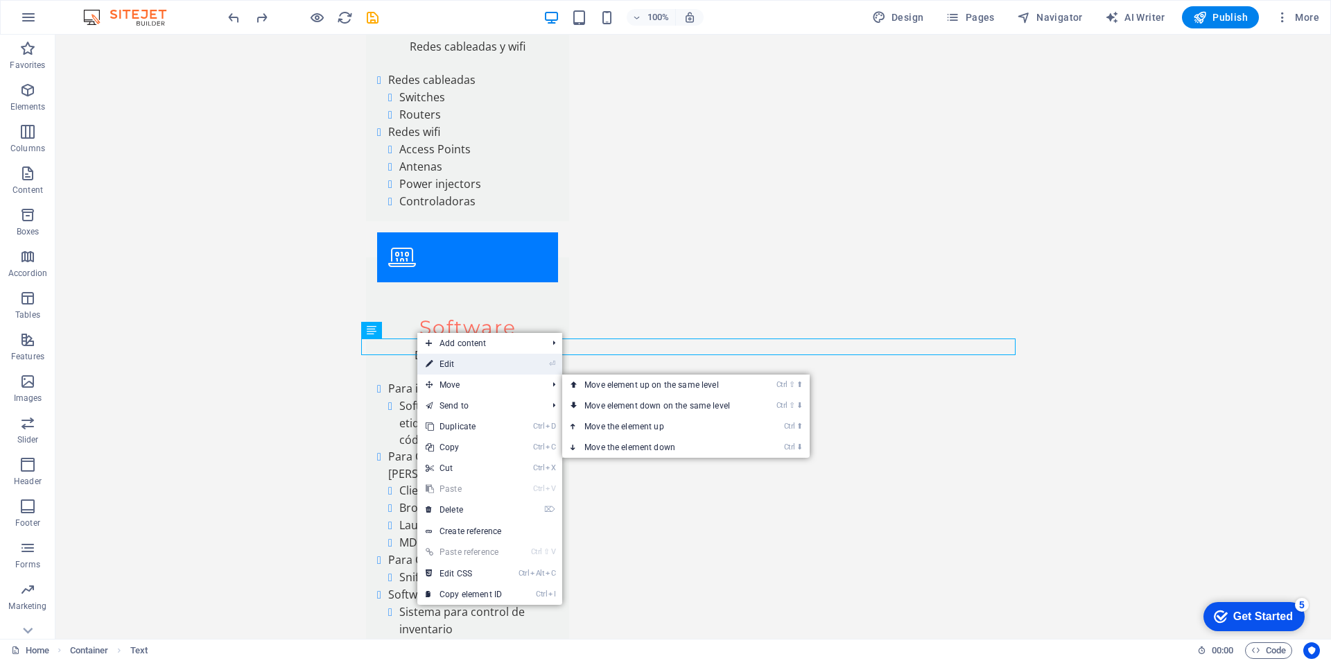
click at [449, 364] on link "⏎ Edit" at bounding box center [463, 364] width 93 height 21
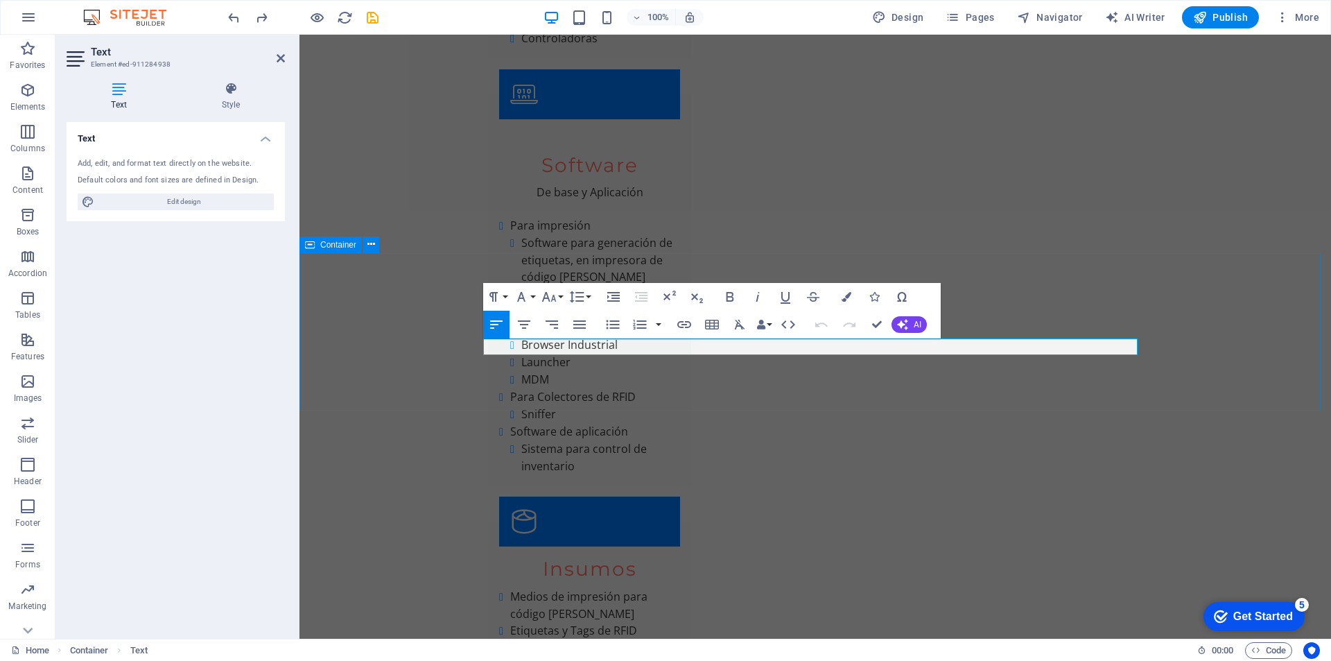
drag, startPoint x: 580, startPoint y: 346, endPoint x: 388, endPoint y: 360, distance: 193.2
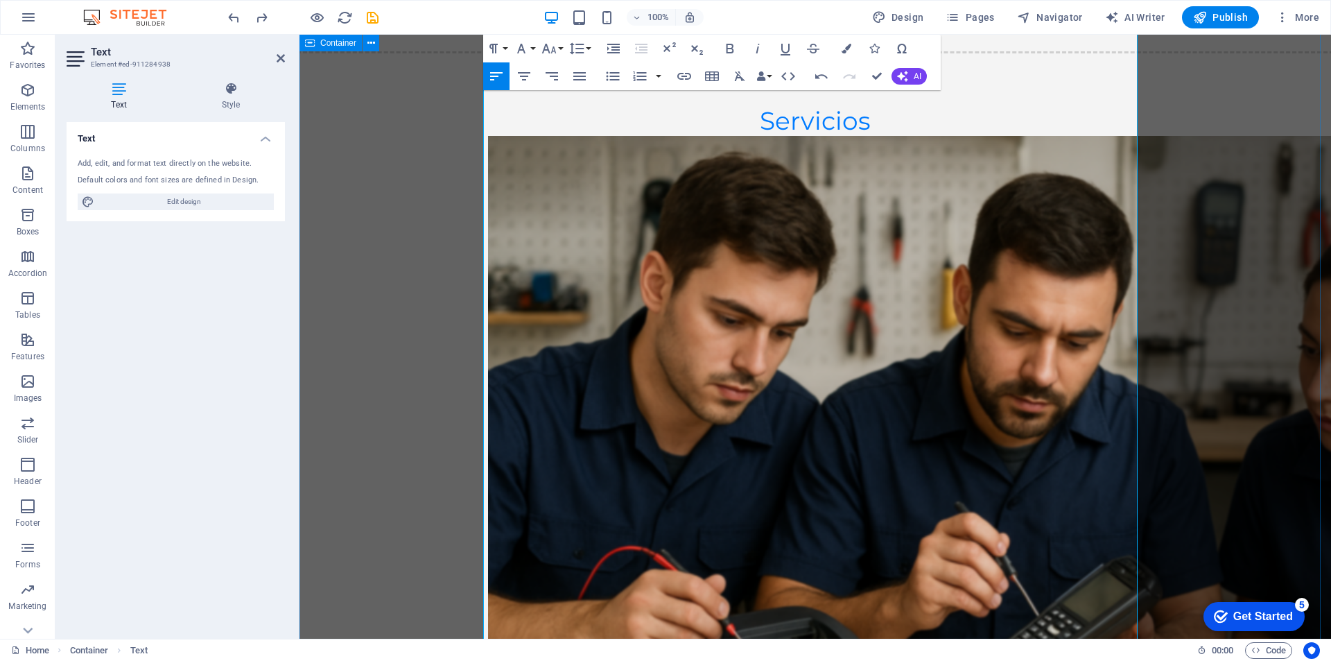
scroll to position [6388, 0]
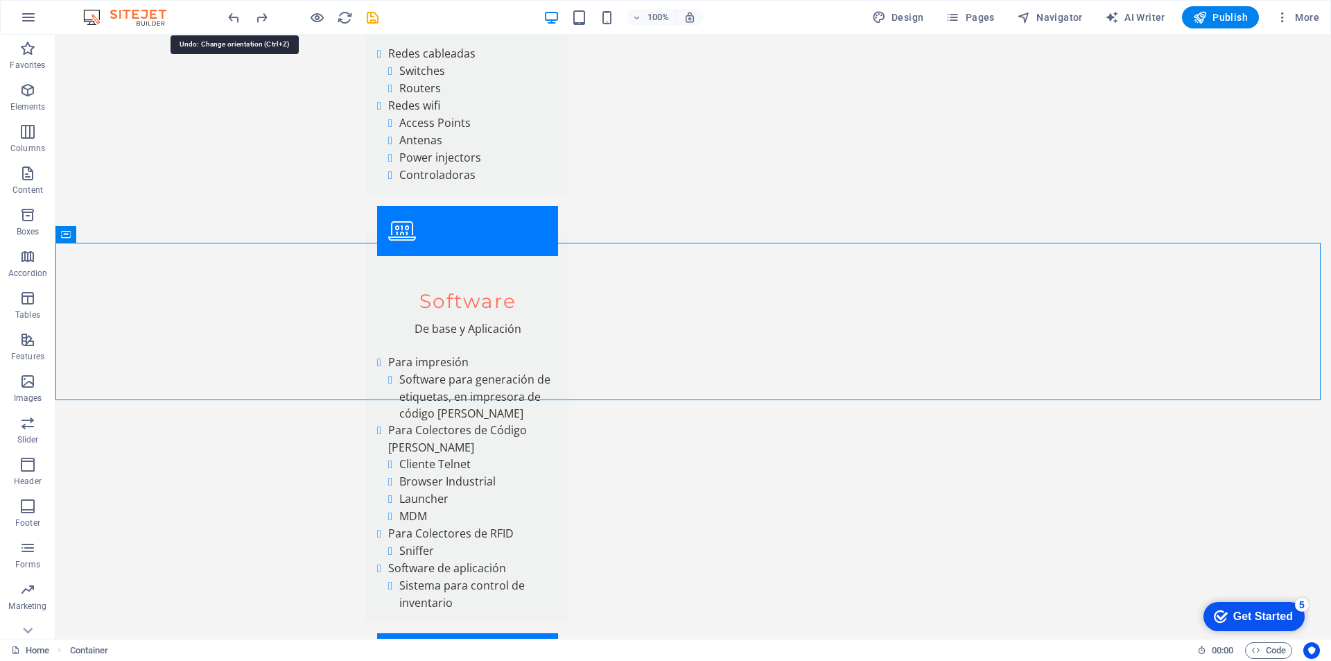
scroll to position [5589, 0]
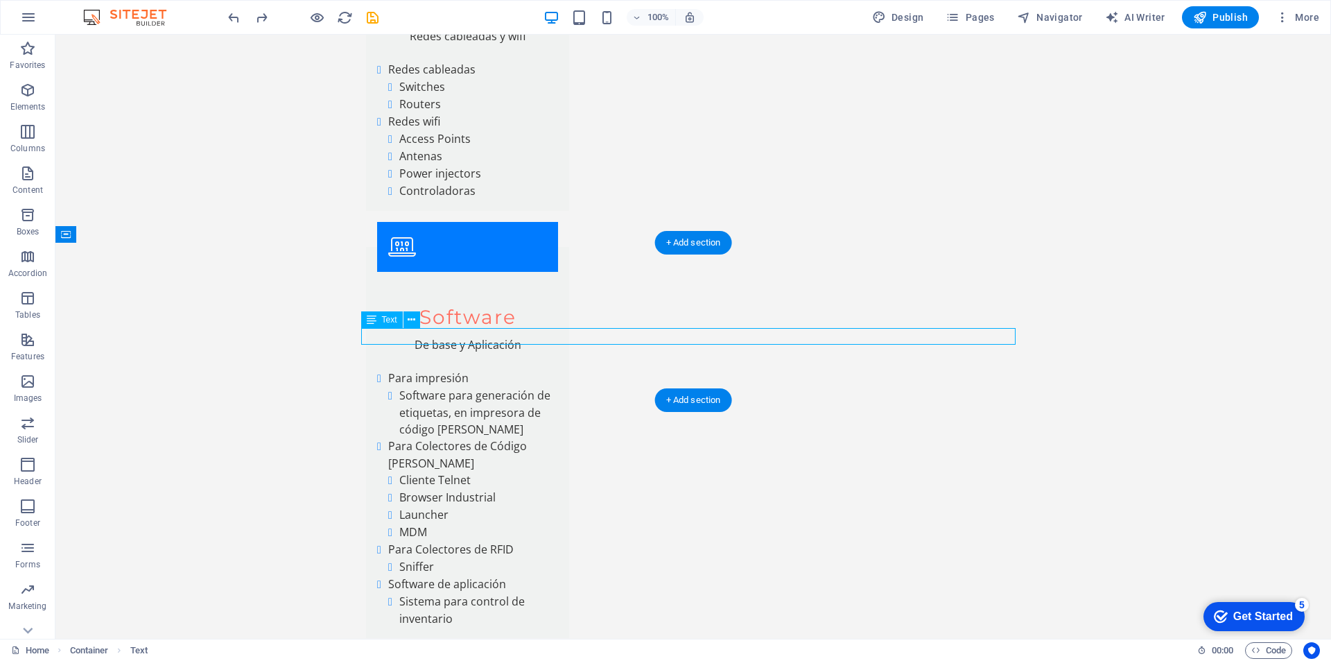
click at [415, 322] on icon at bounding box center [412, 320] width 8 height 15
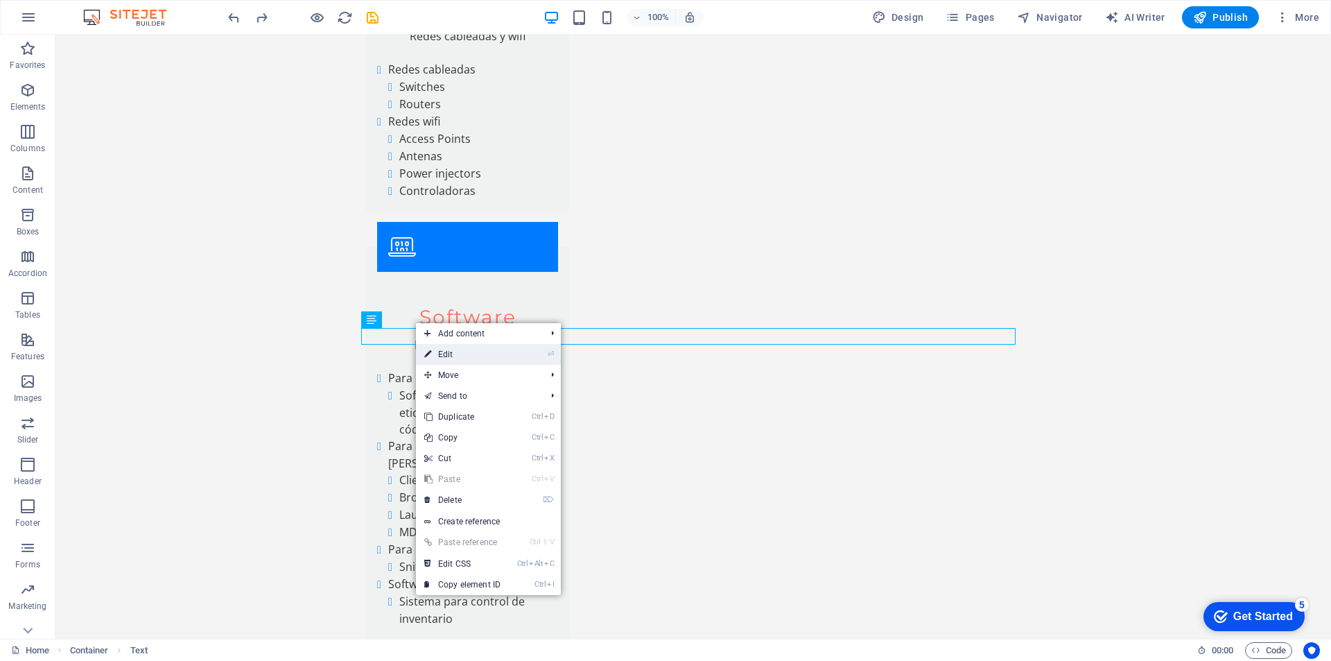
click at [443, 353] on link "⏎ Edit" at bounding box center [462, 354] width 93 height 21
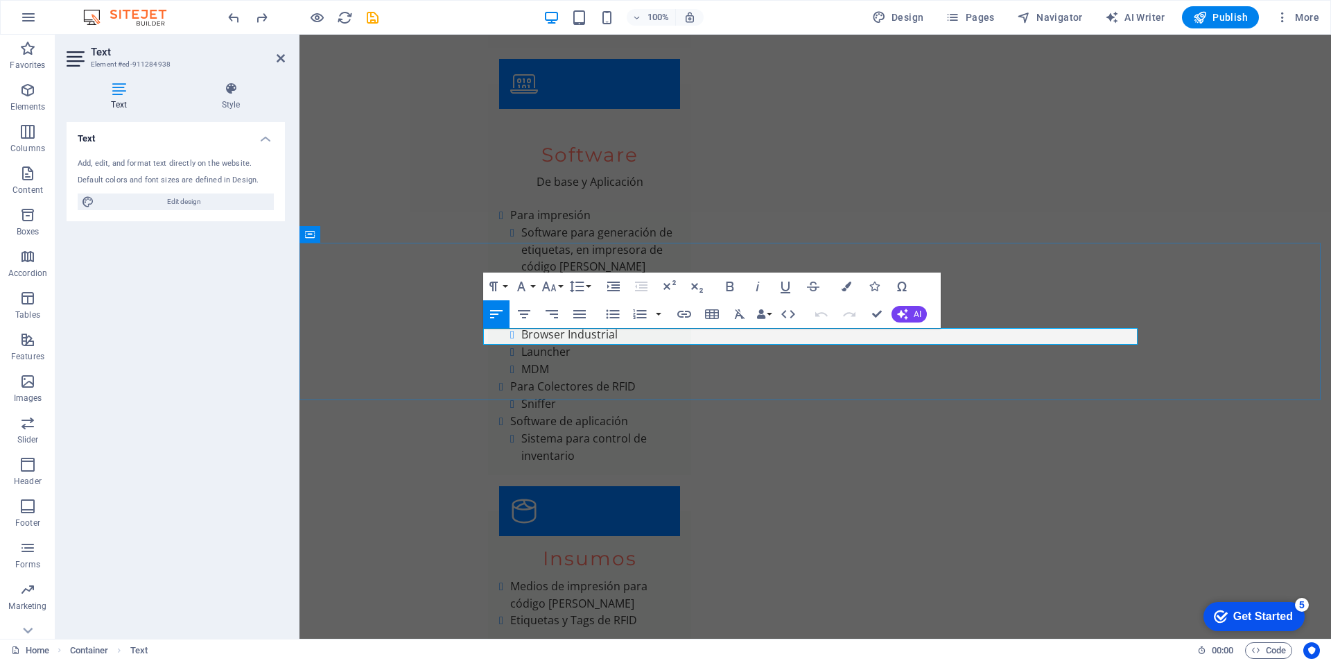
drag, startPoint x: 578, startPoint y: 335, endPoint x: 461, endPoint y: 340, distance: 117.3
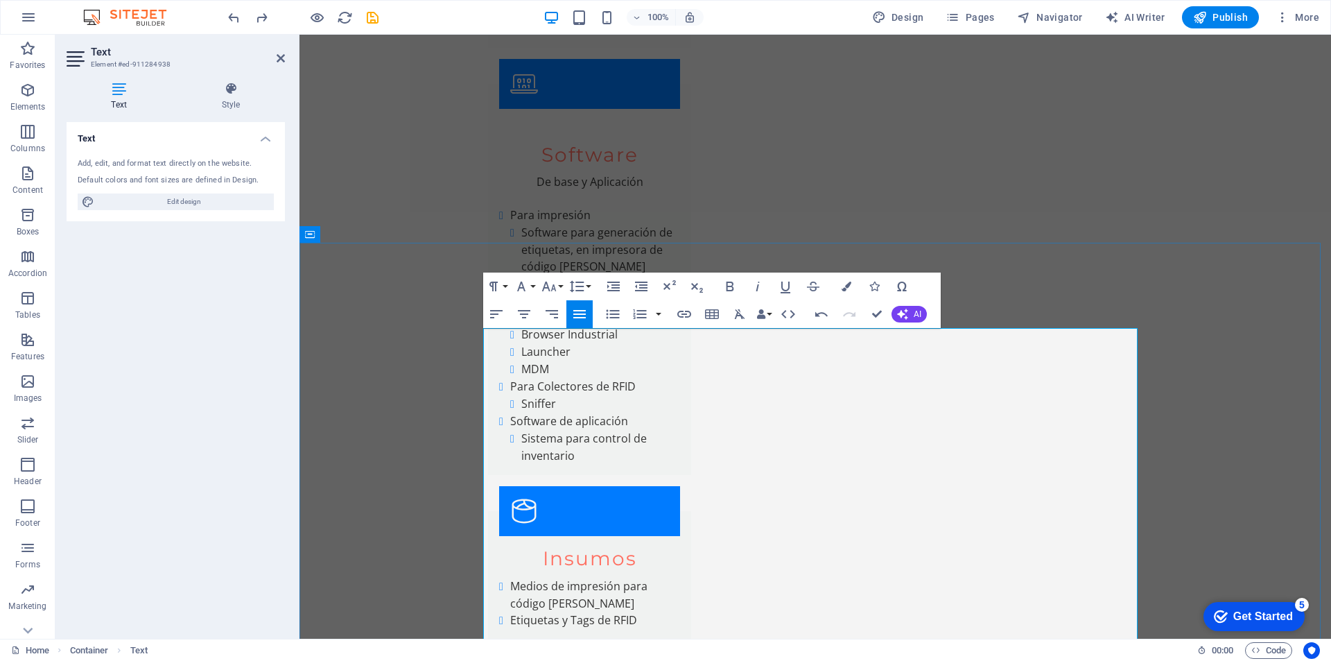
drag, startPoint x: 537, startPoint y: 342, endPoint x: 1088, endPoint y: 361, distance: 550.8
click at [486, 313] on button "Align Left" at bounding box center [496, 314] width 26 height 28
drag, startPoint x: 487, startPoint y: 344, endPoint x: 971, endPoint y: 342, distance: 484.6
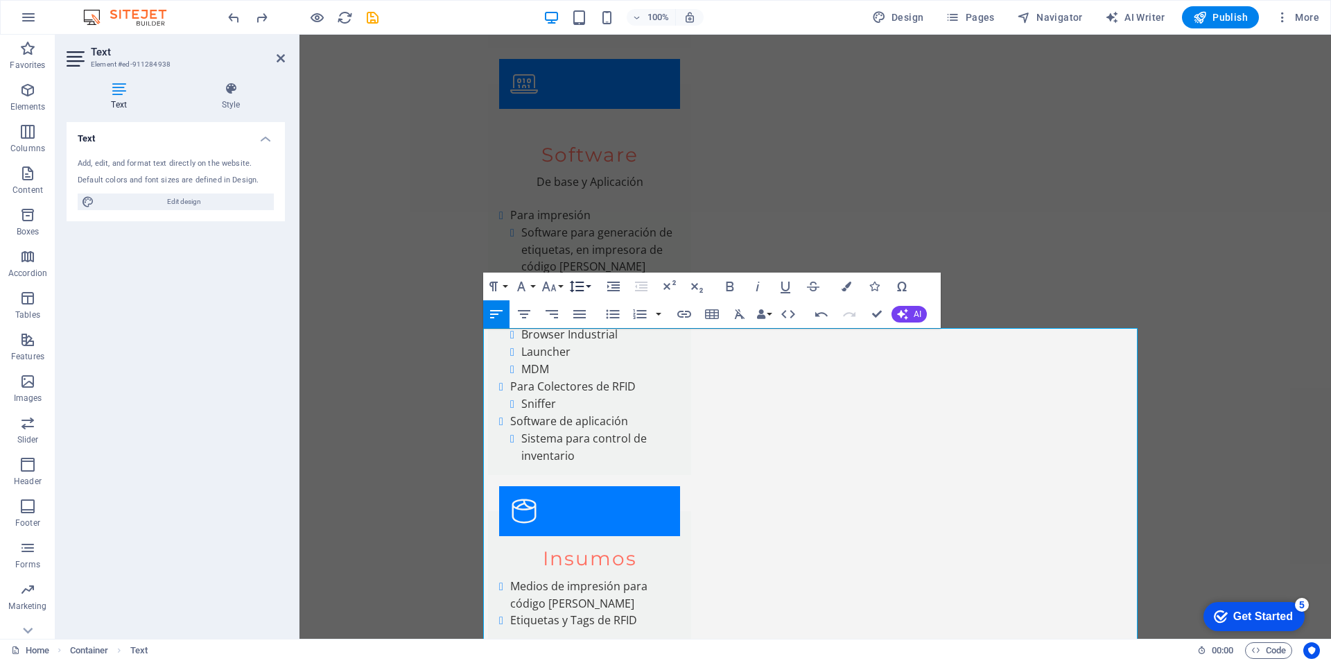
click at [590, 288] on button "Line Height" at bounding box center [579, 286] width 26 height 28
click at [558, 286] on button "Font Size" at bounding box center [552, 286] width 26 height 28
click at [562, 392] on link "12" at bounding box center [564, 396] width 50 height 21
click at [558, 283] on button "Font Size" at bounding box center [552, 286] width 26 height 28
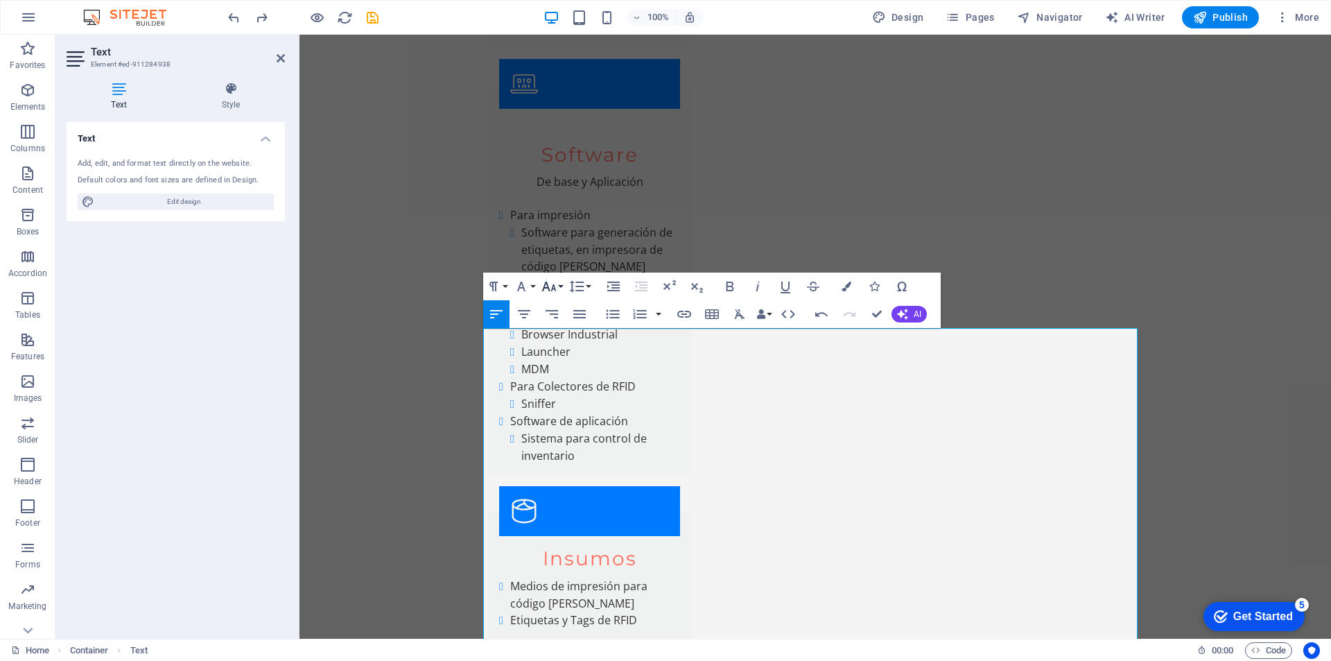
scroll to position [99, 0]
click at [560, 402] on link "36" at bounding box center [564, 401] width 50 height 21
click at [559, 287] on button "Font Size" at bounding box center [552, 286] width 26 height 28
click at [559, 345] on link "24" at bounding box center [564, 347] width 50 height 21
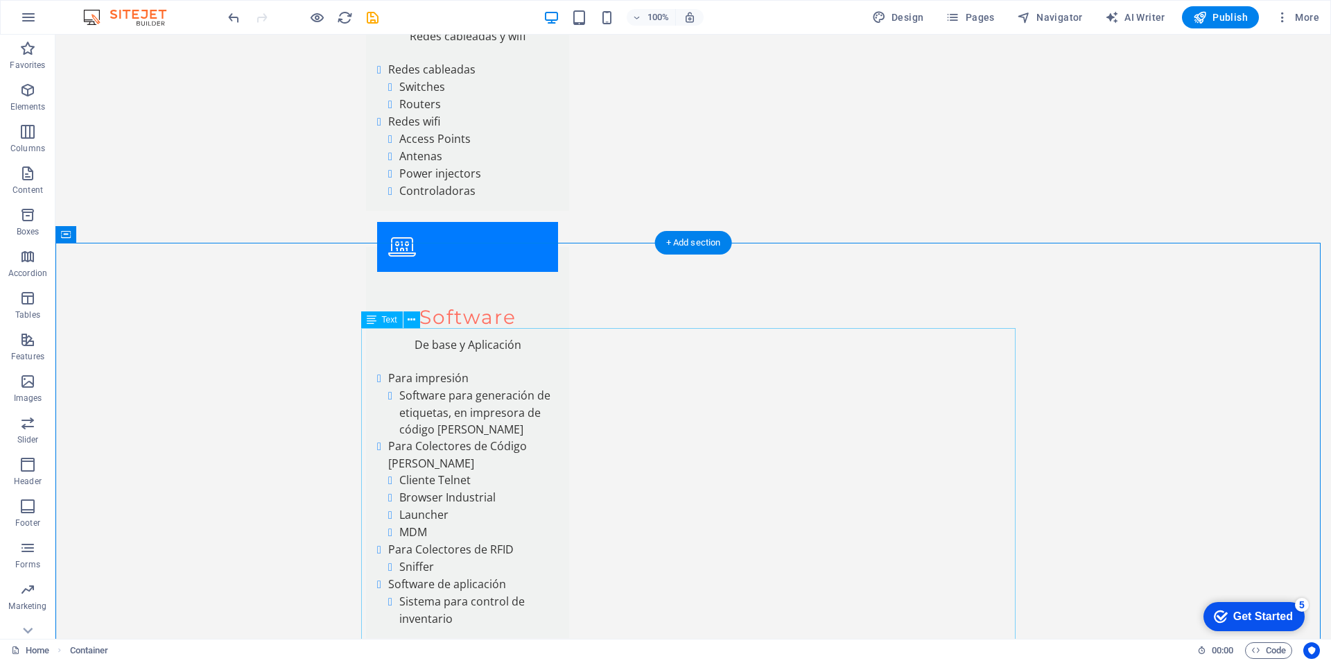
click at [410, 319] on icon at bounding box center [412, 320] width 8 height 15
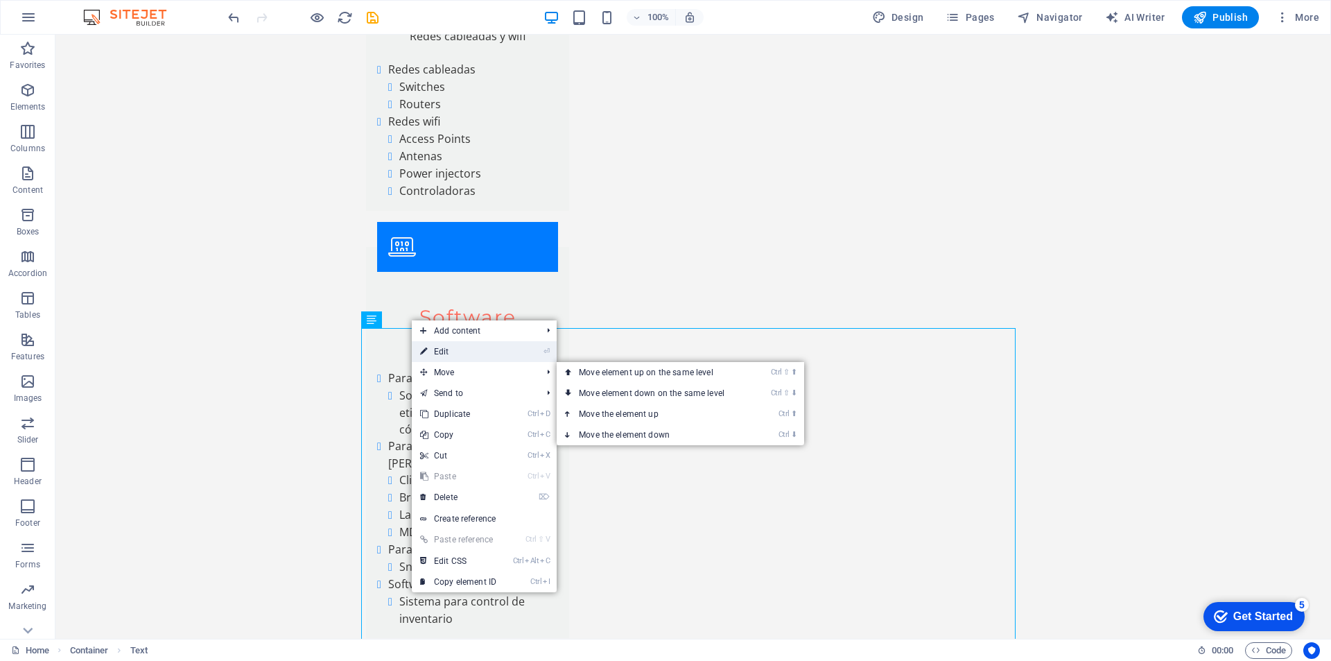
click at [442, 350] on link "⏎ Edit" at bounding box center [458, 351] width 93 height 21
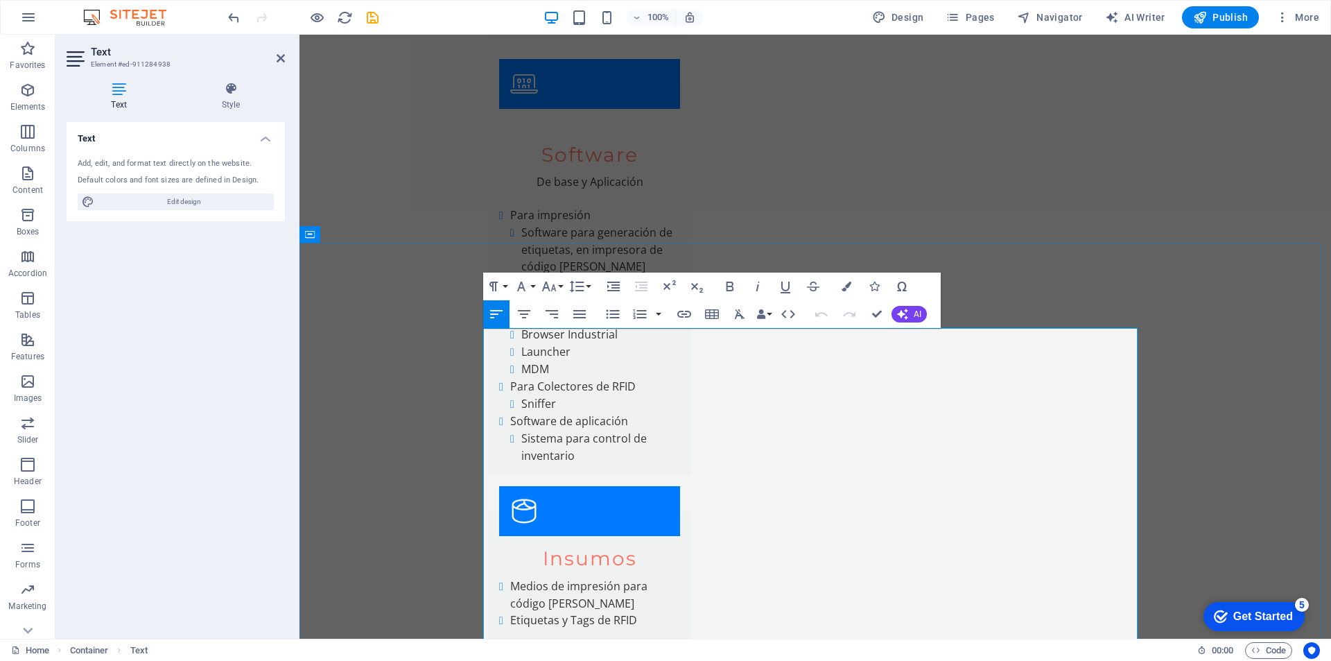
drag, startPoint x: 484, startPoint y: 354, endPoint x: 727, endPoint y: 350, distance: 242.7
click at [563, 287] on button "Font Size" at bounding box center [552, 286] width 26 height 28
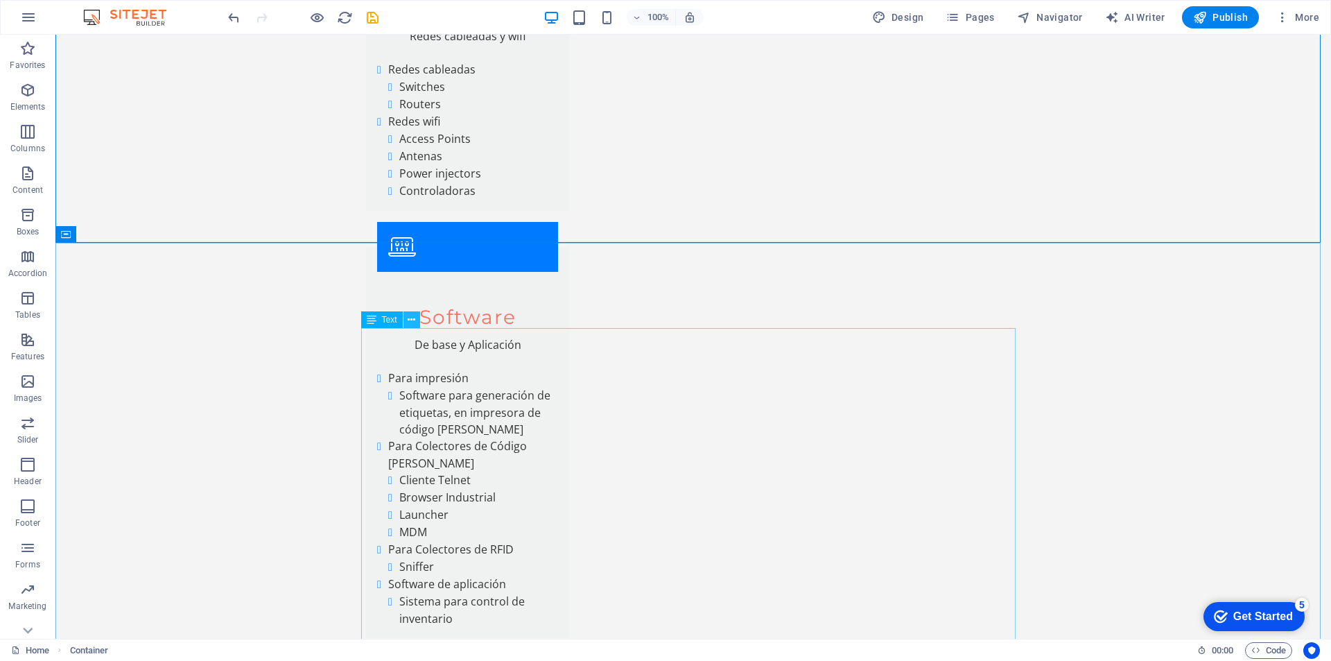
click at [411, 321] on icon at bounding box center [412, 320] width 8 height 15
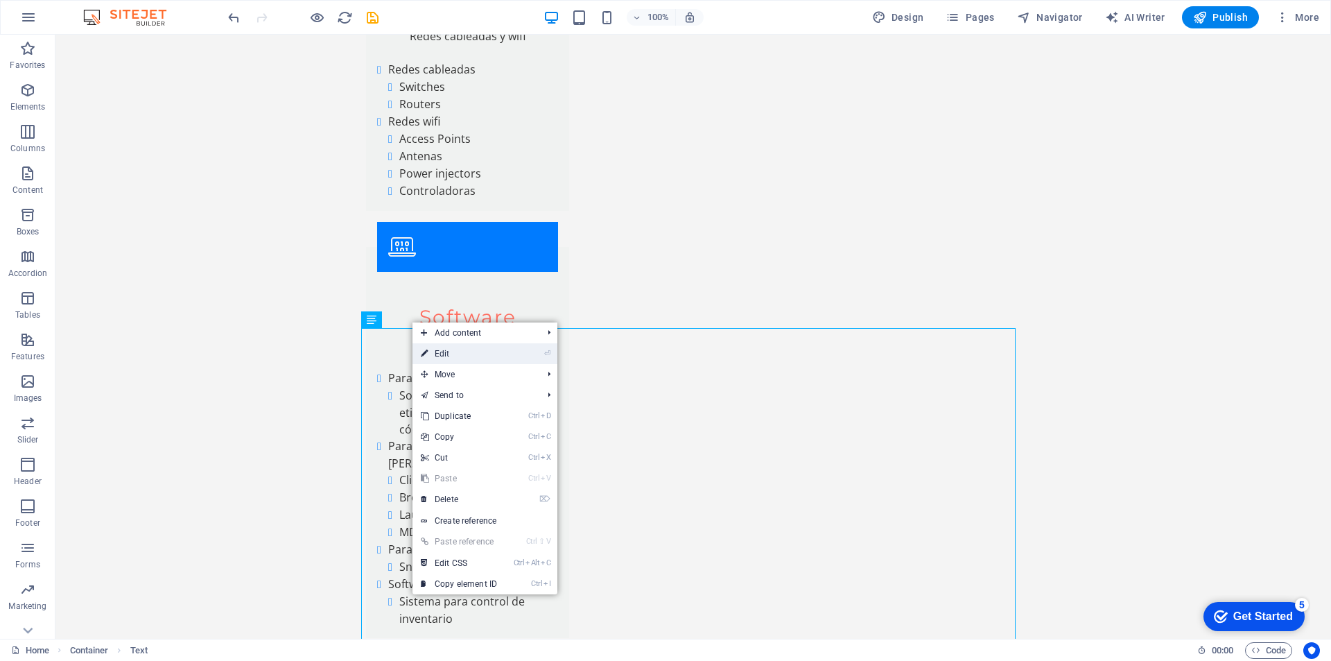
click at [431, 347] on link "⏎ Edit" at bounding box center [459, 353] width 93 height 21
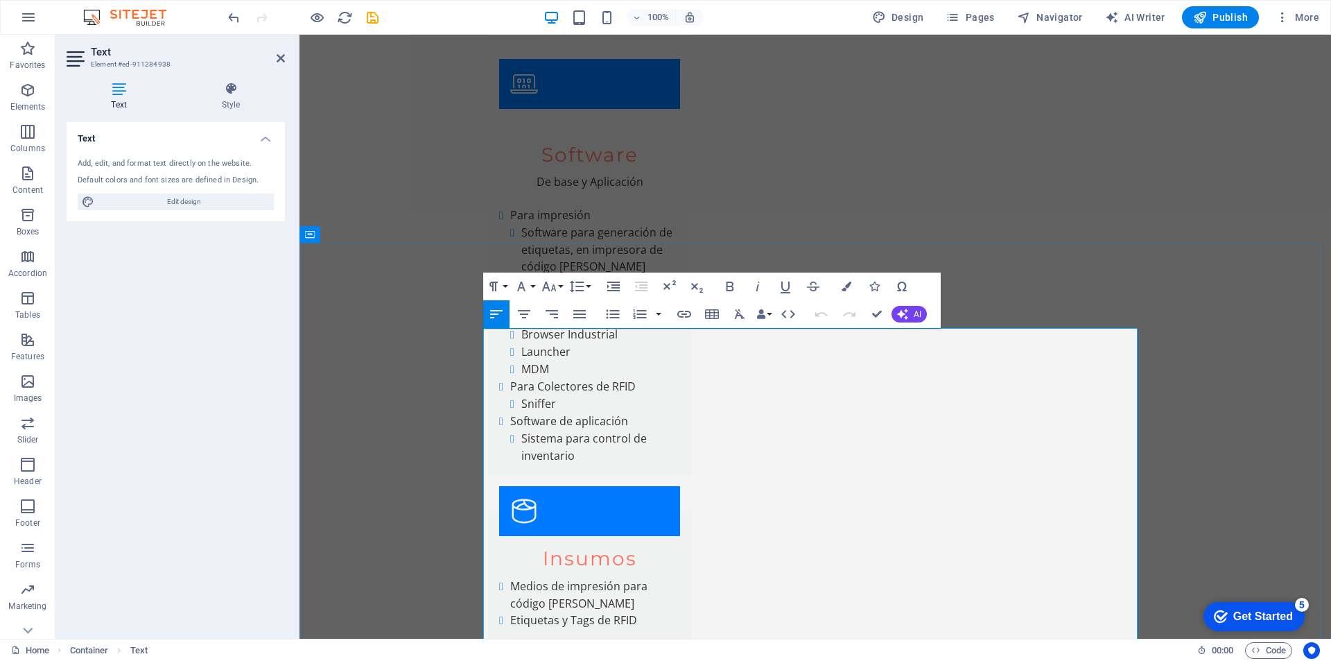
drag, startPoint x: 483, startPoint y: 375, endPoint x: 556, endPoint y: 440, distance: 97.7
click at [560, 285] on button "Font Size" at bounding box center [552, 286] width 26 height 28
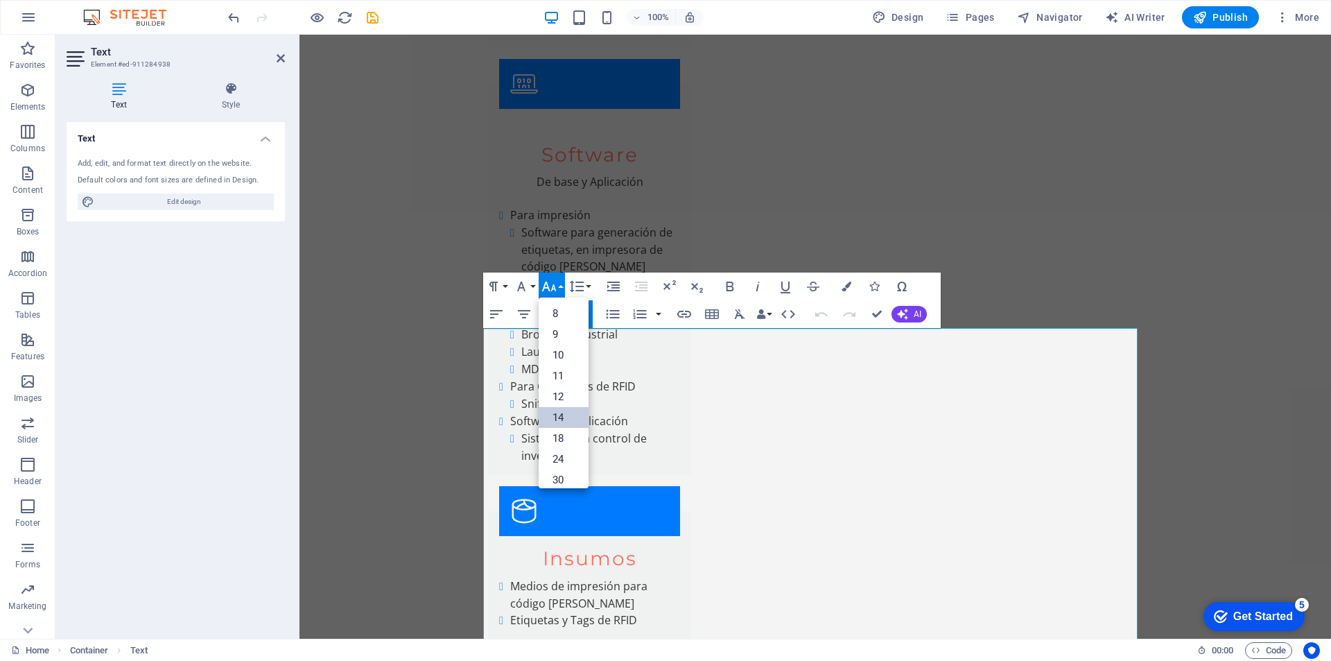
click at [564, 420] on link "14" at bounding box center [564, 417] width 50 height 21
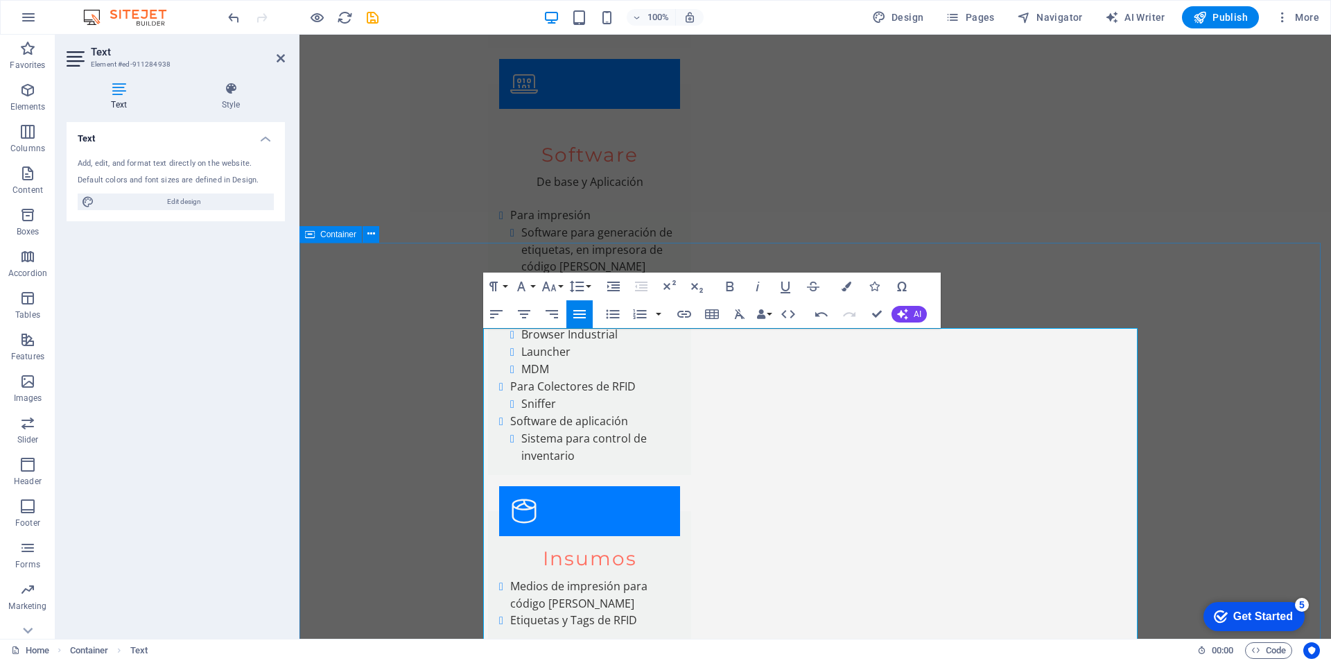
drag, startPoint x: 629, startPoint y: 432, endPoint x: 482, endPoint y: 441, distance: 147.3
click at [560, 287] on button "Font Size" at bounding box center [552, 286] width 26 height 28
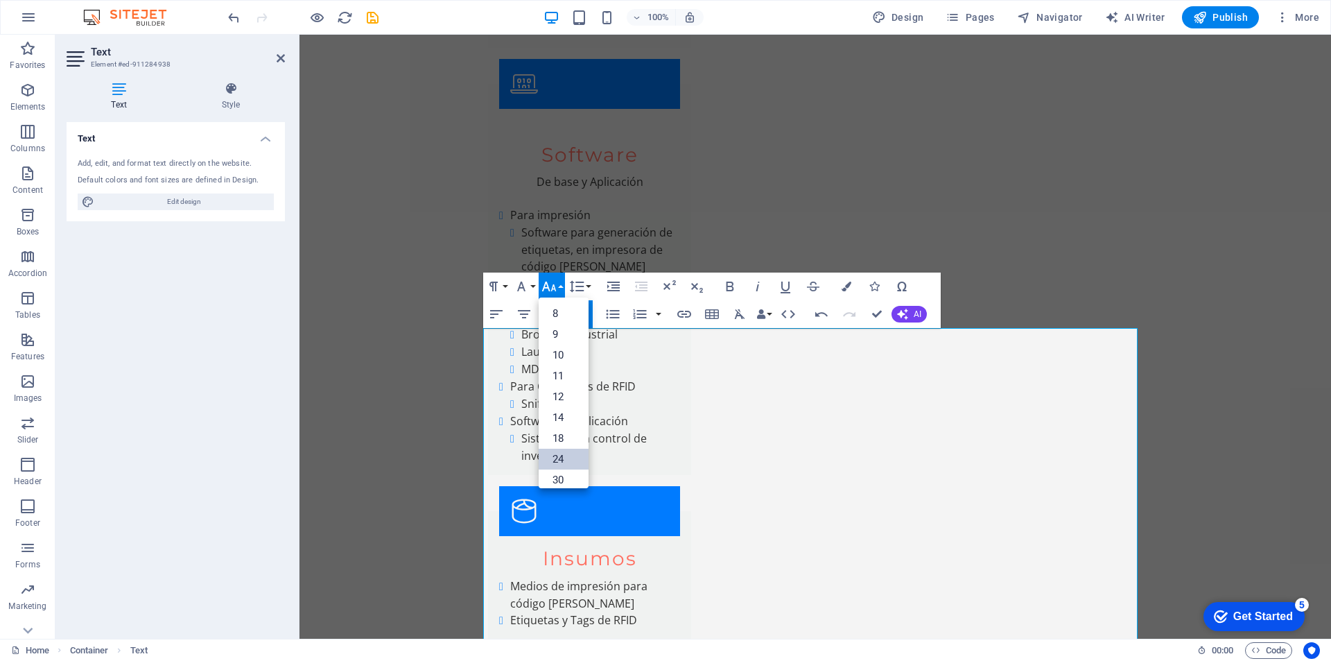
click at [560, 456] on link "24" at bounding box center [564, 459] width 50 height 21
drag, startPoint x: 486, startPoint y: 463, endPoint x: 594, endPoint y: 485, distance: 110.4
click at [555, 286] on icon "button" at bounding box center [549, 286] width 17 height 17
click at [558, 410] on link "14" at bounding box center [564, 417] width 50 height 21
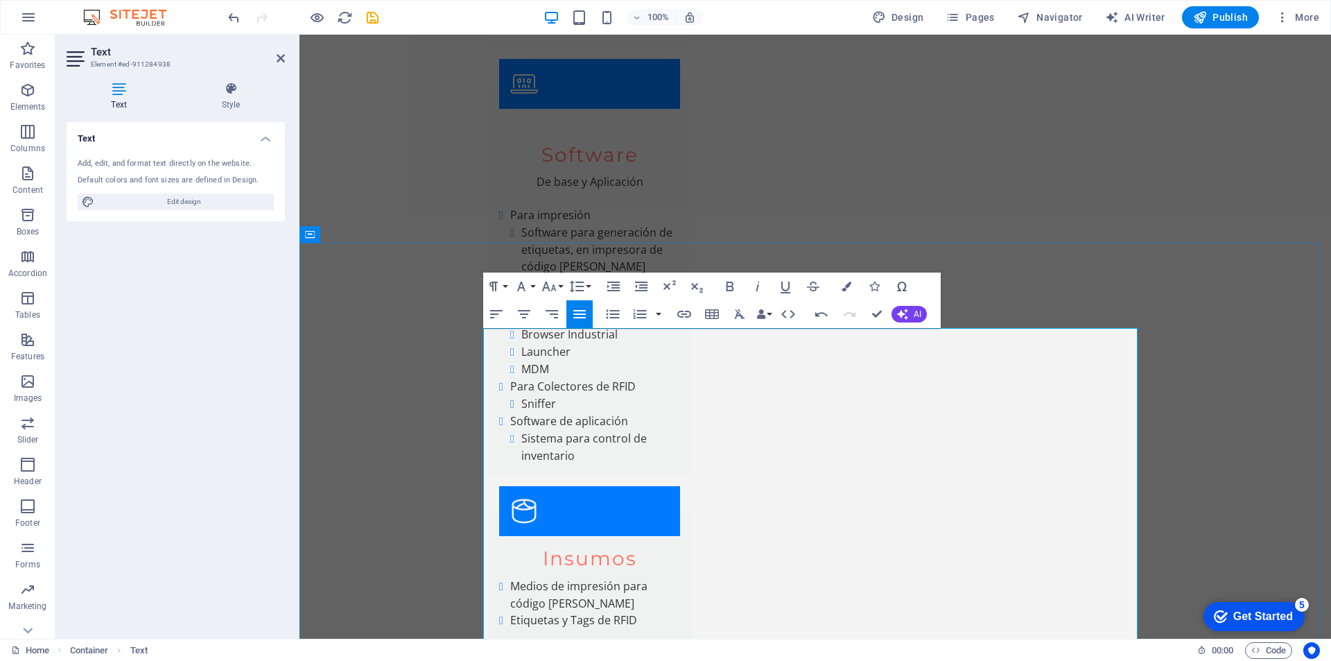
drag, startPoint x: 489, startPoint y: 507, endPoint x: 716, endPoint y: 503, distance: 226.7
click at [561, 285] on button "Font Size" at bounding box center [552, 286] width 26 height 28
click at [564, 456] on link "24" at bounding box center [564, 459] width 50 height 21
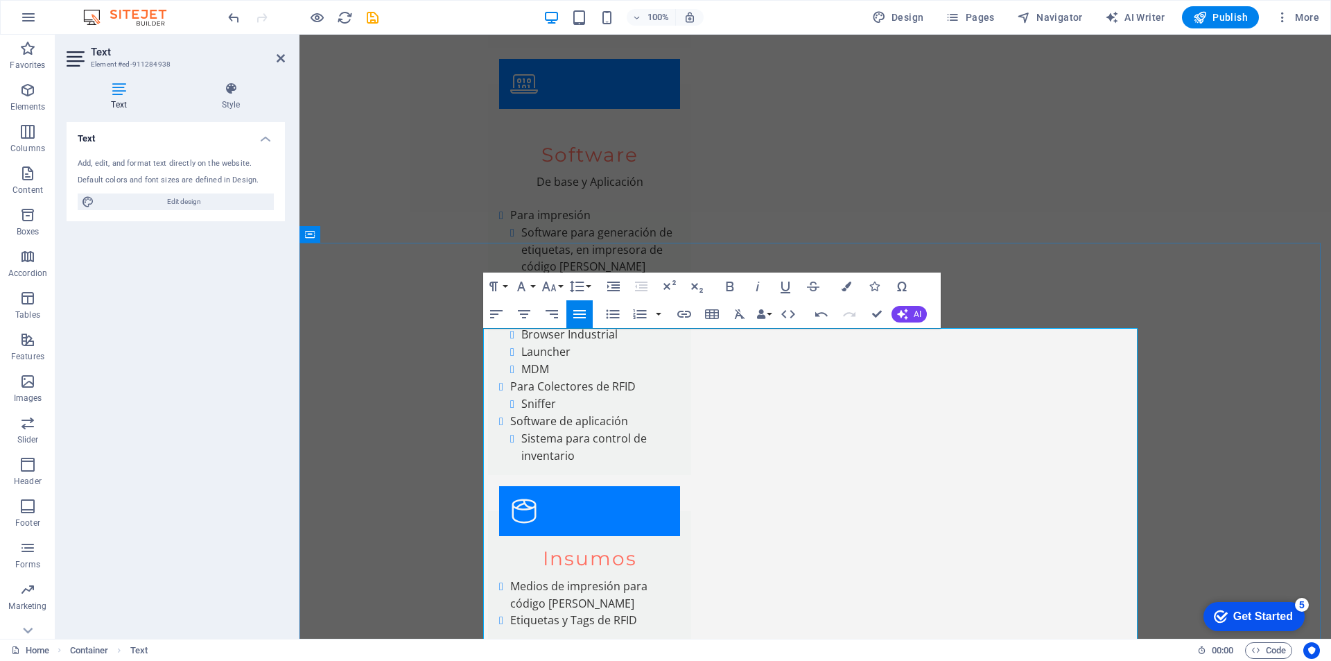
drag, startPoint x: 533, startPoint y: 546, endPoint x: 534, endPoint y: 562, distance: 15.3
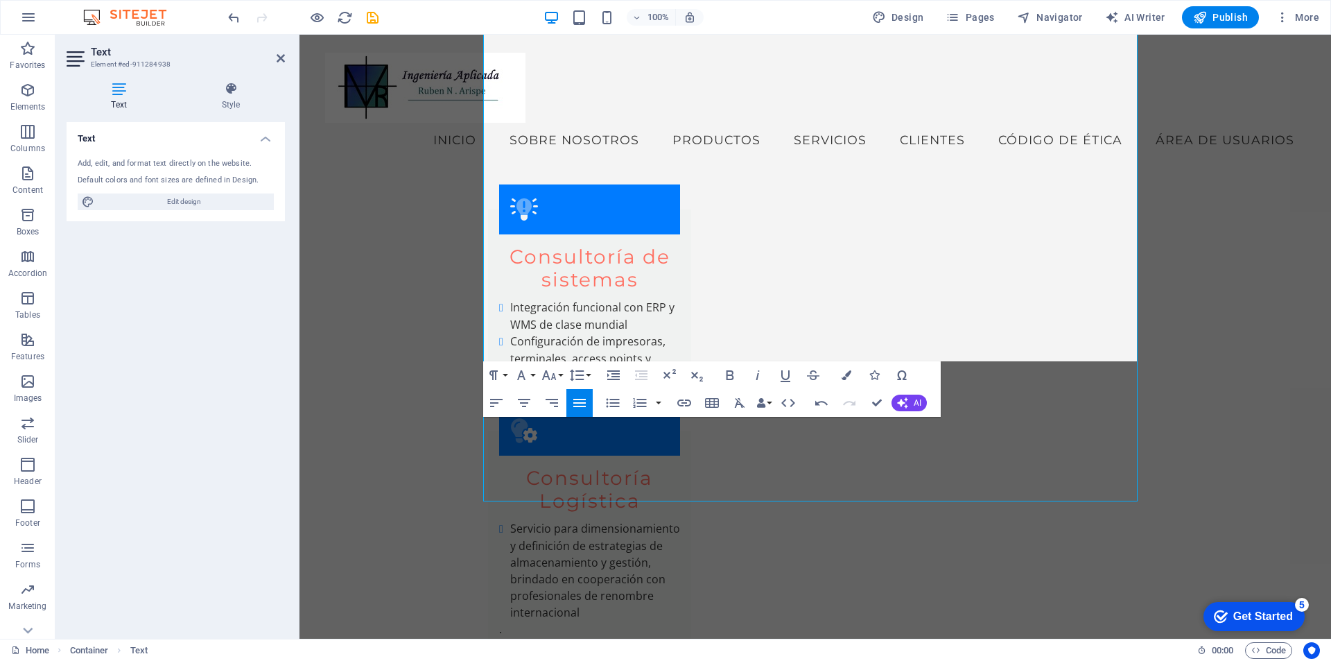
scroll to position [7428, 0]
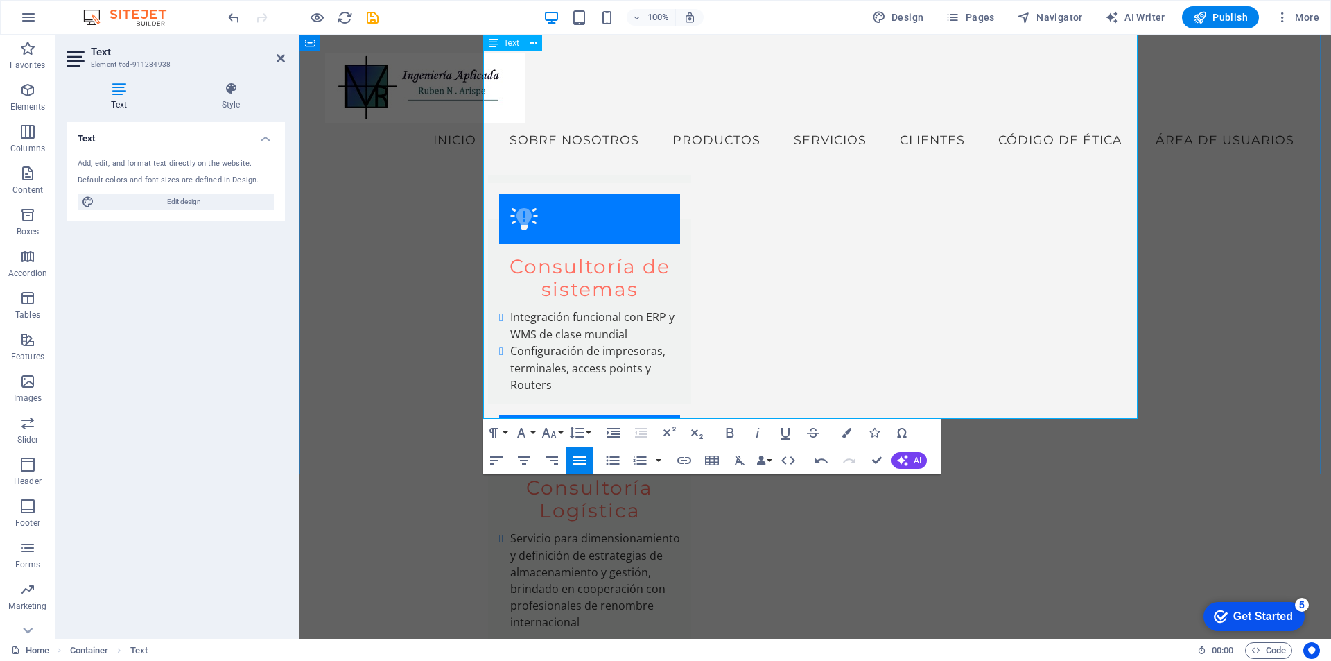
drag, startPoint x: 487, startPoint y: 344, endPoint x: 952, endPoint y: 374, distance: 466.2
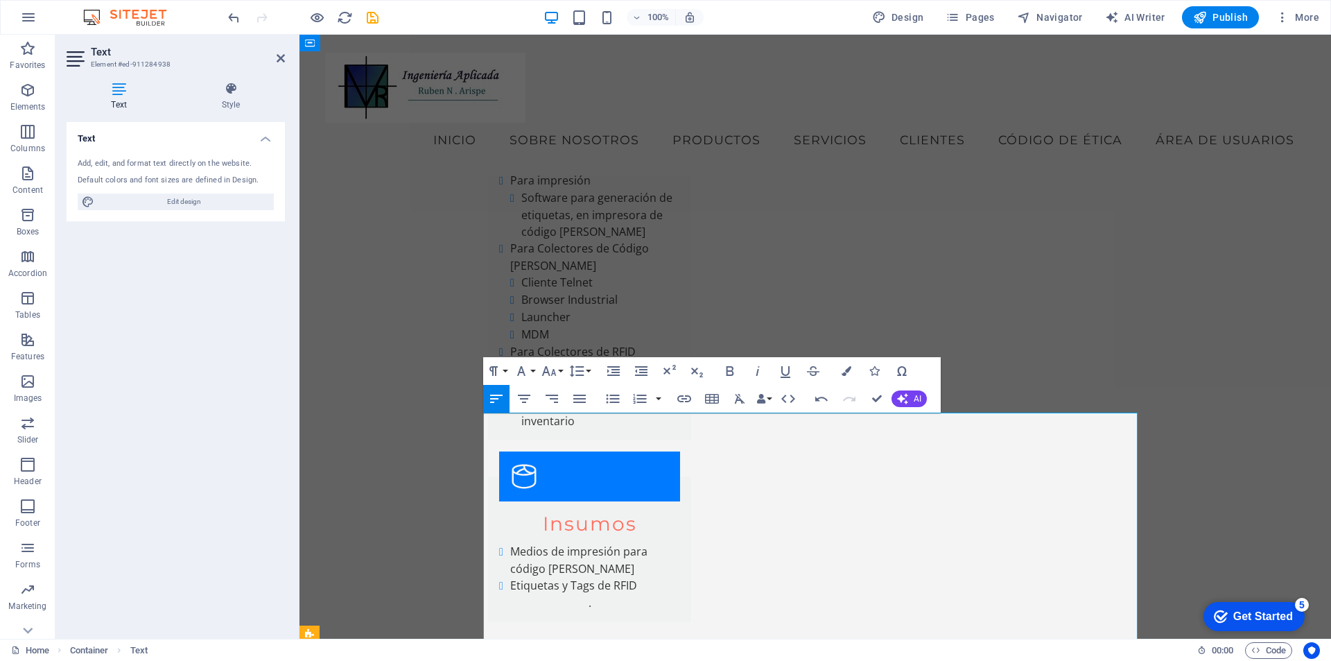
scroll to position [5325, 0]
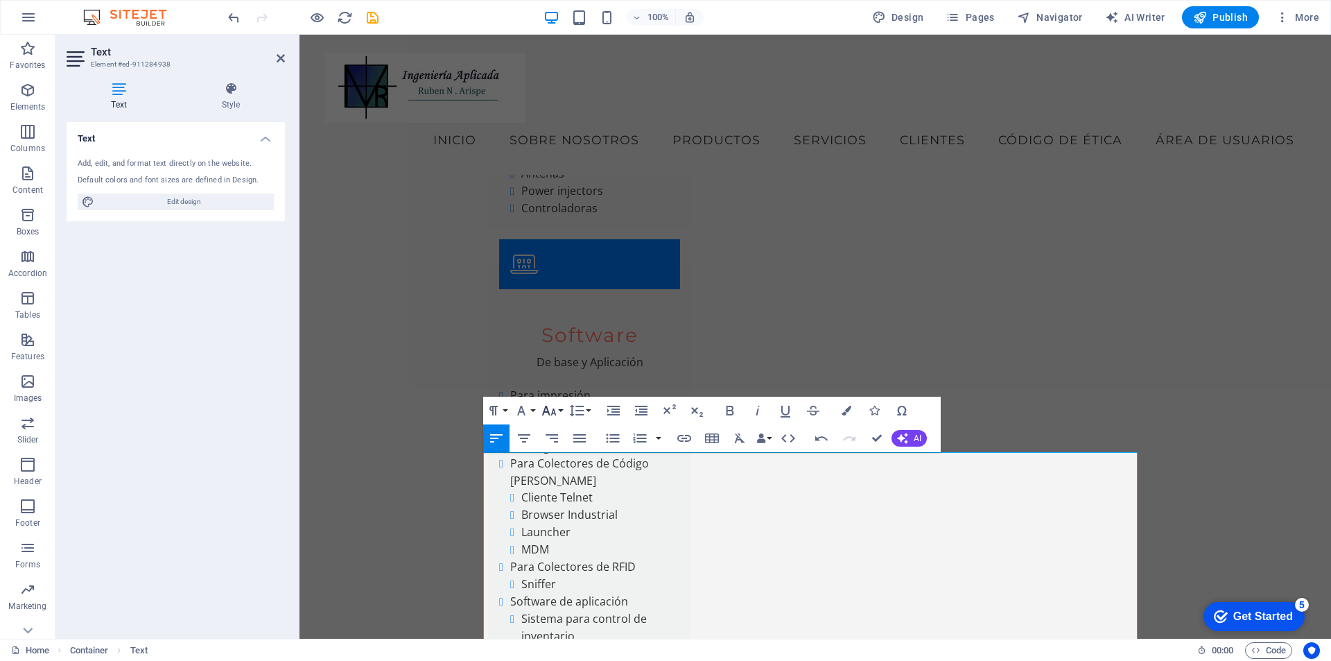
click at [558, 410] on button "Font Size" at bounding box center [552, 411] width 26 height 28
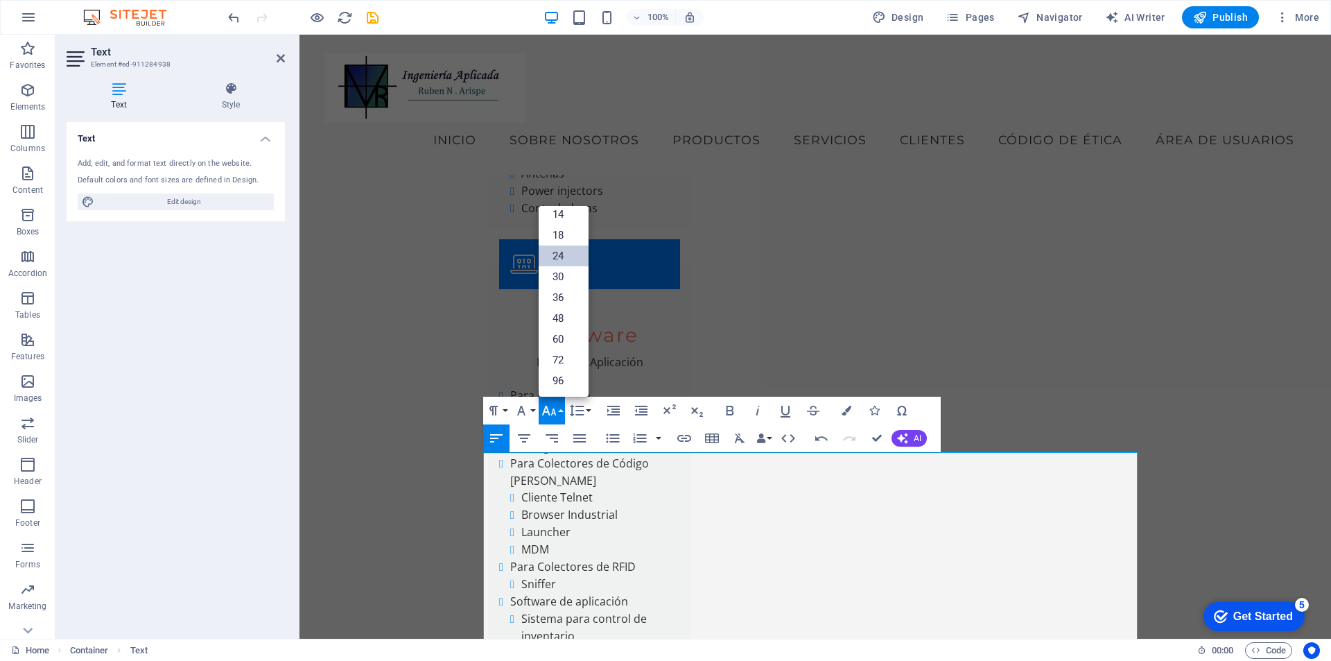
scroll to position [112, 0]
click at [562, 214] on link "14" at bounding box center [564, 214] width 50 height 21
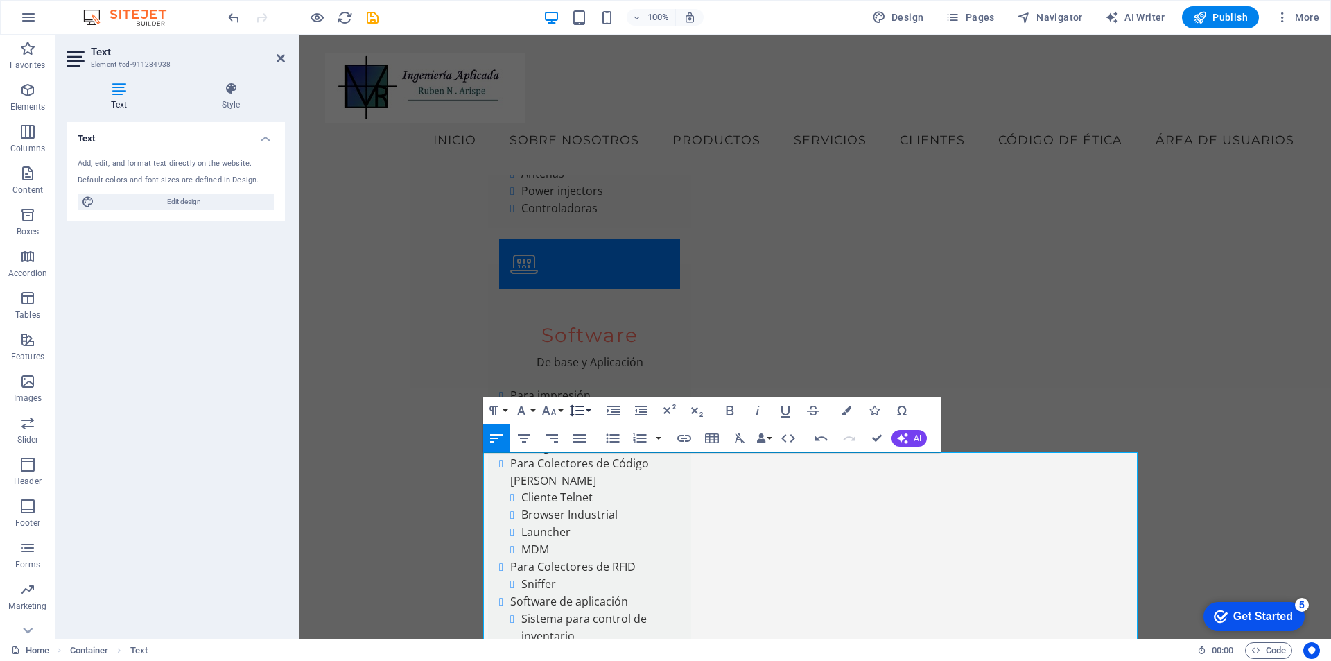
click at [589, 406] on button "Line Height" at bounding box center [579, 411] width 26 height 28
click at [598, 461] on link "Single" at bounding box center [597, 458] width 62 height 21
click at [577, 437] on icon "button" at bounding box center [579, 438] width 17 height 17
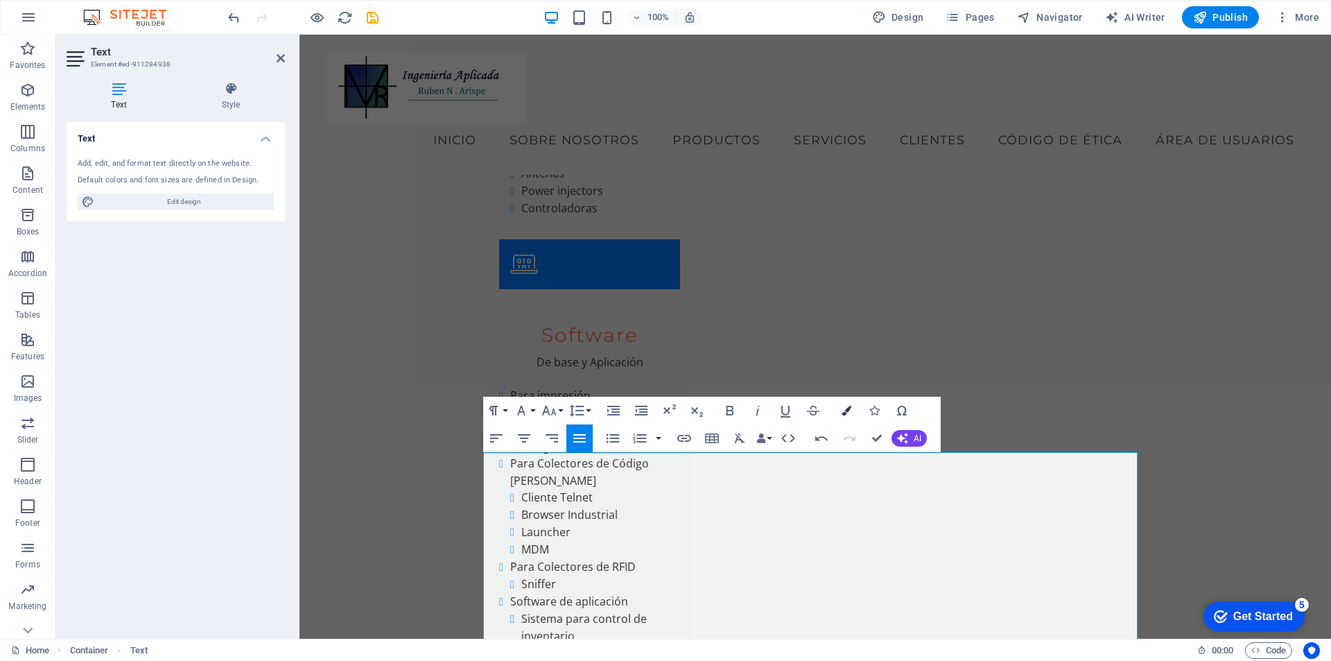
click at [847, 410] on icon "button" at bounding box center [847, 411] width 10 height 10
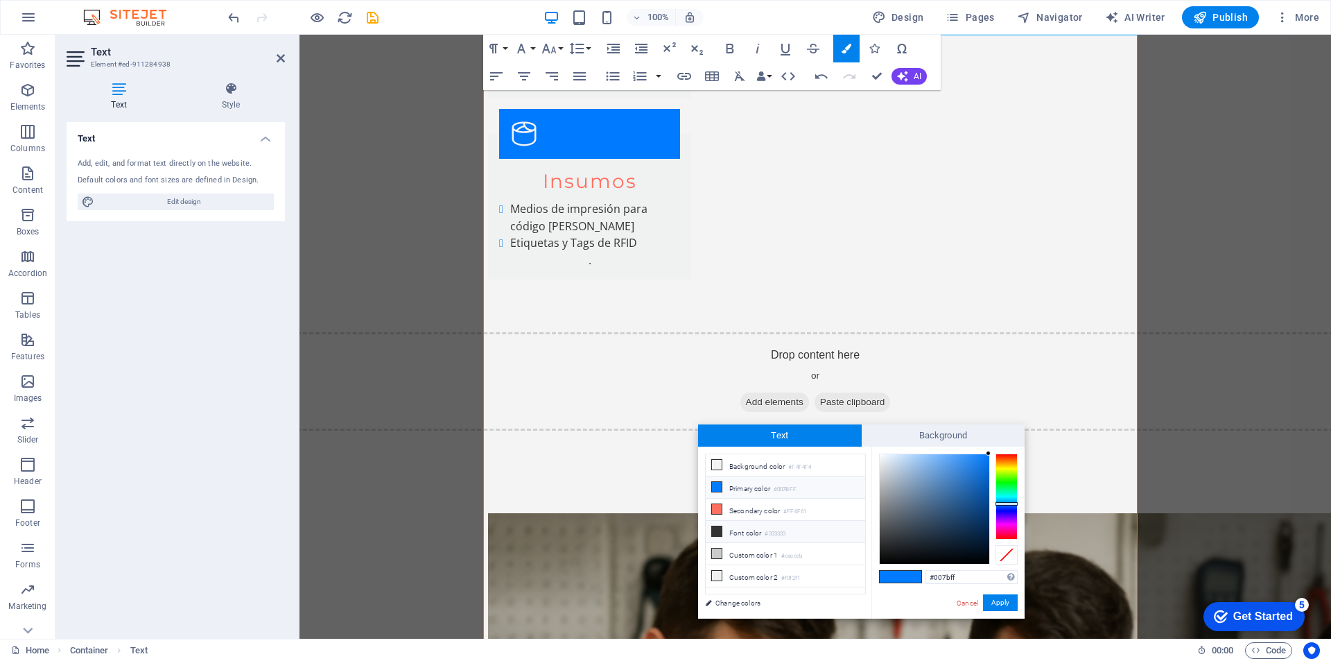
click at [729, 531] on li "Font color #333333" at bounding box center [785, 532] width 159 height 22
type input "#333333"
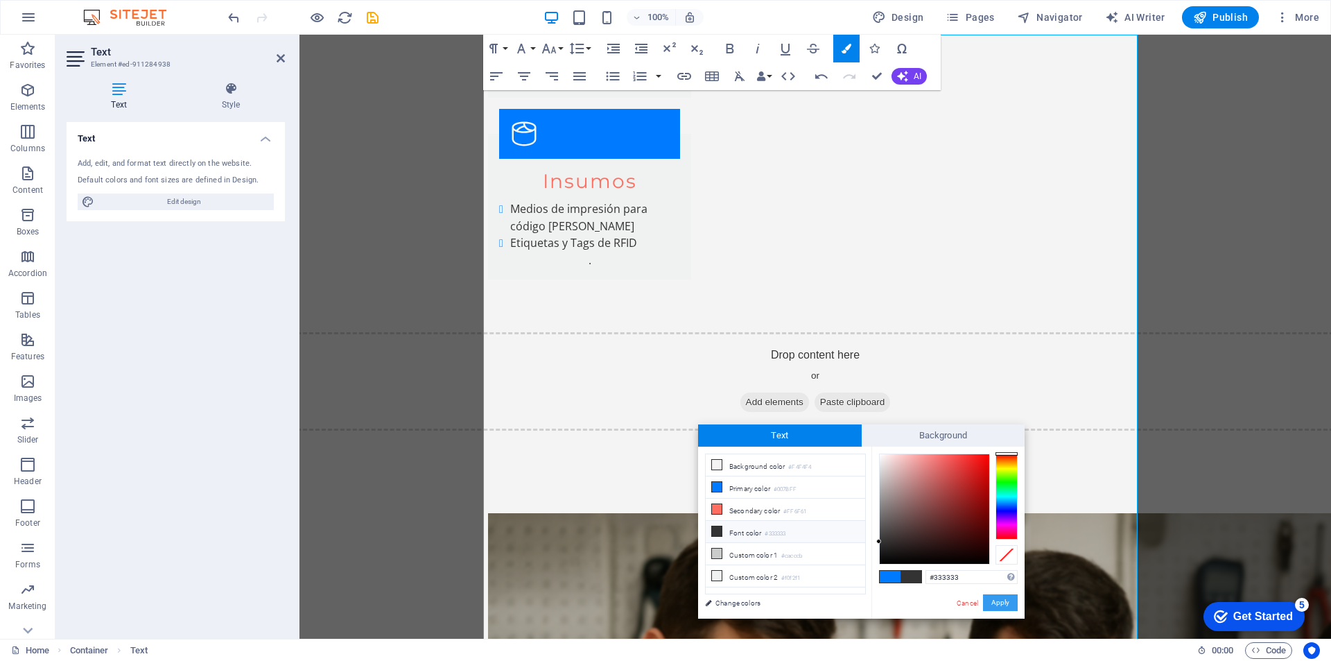
click at [1008, 610] on button "Apply" at bounding box center [1000, 602] width 35 height 17
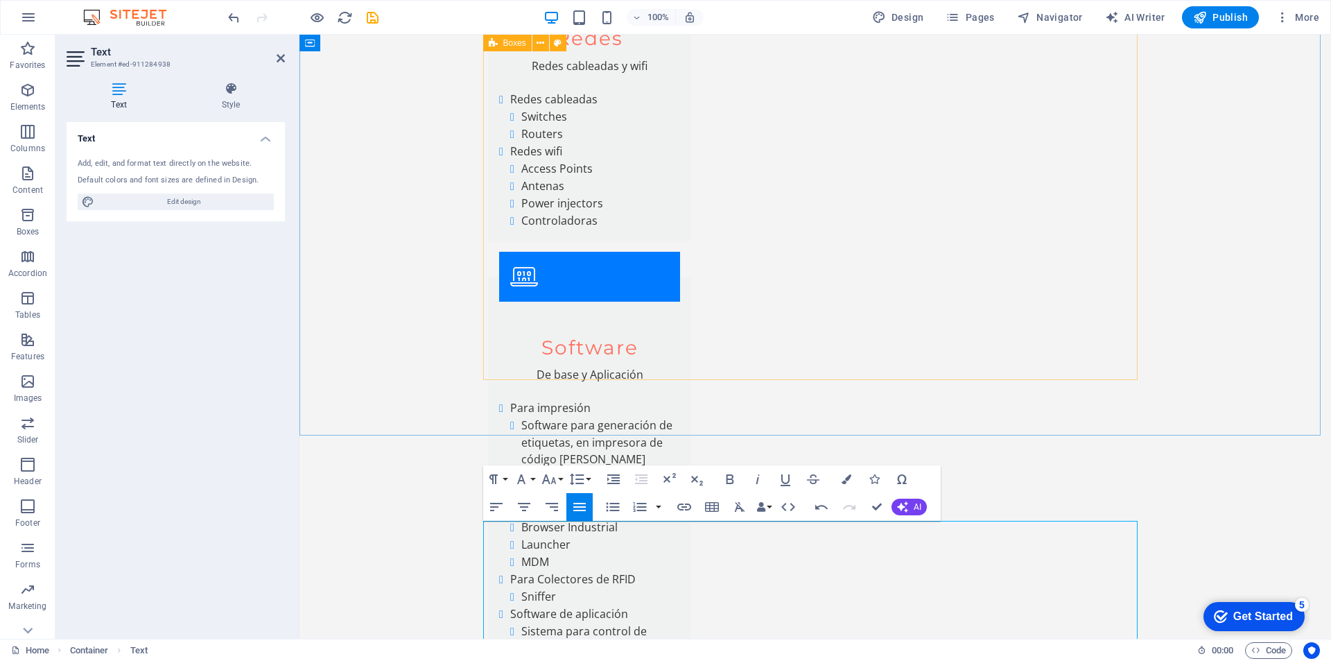
scroll to position [5719, 0]
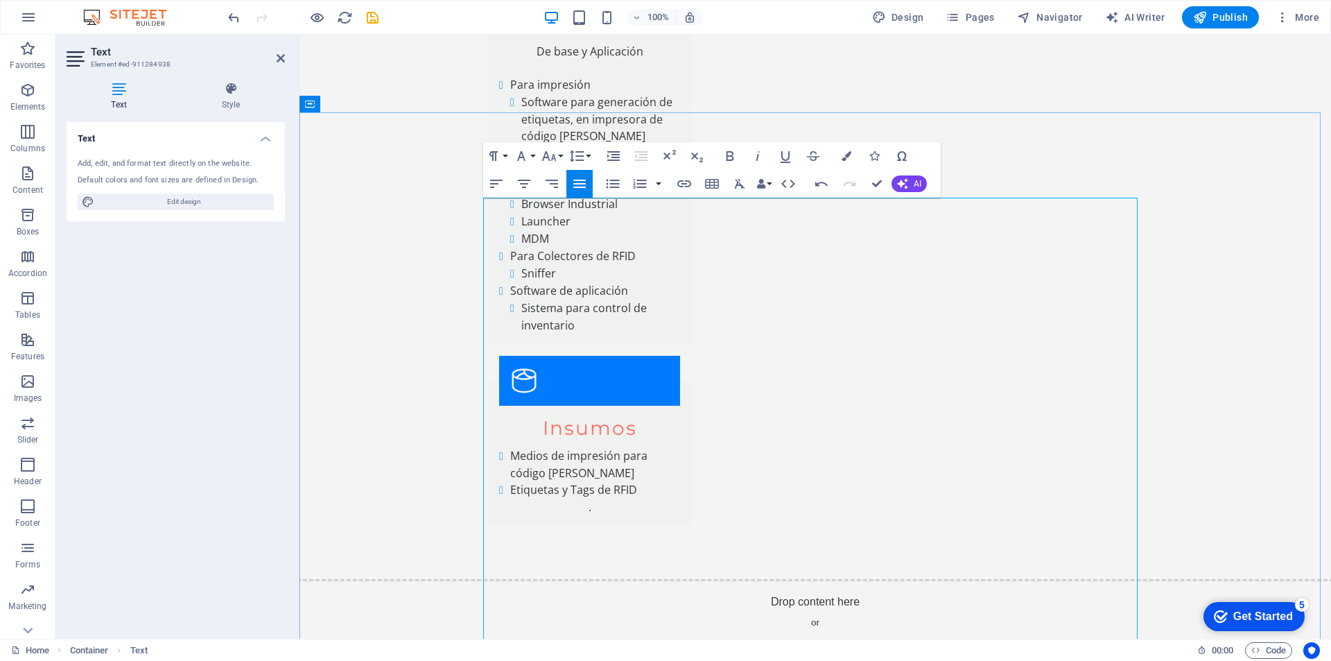
drag, startPoint x: 486, startPoint y: 219, endPoint x: 627, endPoint y: 218, distance: 140.7
click at [729, 150] on icon "button" at bounding box center [730, 156] width 17 height 17
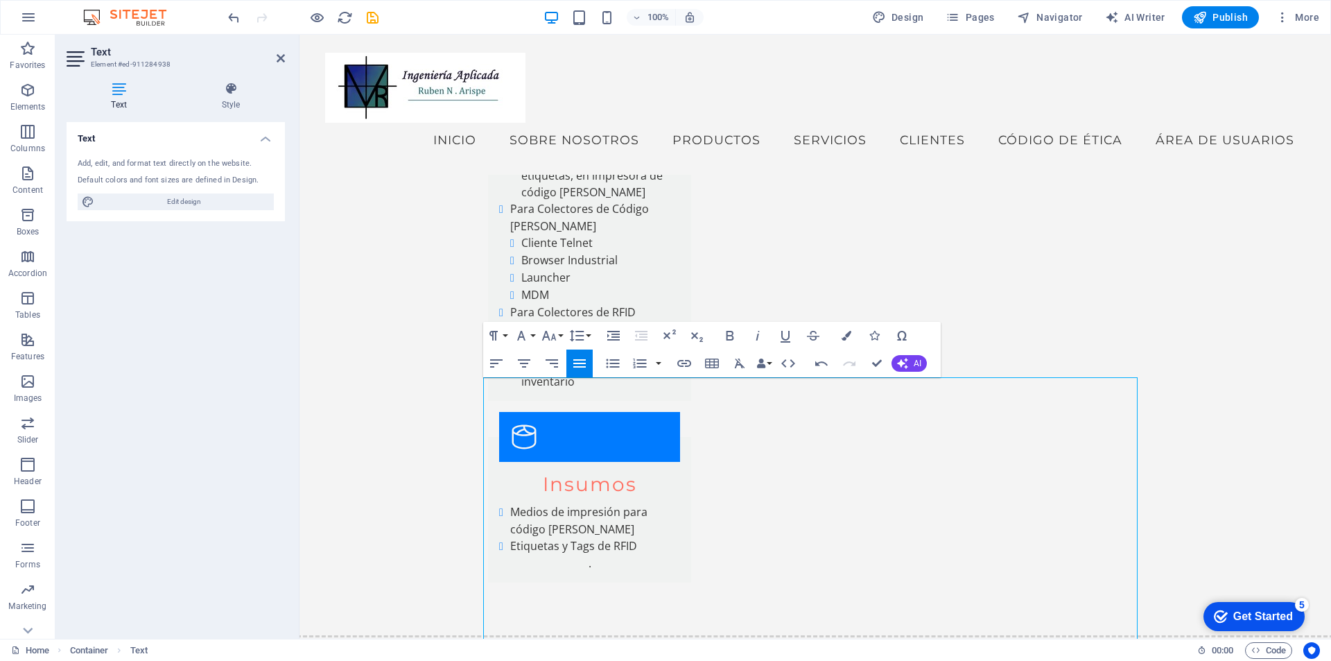
scroll to position [5256, 0]
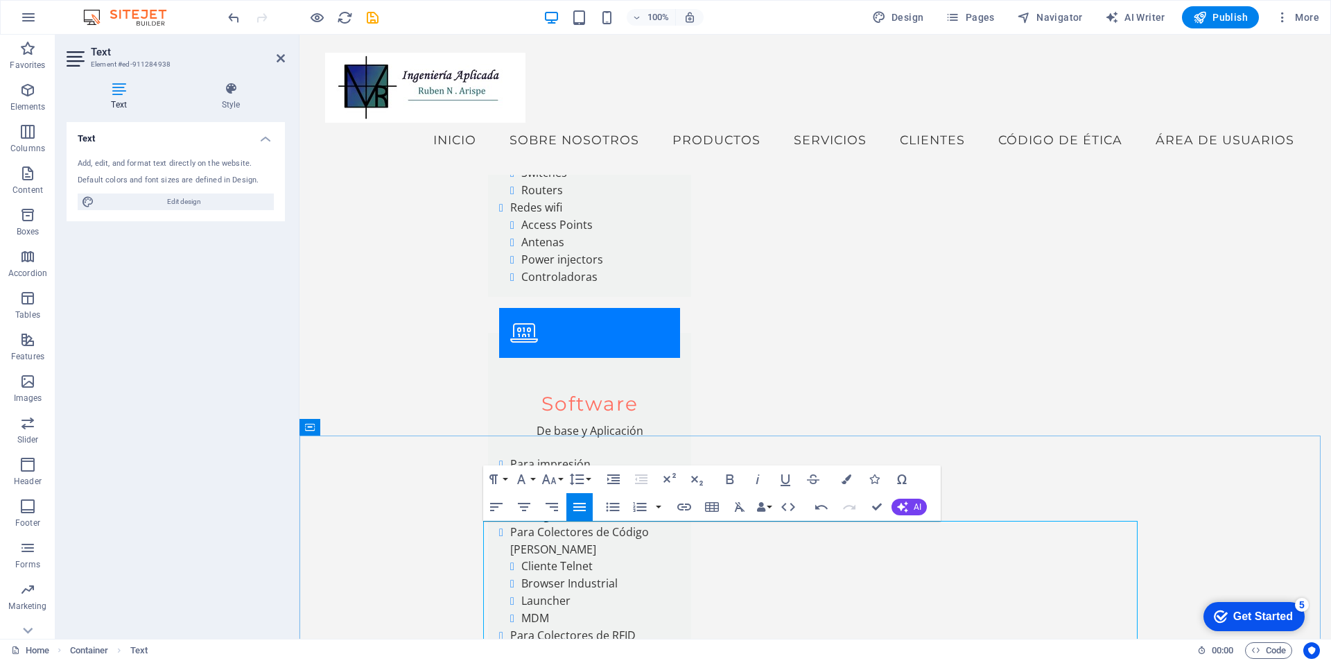
drag, startPoint x: 483, startPoint y: 558, endPoint x: 1114, endPoint y: 565, distance: 631.0
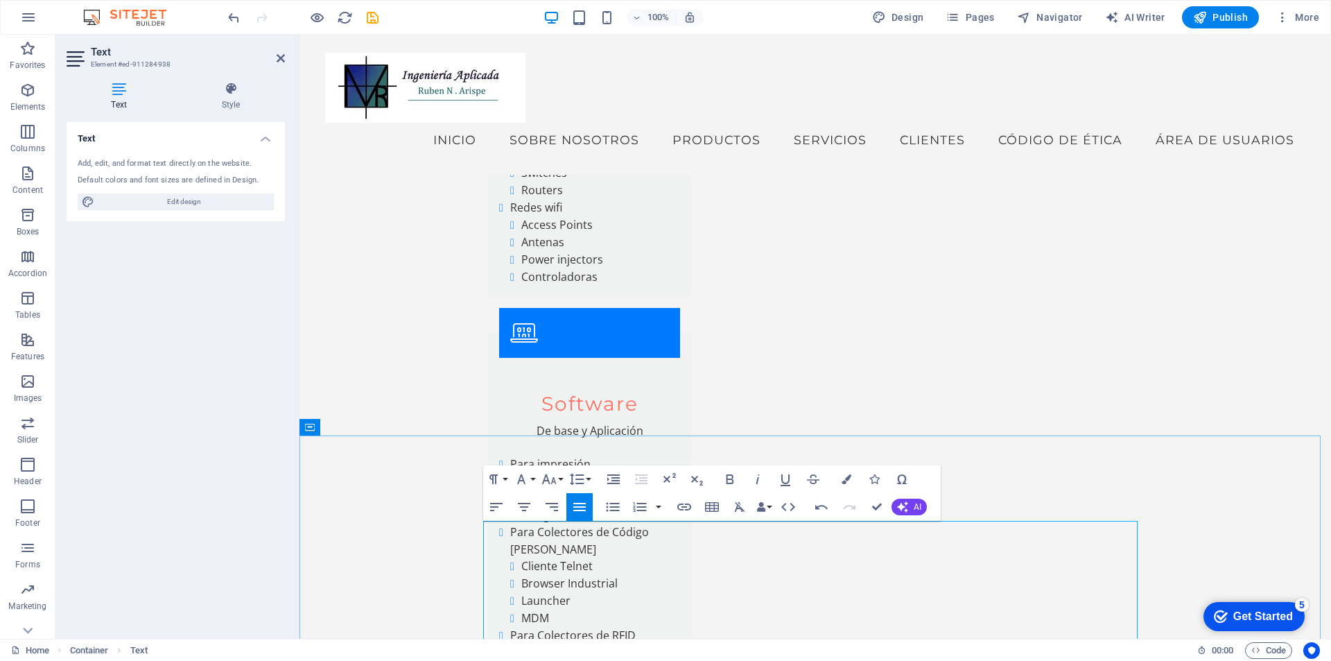
drag, startPoint x: 485, startPoint y: 542, endPoint x: 627, endPoint y: 542, distance: 142.8
click at [557, 477] on icon "button" at bounding box center [549, 479] width 17 height 17
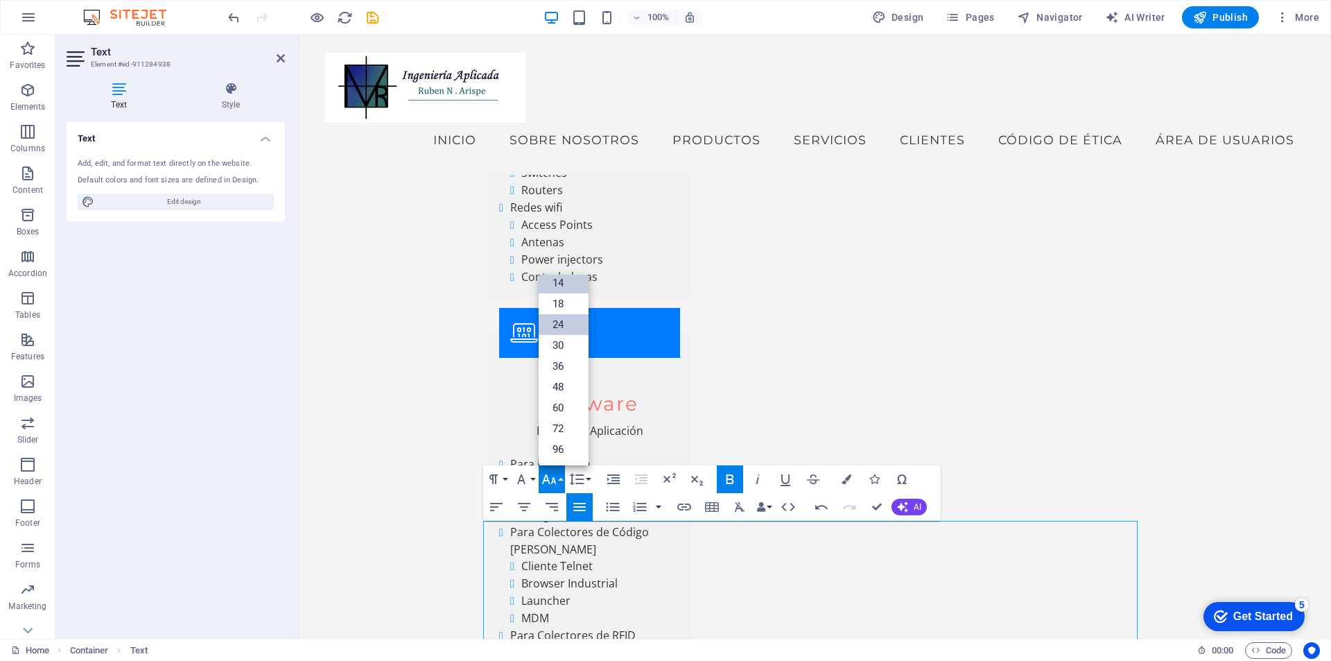
click at [560, 320] on link "24" at bounding box center [564, 324] width 50 height 21
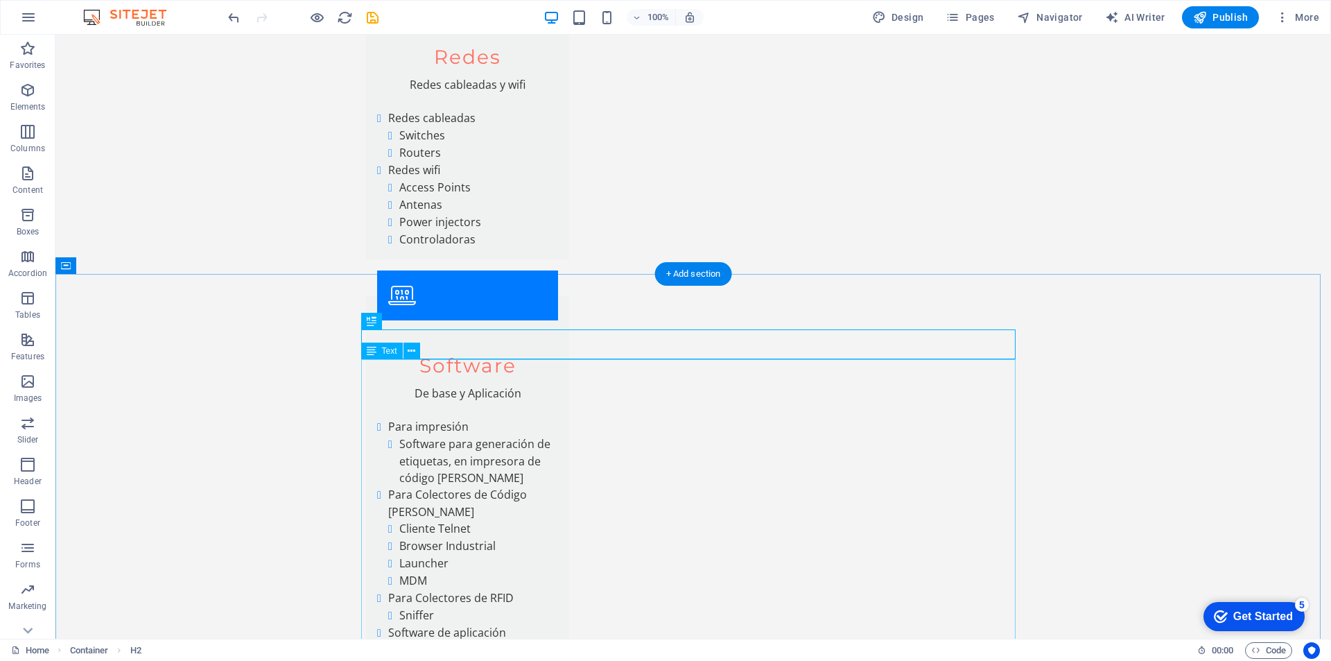
scroll to position [5558, 0]
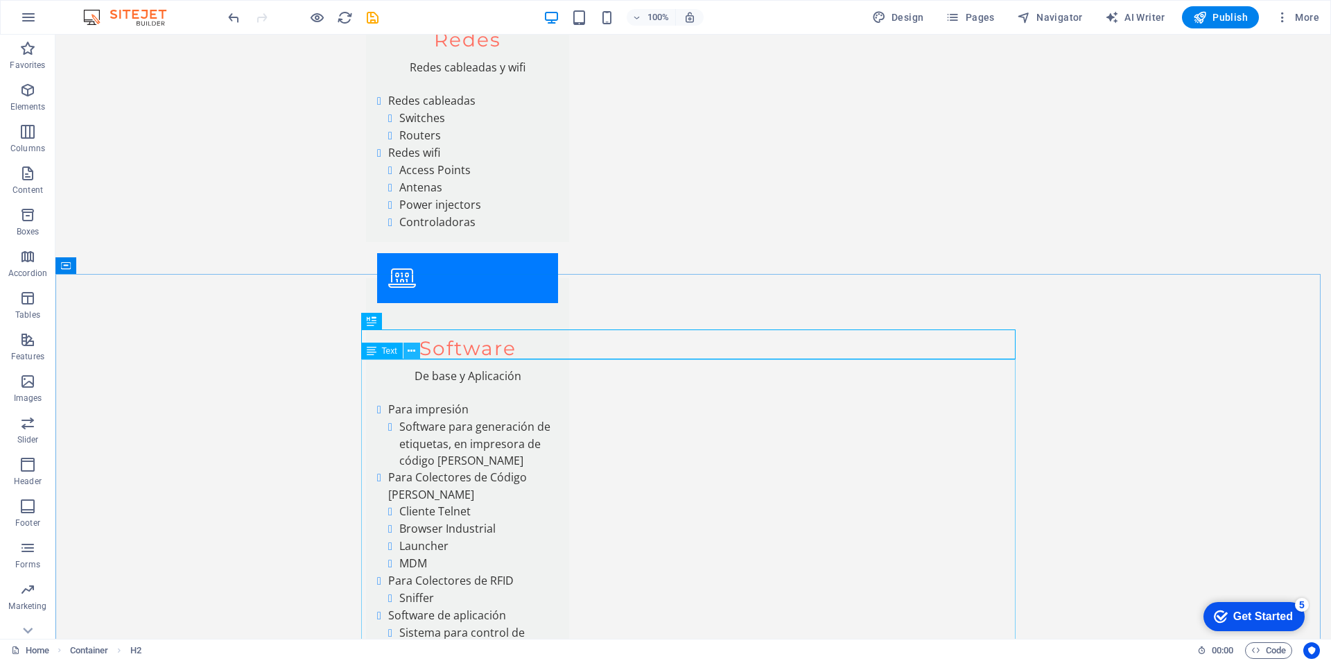
click at [413, 350] on icon at bounding box center [412, 351] width 8 height 15
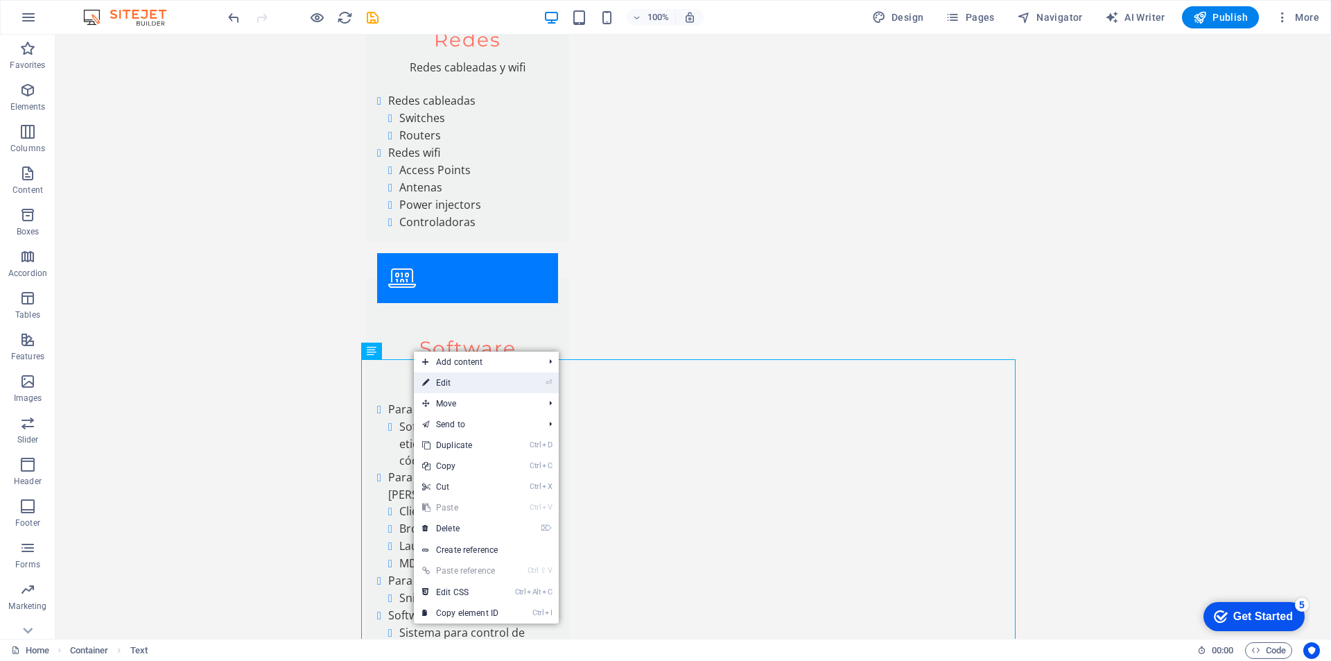
click at [451, 386] on link "⏎ Edit" at bounding box center [460, 382] width 93 height 21
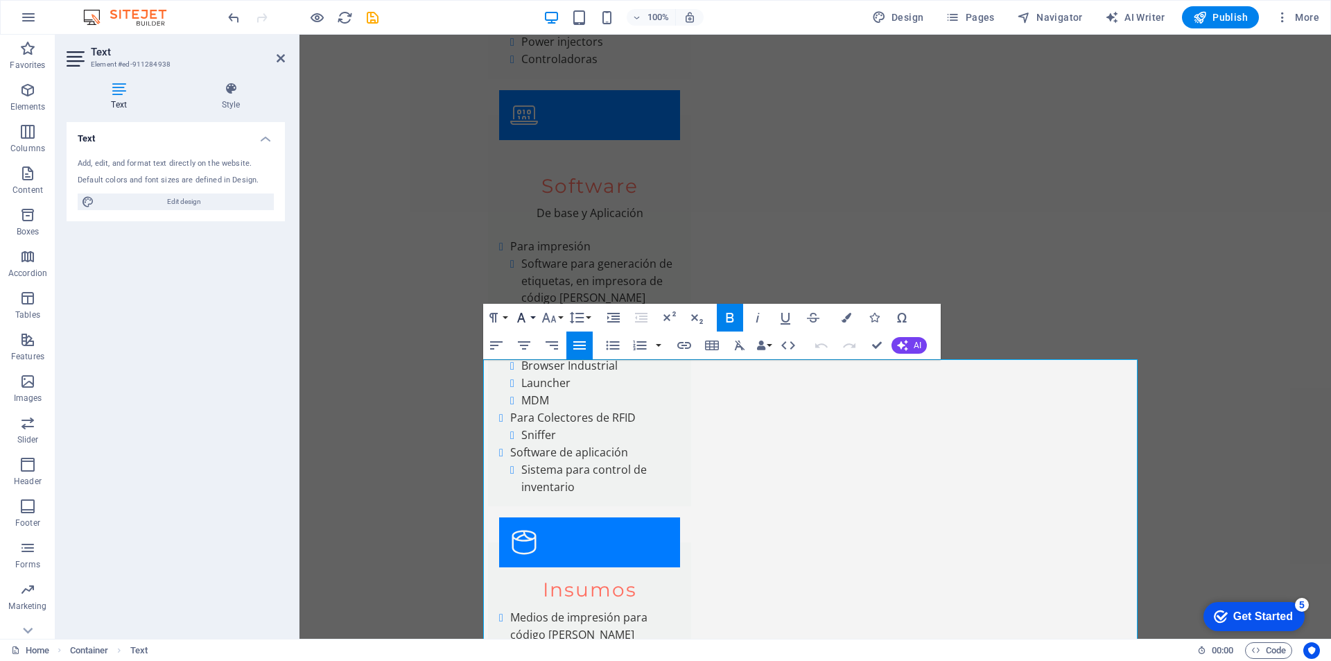
click at [530, 318] on button "Font Family" at bounding box center [524, 318] width 26 height 28
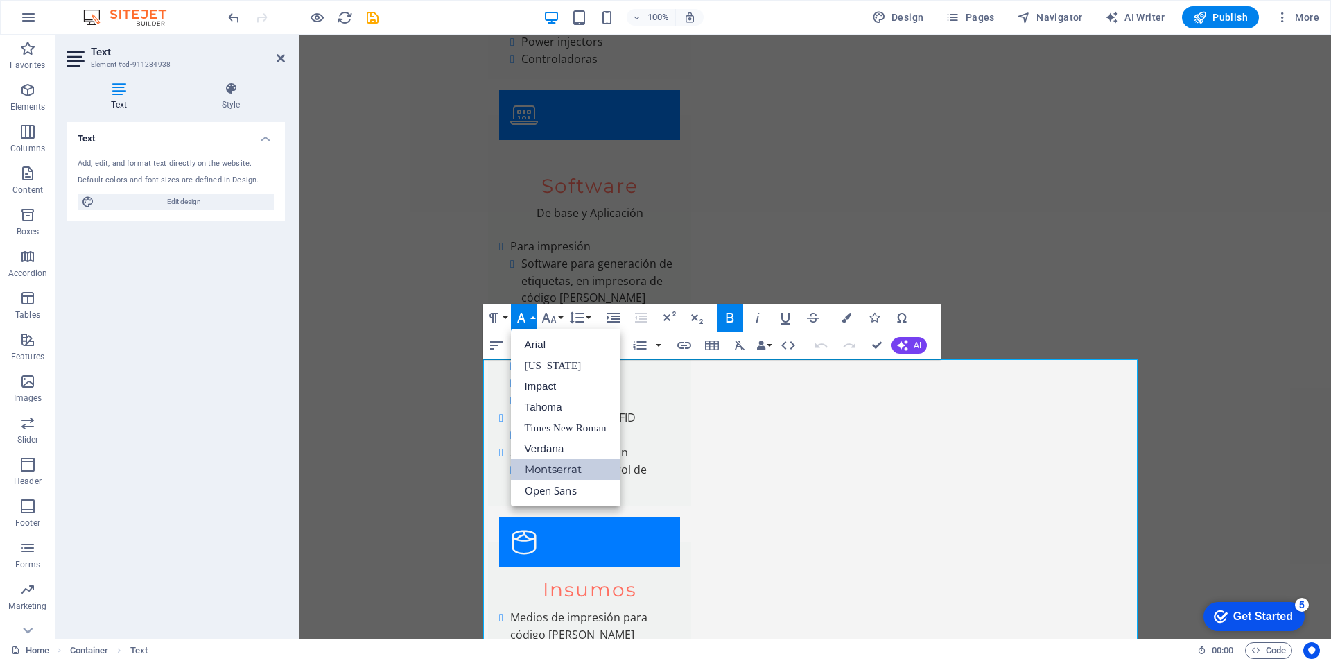
scroll to position [0, 0]
click at [545, 345] on link "Arial" at bounding box center [566, 344] width 110 height 21
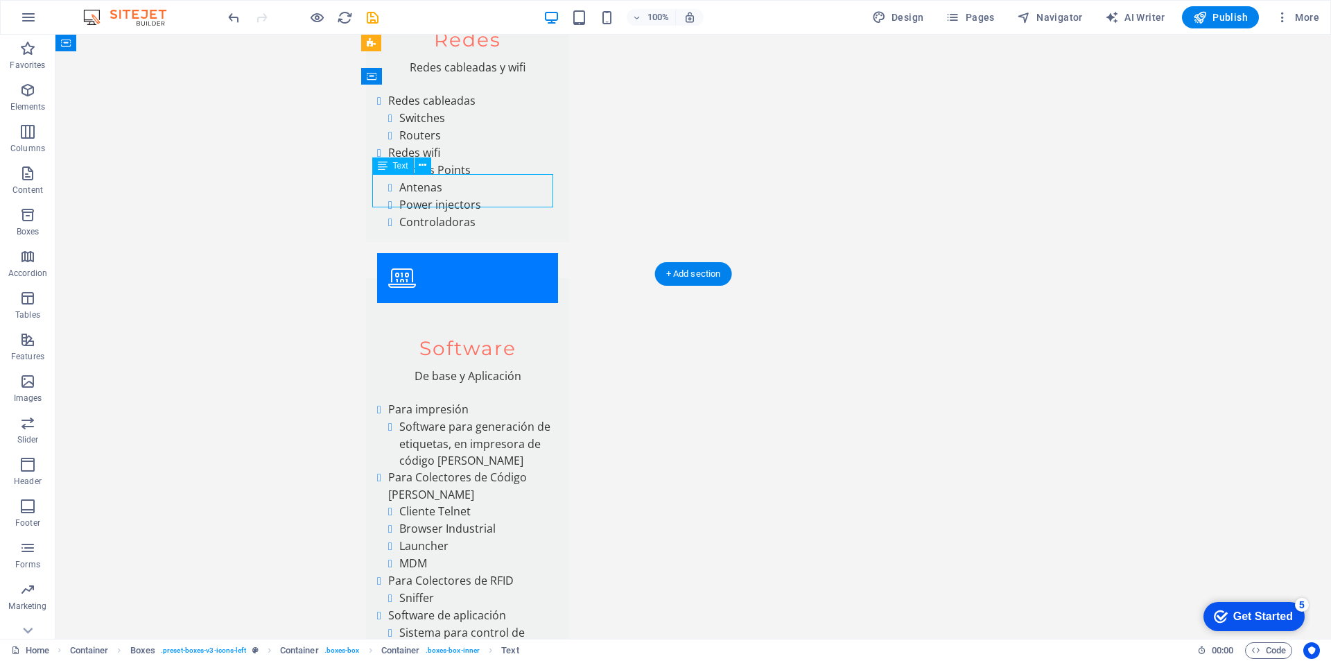
click at [423, 164] on icon at bounding box center [423, 165] width 8 height 15
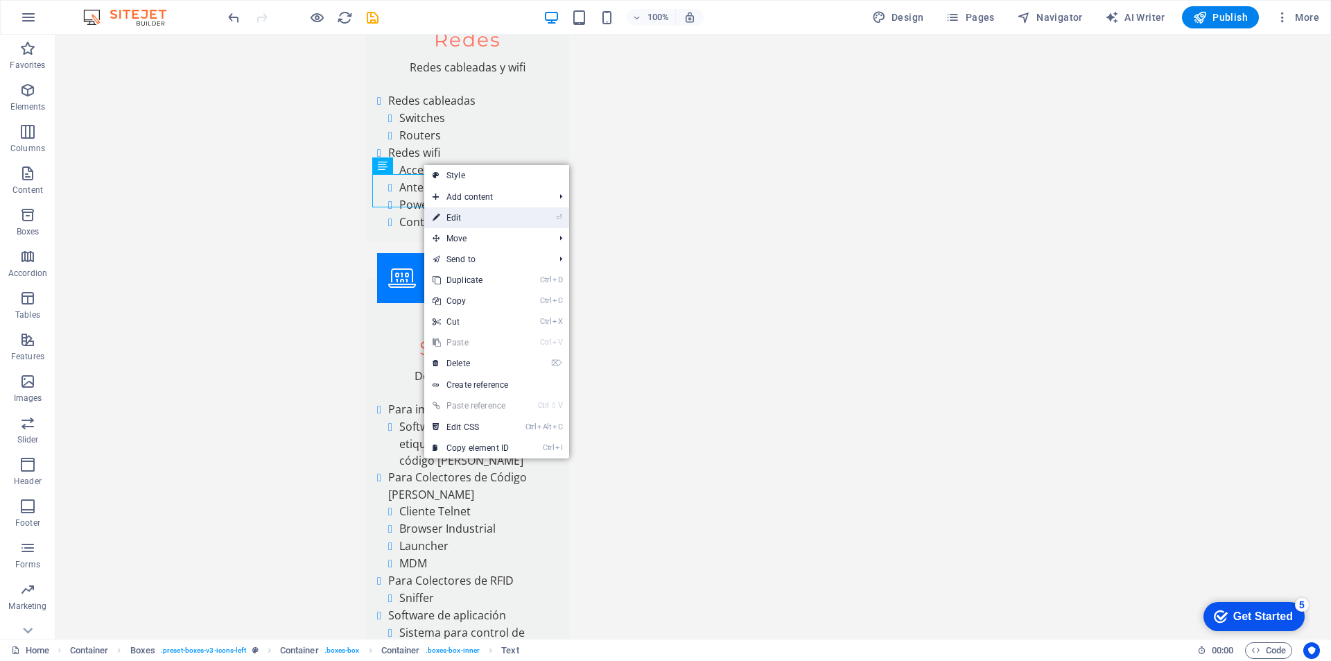
click at [454, 219] on link "⏎ Edit" at bounding box center [470, 217] width 93 height 21
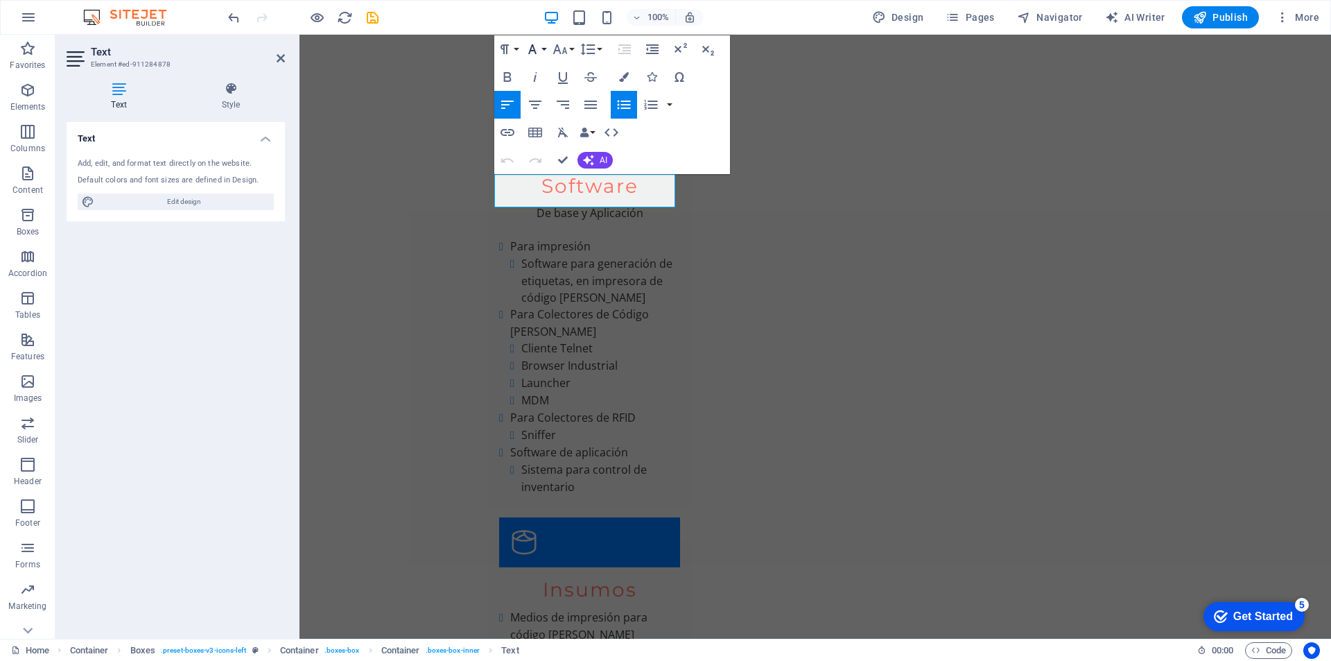
click at [541, 50] on button "Font Family" at bounding box center [535, 49] width 26 height 28
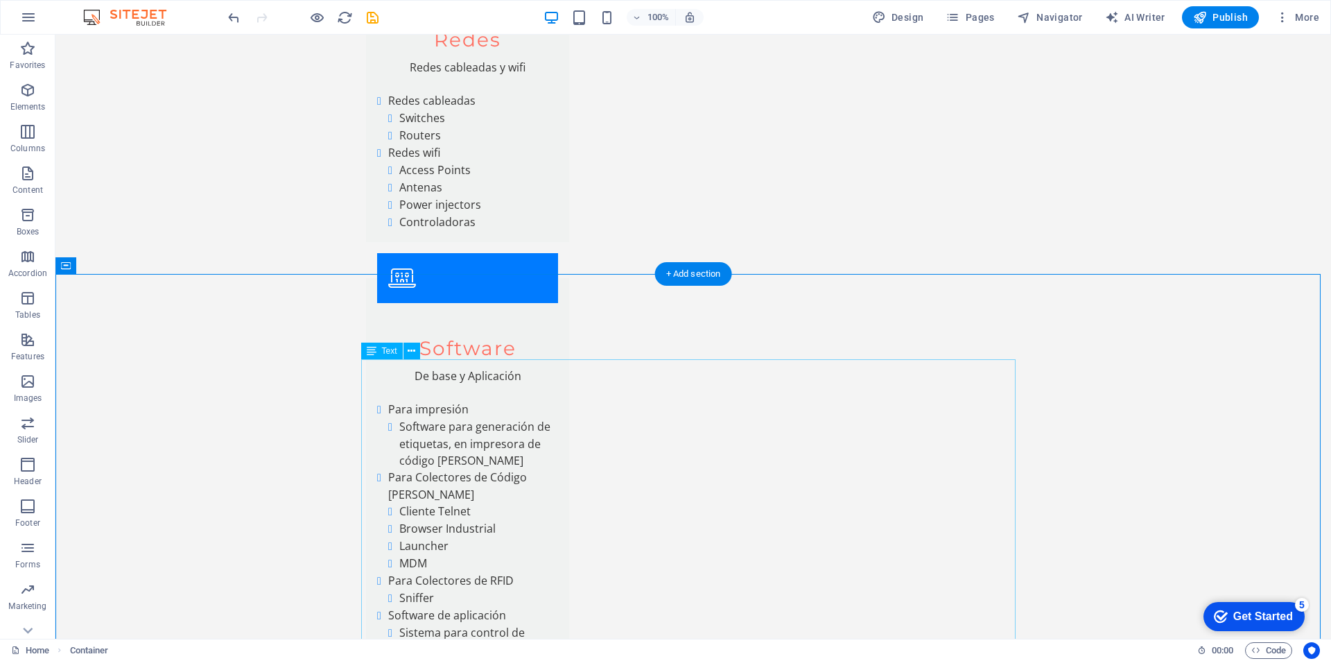
click at [413, 349] on icon at bounding box center [412, 351] width 8 height 15
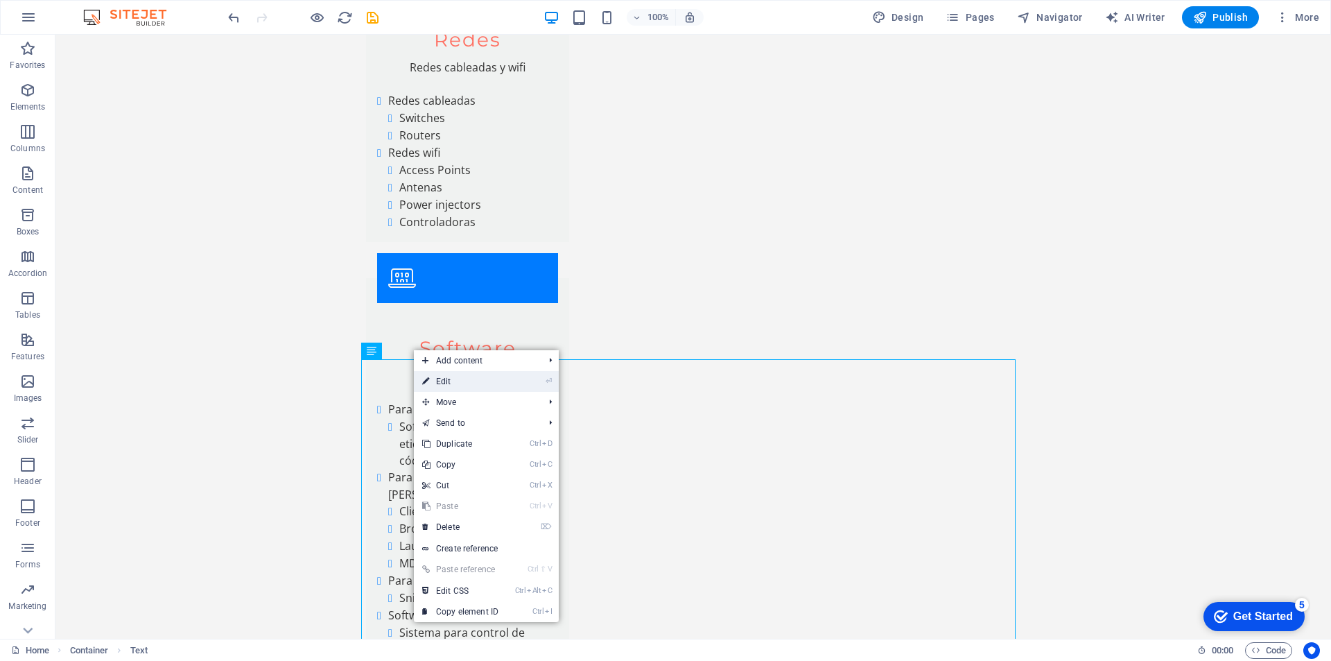
click at [444, 379] on link "⏎ Edit" at bounding box center [460, 381] width 93 height 21
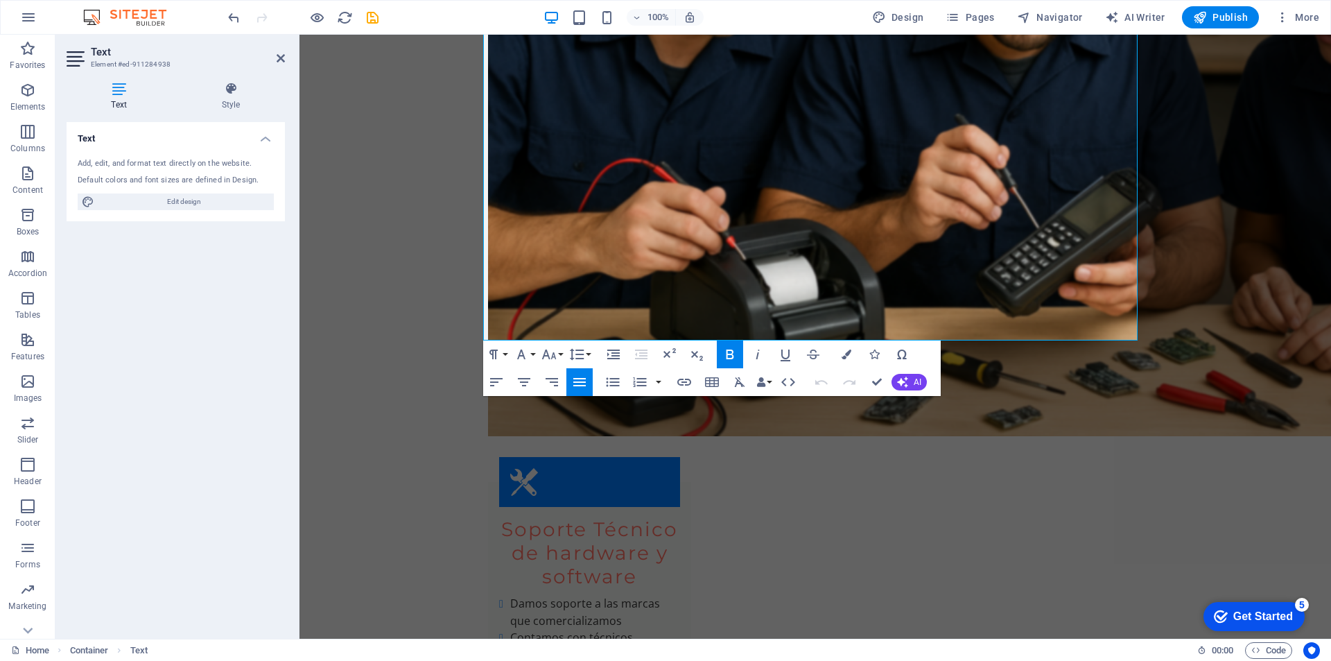
scroll to position [6829, 0]
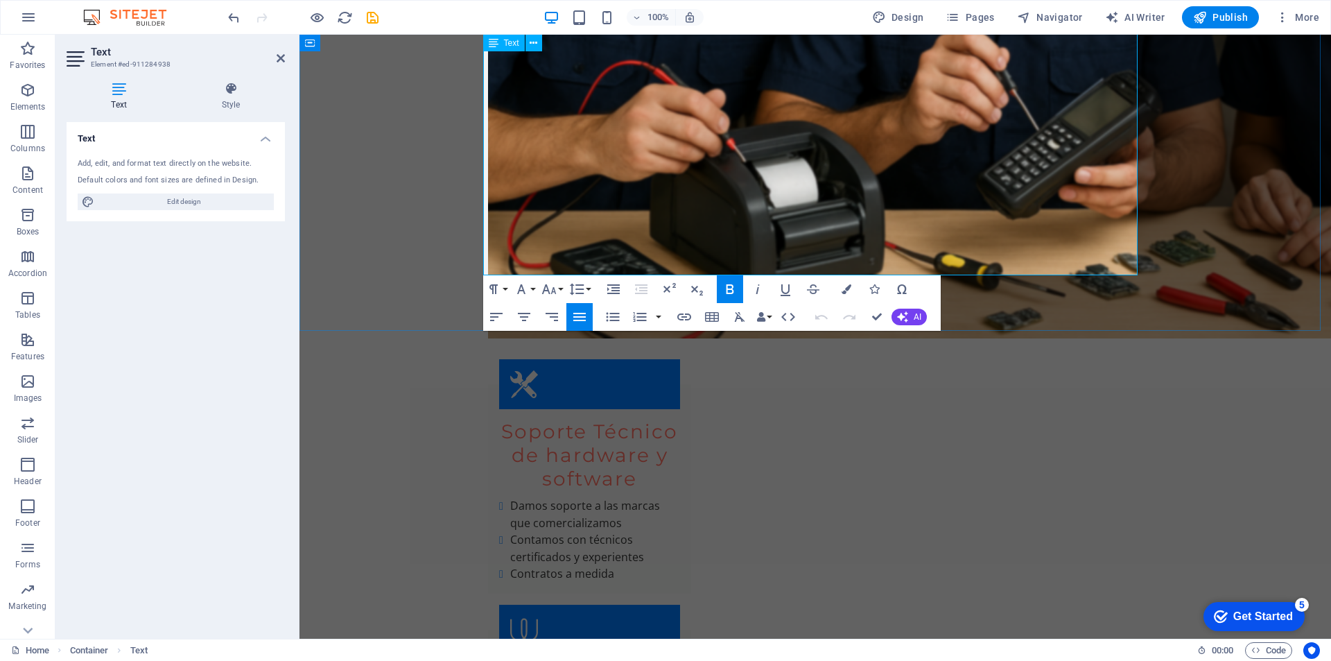
drag, startPoint x: 486, startPoint y: 380, endPoint x: 869, endPoint y: 253, distance: 403.2
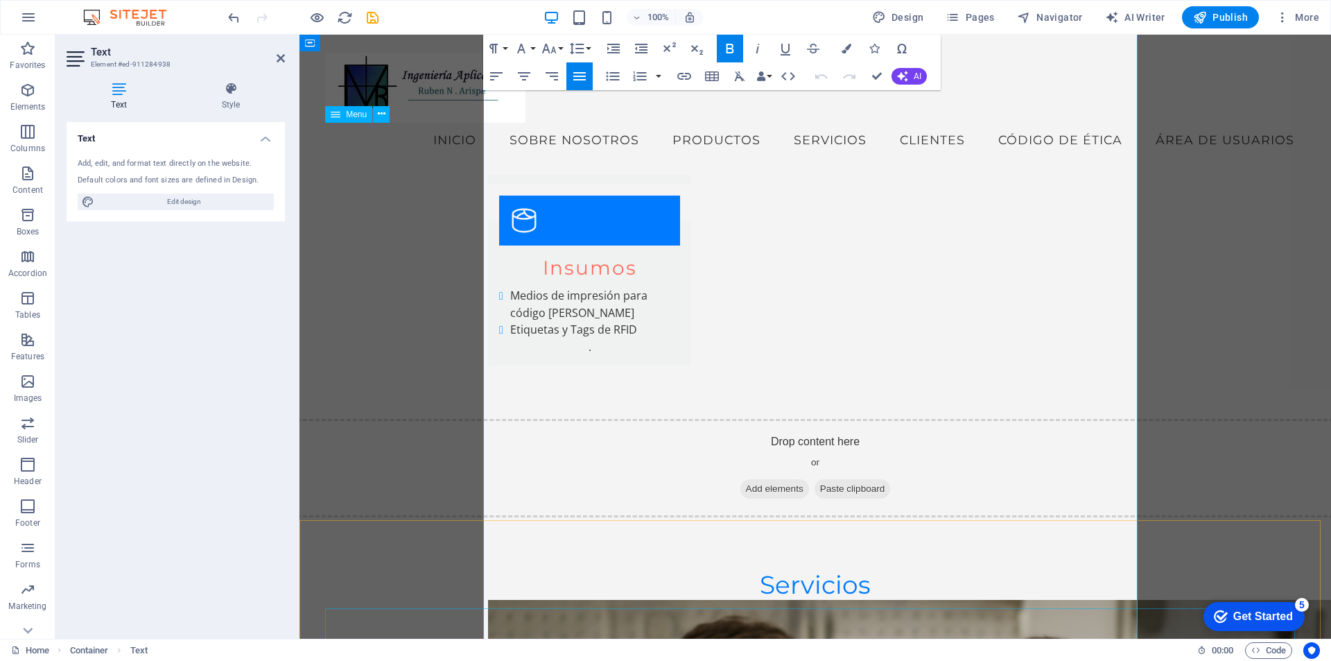
scroll to position [5556, 0]
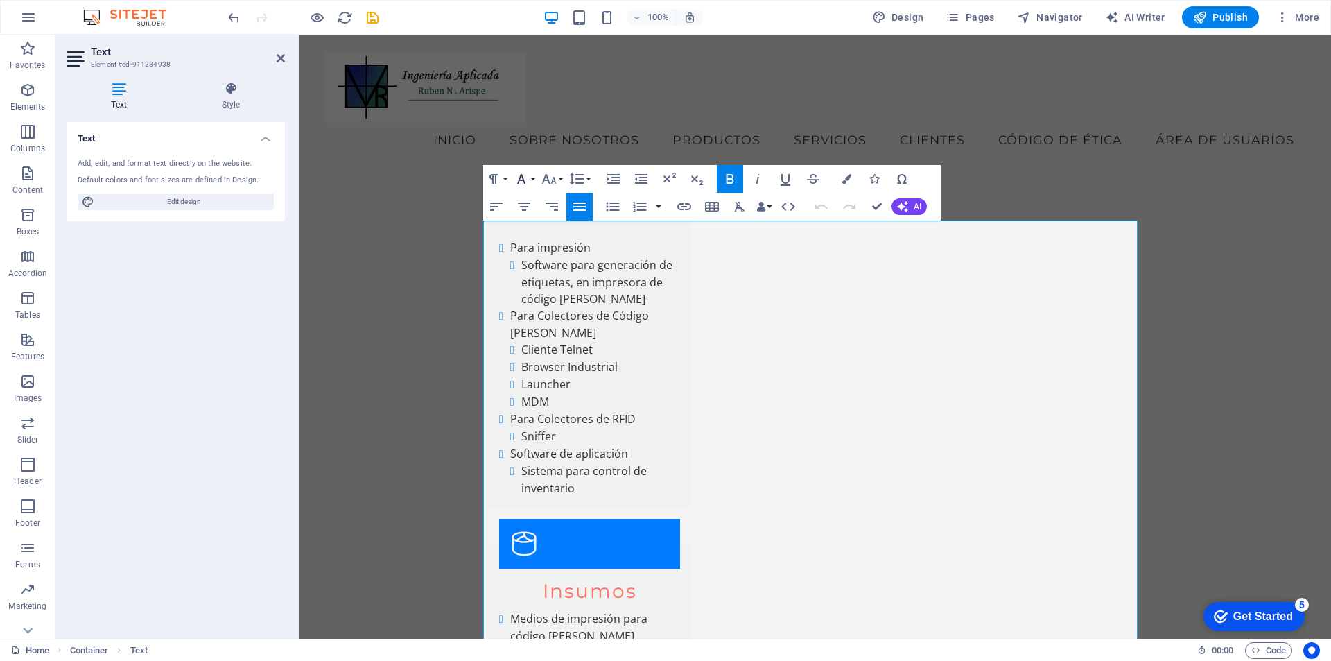
click at [535, 177] on button "Font Family" at bounding box center [524, 179] width 26 height 28
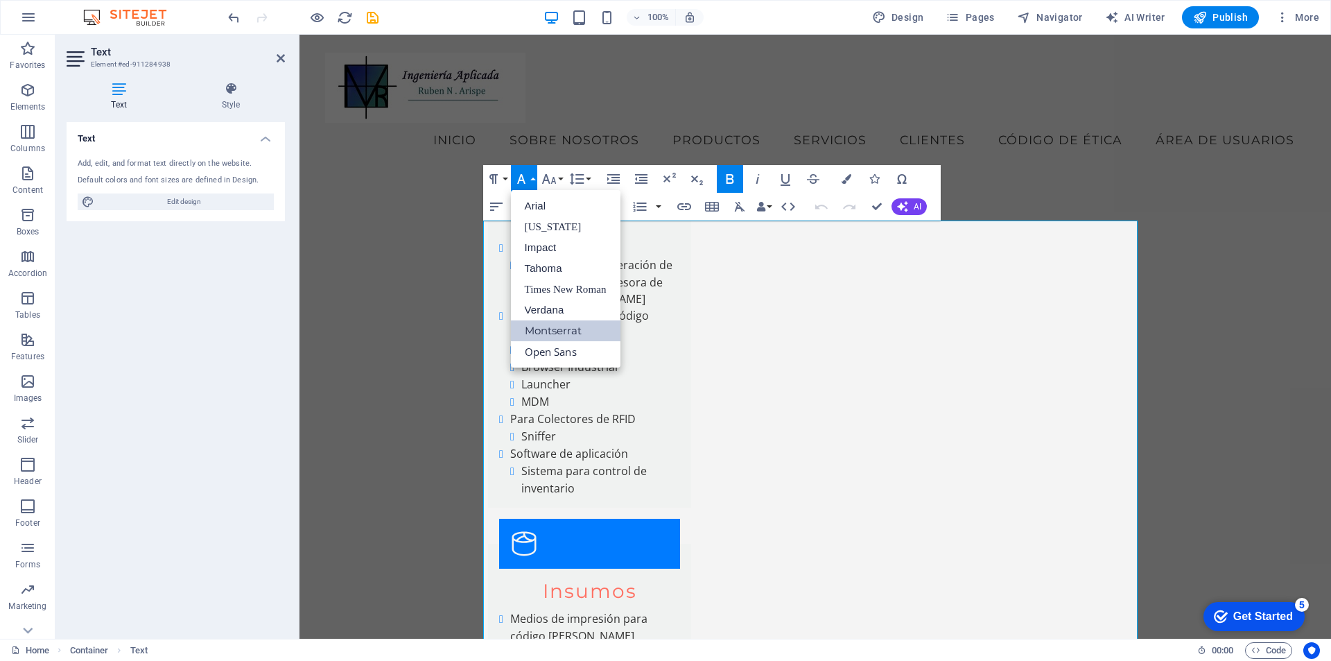
scroll to position [0, 0]
click at [557, 352] on link "Open Sans" at bounding box center [566, 351] width 110 height 21
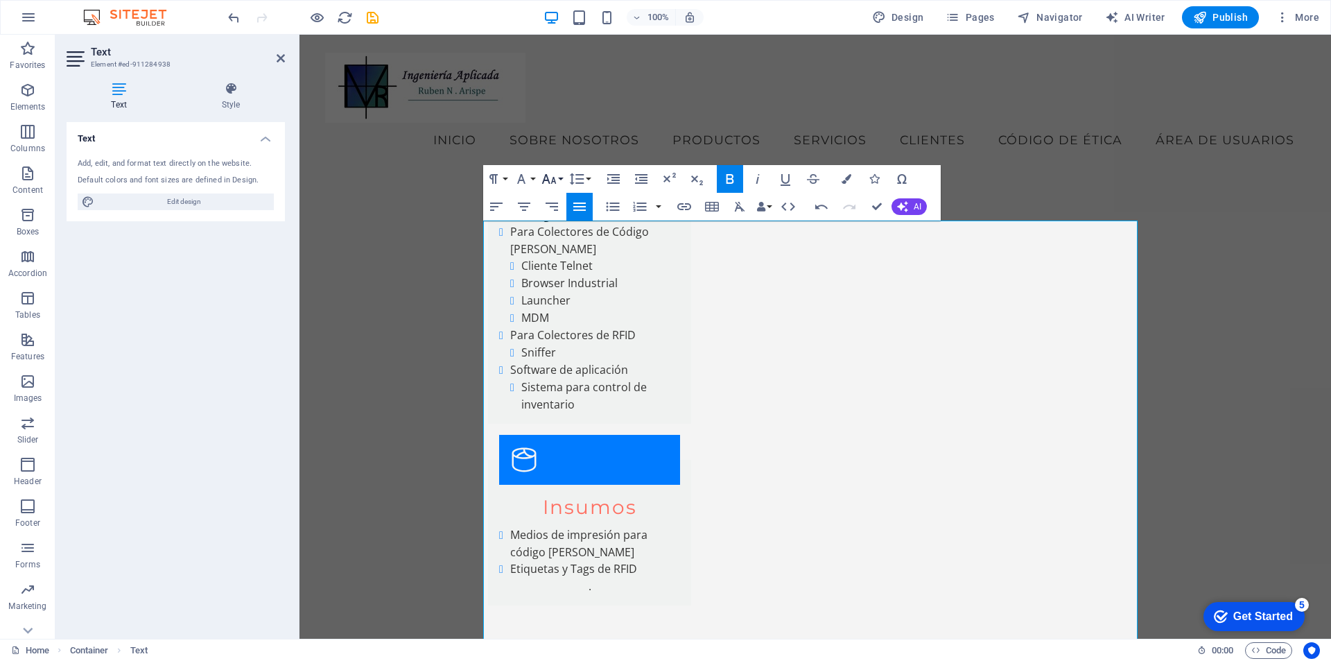
click at [560, 177] on button "Font Size" at bounding box center [552, 179] width 26 height 28
click at [565, 196] on link "14" at bounding box center [564, 198] width 50 height 21
click at [581, 204] on icon "button" at bounding box center [579, 206] width 12 height 8
click at [587, 178] on button "Line Height" at bounding box center [579, 179] width 26 height 28
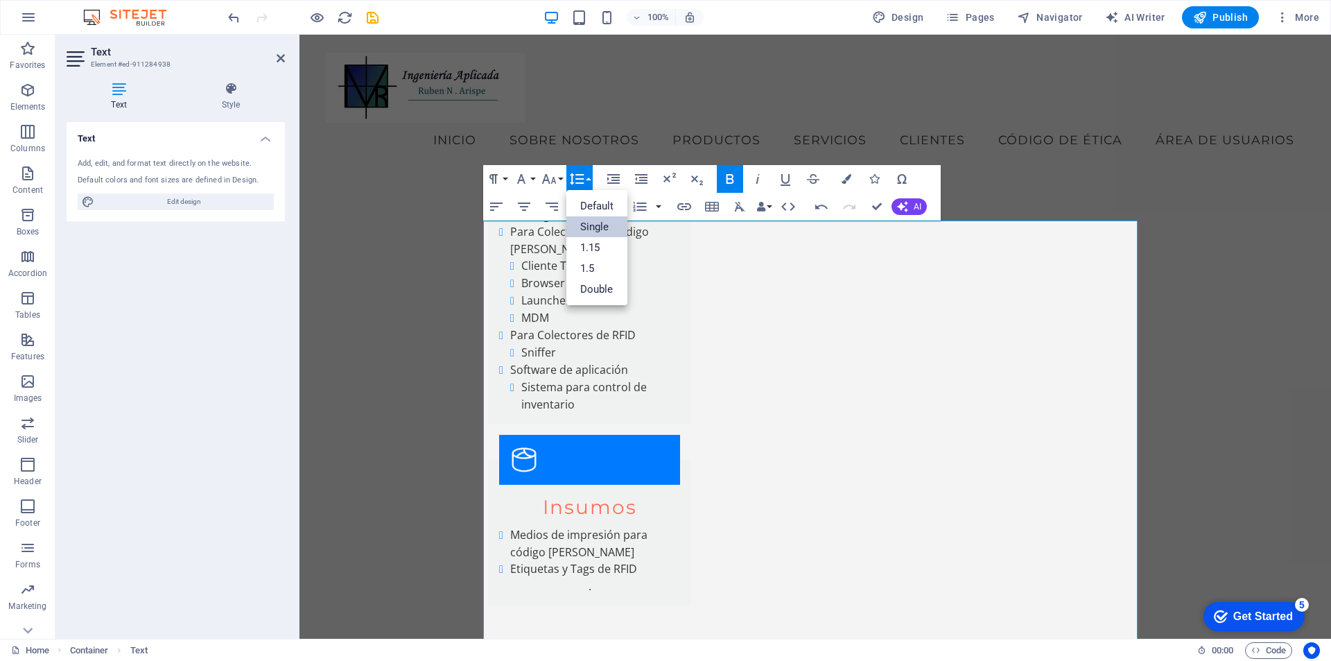
scroll to position [0, 0]
click at [590, 223] on link "Single" at bounding box center [597, 226] width 62 height 21
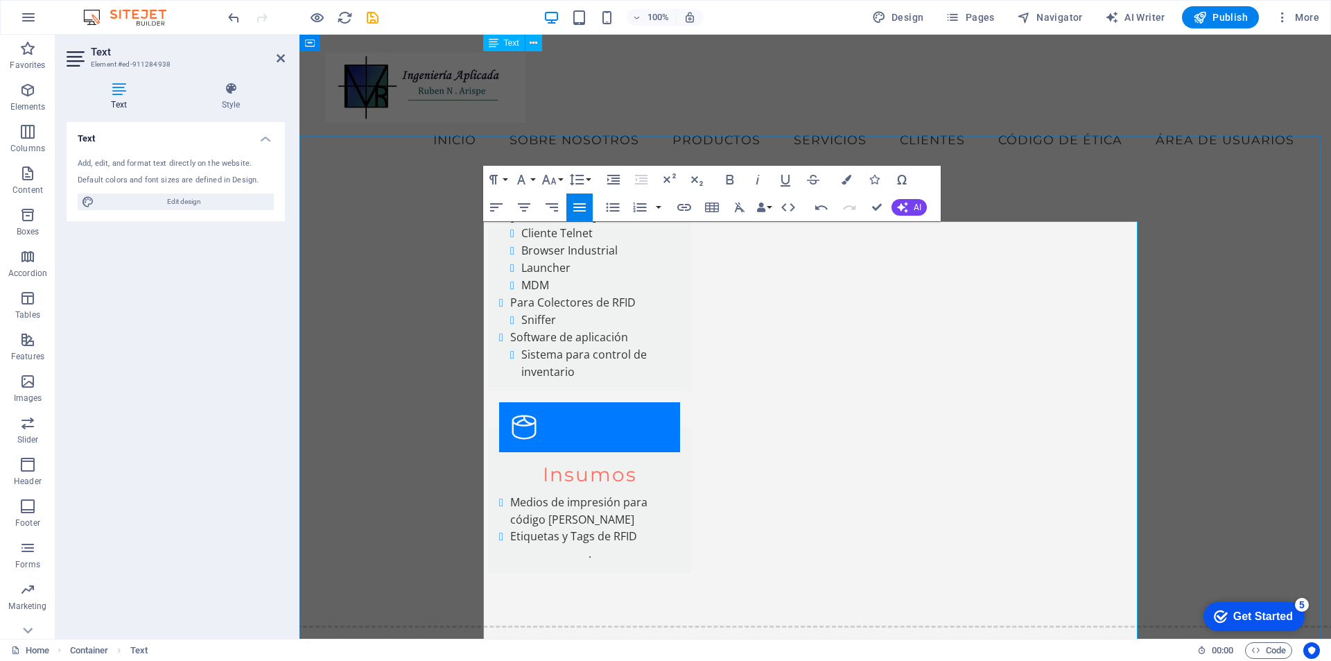
scroll to position [5556, 0]
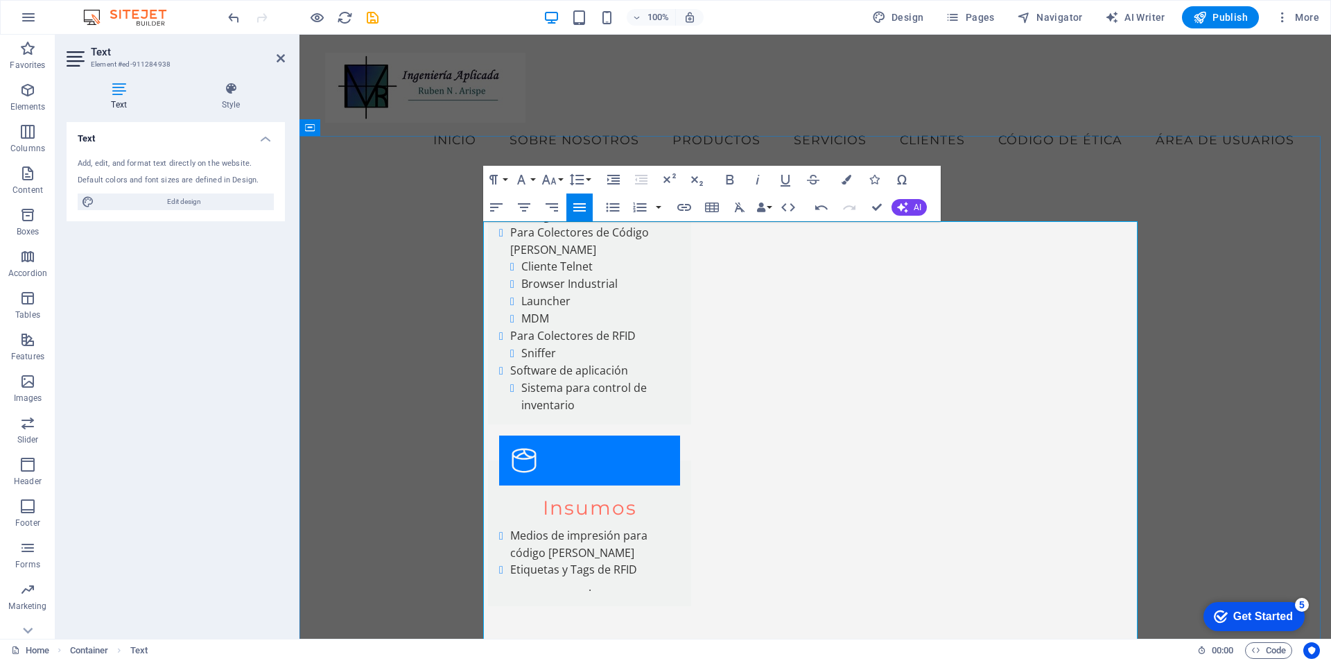
drag, startPoint x: 485, startPoint y: 245, endPoint x: 605, endPoint y: 243, distance: 120.0
click at [559, 176] on button "Font Size" at bounding box center [552, 180] width 26 height 28
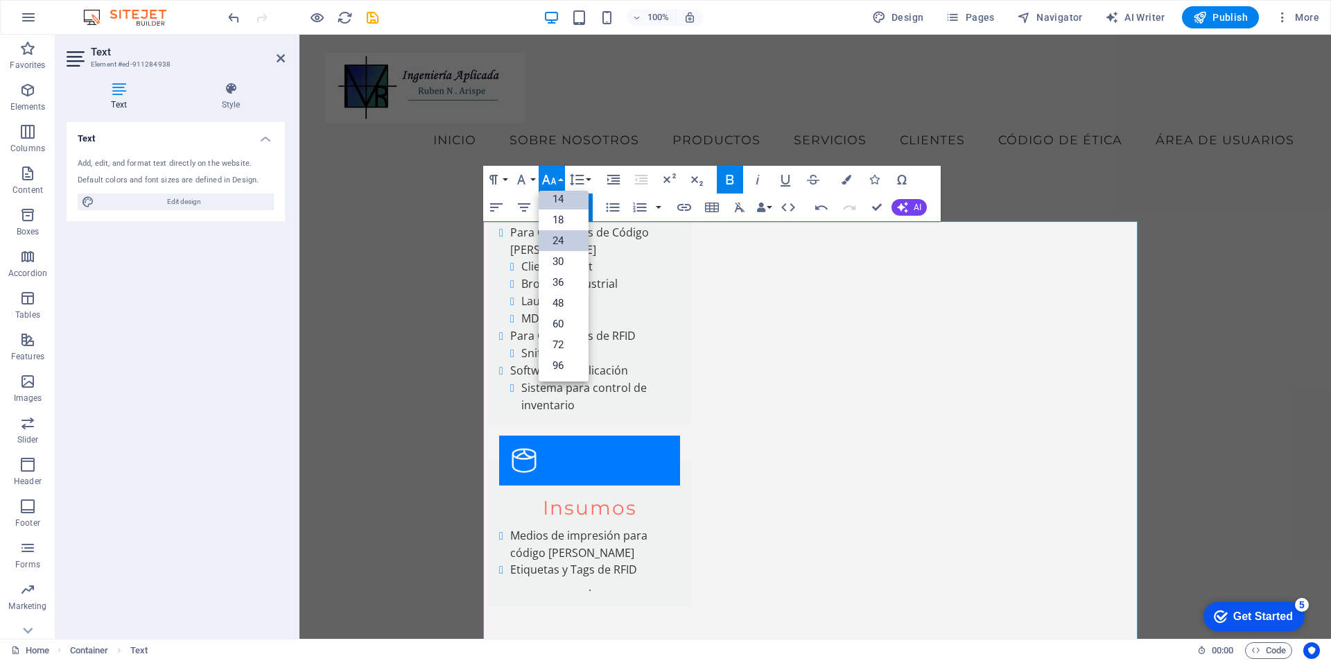
click at [560, 241] on link "24" at bounding box center [564, 240] width 50 height 21
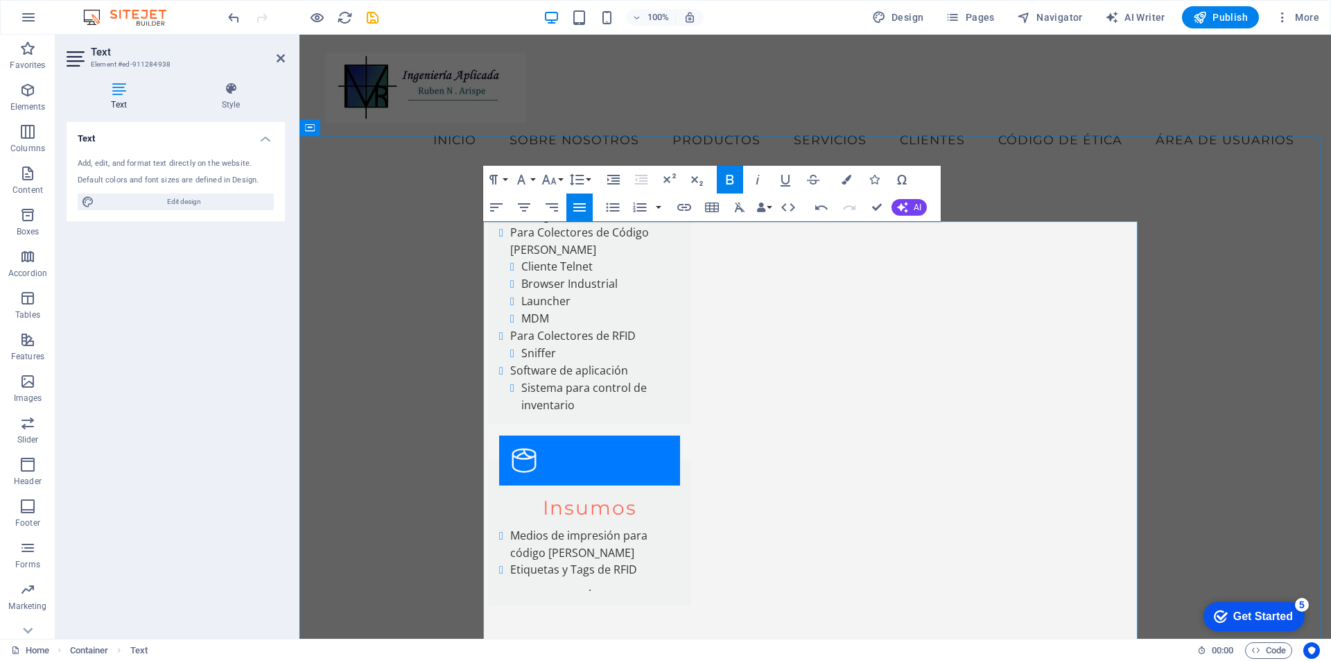
drag, startPoint x: 484, startPoint y: 240, endPoint x: 692, endPoint y: 237, distance: 208.0
click at [585, 177] on button "Line Height" at bounding box center [579, 180] width 26 height 28
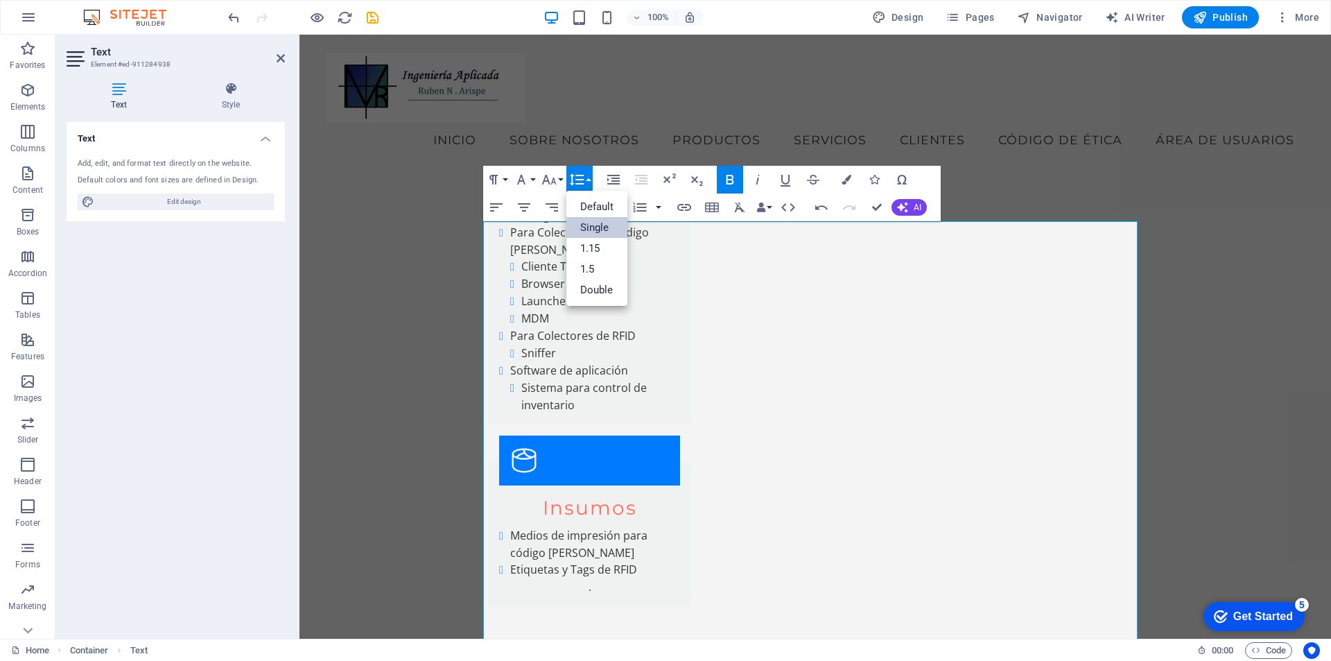
click at [585, 177] on button "Line Height" at bounding box center [579, 180] width 26 height 28
click at [561, 177] on button "Font Size" at bounding box center [552, 180] width 26 height 28
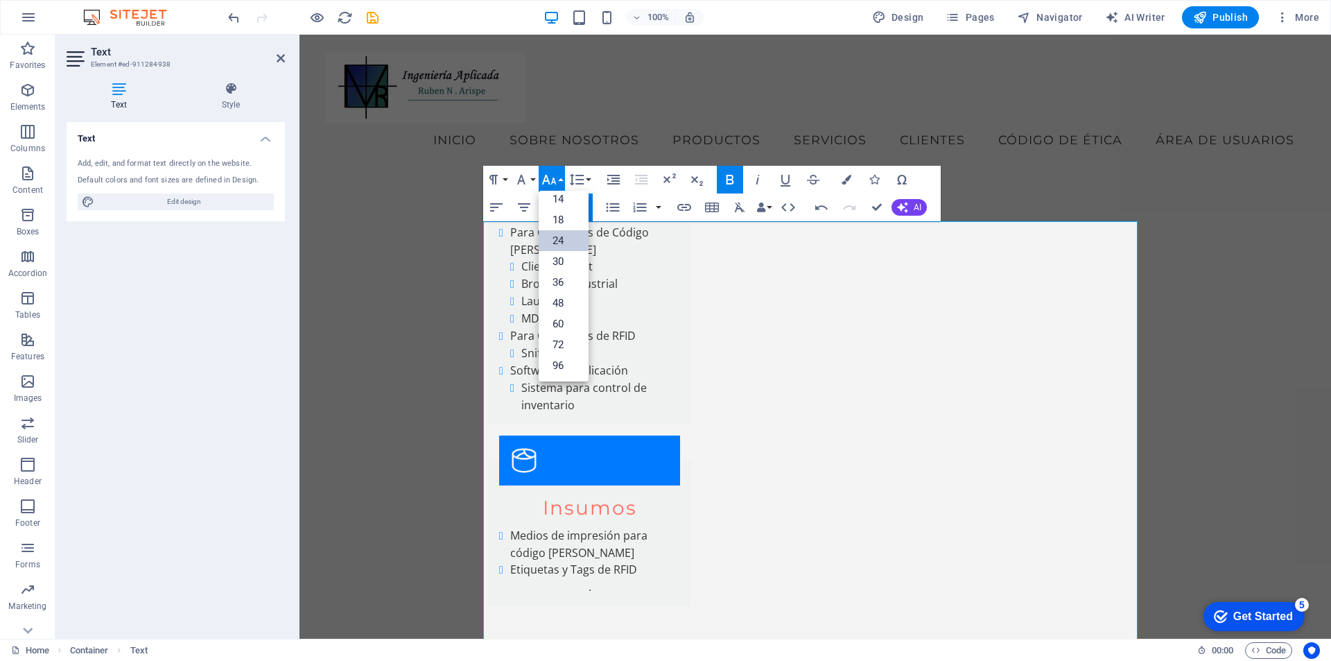
scroll to position [112, 0]
click at [562, 218] on link "18" at bounding box center [564, 219] width 50 height 21
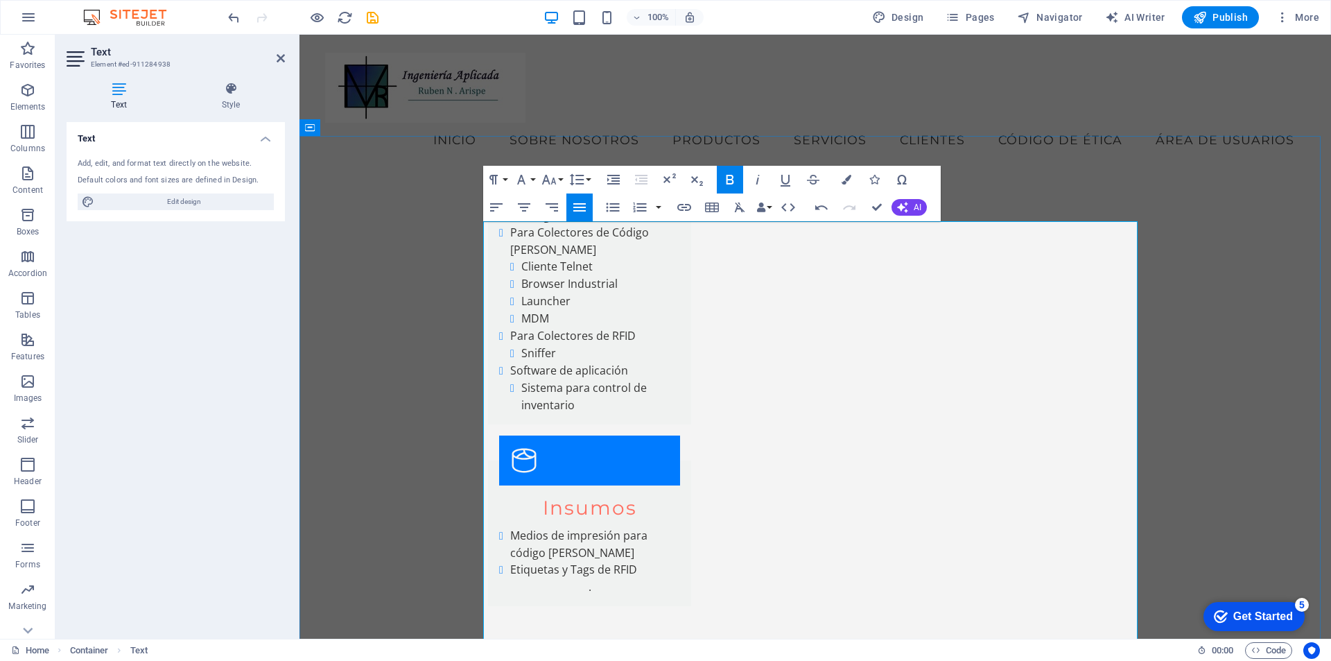
drag, startPoint x: 483, startPoint y: 306, endPoint x: 530, endPoint y: 306, distance: 47.2
click at [562, 182] on button "Font Size" at bounding box center [552, 180] width 26 height 28
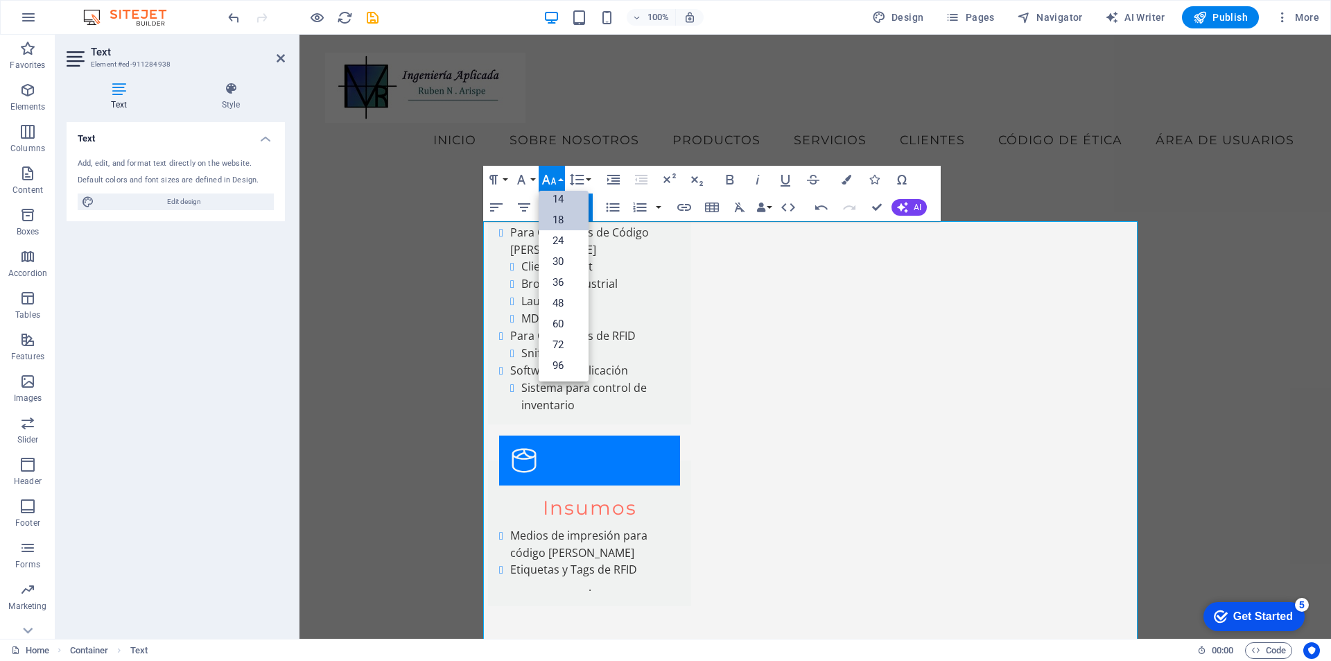
click at [562, 215] on link "18" at bounding box center [564, 219] width 50 height 21
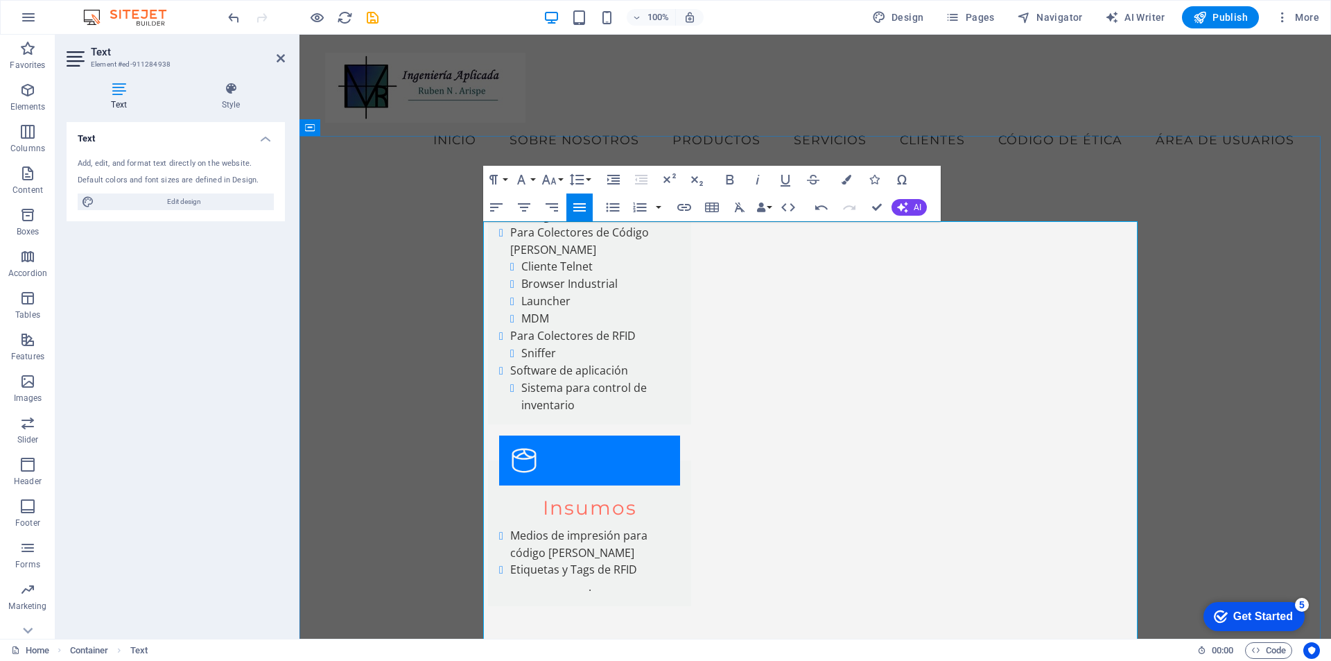
drag, startPoint x: 484, startPoint y: 240, endPoint x: 650, endPoint y: 460, distance: 276.2
click at [578, 200] on icon "button" at bounding box center [579, 207] width 17 height 17
click at [561, 178] on button "Font Size" at bounding box center [552, 180] width 26 height 28
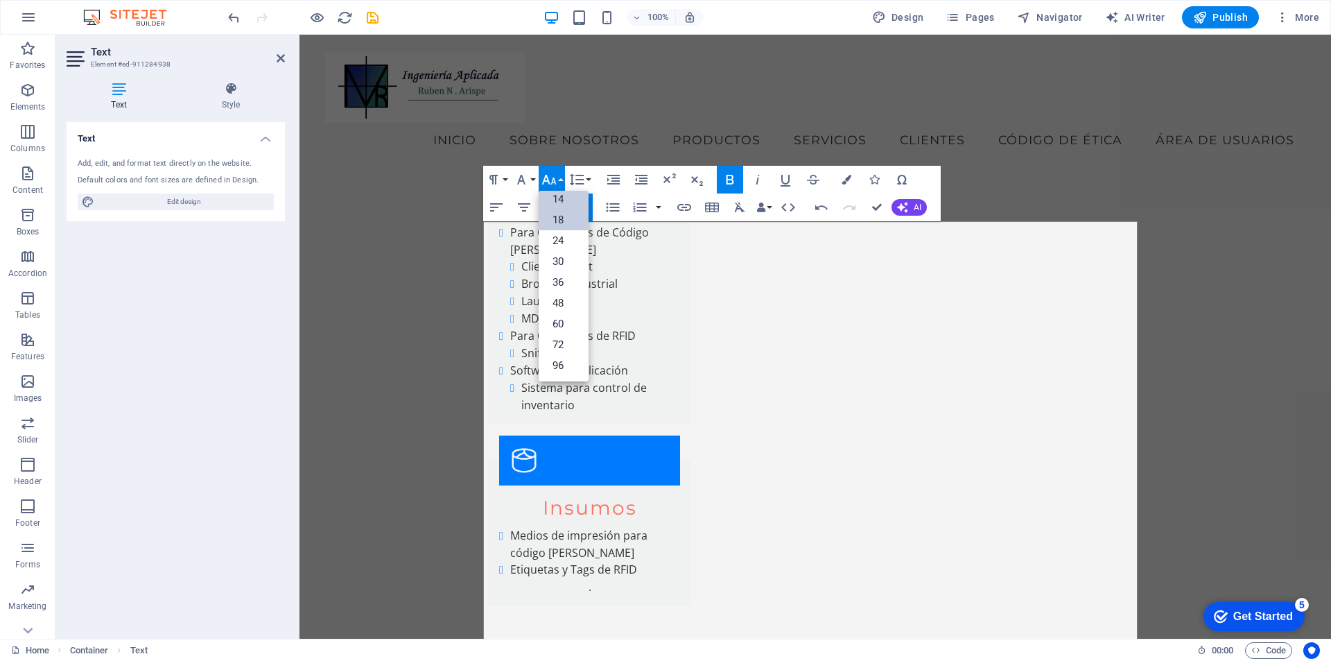
click at [562, 196] on link "14" at bounding box center [564, 199] width 50 height 21
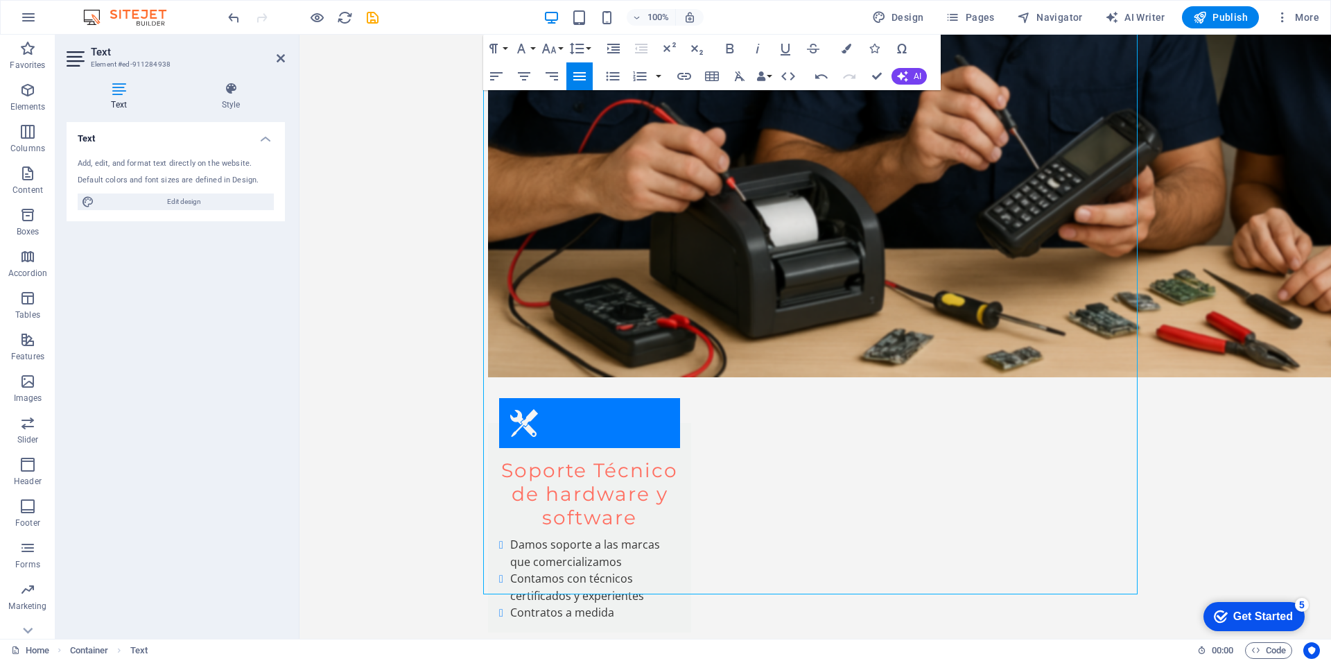
scroll to position [6727, 0]
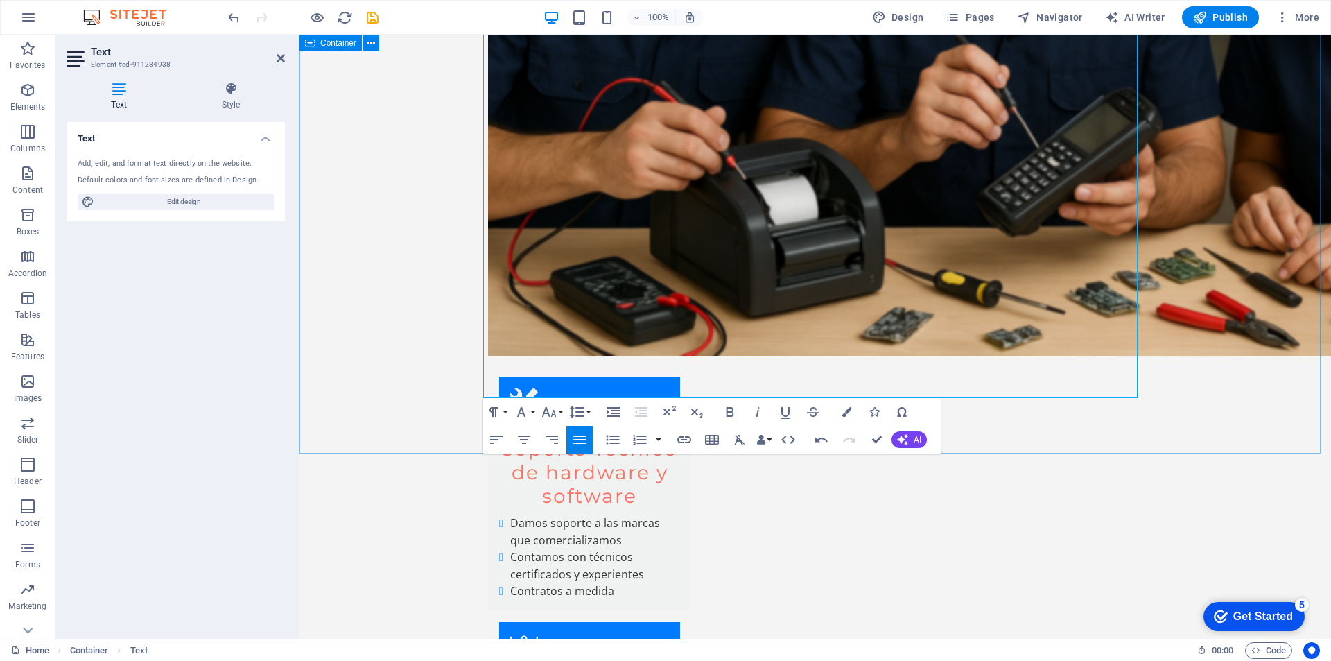
drag, startPoint x: 483, startPoint y: 242, endPoint x: 1115, endPoint y: 433, distance: 660.0
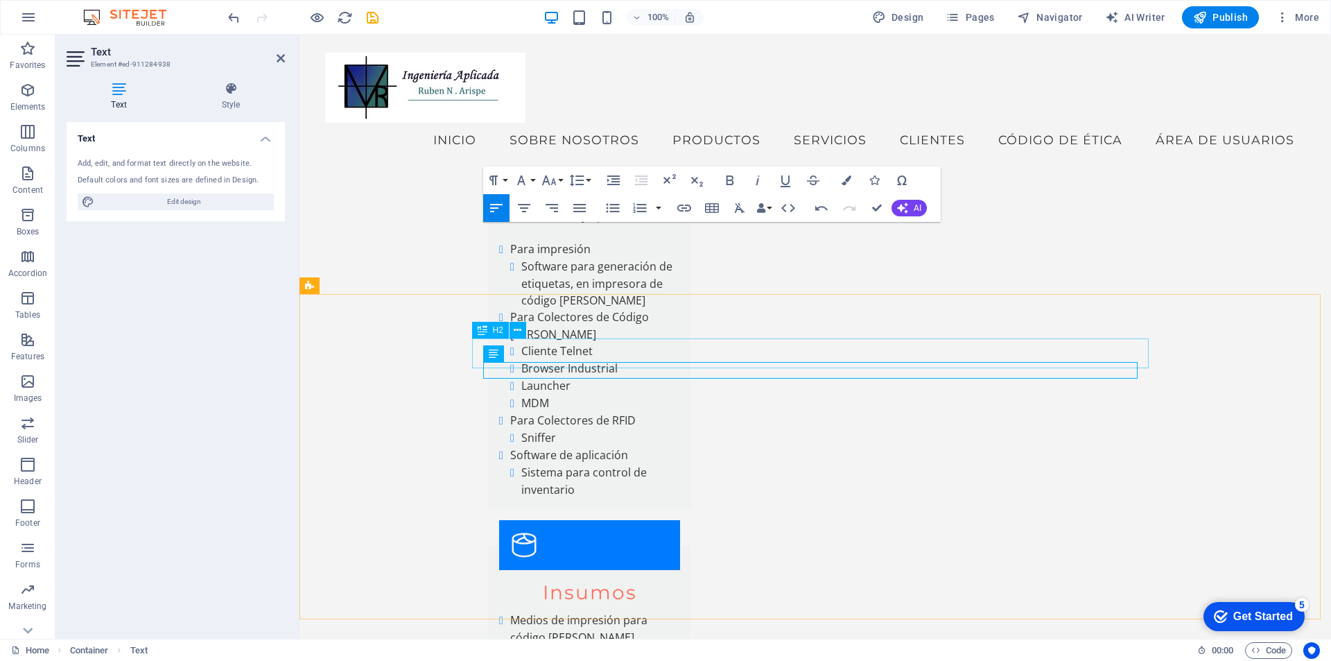
scroll to position [5480, 0]
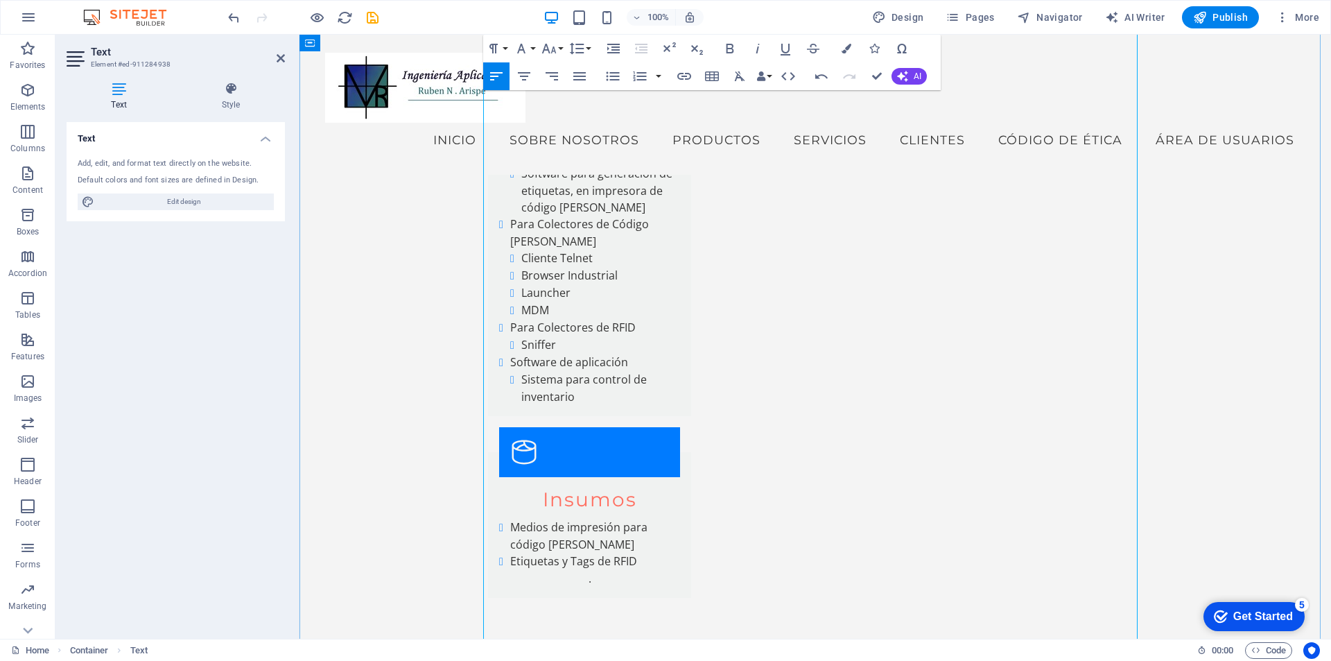
scroll to position [5534, 0]
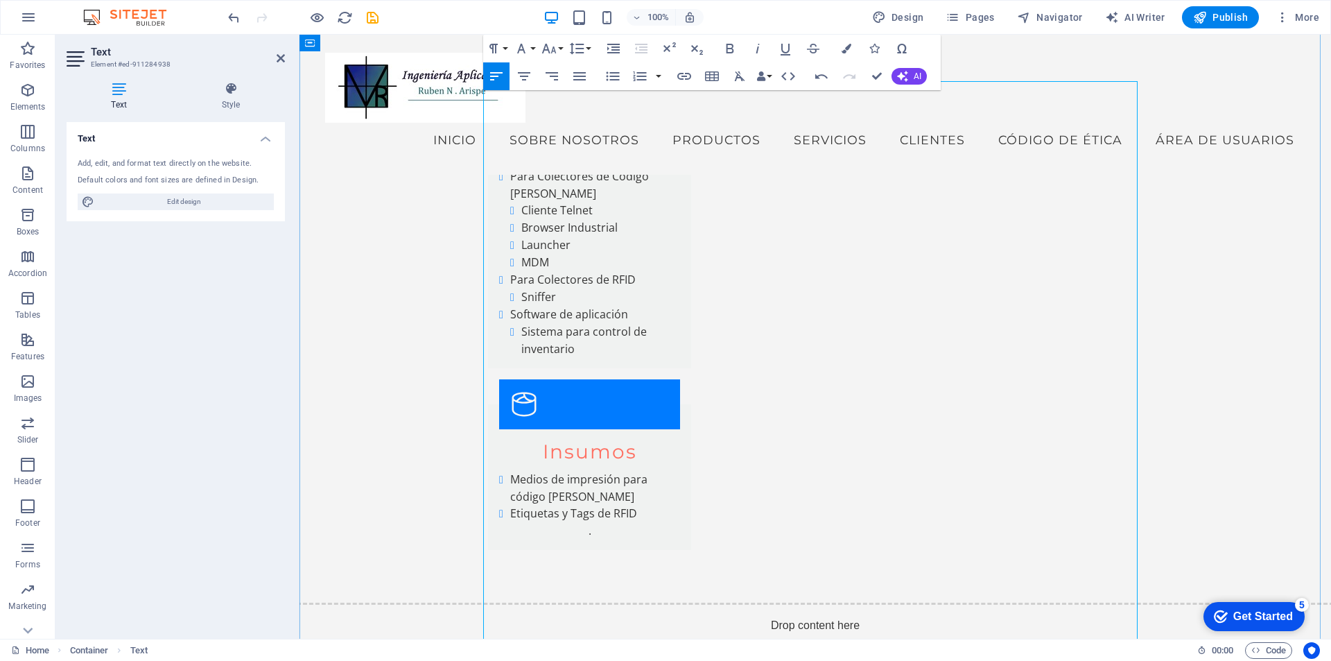
scroll to position [5210, 0]
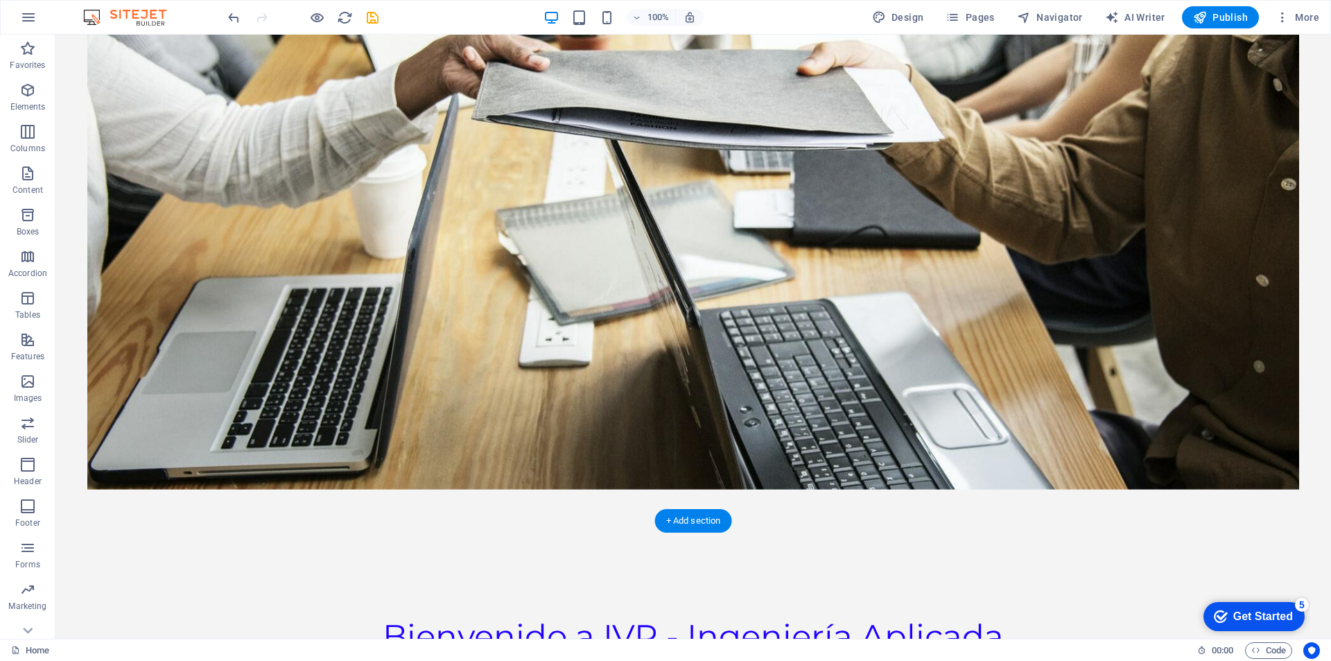
scroll to position [0, 0]
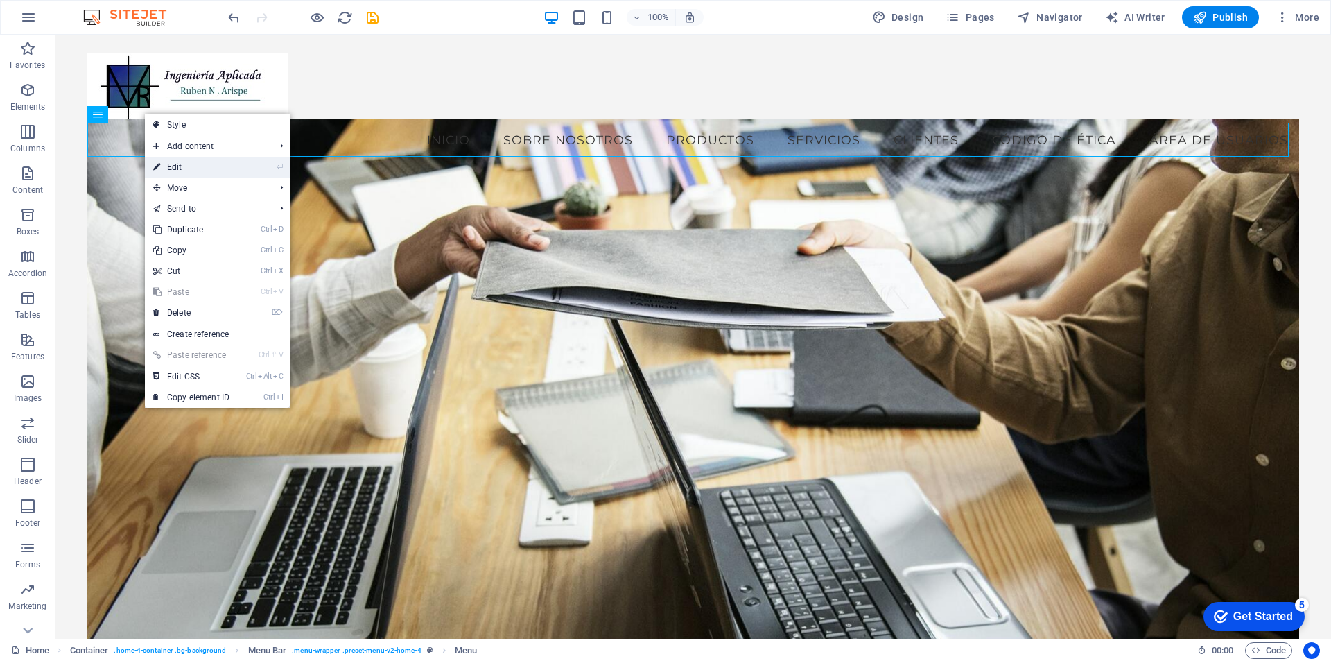
click at [183, 169] on link "⏎ Edit" at bounding box center [191, 167] width 93 height 21
select select
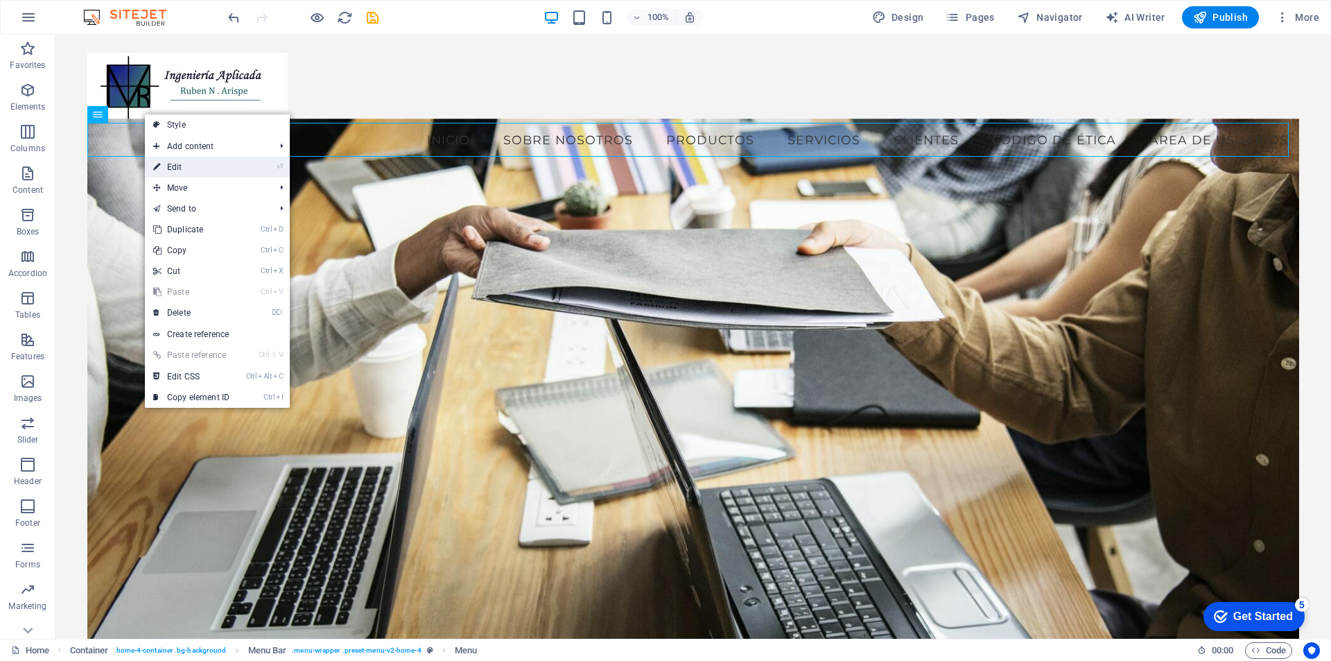
select select
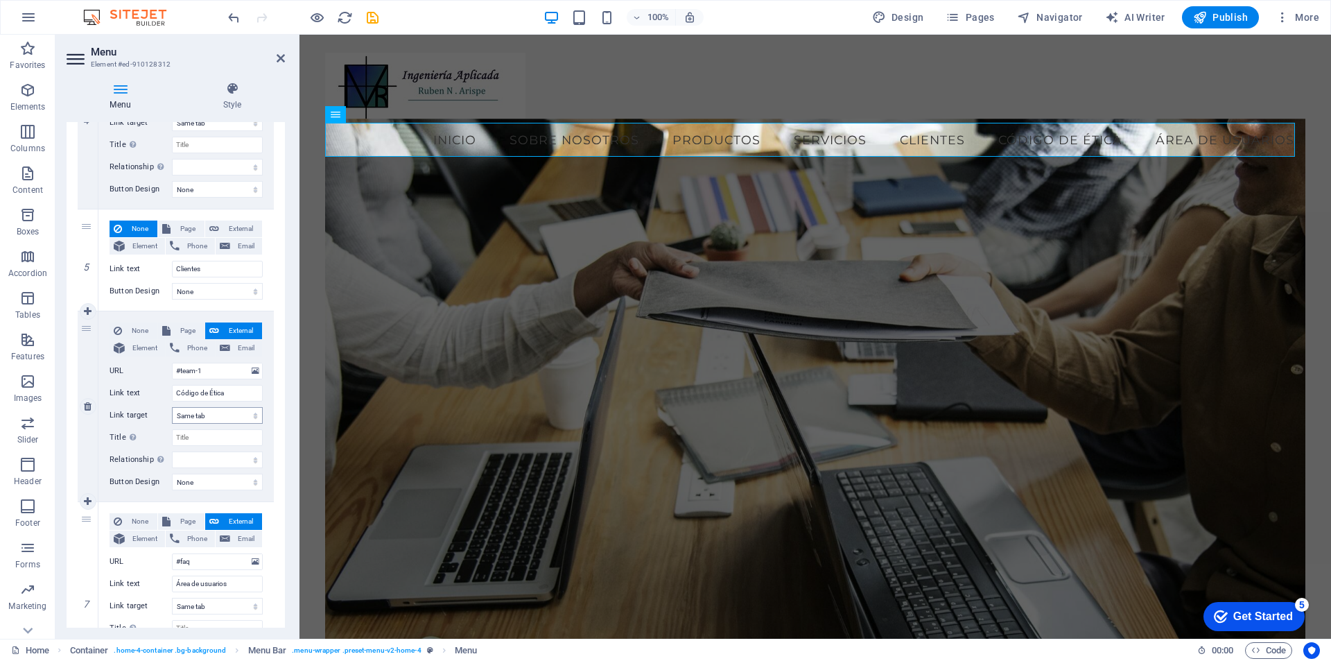
scroll to position [809, 0]
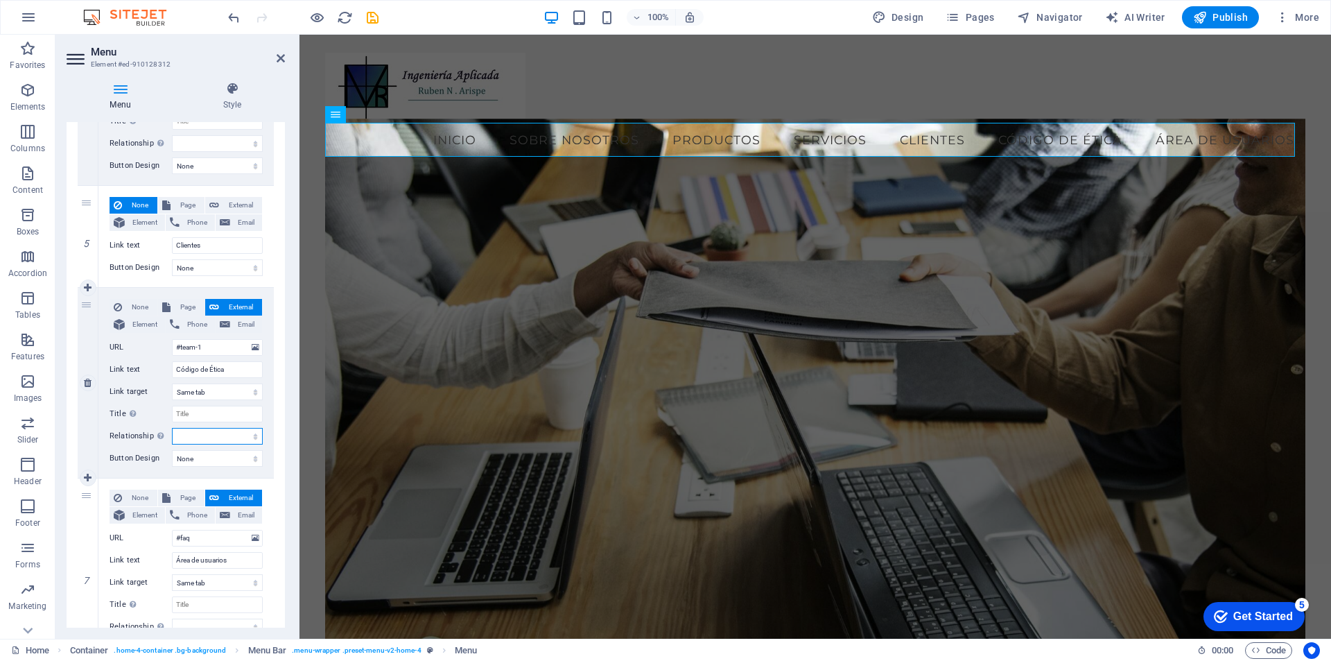
click at [250, 435] on select "alternate author bookmark external help license next nofollow noreferrer noopen…" at bounding box center [217, 436] width 91 height 17
click at [276, 367] on div "1 None Page External Element Phone Email Page Home Subpage Legal Notice Privacy…" at bounding box center [176, 57] width 218 height 1246
click at [254, 348] on icon at bounding box center [256, 347] width 8 height 15
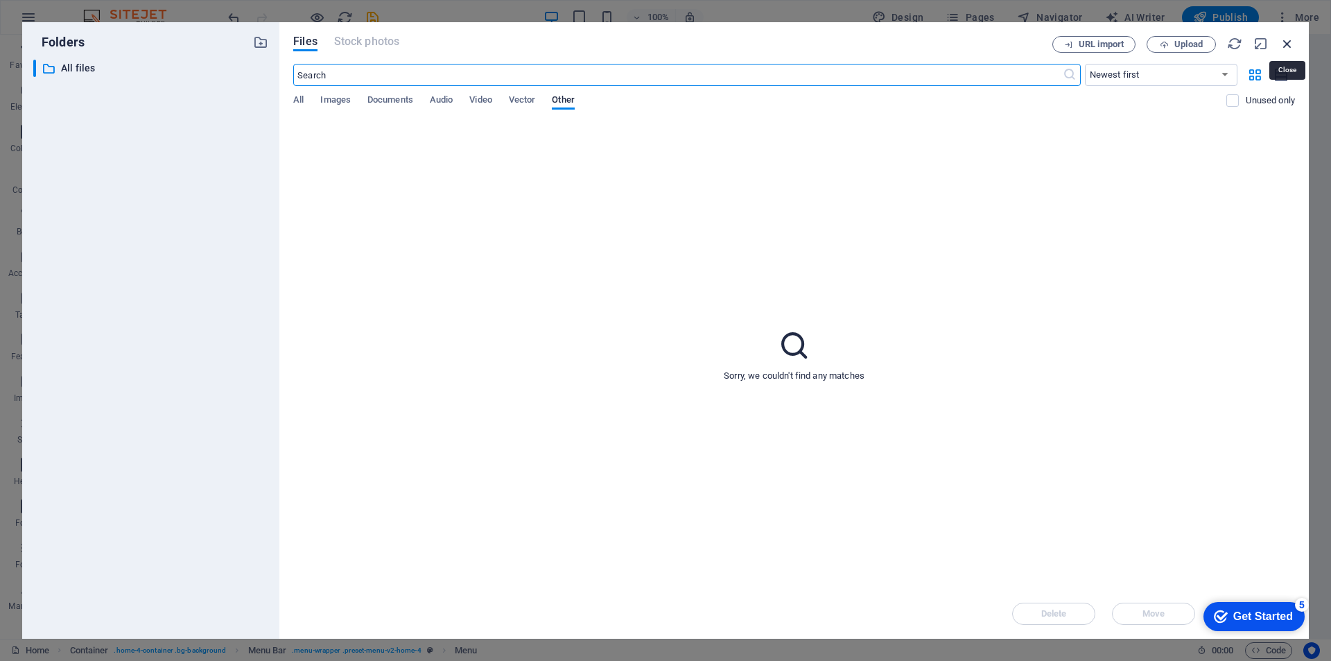
click at [1292, 40] on icon "button" at bounding box center [1287, 43] width 15 height 15
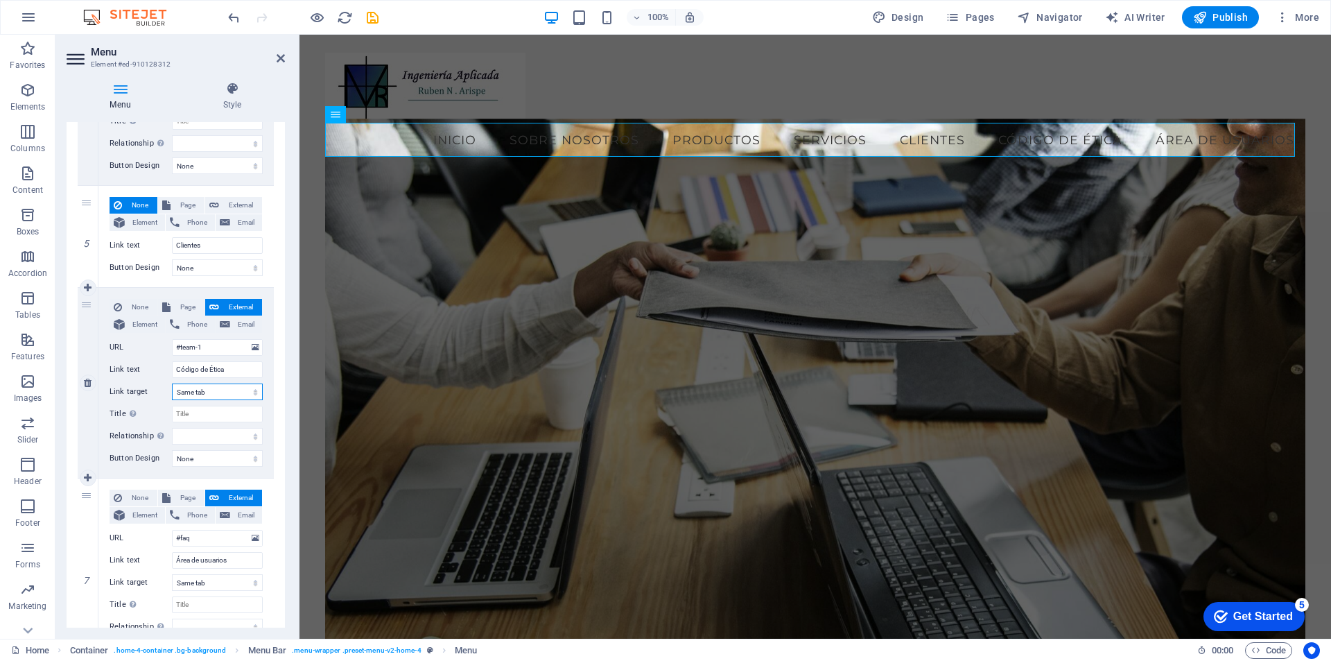
click at [252, 390] on select "New tab Same tab Overlay" at bounding box center [217, 391] width 91 height 17
select select "overlay"
click at [172, 383] on select "New tab Same tab Overlay" at bounding box center [217, 391] width 91 height 17
select select
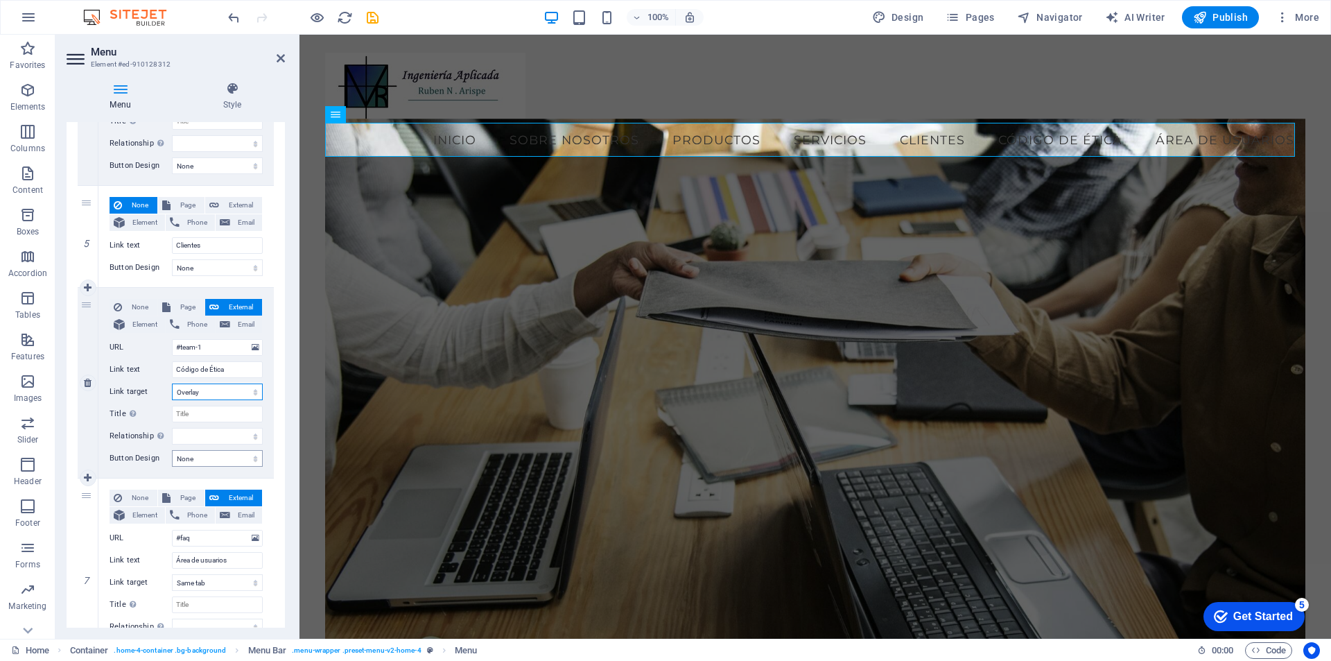
select select
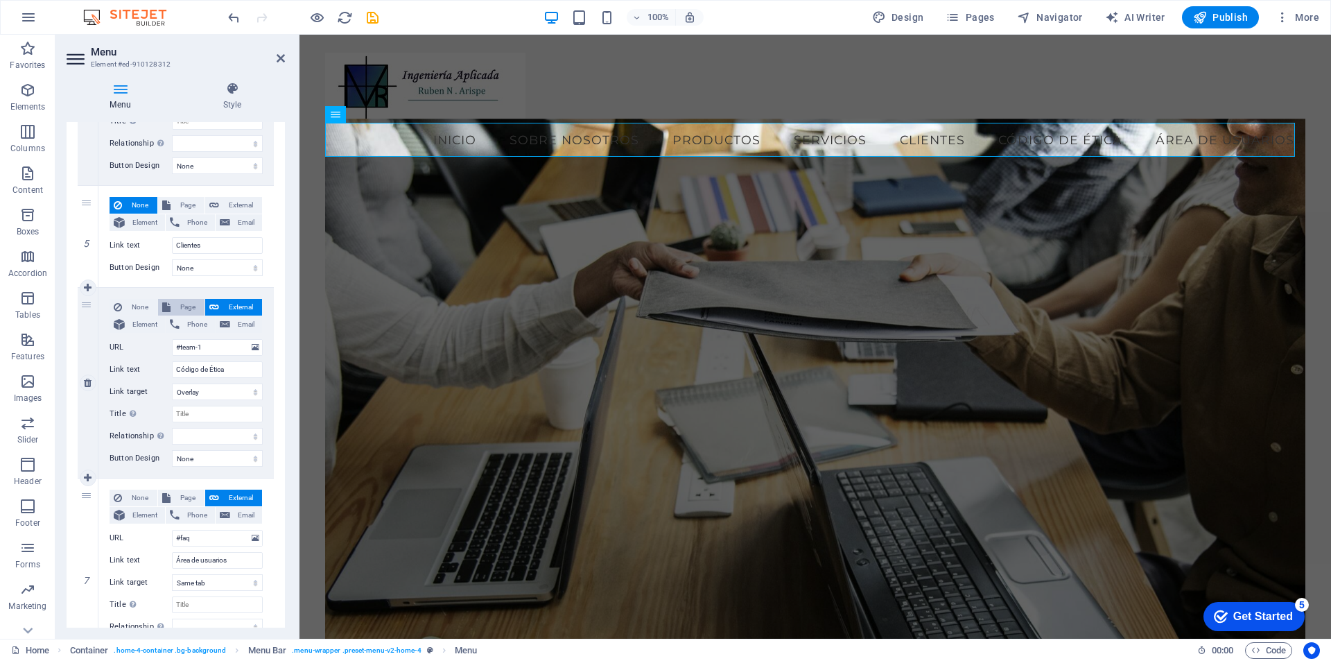
click at [182, 304] on span "Page" at bounding box center [188, 307] width 26 height 17
select select
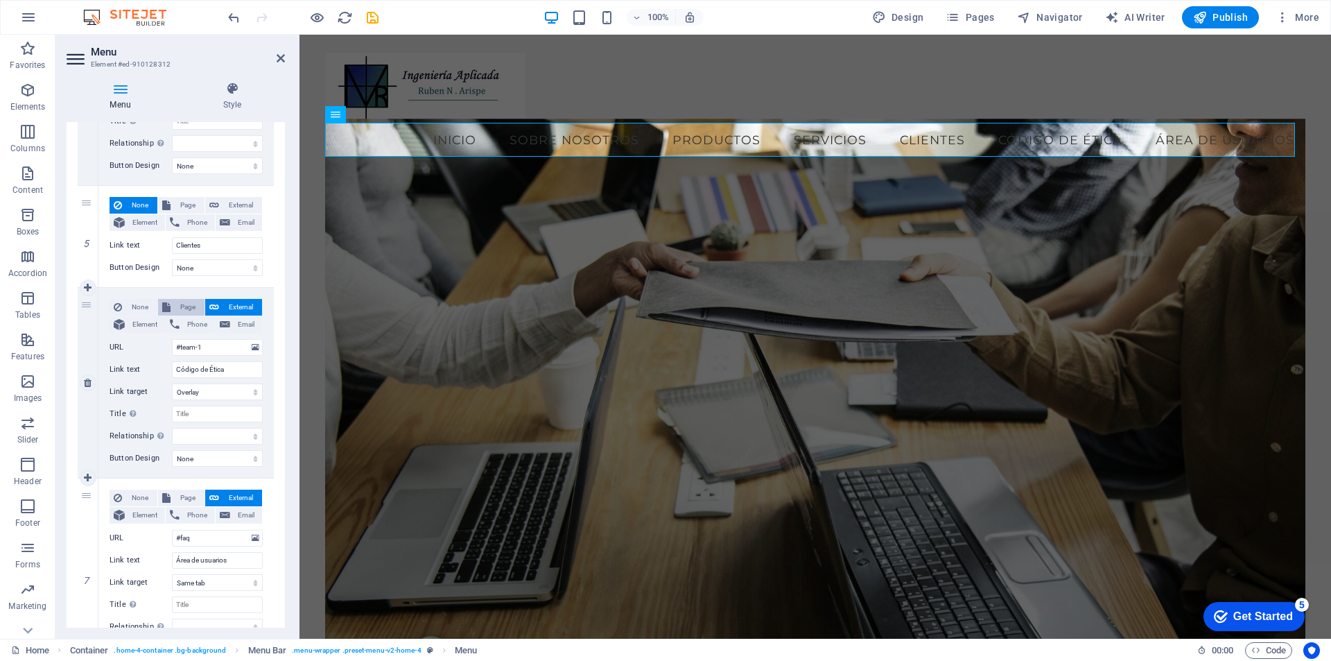
select select
click at [252, 344] on select "Home Subpage Legal Notice Privacy" at bounding box center [217, 347] width 91 height 17
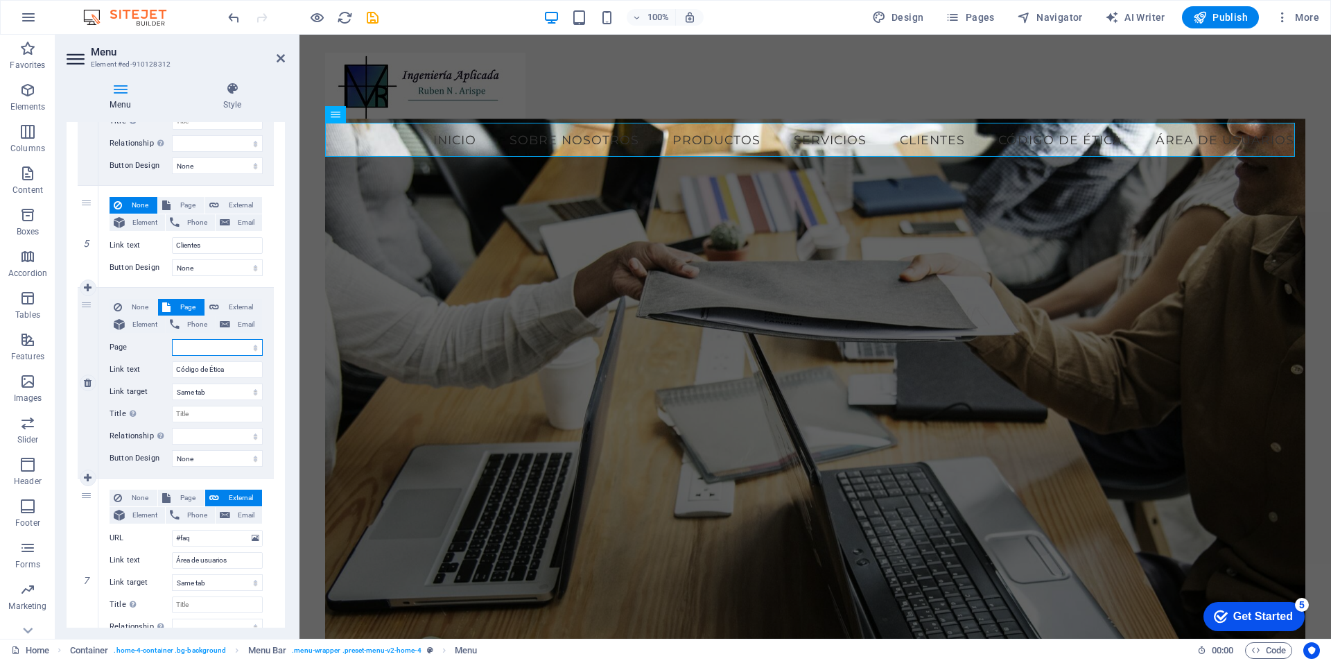
select select "0"
click at [172, 339] on select "Home Subpage Legal Notice Privacy" at bounding box center [217, 347] width 91 height 17
select select
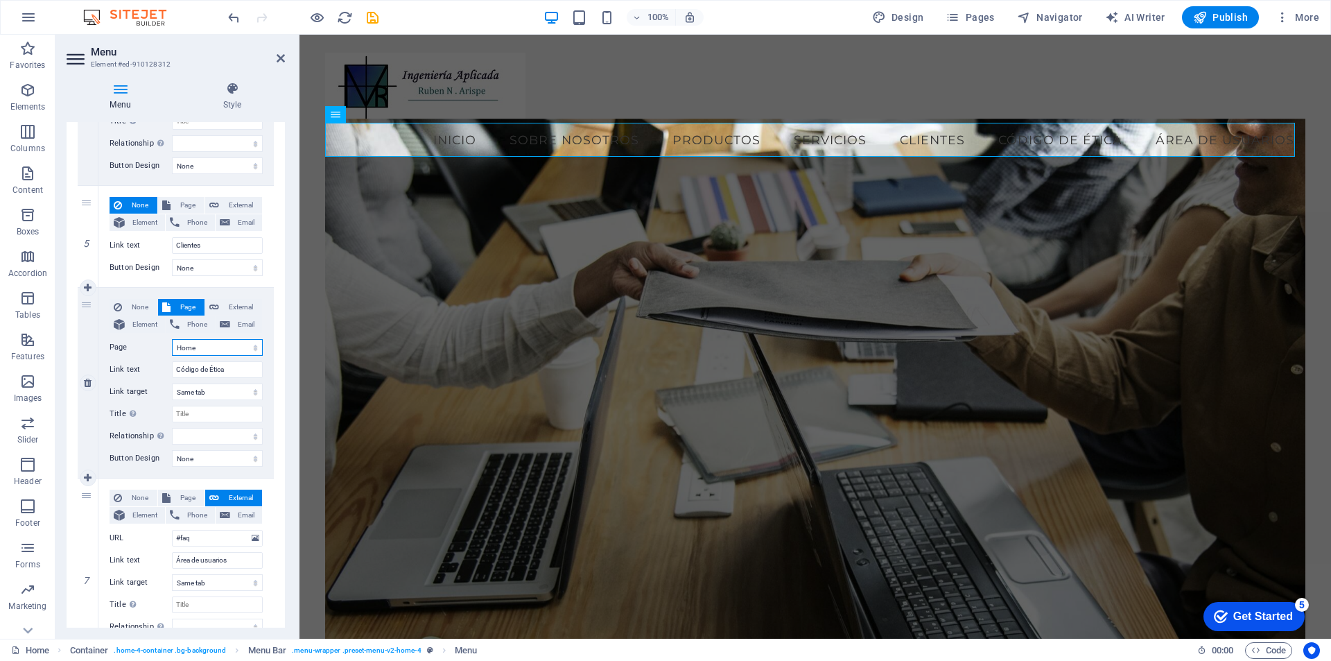
select select
click at [284, 49] on h2 "Menu" at bounding box center [188, 52] width 194 height 12
click at [284, 58] on icon at bounding box center [281, 58] width 8 height 11
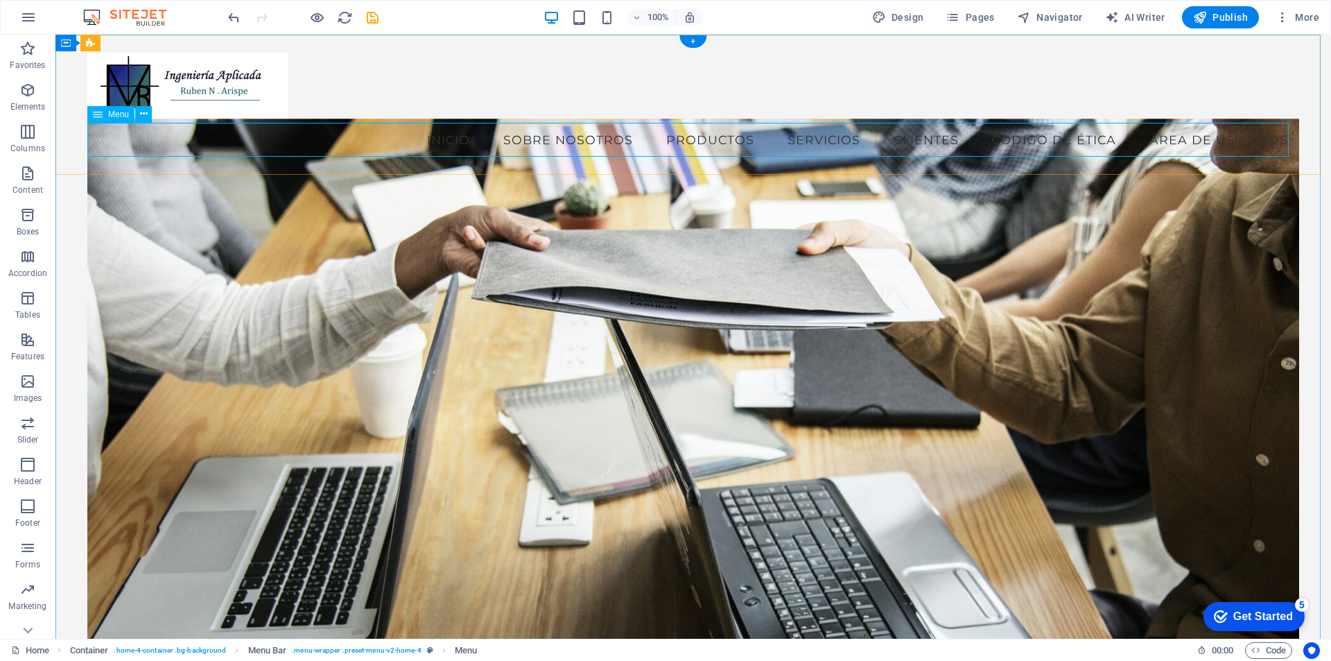
click at [1034, 139] on nav "Inicio Sobre Nosotros Productos Servicios Clientes Código de Ética Área de usua…" at bounding box center [693, 140] width 1212 height 35
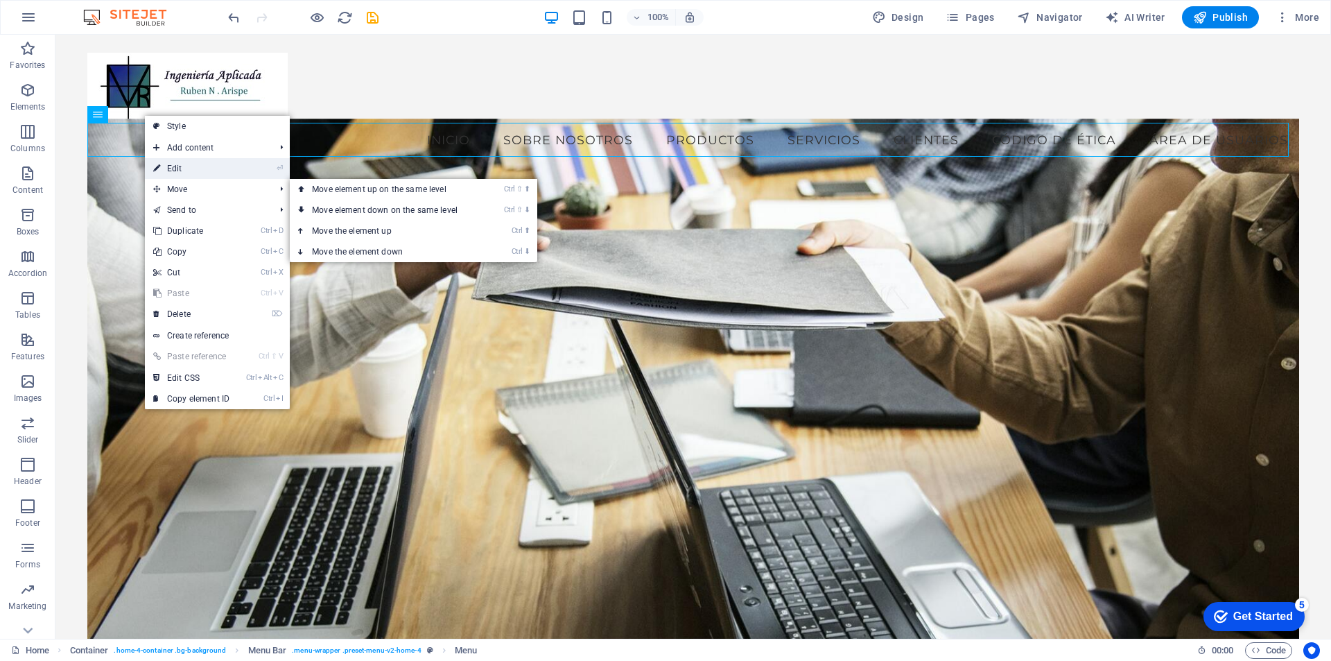
click at [177, 166] on link "⏎ Edit" at bounding box center [191, 168] width 93 height 21
select select
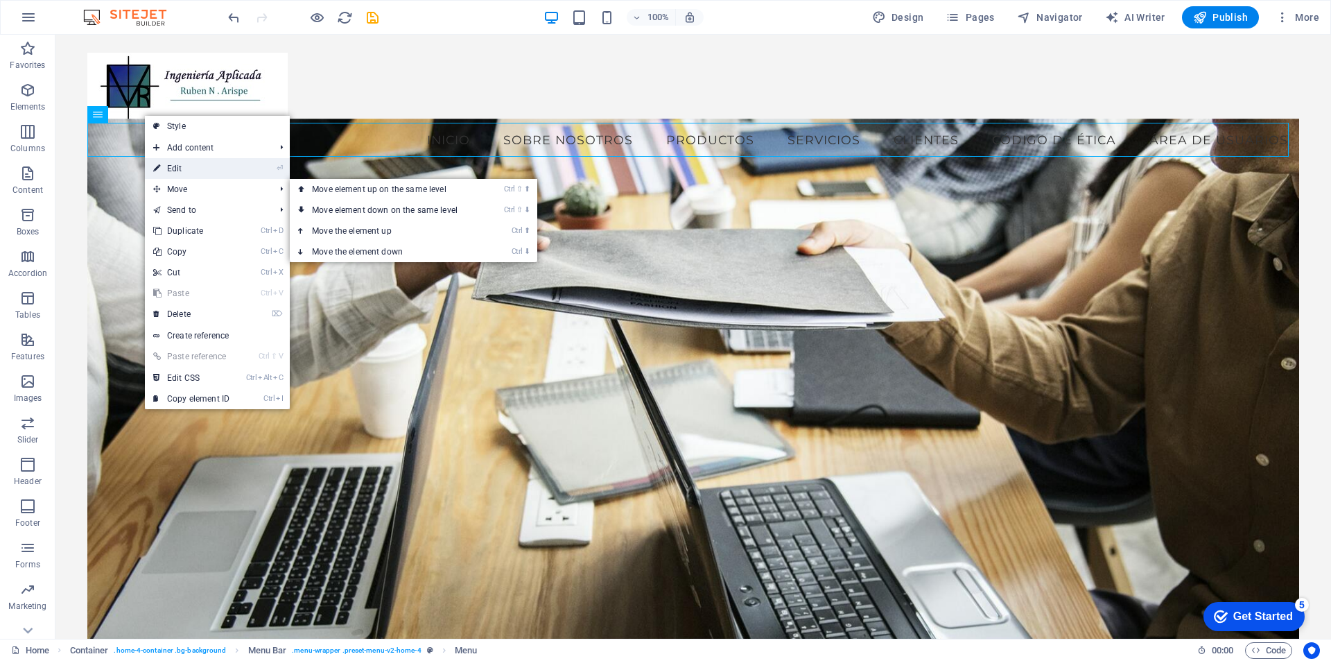
select select
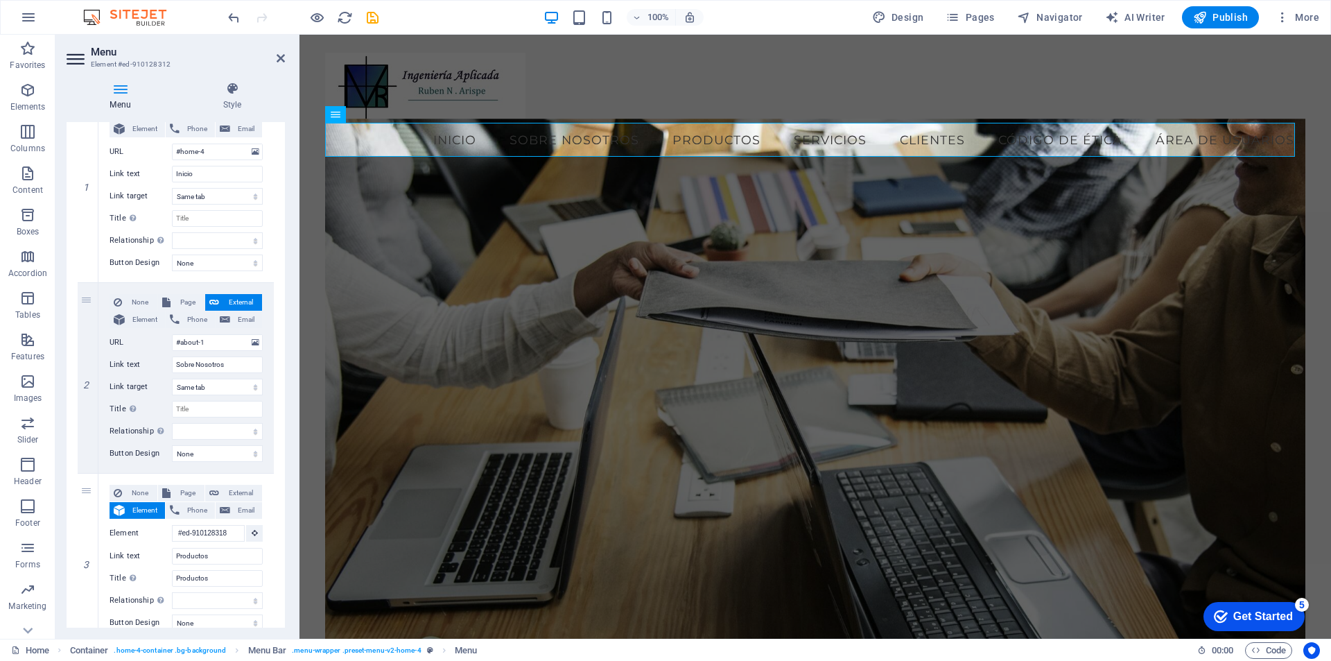
click at [567, 235] on figure at bounding box center [815, 394] width 980 height 550
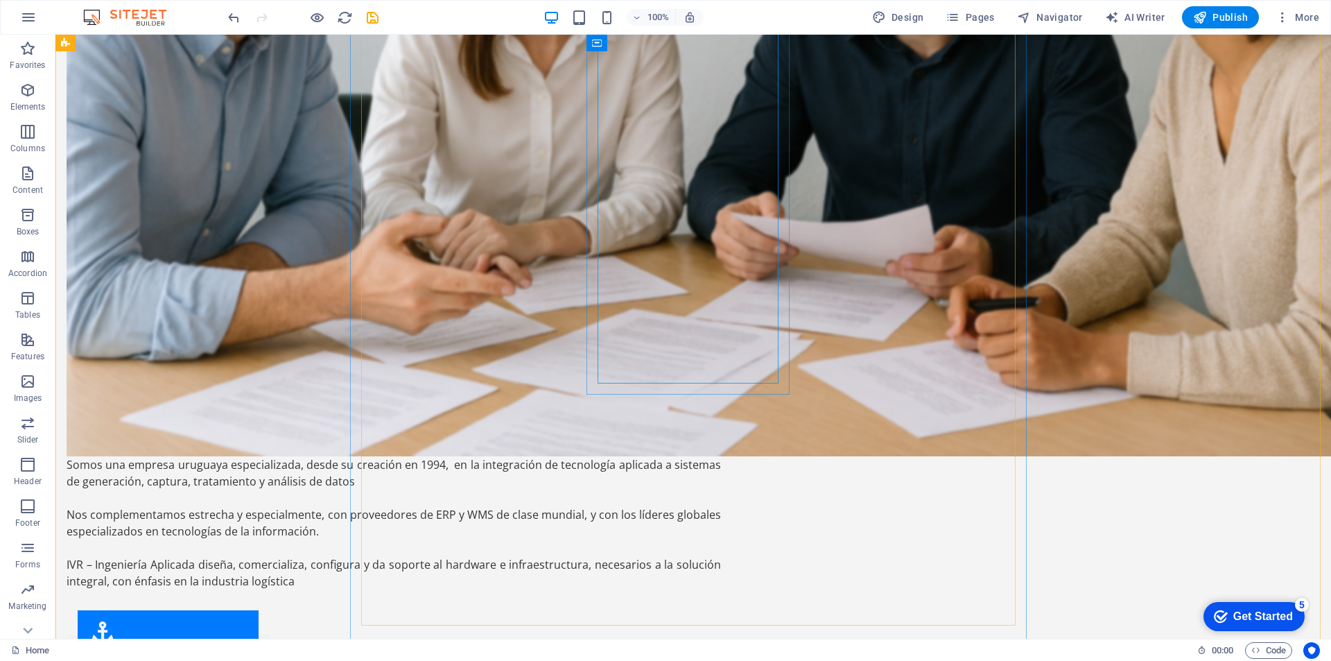
scroll to position [1618, 0]
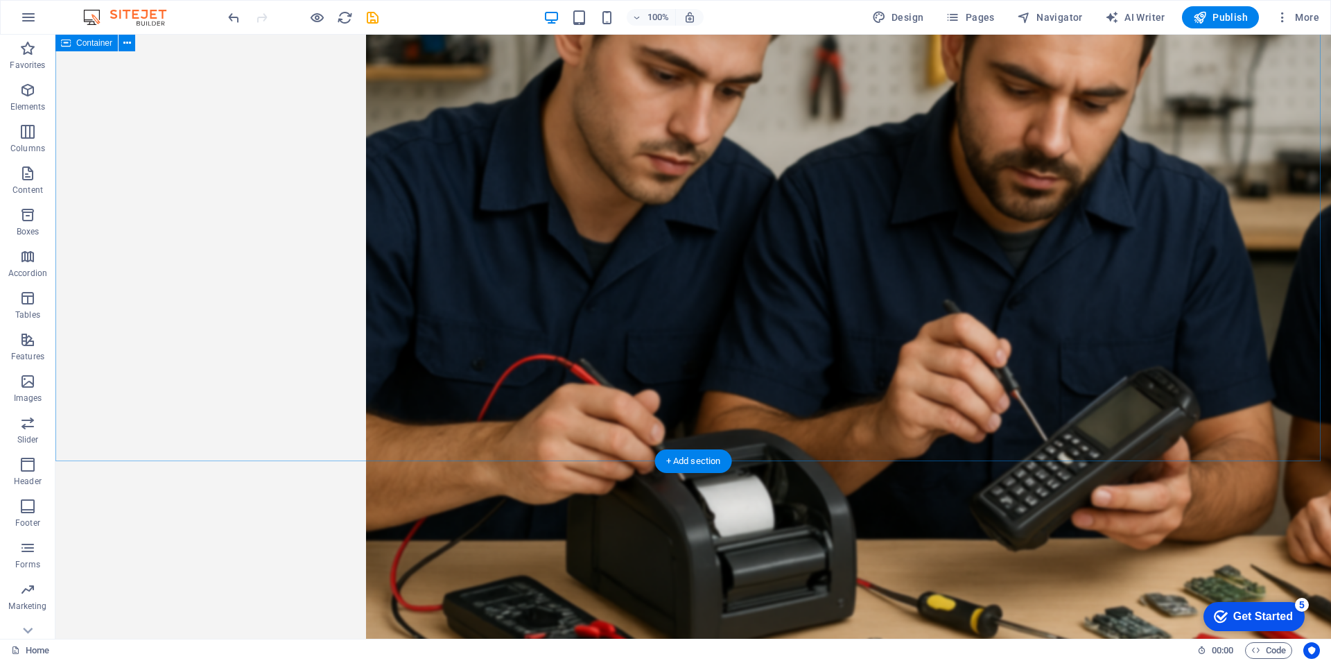
scroll to position [7280, 0]
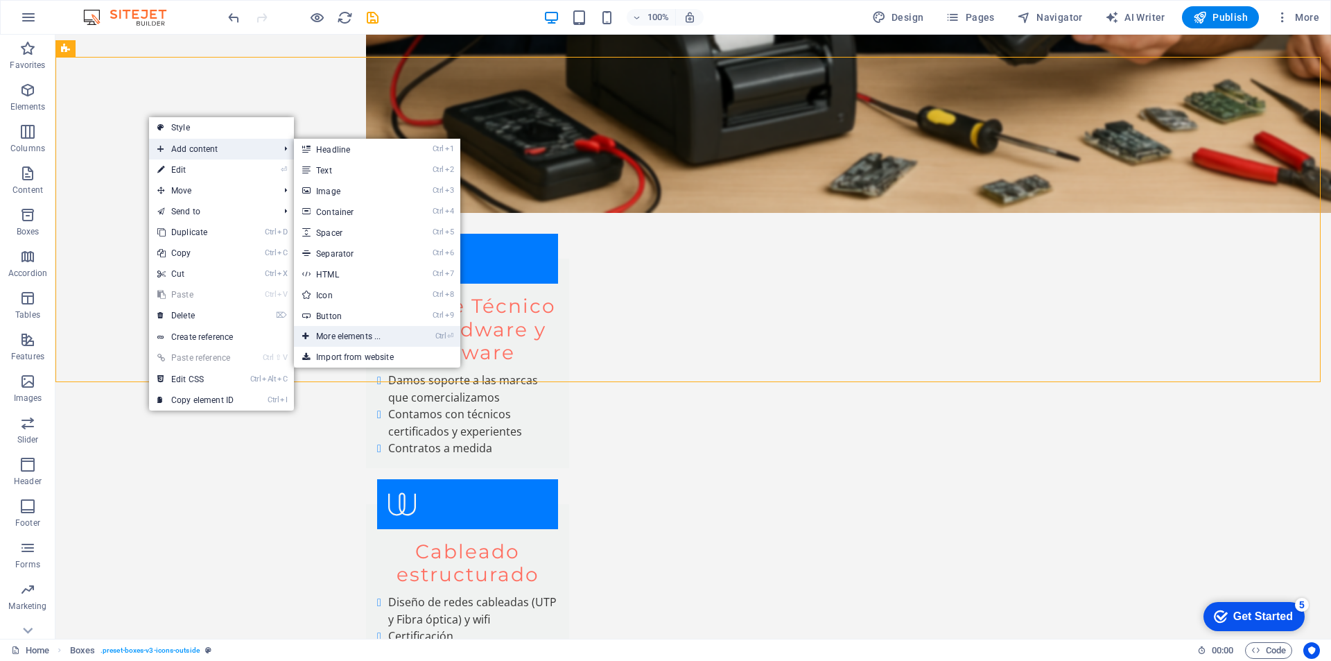
click at [342, 335] on link "Ctrl ⏎ More elements ..." at bounding box center [351, 336] width 114 height 21
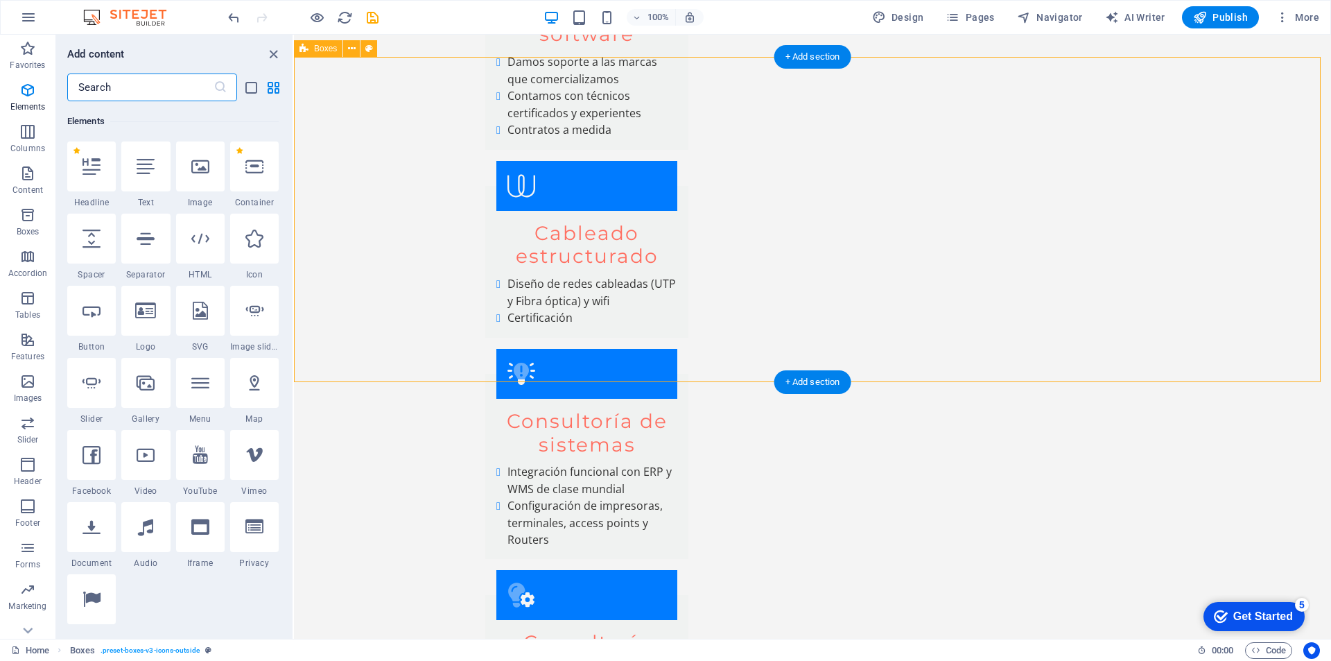
scroll to position [148, 0]
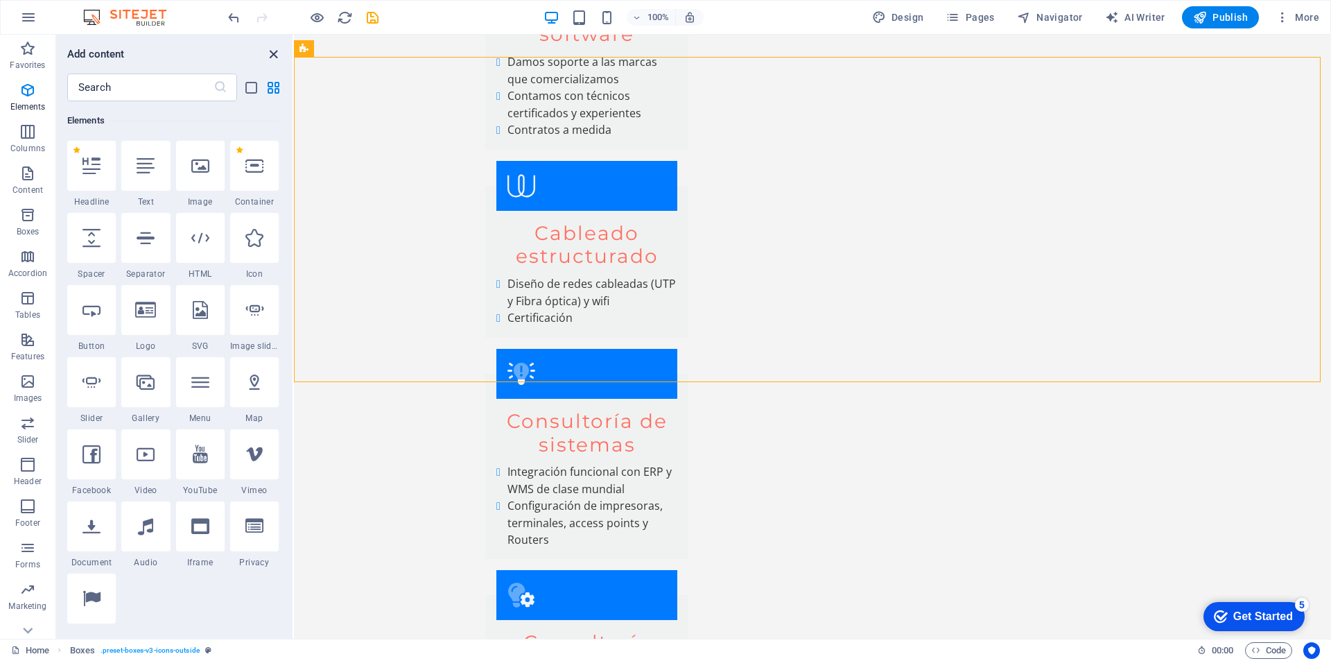
click at [272, 55] on icon "close panel" at bounding box center [274, 54] width 16 height 16
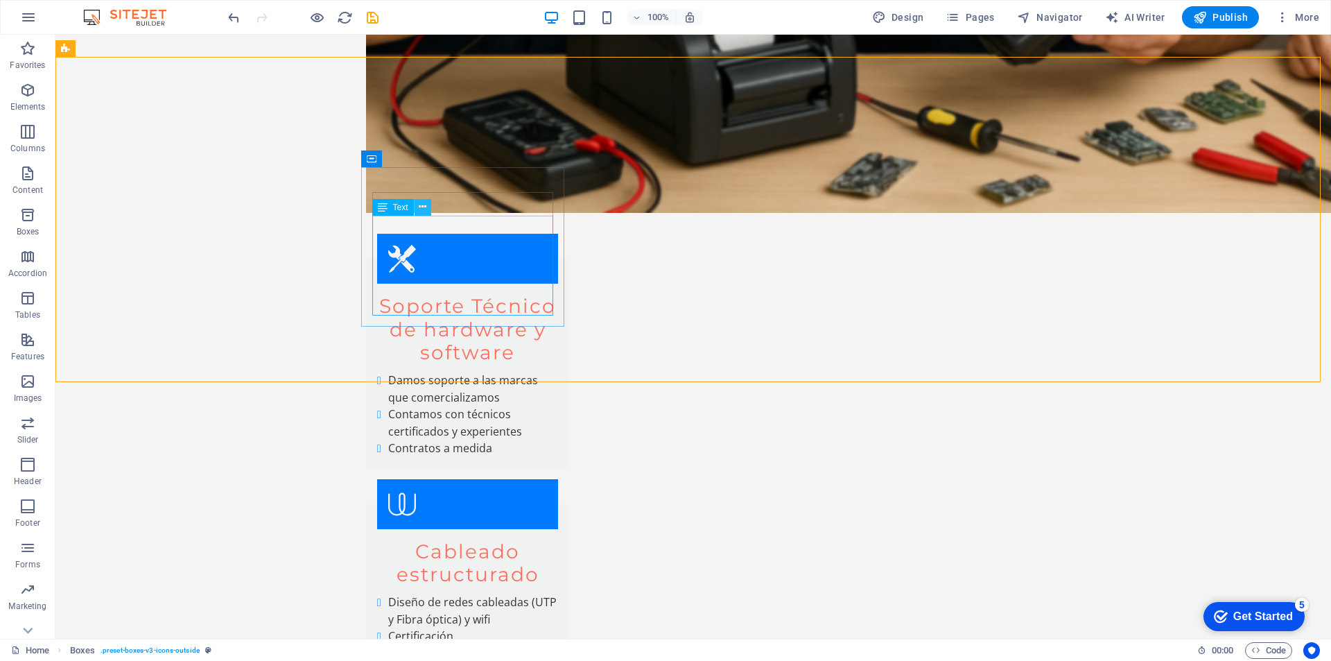
click at [421, 204] on icon at bounding box center [423, 207] width 8 height 15
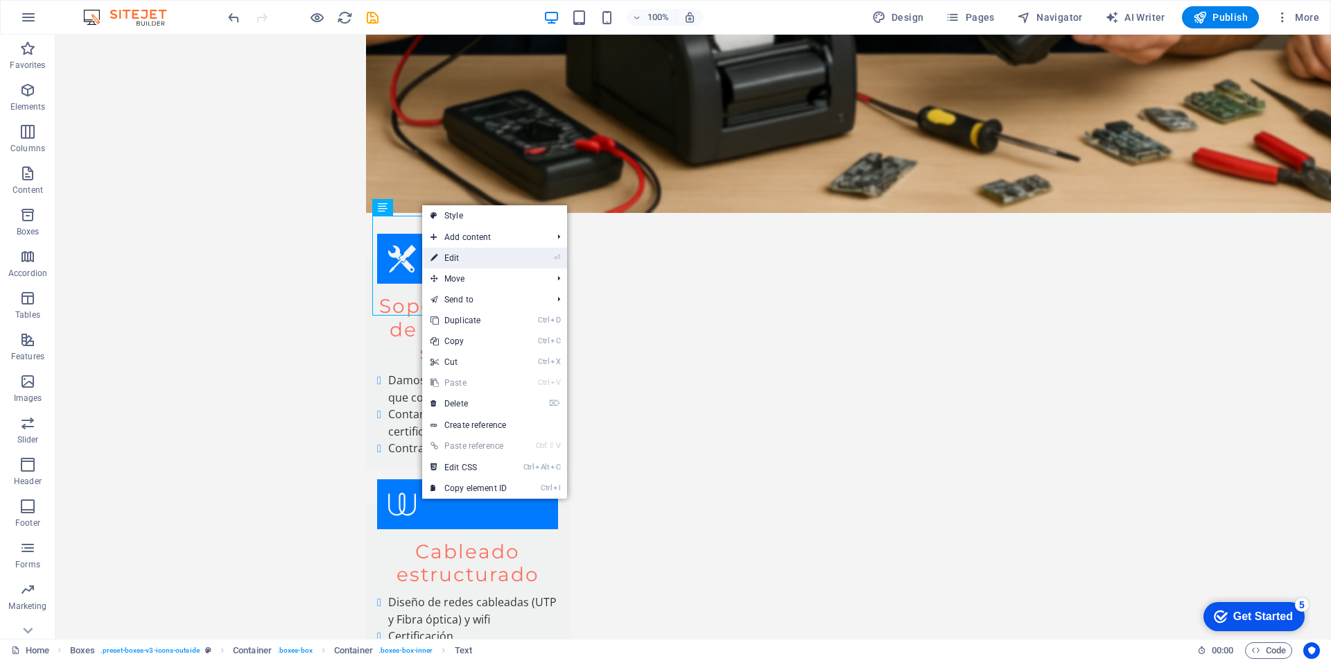
click at [439, 256] on link "⏎ Edit" at bounding box center [468, 258] width 93 height 21
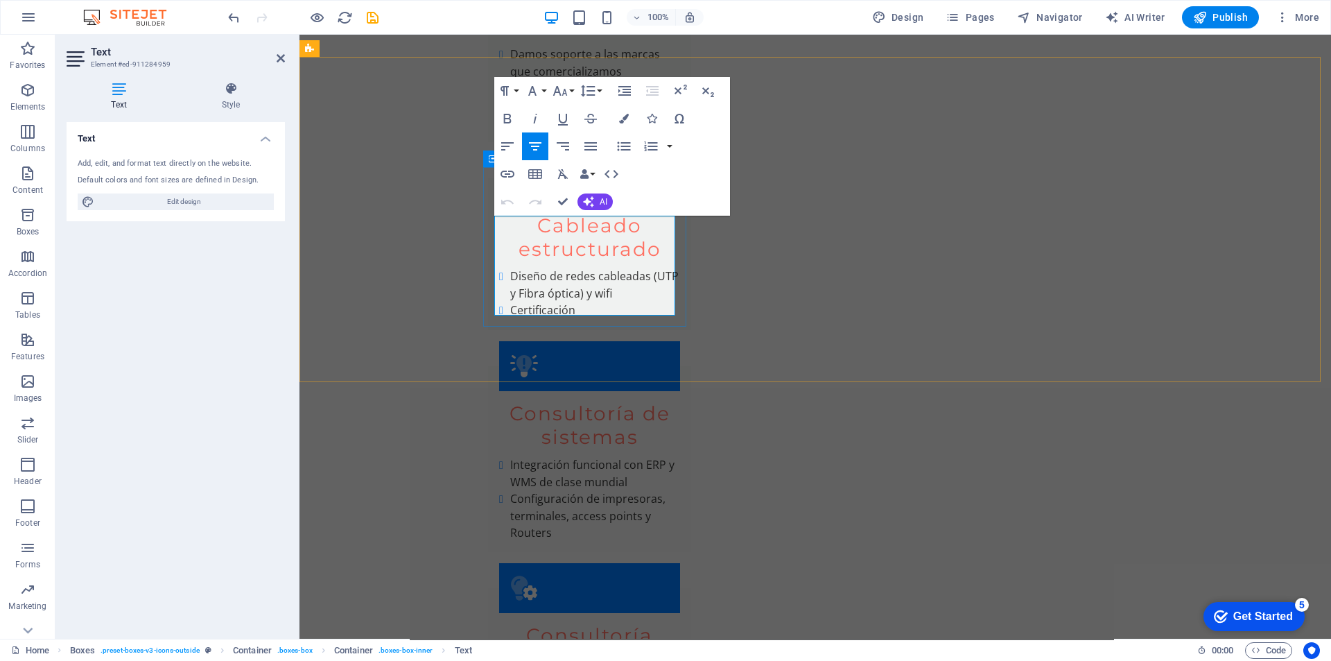
drag, startPoint x: 515, startPoint y: 225, endPoint x: 532, endPoint y: 218, distance: 18.9
drag, startPoint x: 510, startPoint y: 222, endPoint x: 649, endPoint y: 308, distance: 163.7
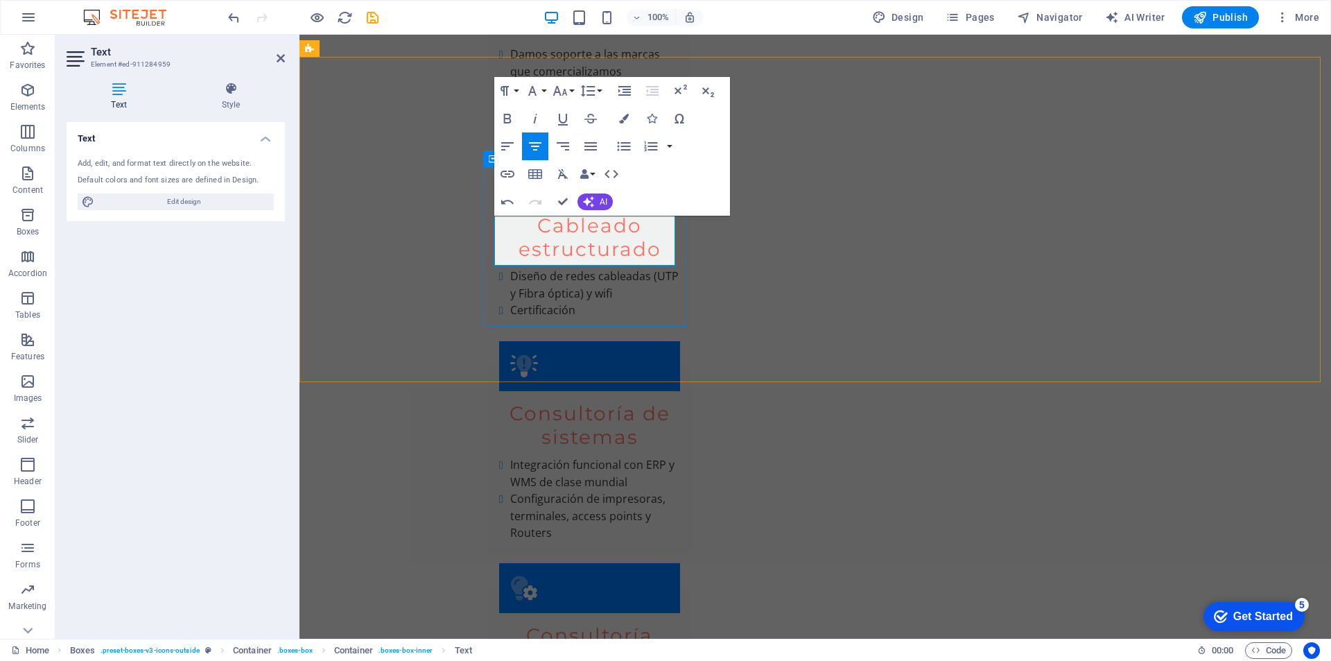
drag, startPoint x: 525, startPoint y: 223, endPoint x: 646, endPoint y: 265, distance: 128.3
click at [512, 140] on icon "button" at bounding box center [507, 146] width 17 height 17
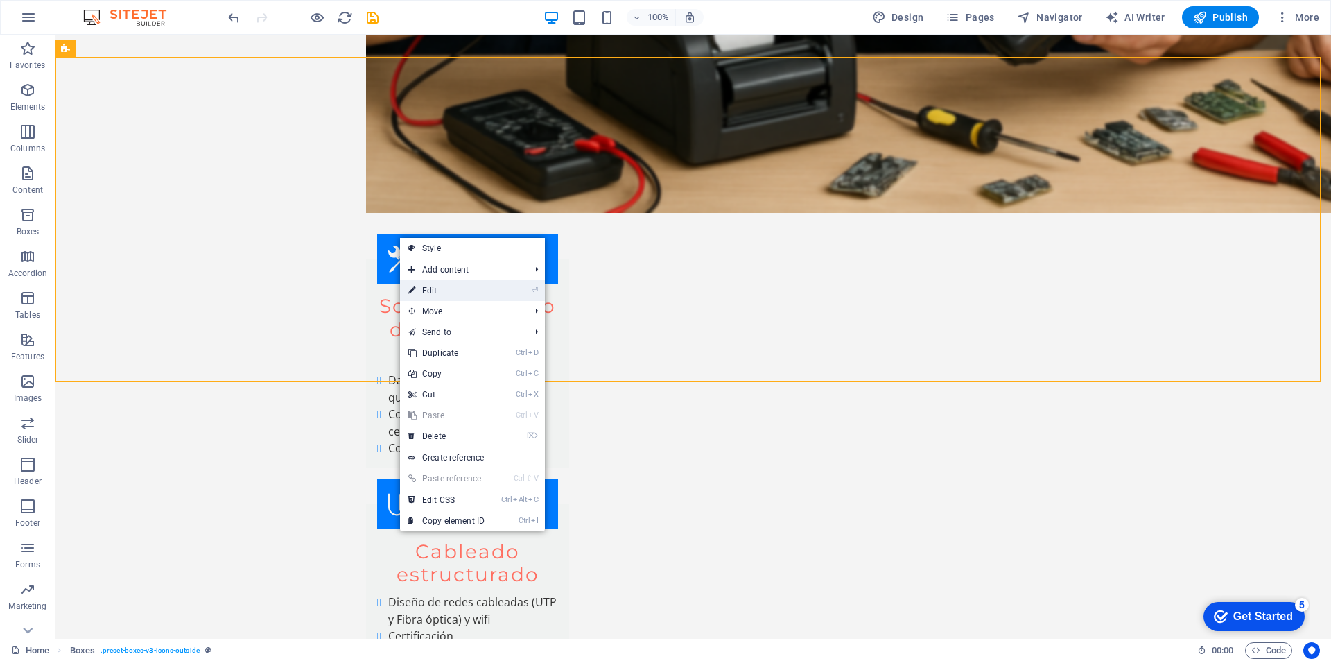
click at [428, 288] on link "⏎ Edit" at bounding box center [446, 290] width 93 height 21
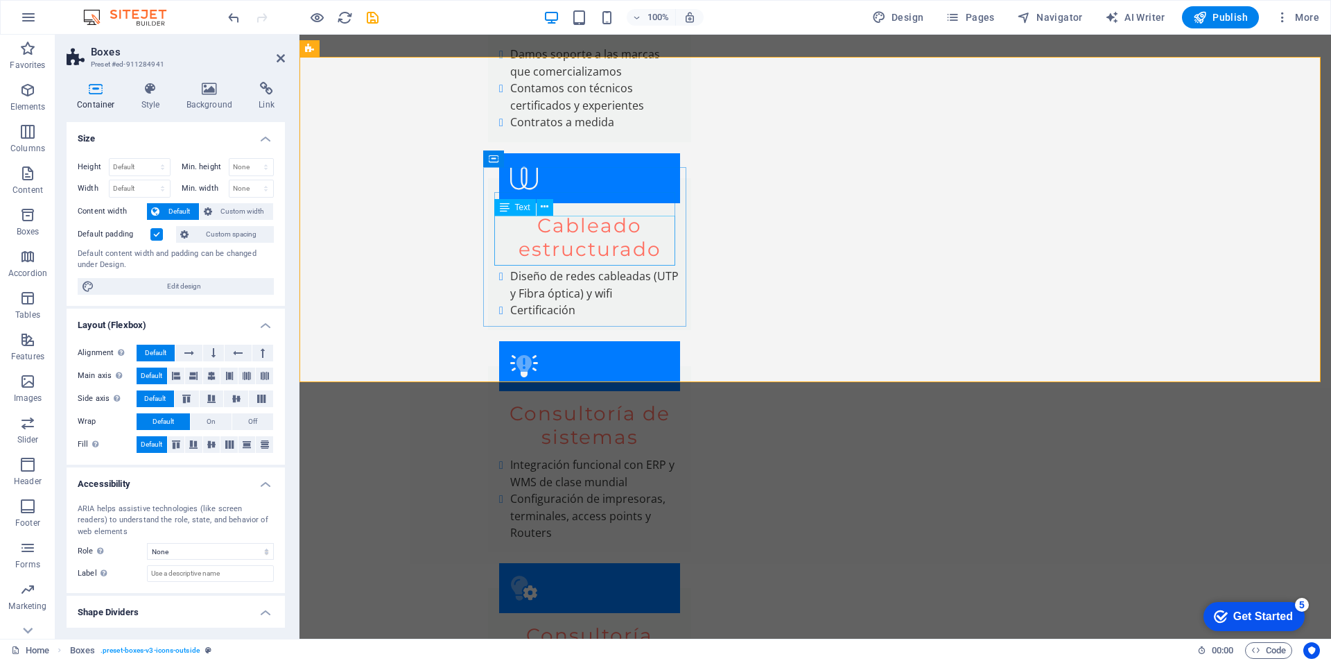
drag, startPoint x: 578, startPoint y: 227, endPoint x: 826, endPoint y: 227, distance: 247.5
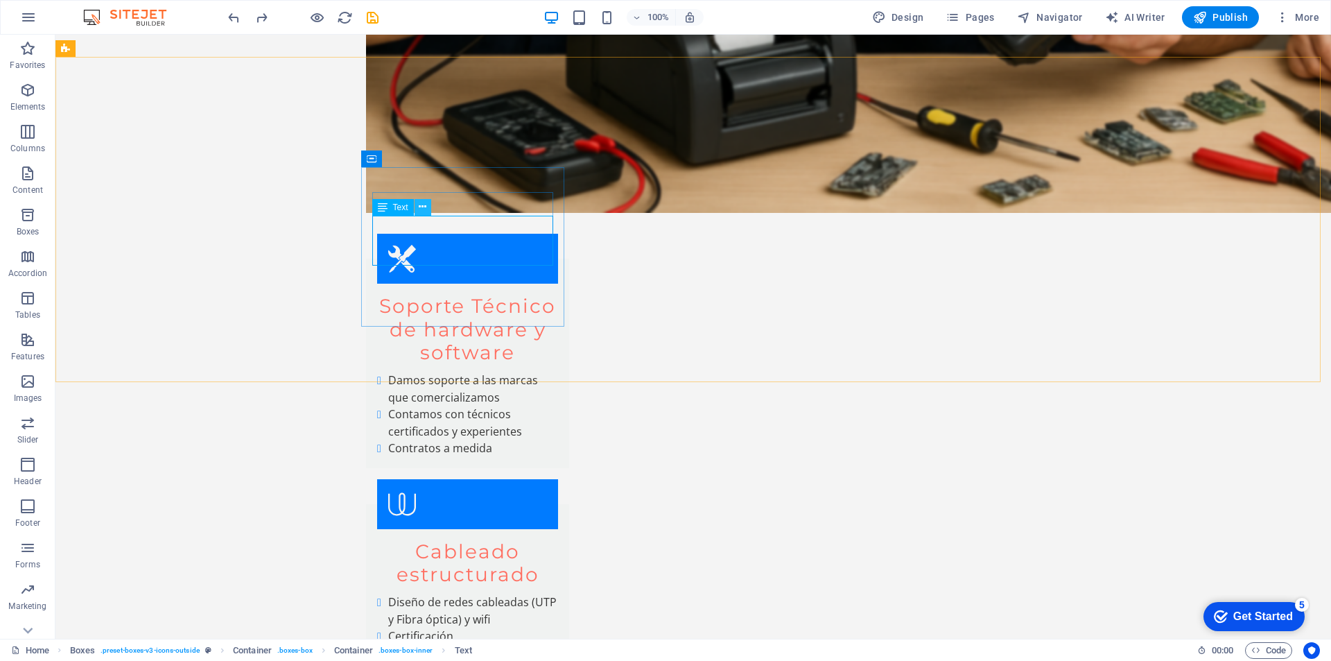
click at [423, 204] on icon at bounding box center [423, 207] width 8 height 15
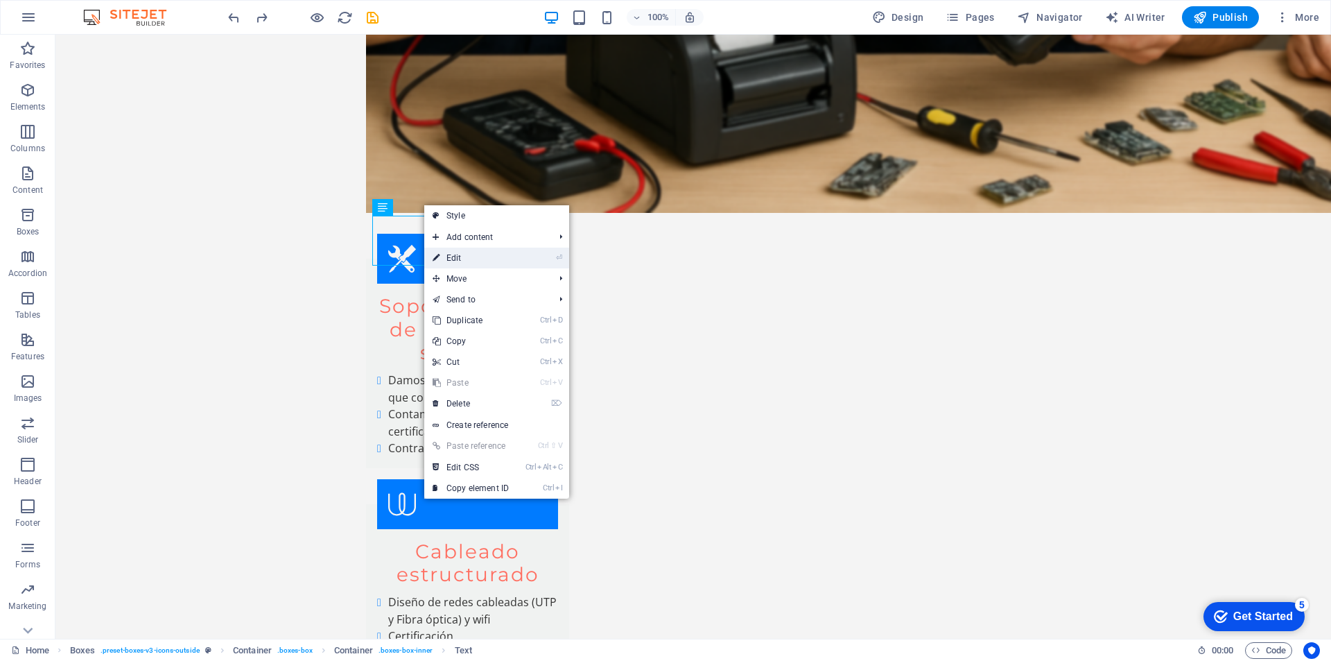
click at [456, 258] on link "⏎ Edit" at bounding box center [470, 258] width 93 height 21
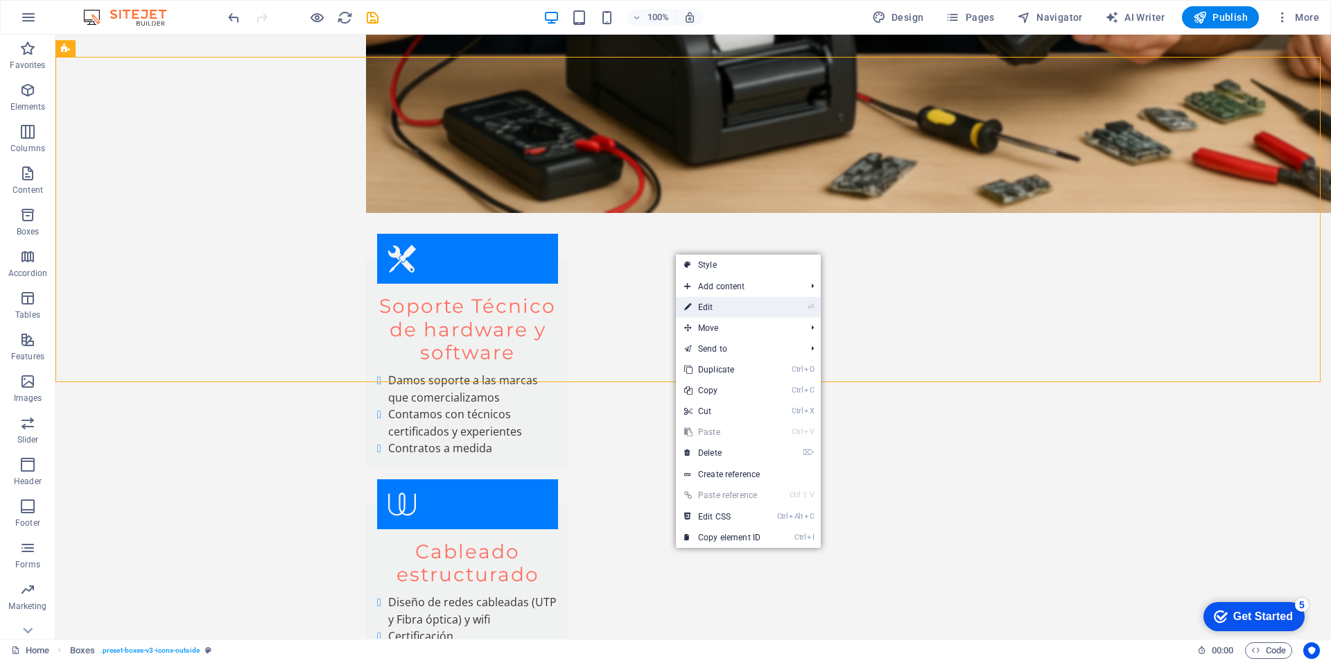
click at [709, 304] on link "⏎ Edit" at bounding box center [722, 307] width 93 height 21
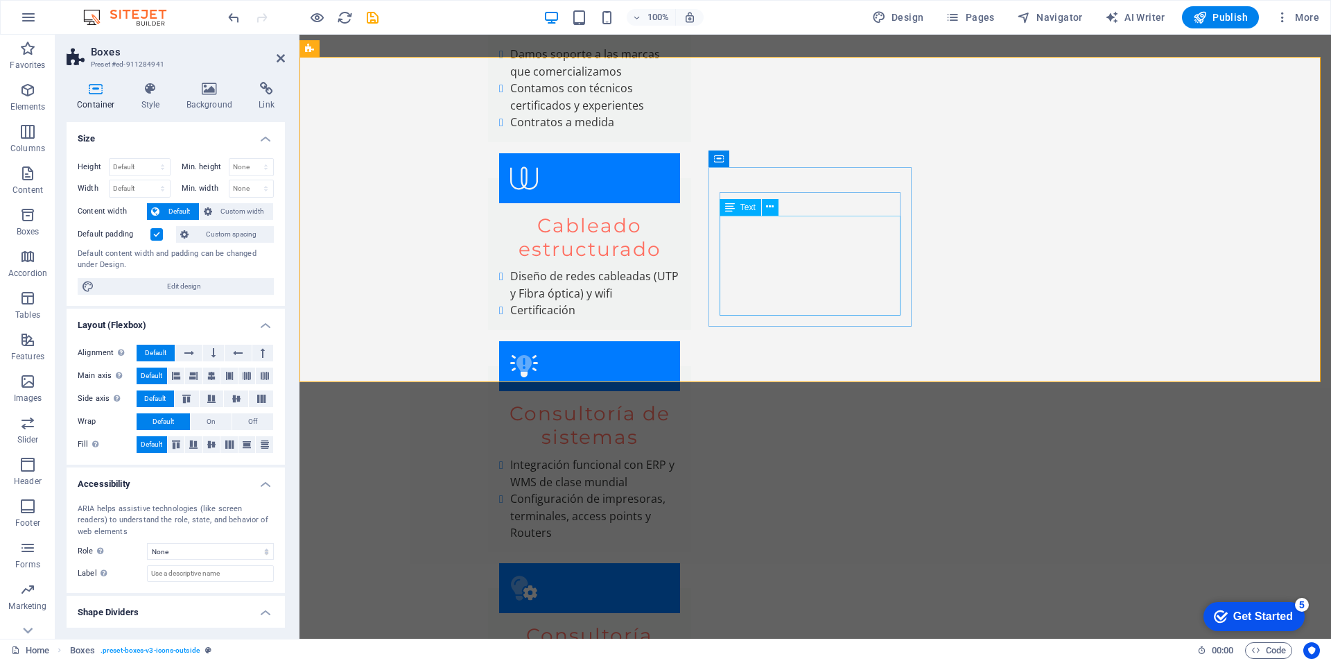
click at [770, 204] on icon at bounding box center [770, 207] width 8 height 15
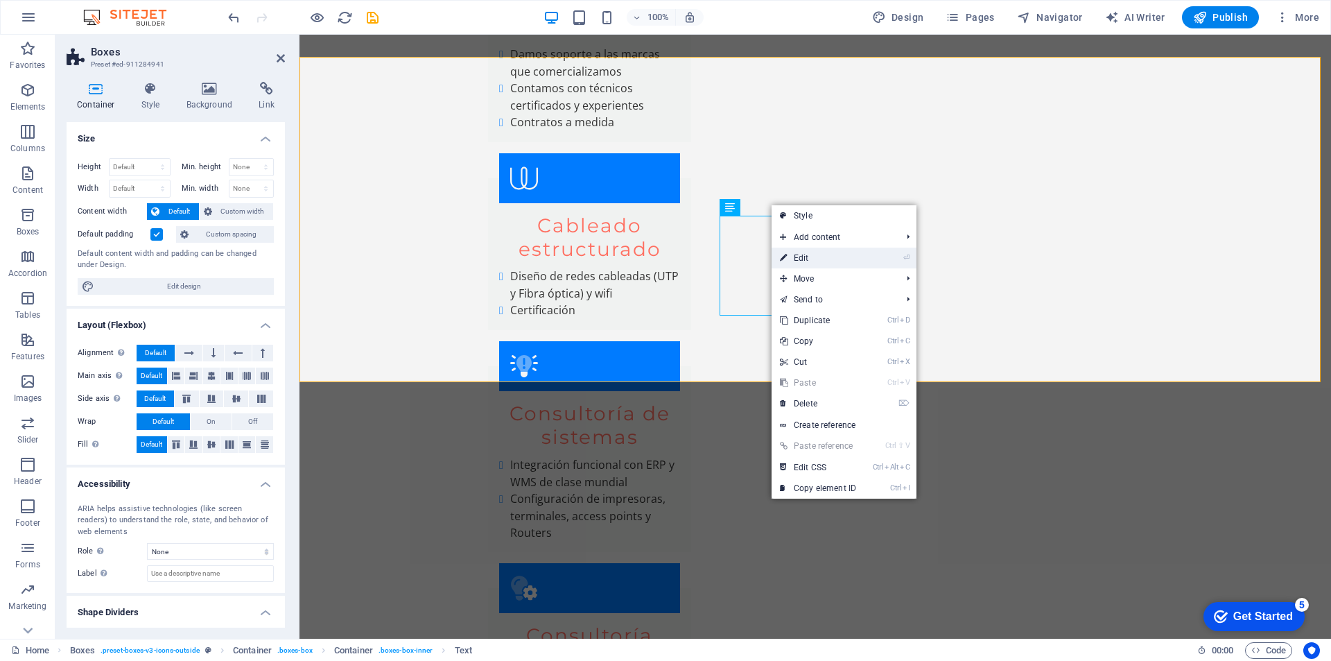
click at [798, 256] on link "⏎ Edit" at bounding box center [818, 258] width 93 height 21
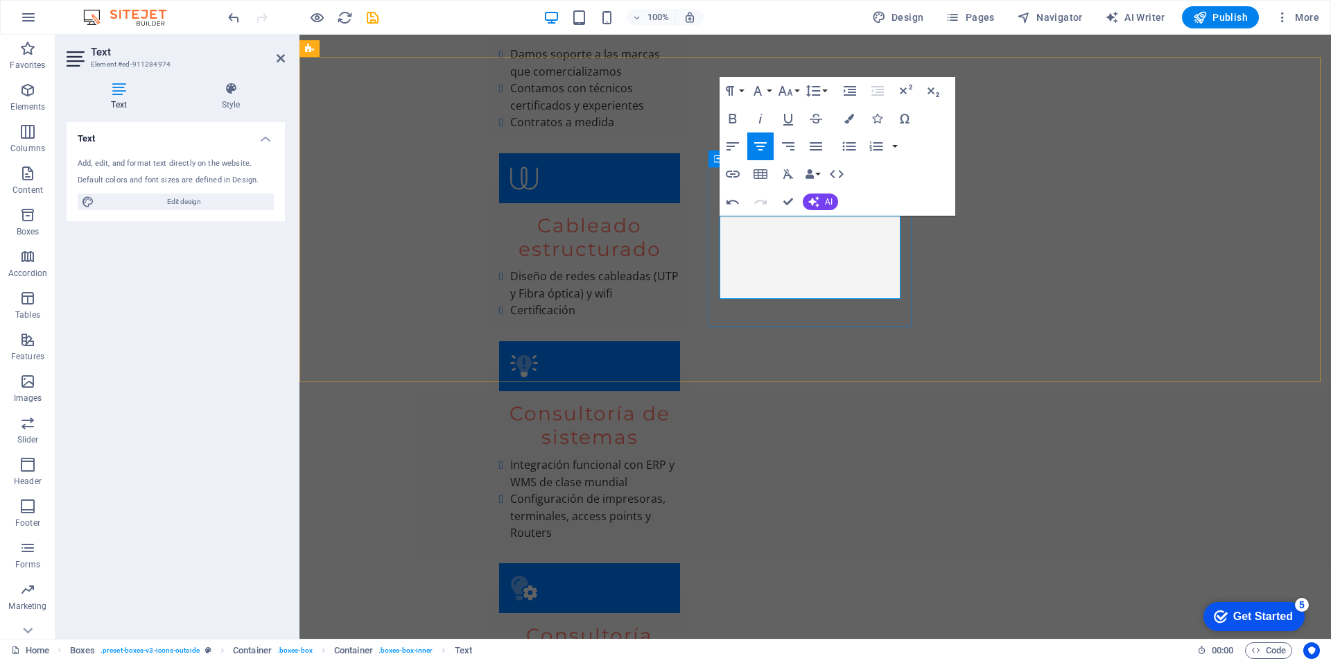
drag, startPoint x: 774, startPoint y: 241, endPoint x: 844, endPoint y: 270, distance: 75.2
click at [732, 148] on icon "button" at bounding box center [733, 146] width 17 height 17
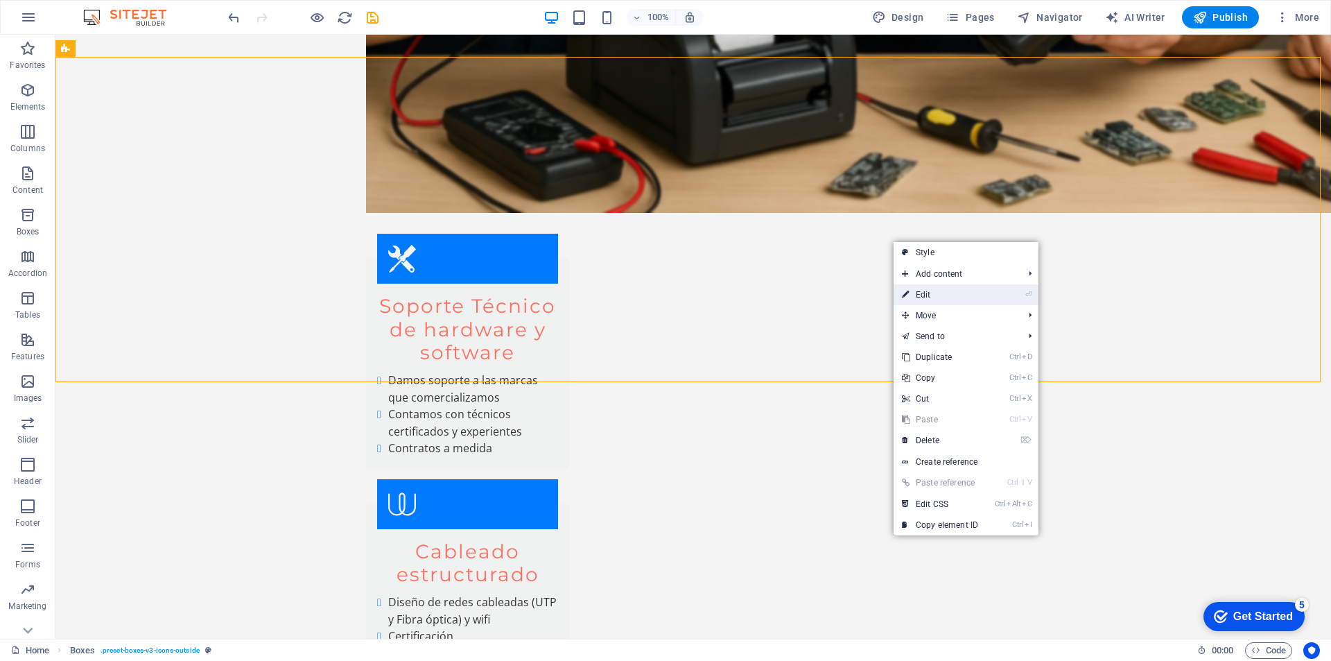
click at [936, 293] on link "⏎ Edit" at bounding box center [940, 294] width 93 height 21
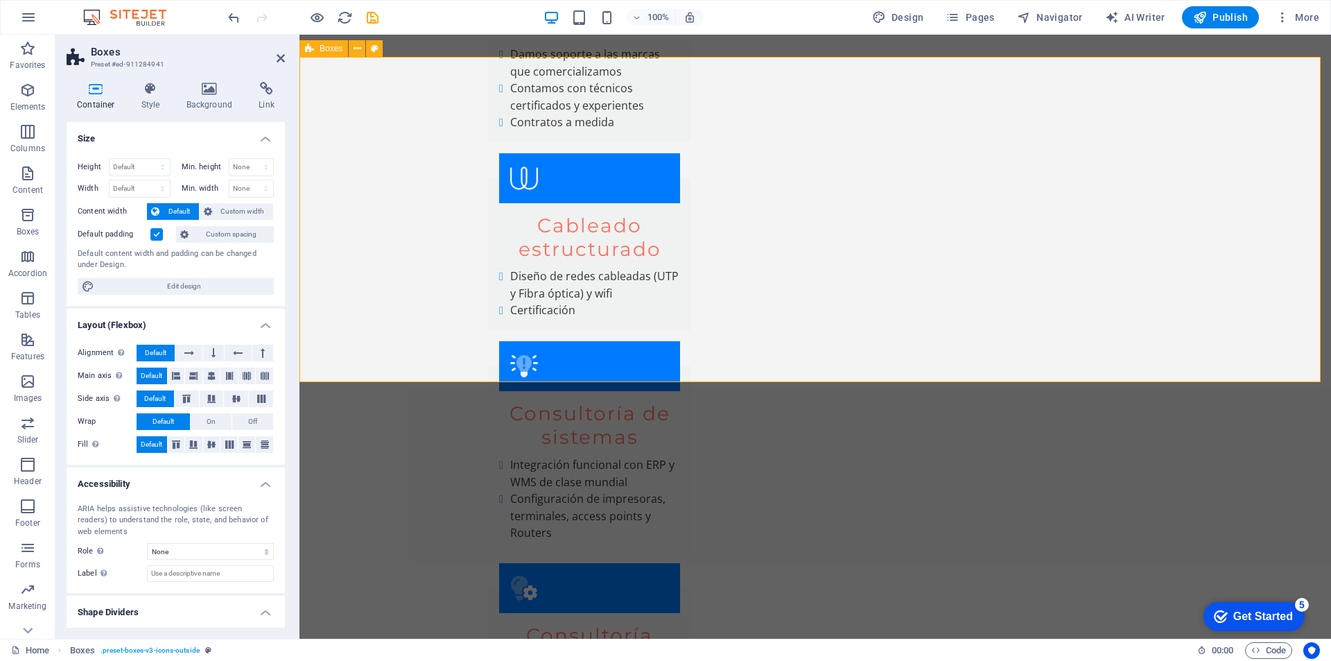
click at [997, 206] on icon at bounding box center [996, 207] width 8 height 15
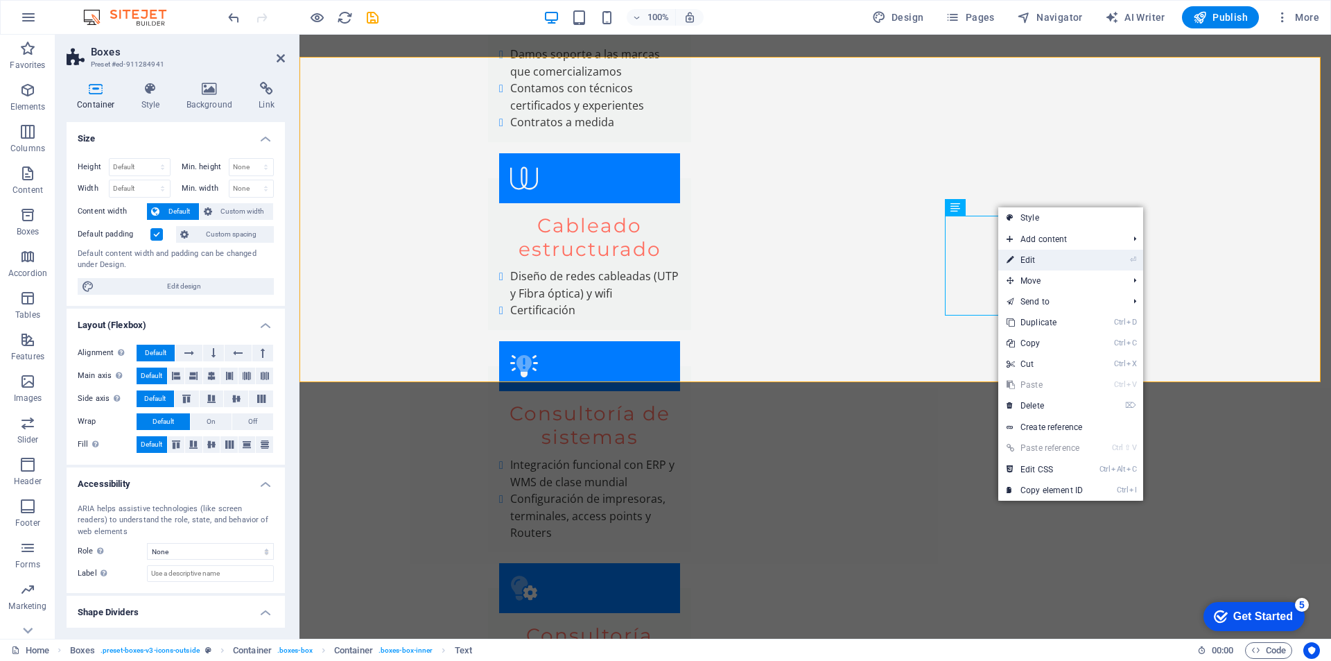
click at [1030, 258] on link "⏎ Edit" at bounding box center [1044, 260] width 93 height 21
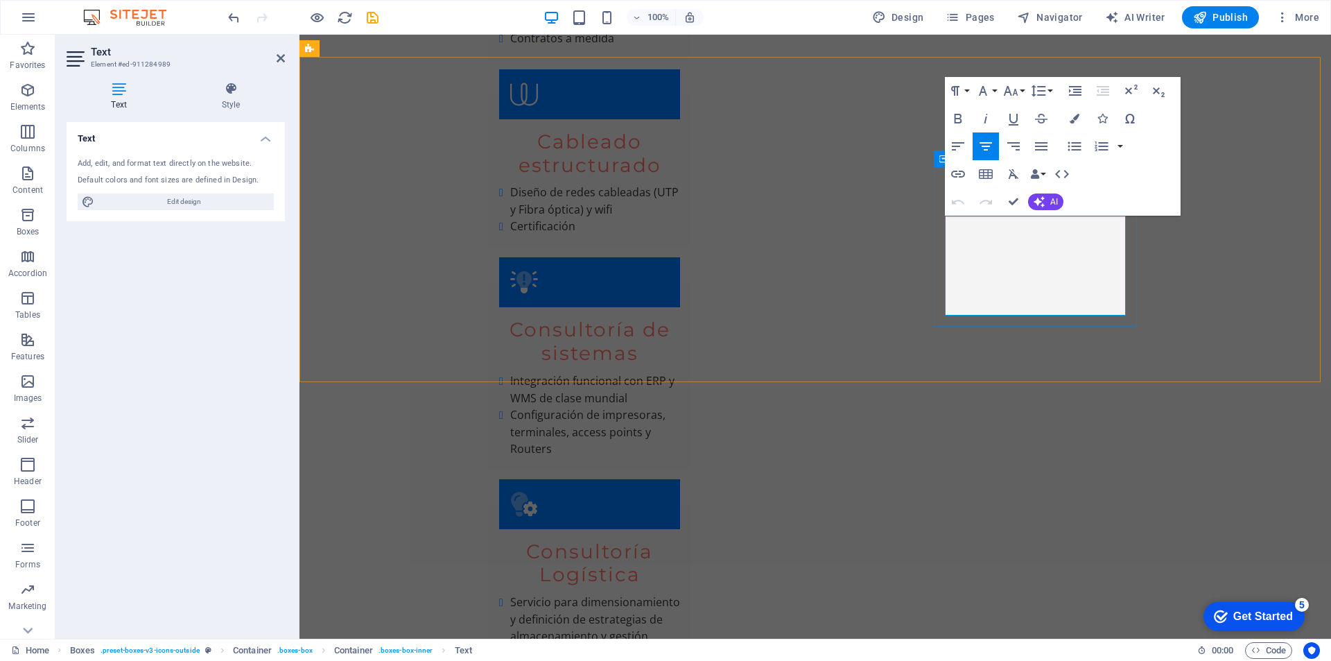
drag, startPoint x: 963, startPoint y: 224, endPoint x: 1085, endPoint y: 306, distance: 147.3
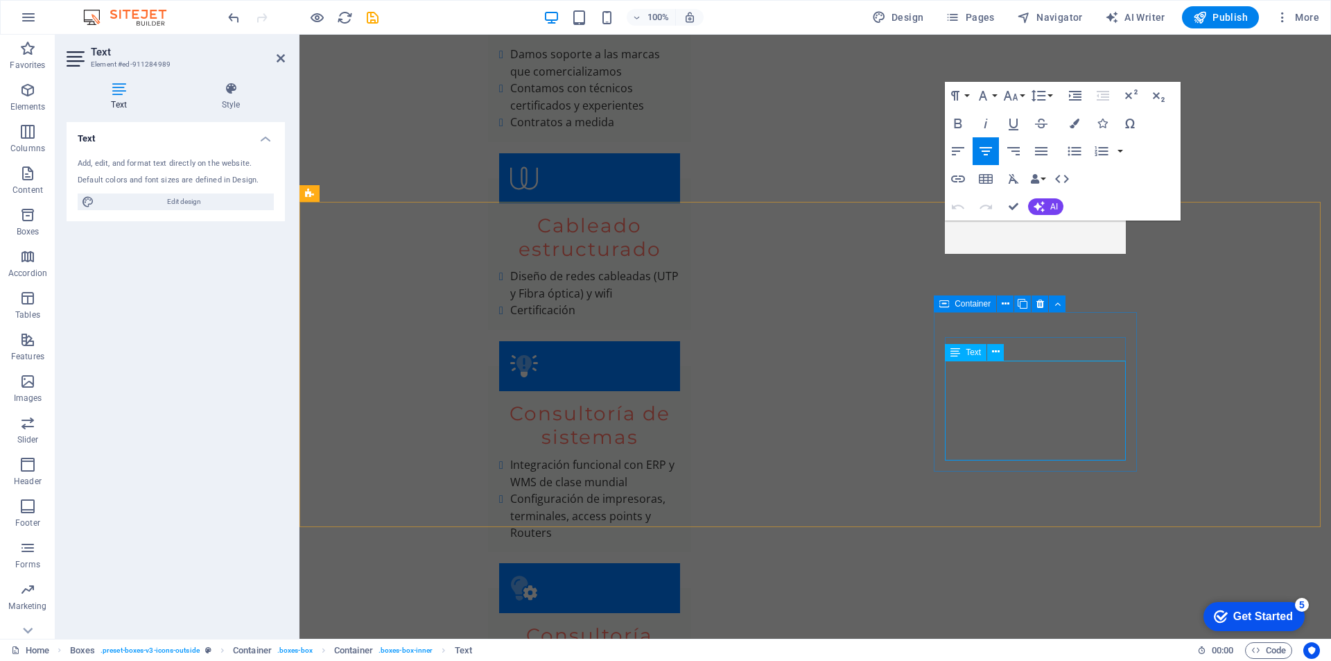
scroll to position [7275, 0]
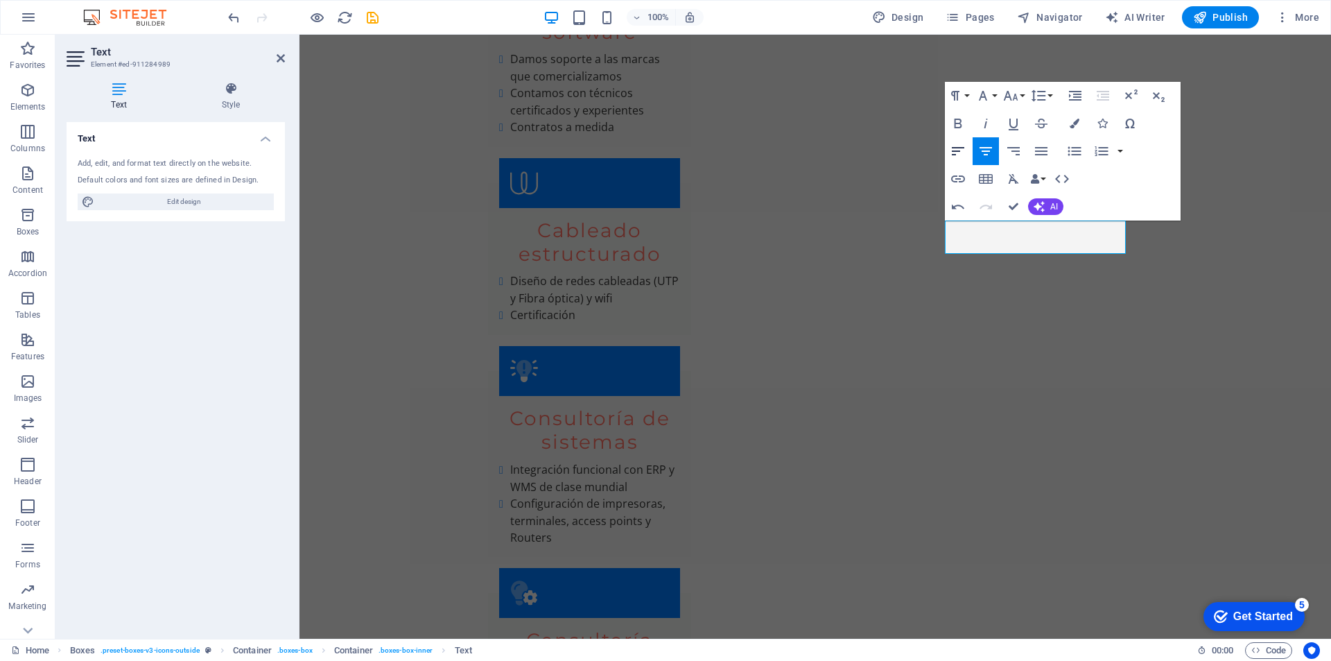
click at [960, 153] on icon "button" at bounding box center [958, 151] width 17 height 17
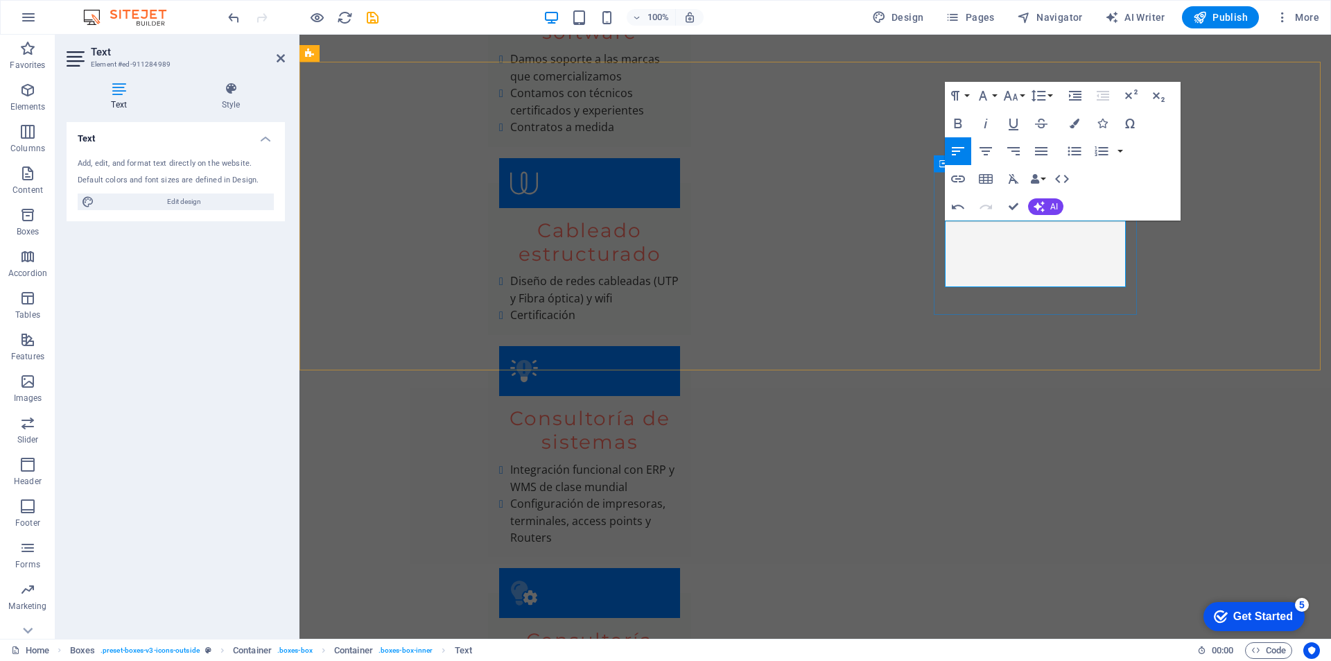
drag, startPoint x: 946, startPoint y: 264, endPoint x: 1102, endPoint y: 275, distance: 157.0
click at [1016, 123] on icon "button" at bounding box center [1013, 123] width 17 height 17
click at [1077, 121] on icon "button" at bounding box center [1075, 124] width 10 height 10
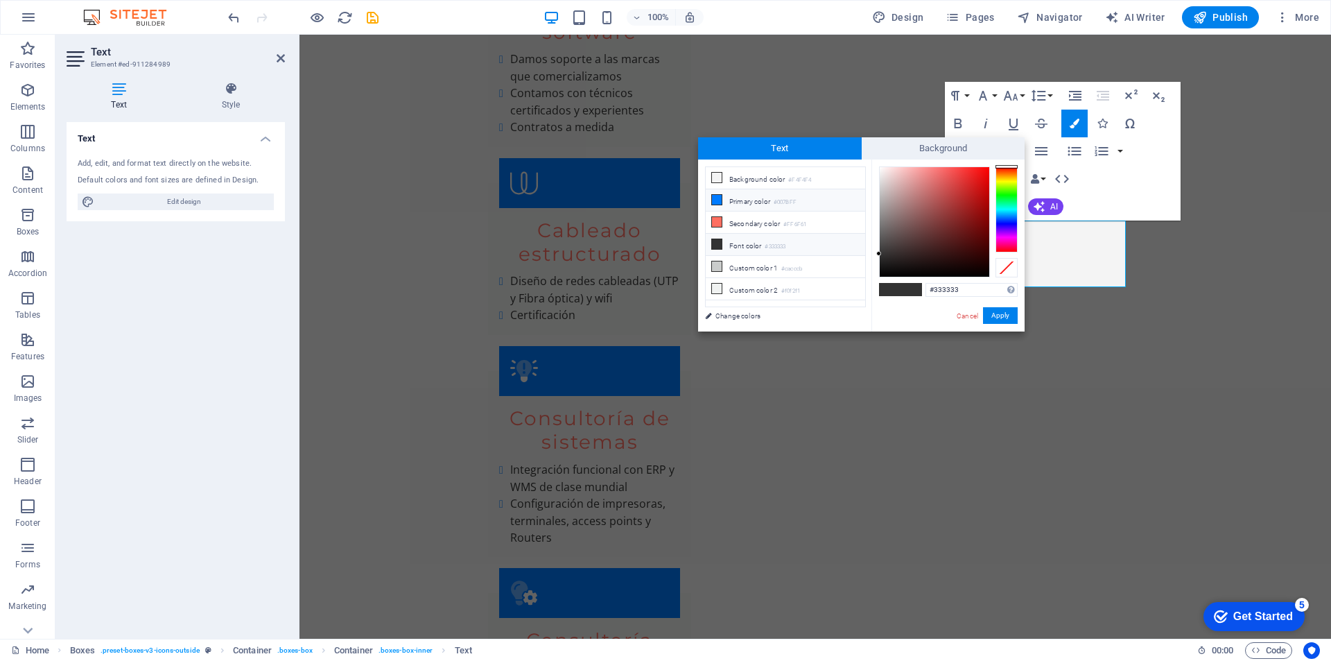
click at [748, 198] on li "Primary color #007BFF" at bounding box center [785, 200] width 159 height 22
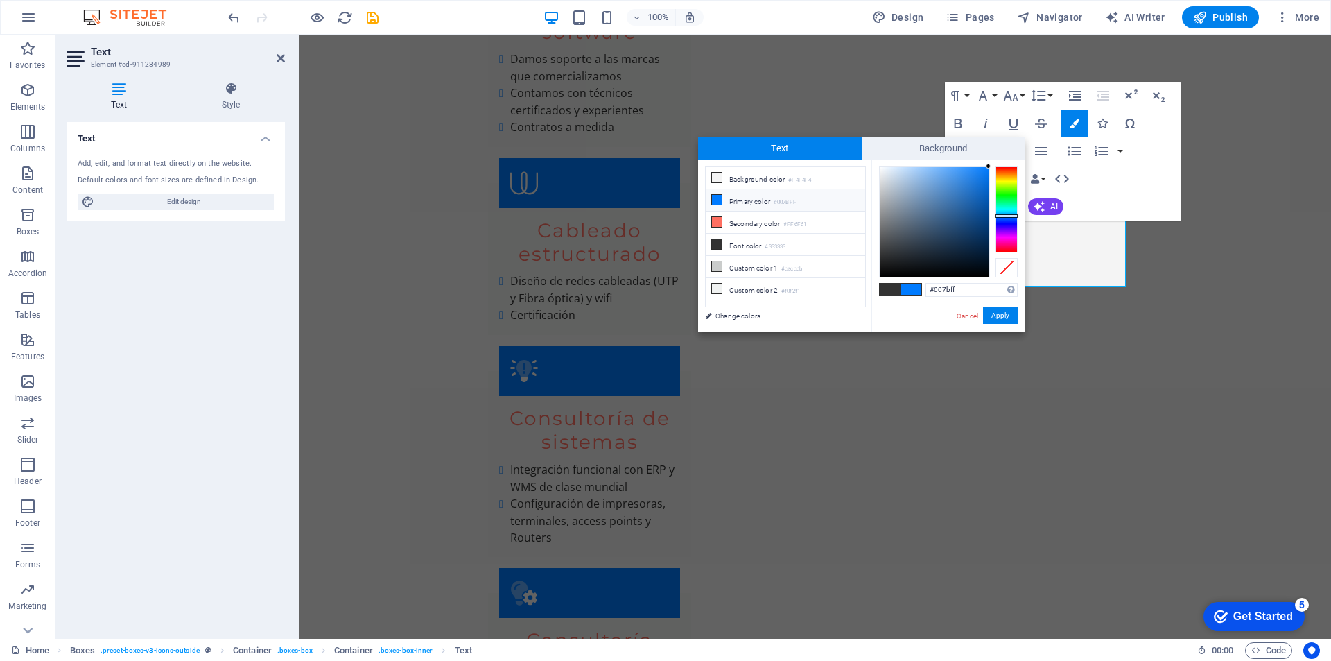
type input "#1778e0"
click at [978, 180] on div at bounding box center [935, 222] width 110 height 110
click at [999, 314] on button "Apply" at bounding box center [1000, 315] width 35 height 17
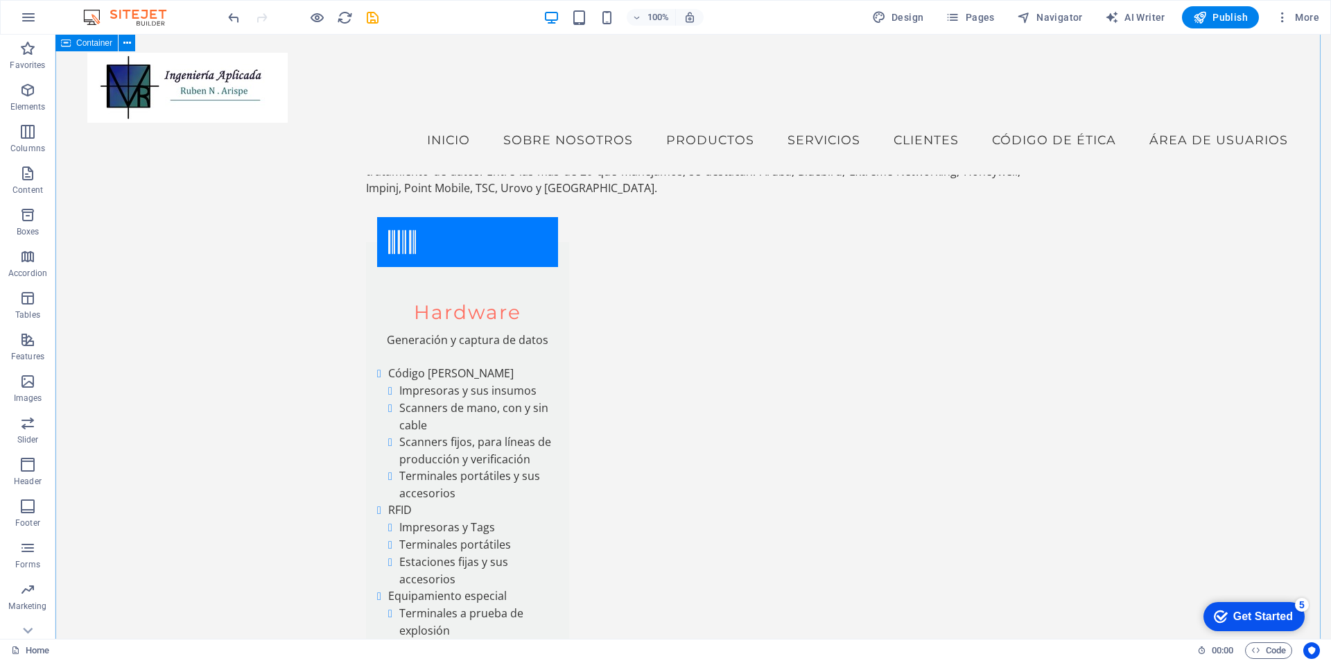
scroll to position [5172, 0]
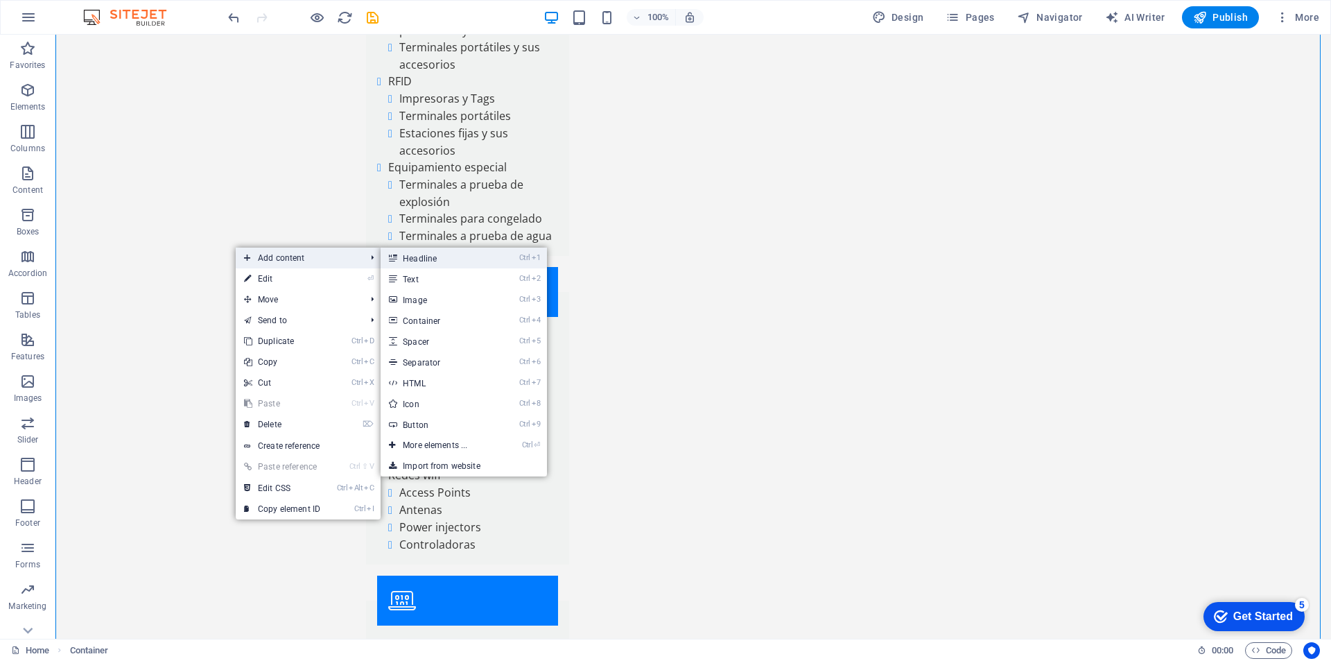
drag, startPoint x: 415, startPoint y: 252, endPoint x: 98, endPoint y: 211, distance: 319.4
click at [415, 252] on link "Ctrl 1 Headline" at bounding box center [438, 258] width 114 height 21
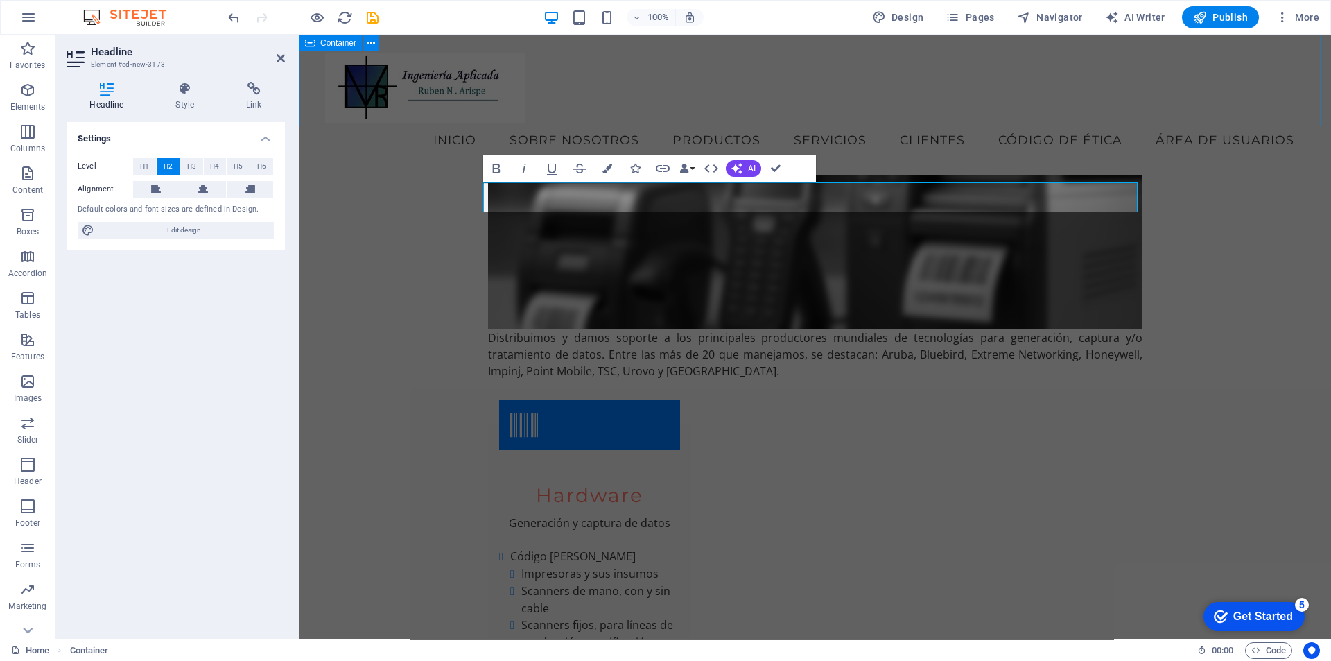
scroll to position [4517, 0]
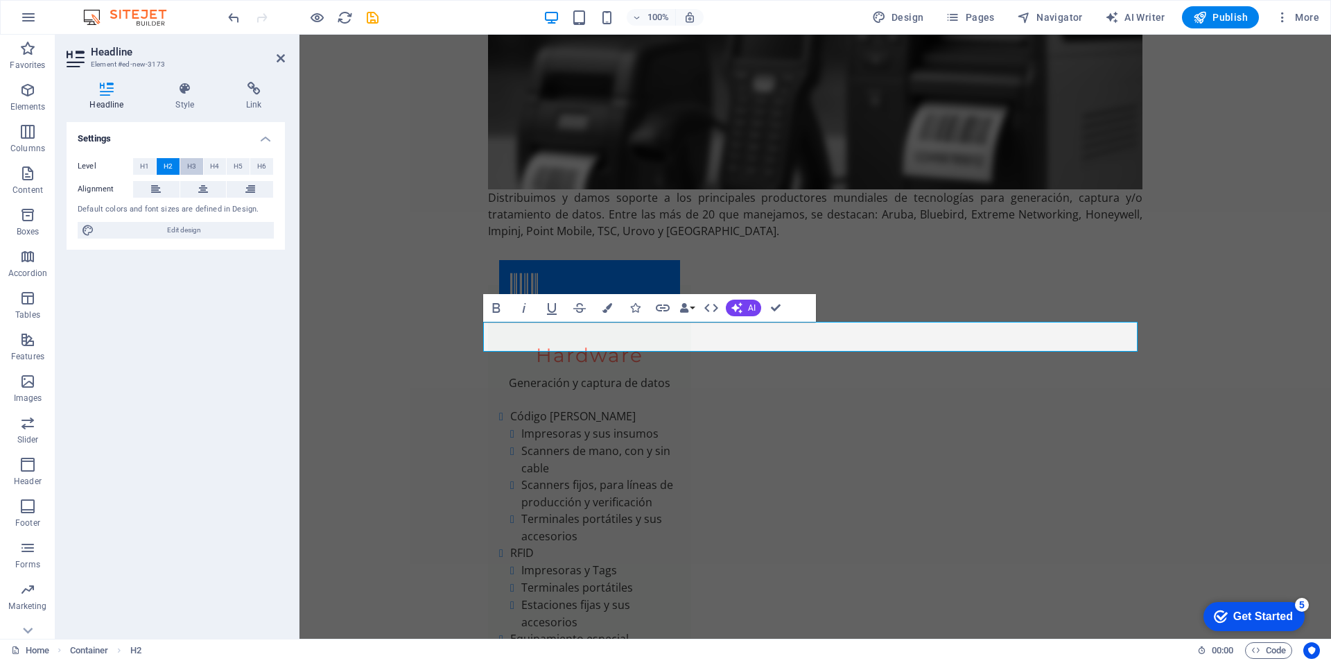
click at [195, 166] on span "H3" at bounding box center [191, 166] width 9 height 17
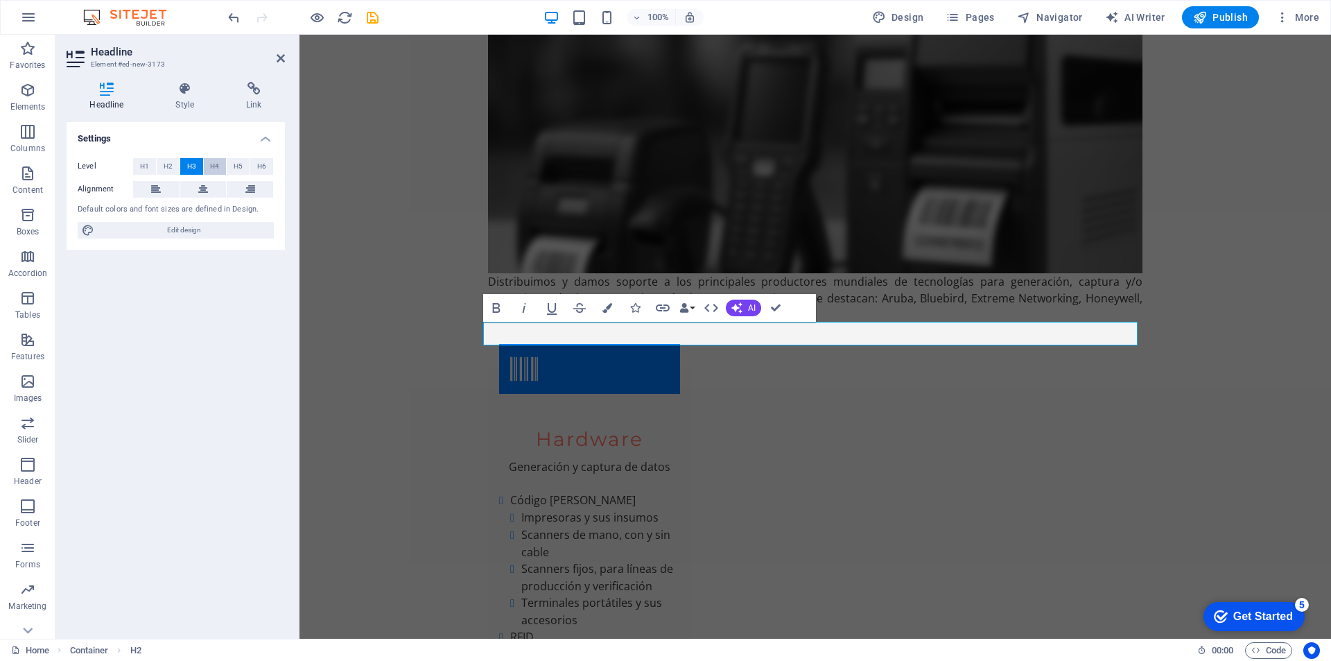
click at [214, 166] on span "H4" at bounding box center [214, 166] width 9 height 17
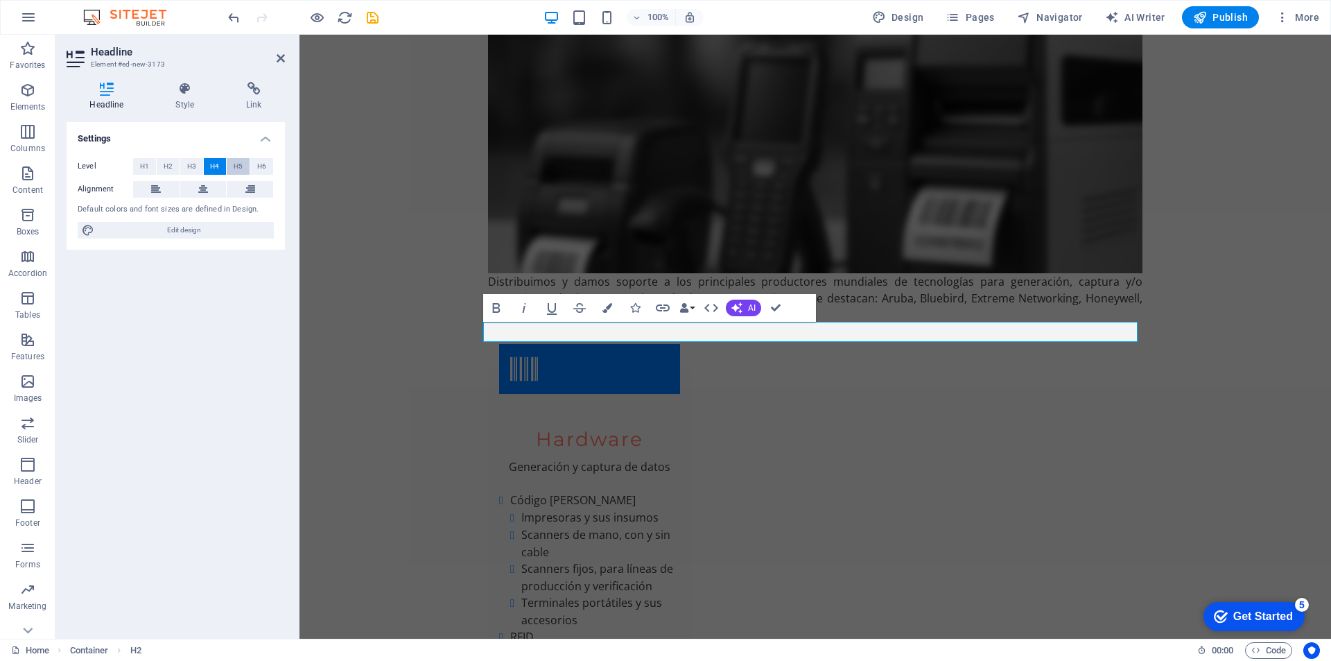
click at [239, 165] on span "H5" at bounding box center [238, 166] width 9 height 17
click at [214, 168] on span "H4" at bounding box center [214, 166] width 9 height 17
drag, startPoint x: 627, startPoint y: 330, endPoint x: 465, endPoint y: 331, distance: 161.6
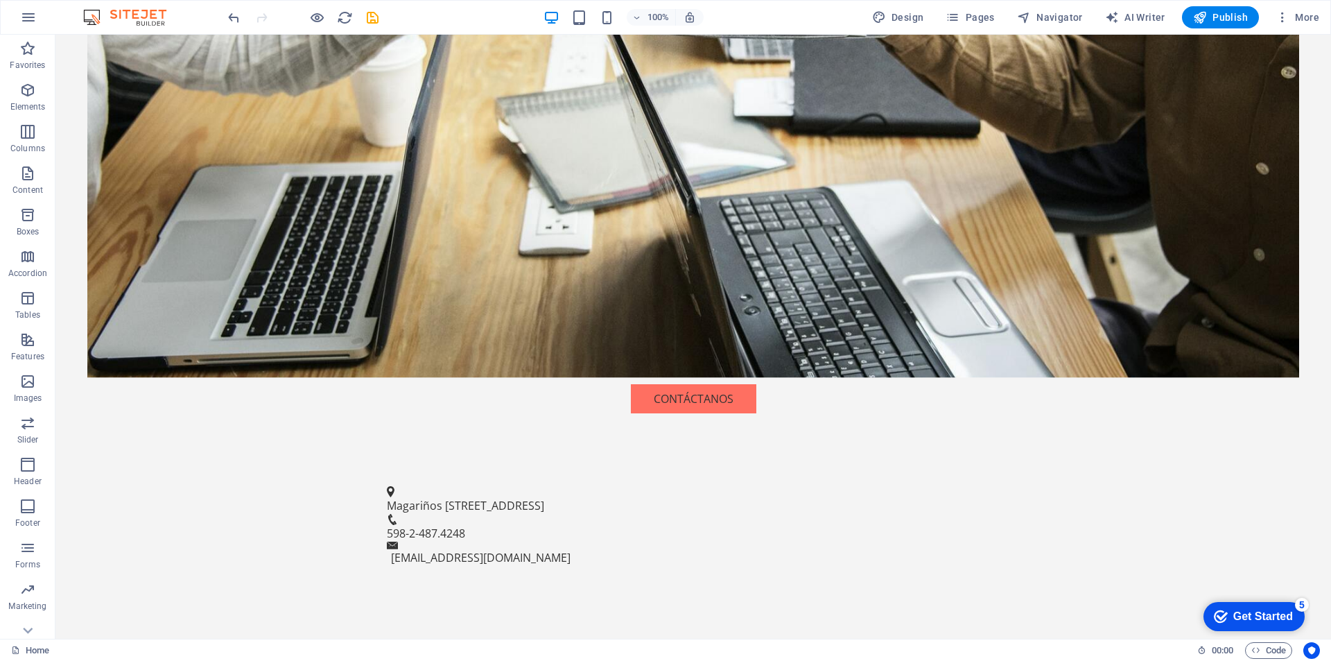
scroll to position [0, 0]
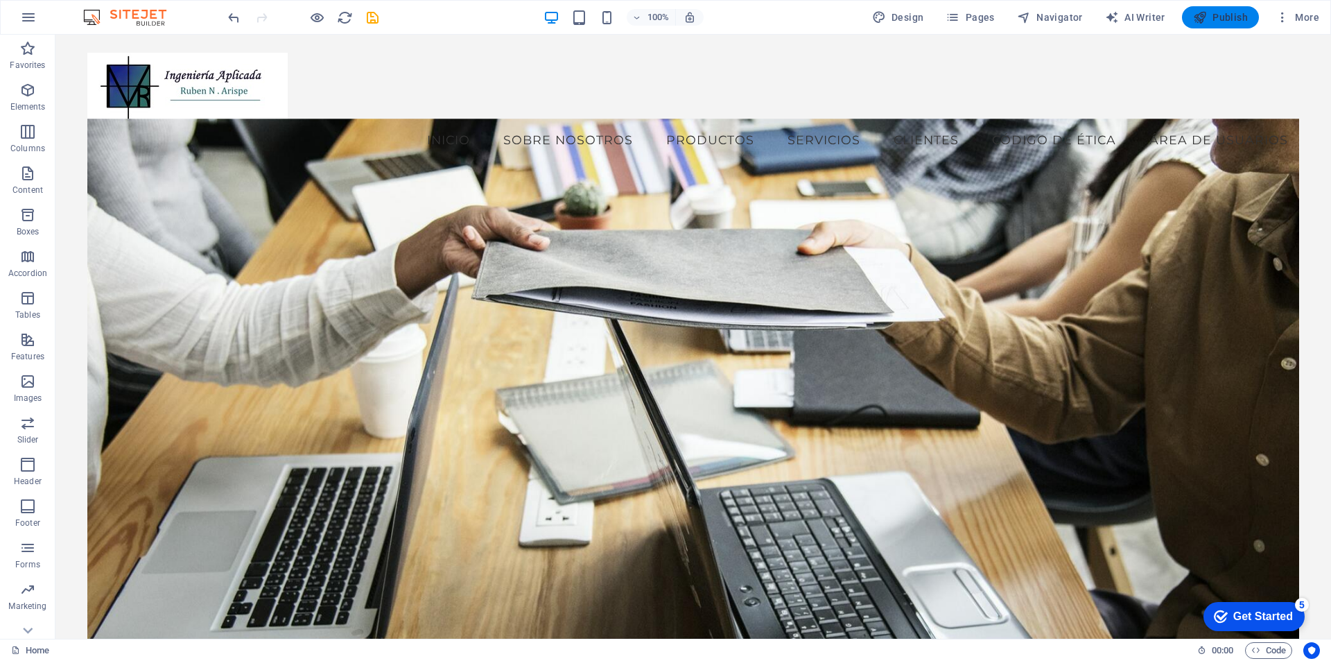
click at [1218, 11] on span "Publish" at bounding box center [1220, 17] width 55 height 14
click at [1224, 18] on span "Publish" at bounding box center [1220, 17] width 55 height 14
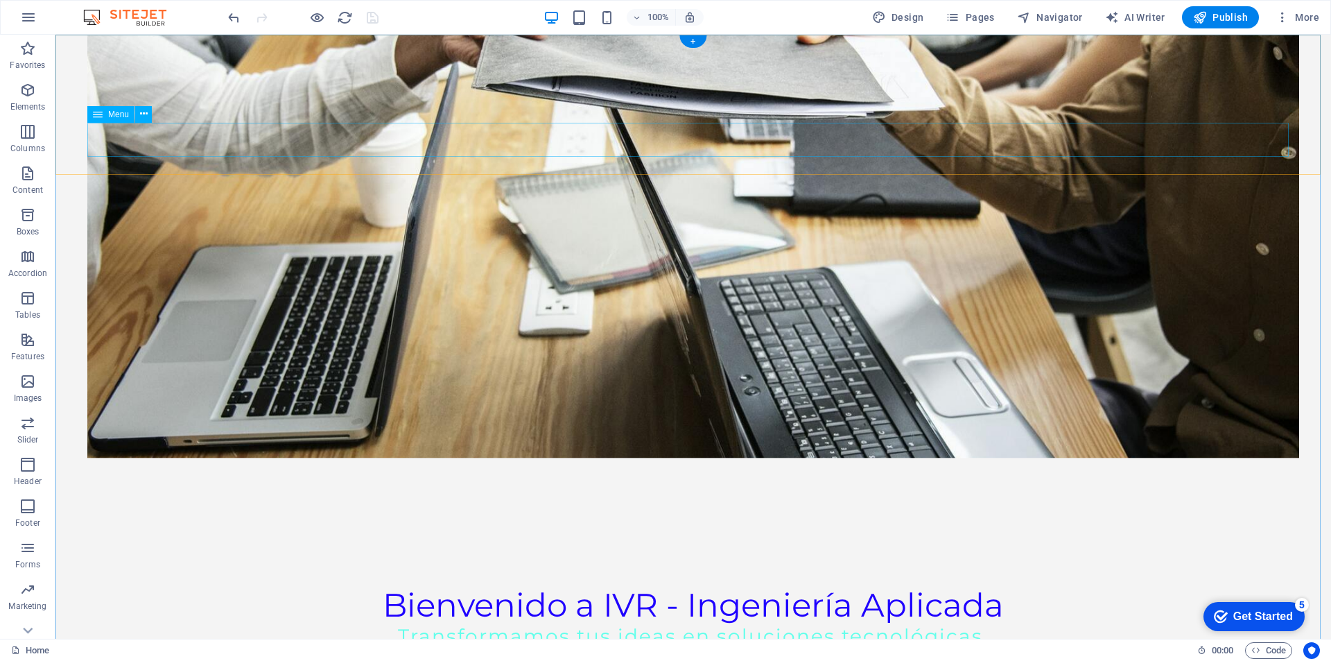
scroll to position [485, 0]
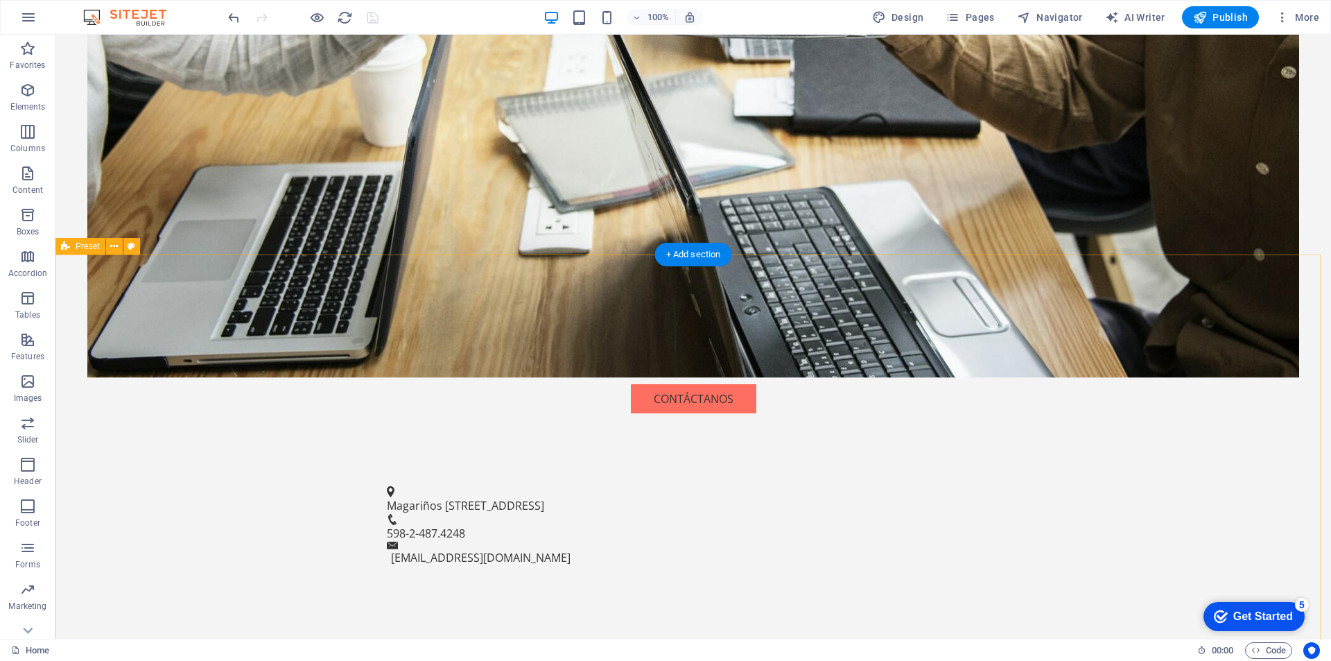
click at [1214, 17] on span "Publish" at bounding box center [1220, 17] width 55 height 14
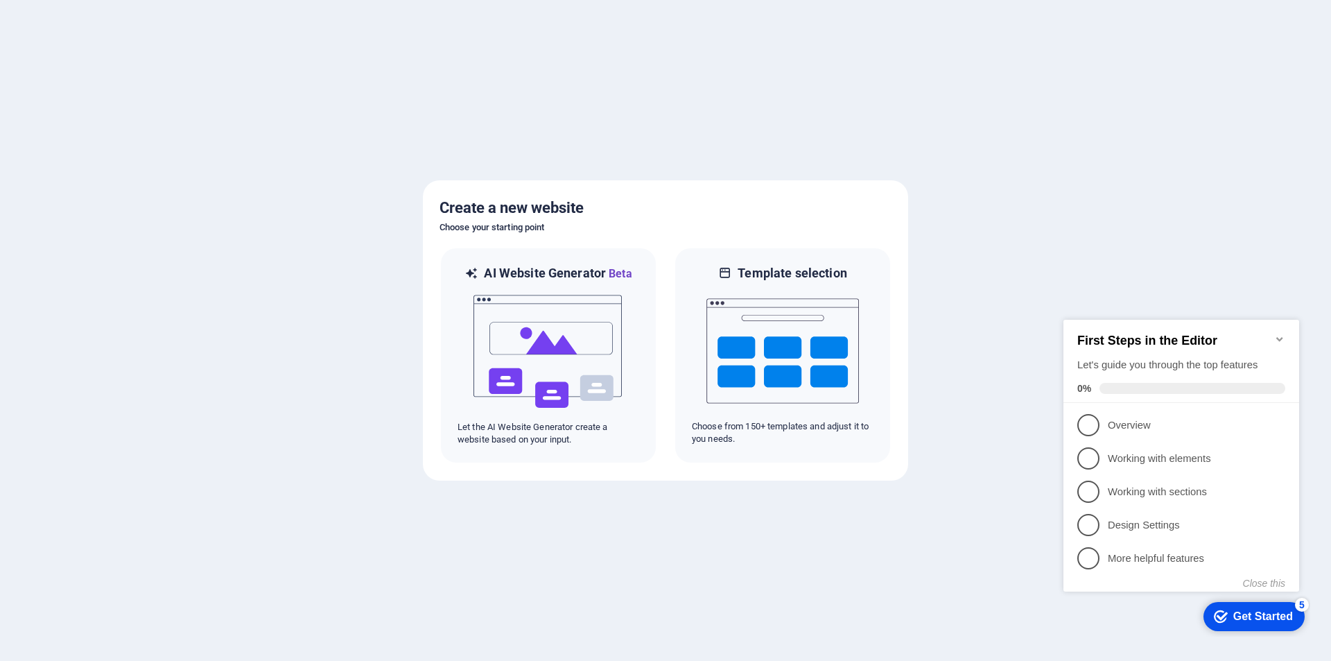
click at [1233, 613] on div "Get Started" at bounding box center [1263, 616] width 60 height 12
